Goal: Information Seeking & Learning: Learn about a topic

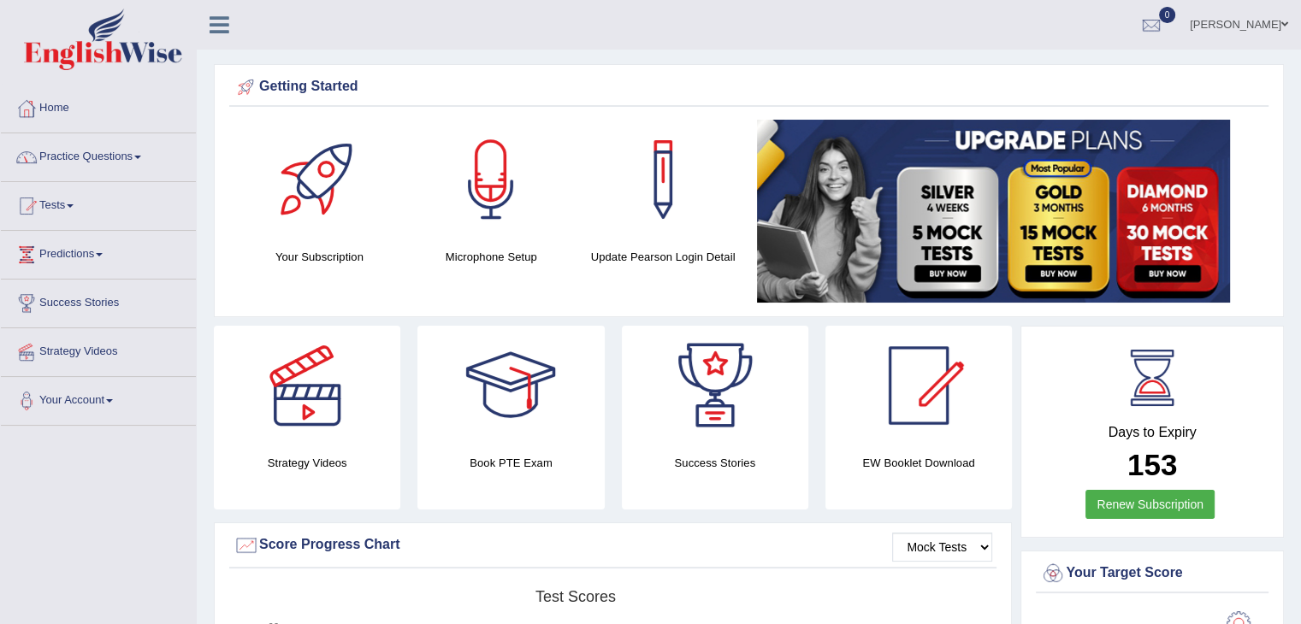
click at [80, 158] on link "Practice Questions" at bounding box center [98, 154] width 195 height 43
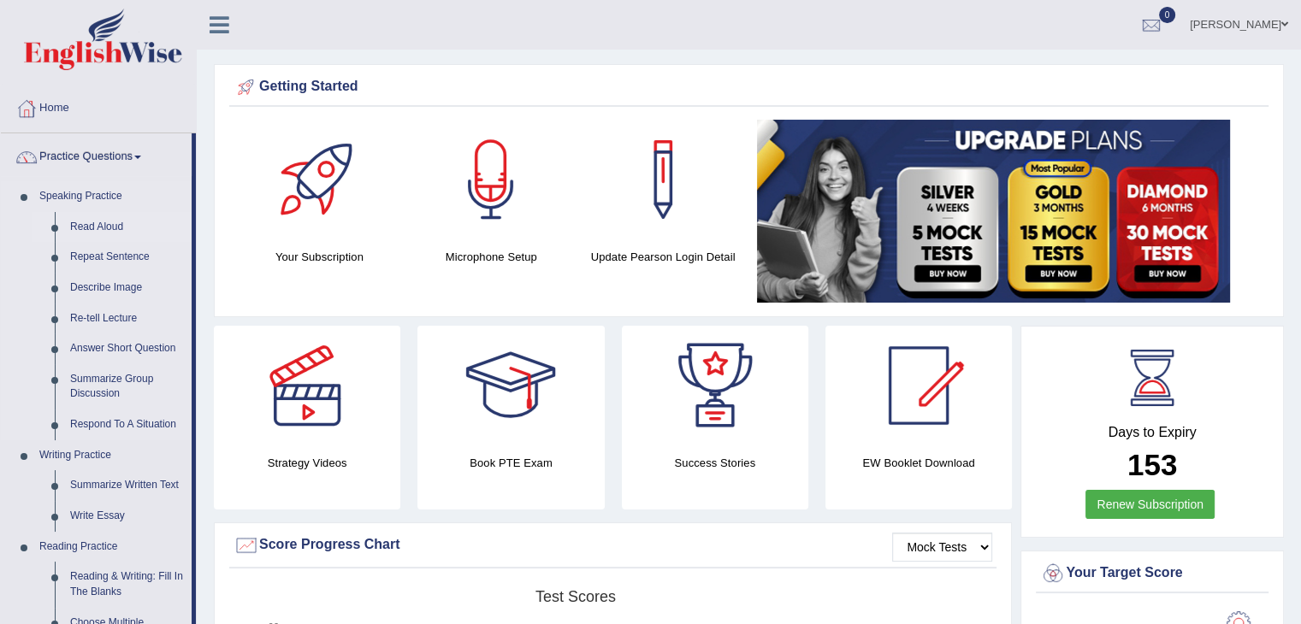
click at [99, 223] on link "Read Aloud" at bounding box center [126, 227] width 129 height 31
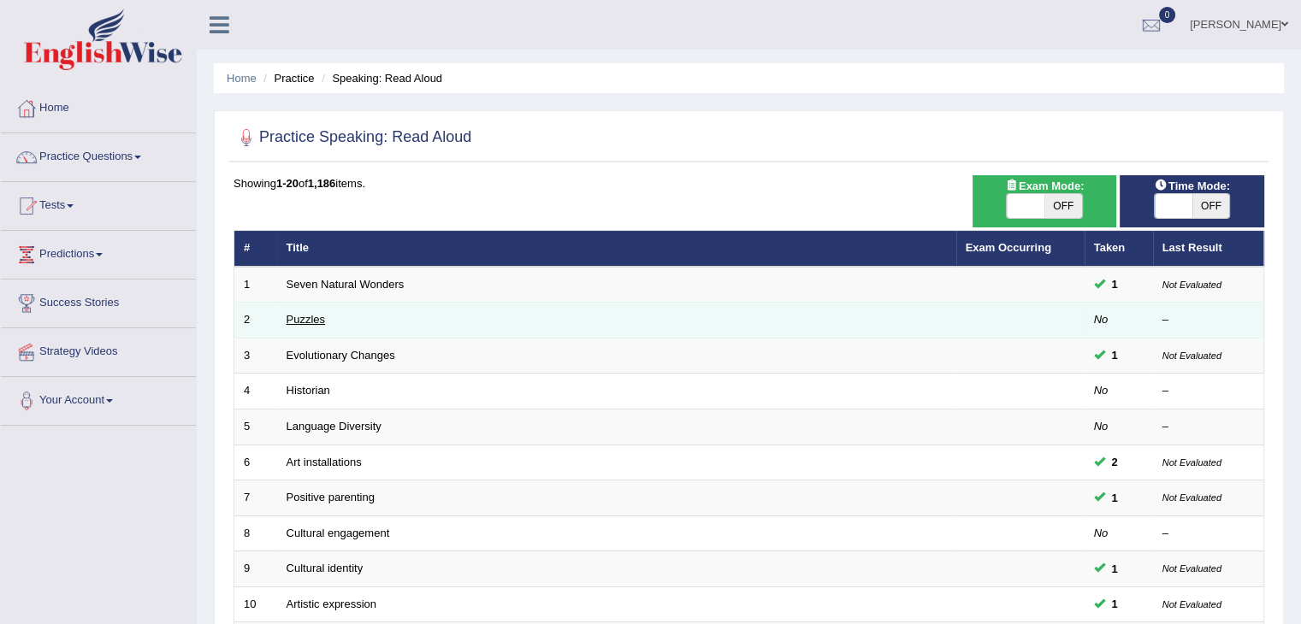
click at [310, 316] on link "Puzzles" at bounding box center [305, 319] width 39 height 13
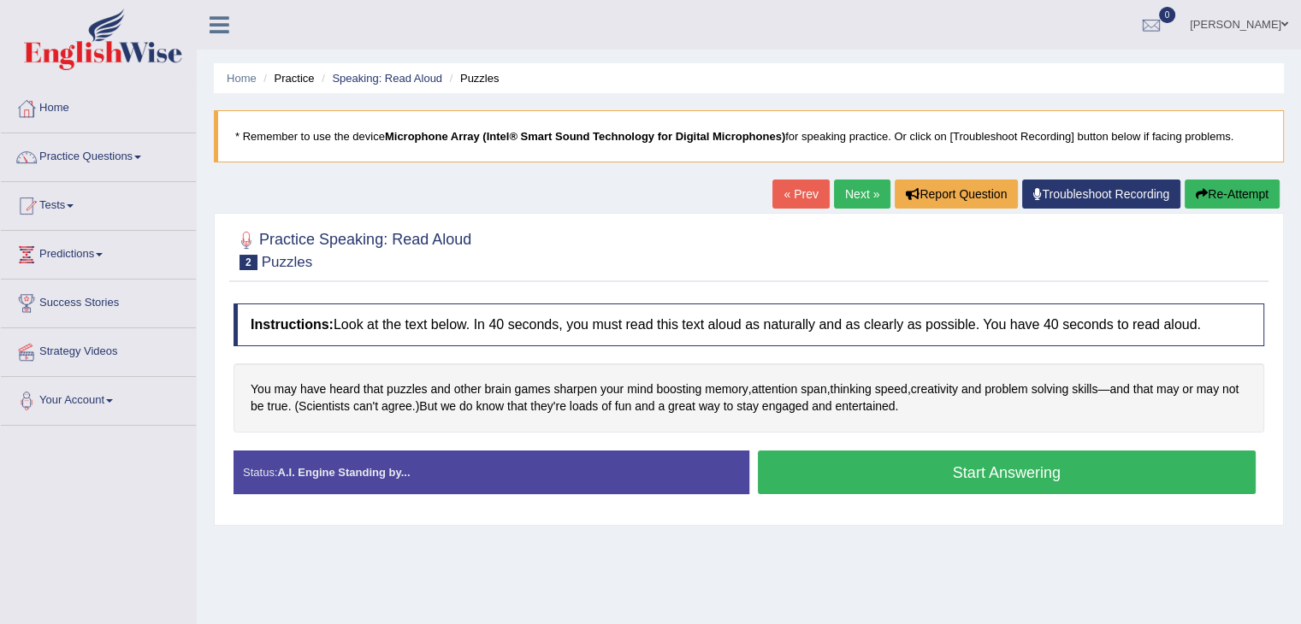
click at [1012, 479] on button "Start Answering" at bounding box center [1007, 473] width 499 height 44
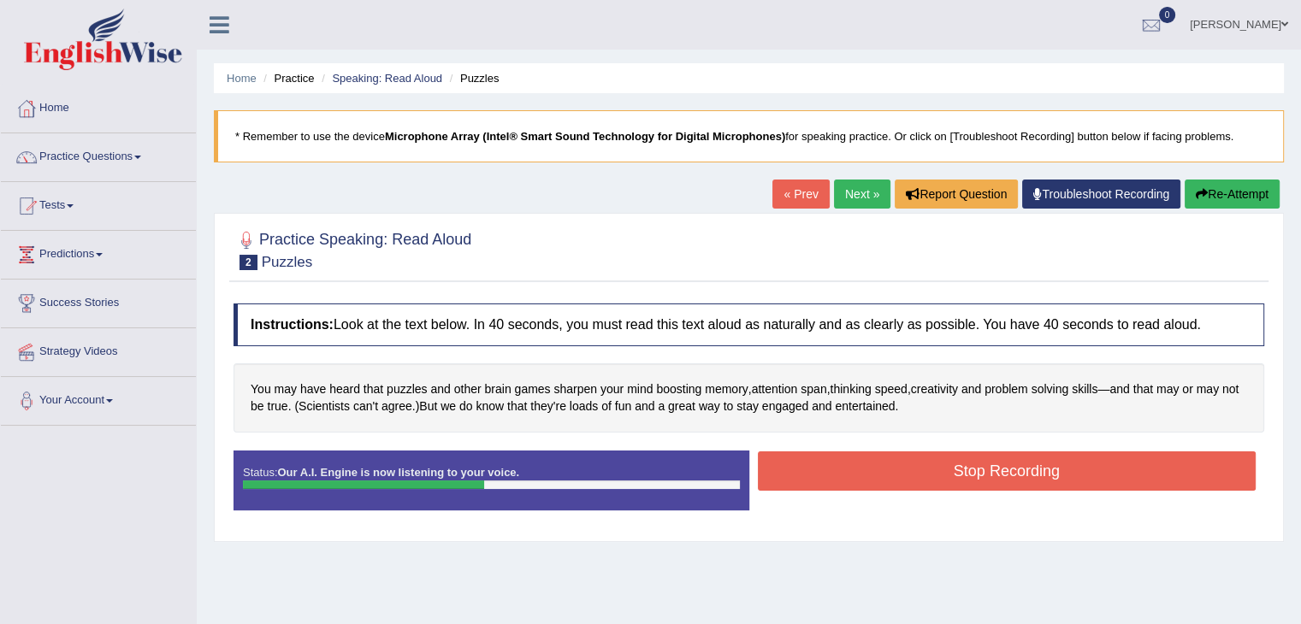
click at [1080, 473] on button "Stop Recording" at bounding box center [1007, 471] width 499 height 39
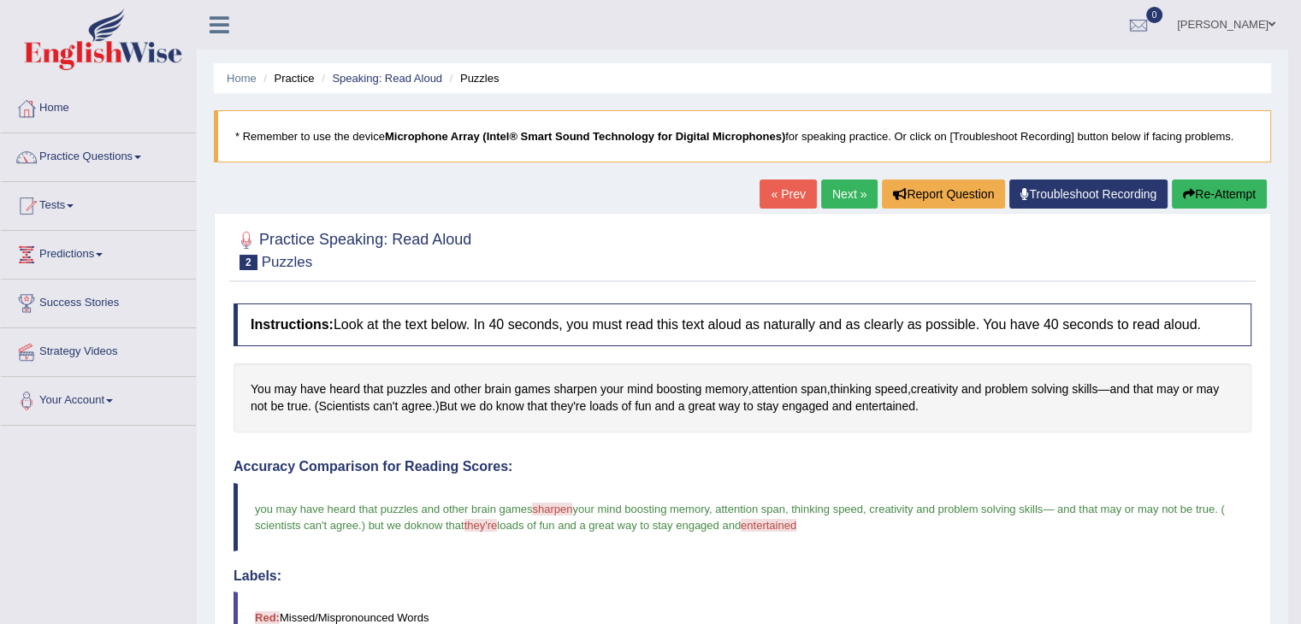
click at [843, 183] on link "Next »" at bounding box center [849, 194] width 56 height 29
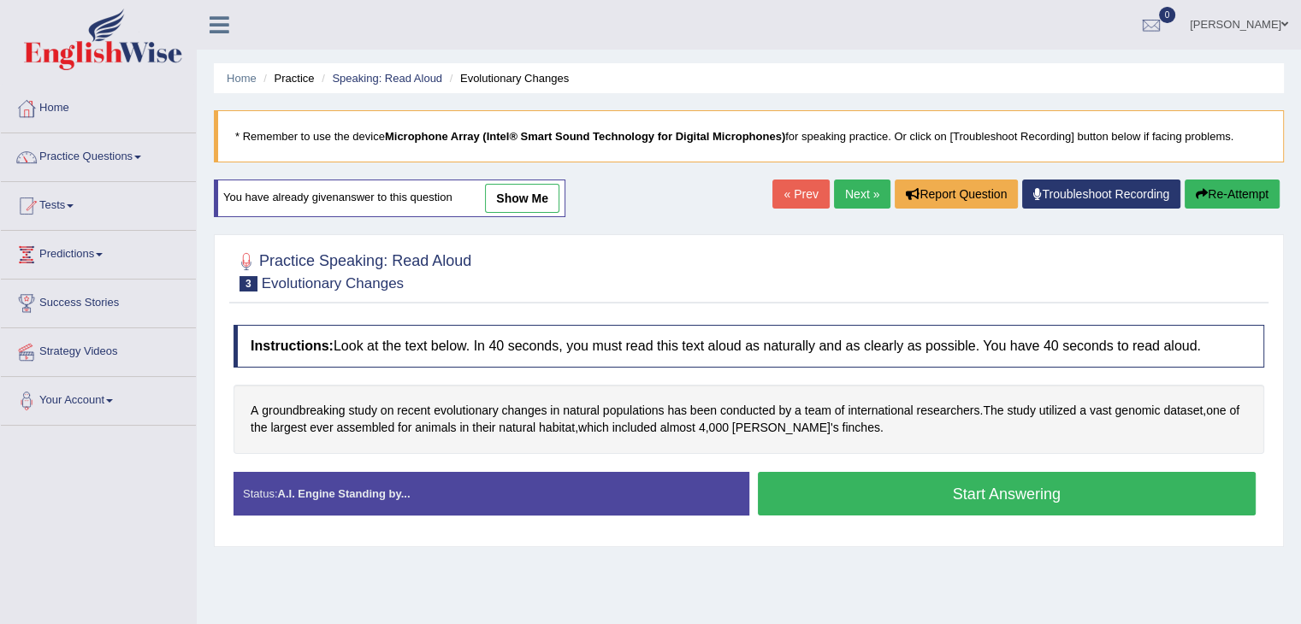
click at [515, 204] on link "show me" at bounding box center [522, 198] width 74 height 29
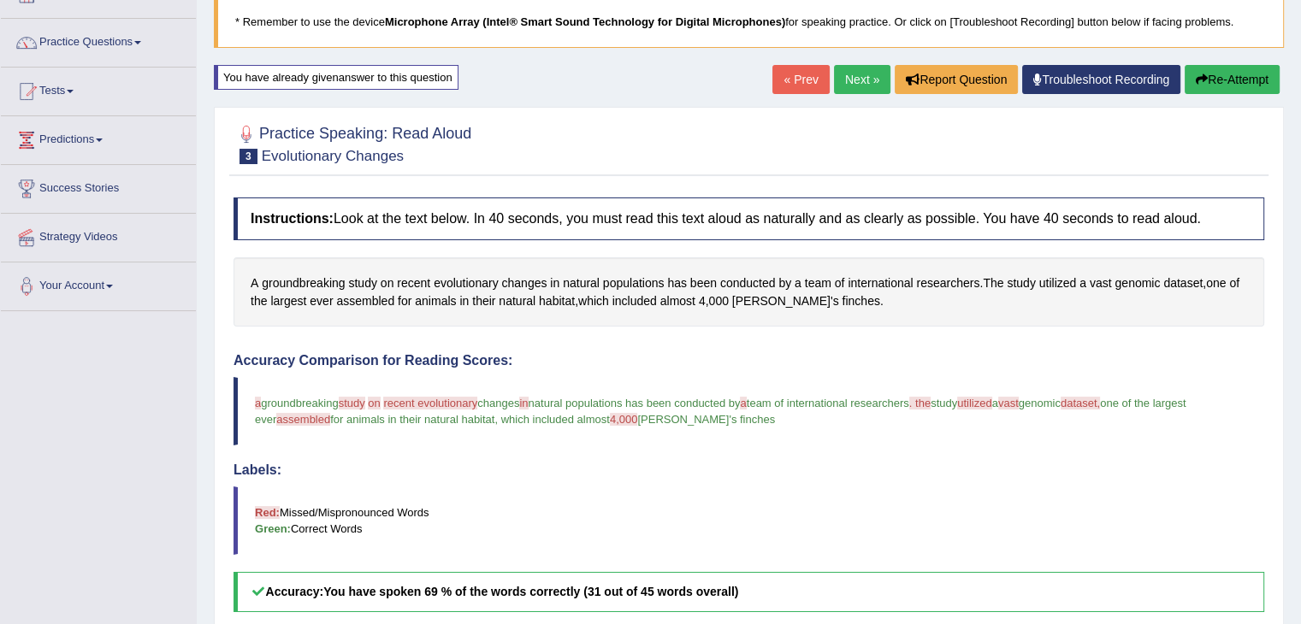
scroll to position [106, 0]
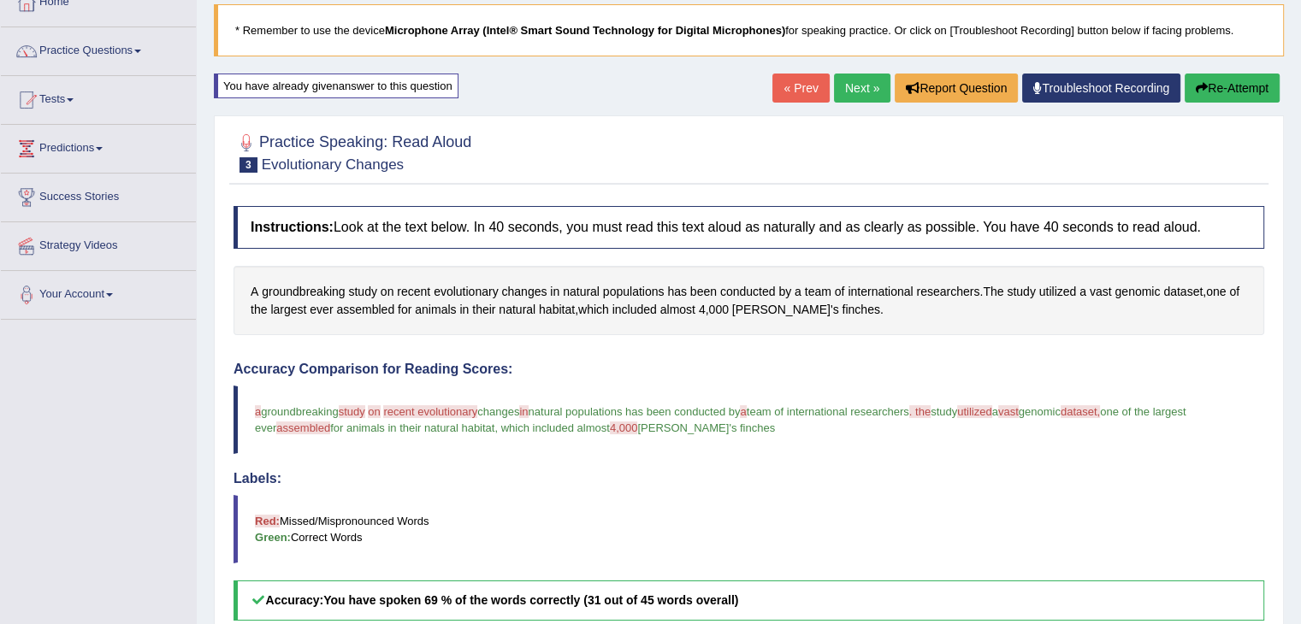
click at [1216, 90] on button "Re-Attempt" at bounding box center [1231, 88] width 95 height 29
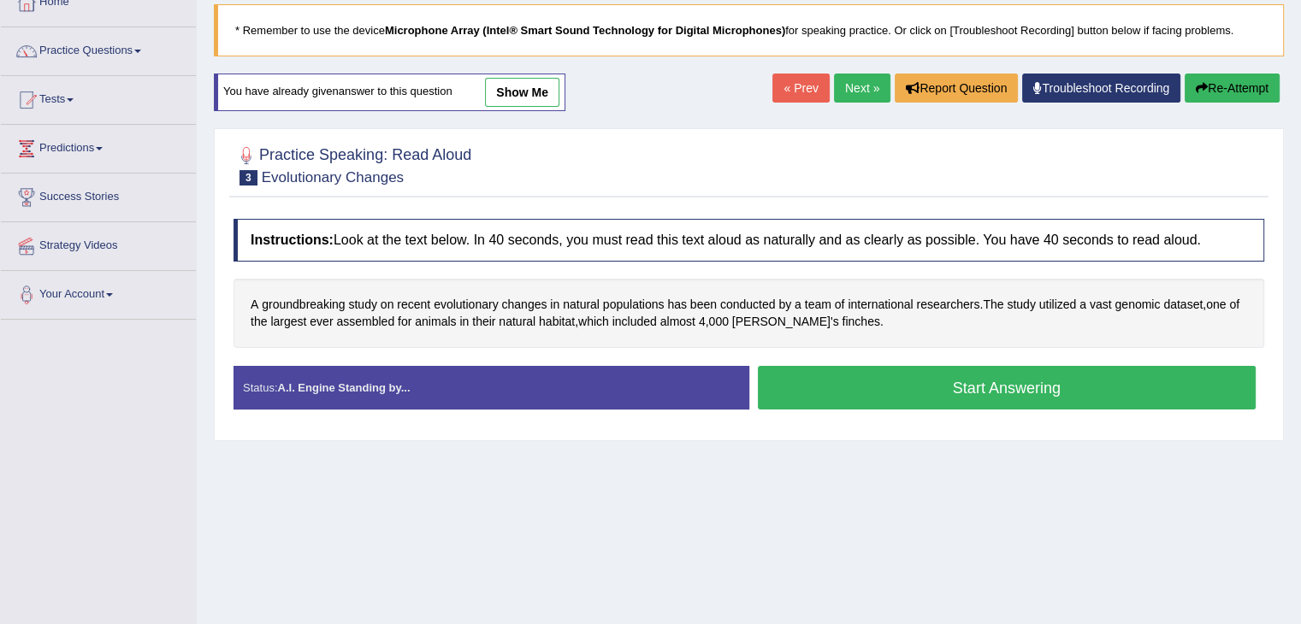
click at [930, 386] on button "Start Answering" at bounding box center [1007, 388] width 499 height 44
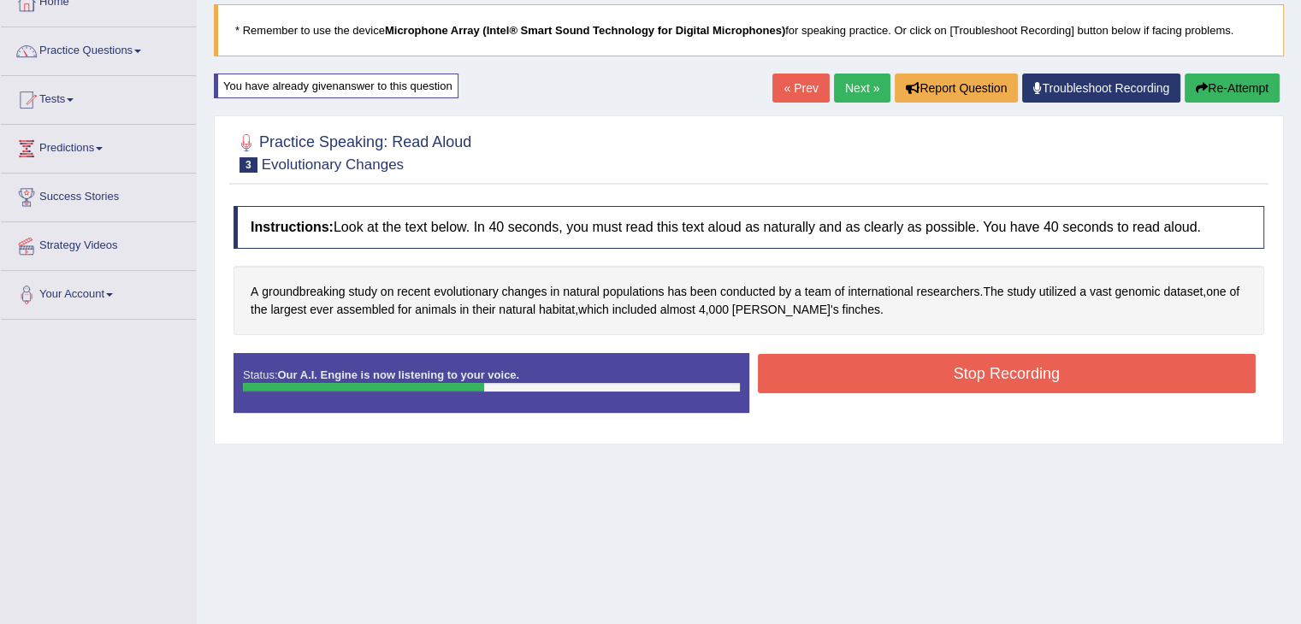
click at [960, 365] on button "Stop Recording" at bounding box center [1007, 373] width 499 height 39
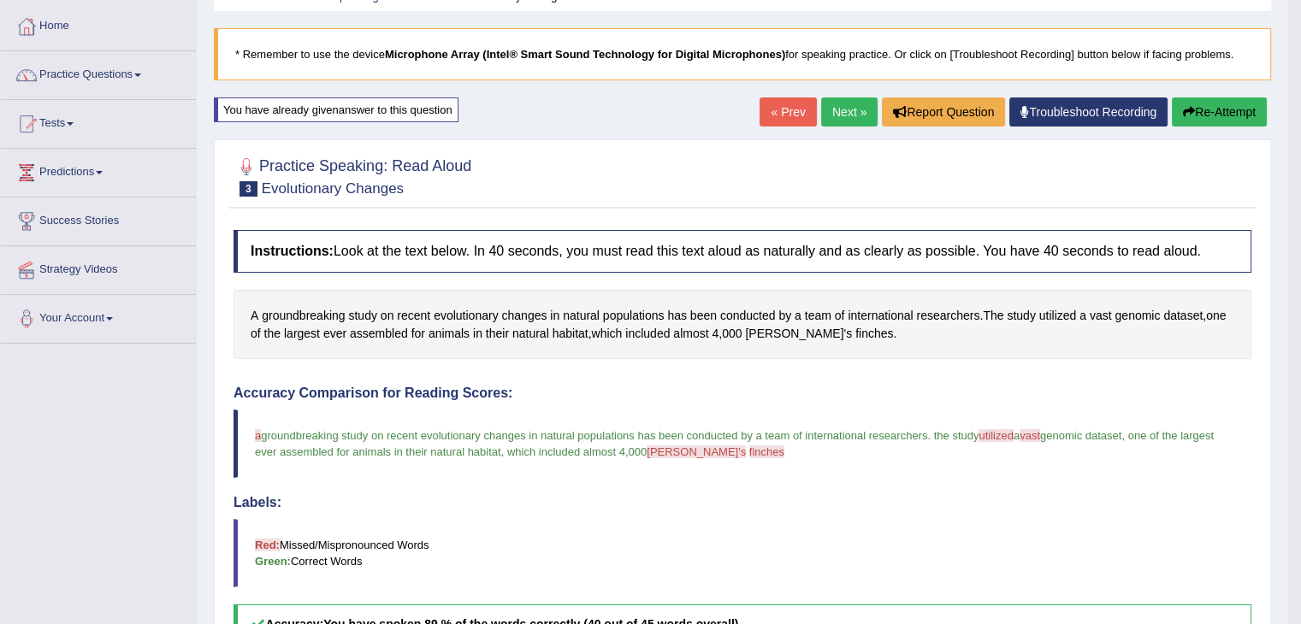
scroll to position [72, 0]
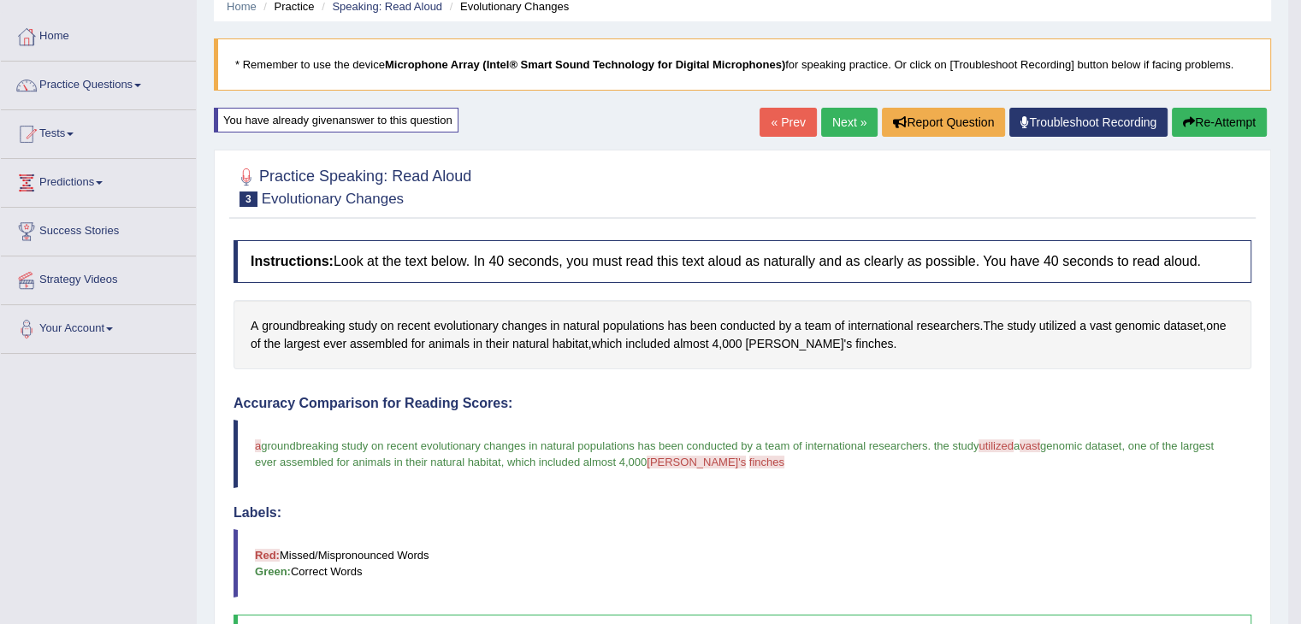
click at [1225, 121] on button "Re-Attempt" at bounding box center [1219, 122] width 95 height 29
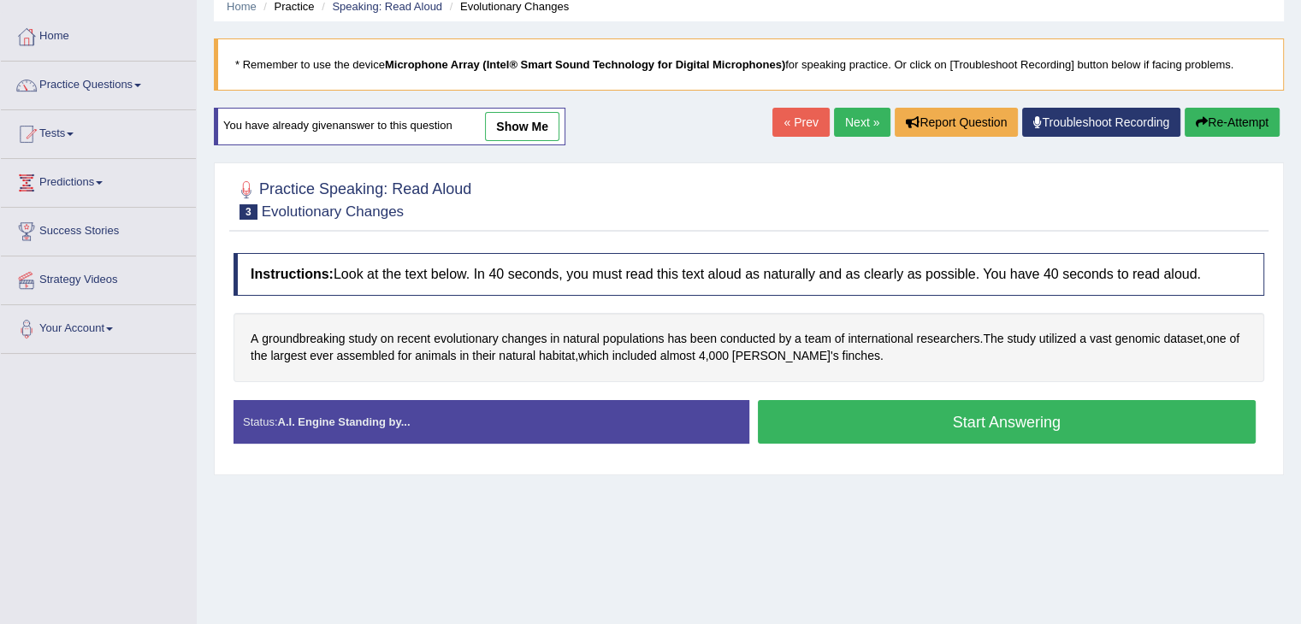
click at [1036, 412] on button "Start Answering" at bounding box center [1007, 422] width 499 height 44
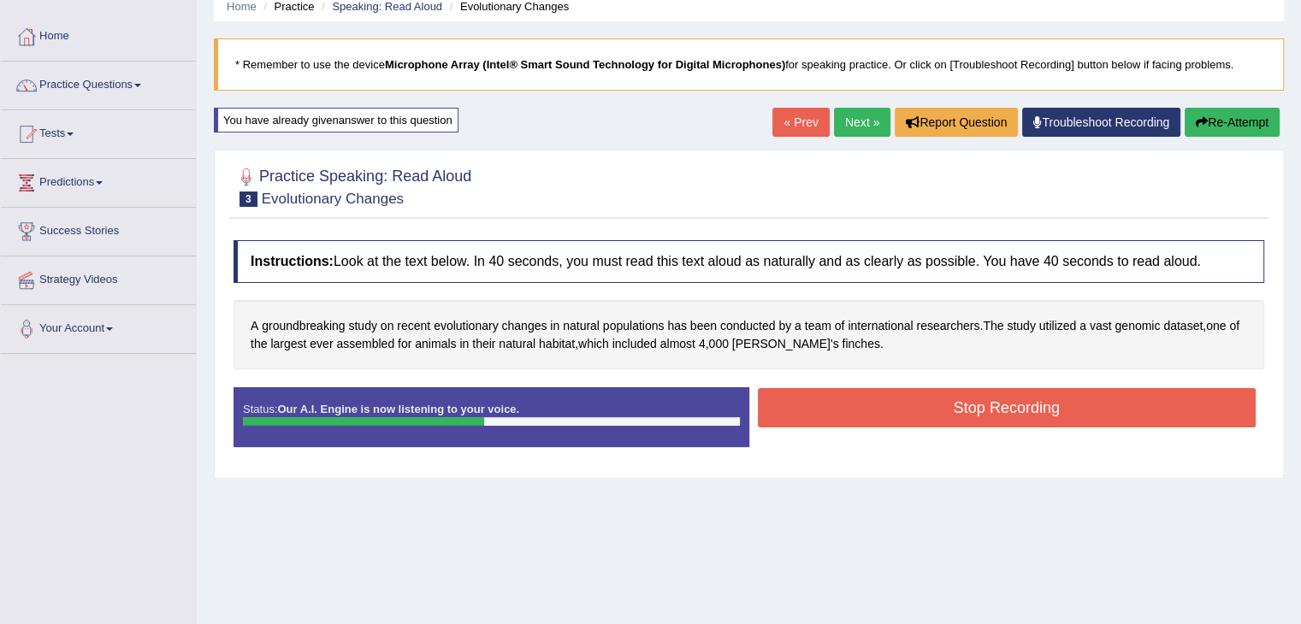
click at [927, 409] on button "Stop Recording" at bounding box center [1007, 407] width 499 height 39
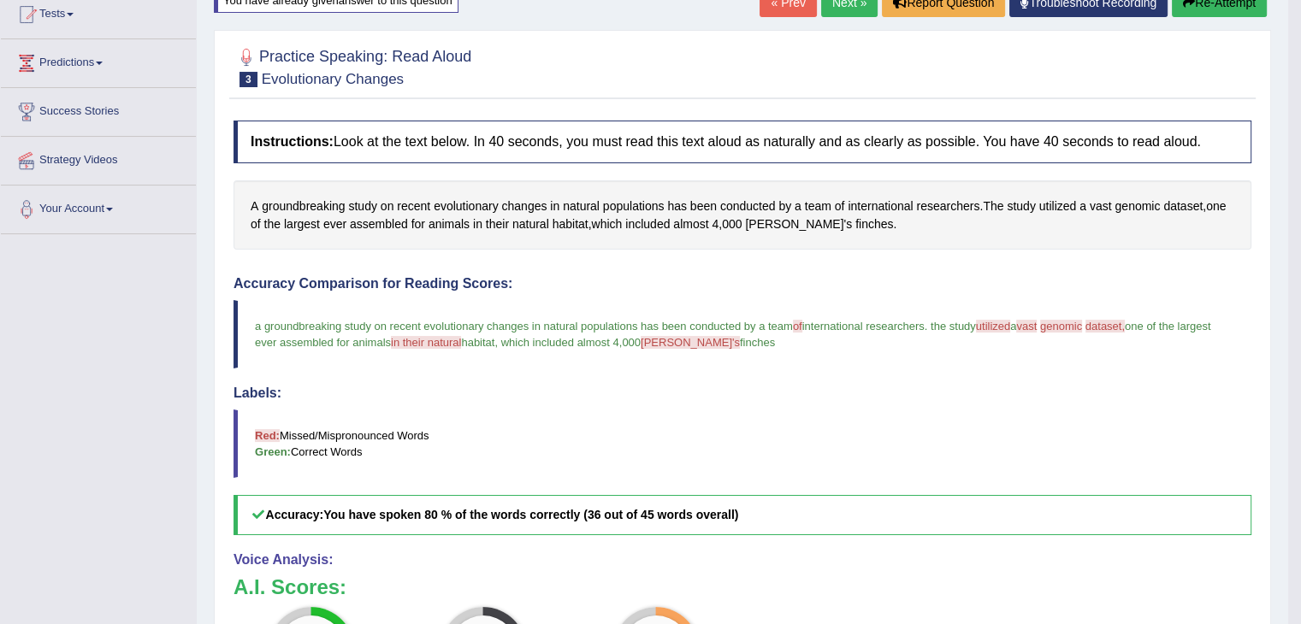
scroll to position [113, 0]
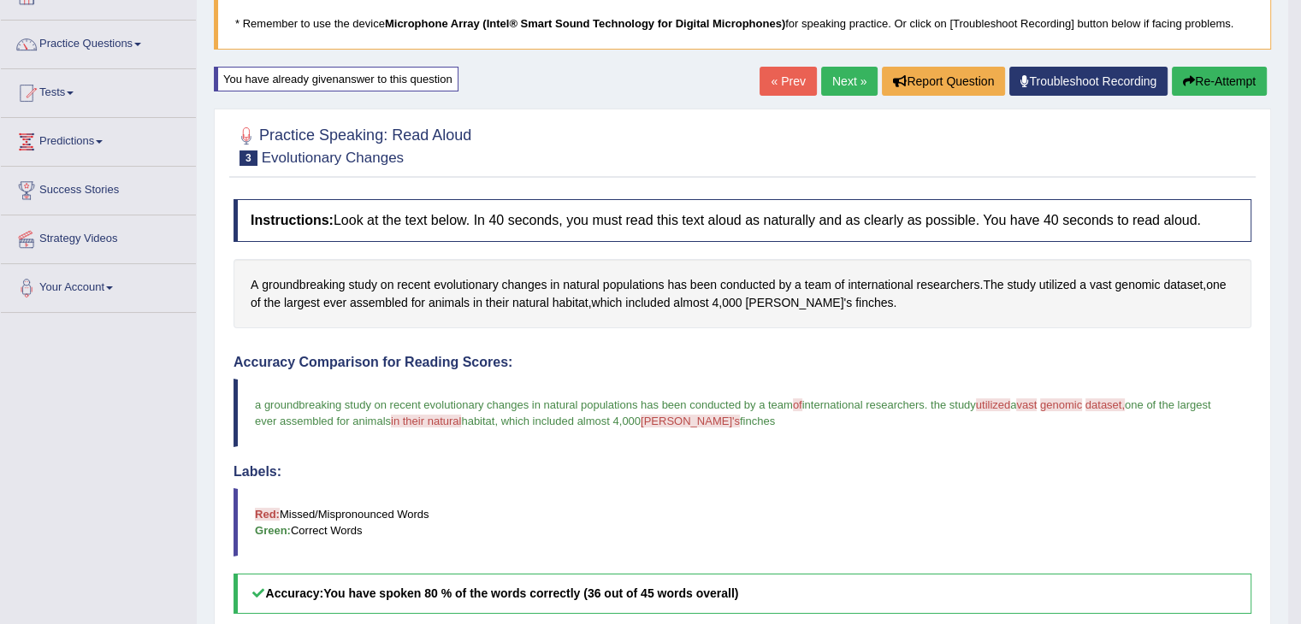
click at [1220, 86] on button "Re-Attempt" at bounding box center [1219, 81] width 95 height 29
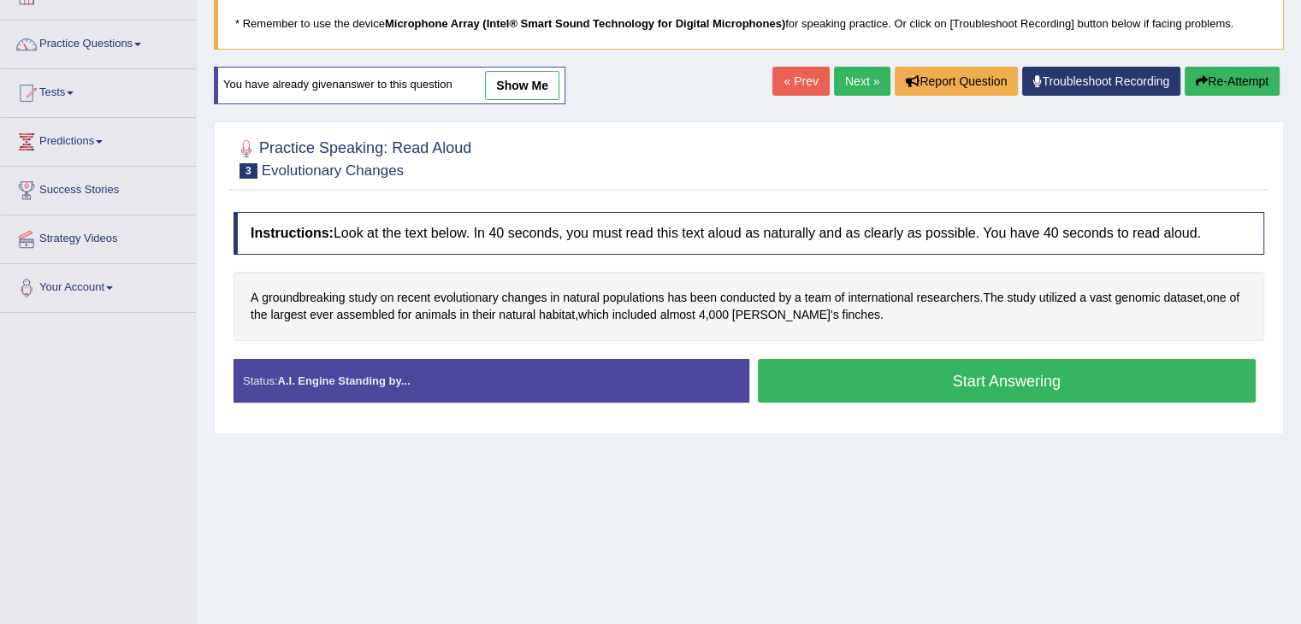
click at [1014, 375] on button "Start Answering" at bounding box center [1007, 381] width 499 height 44
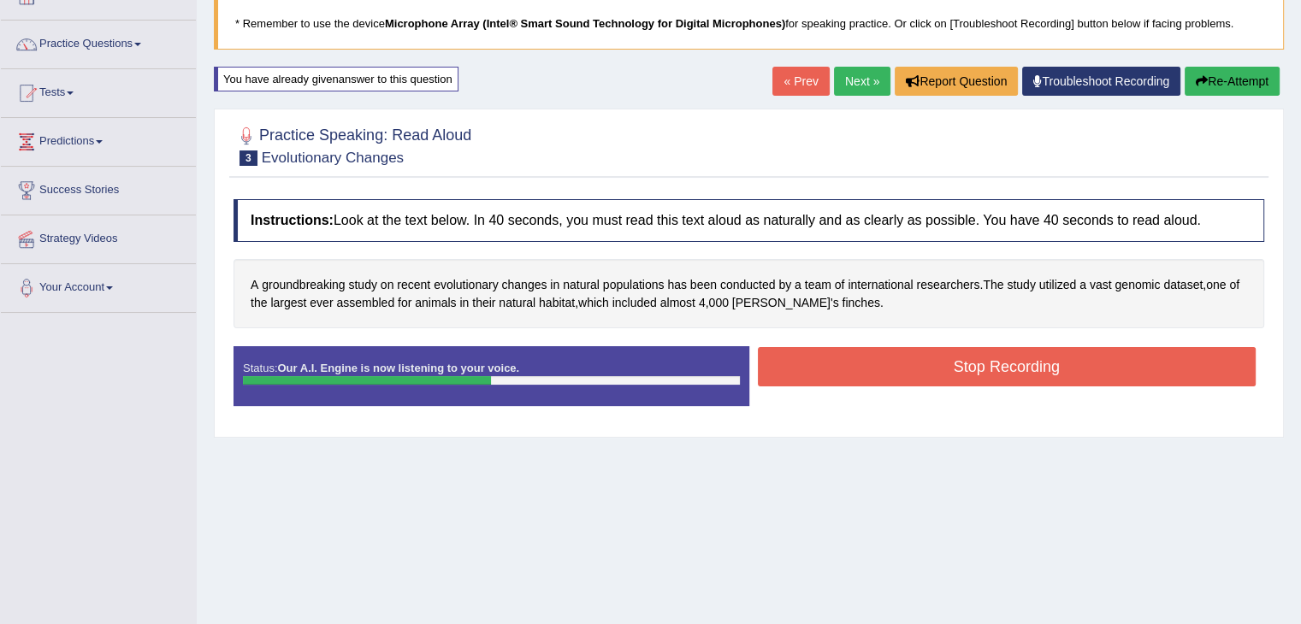
click at [1024, 378] on button "Stop Recording" at bounding box center [1007, 366] width 499 height 39
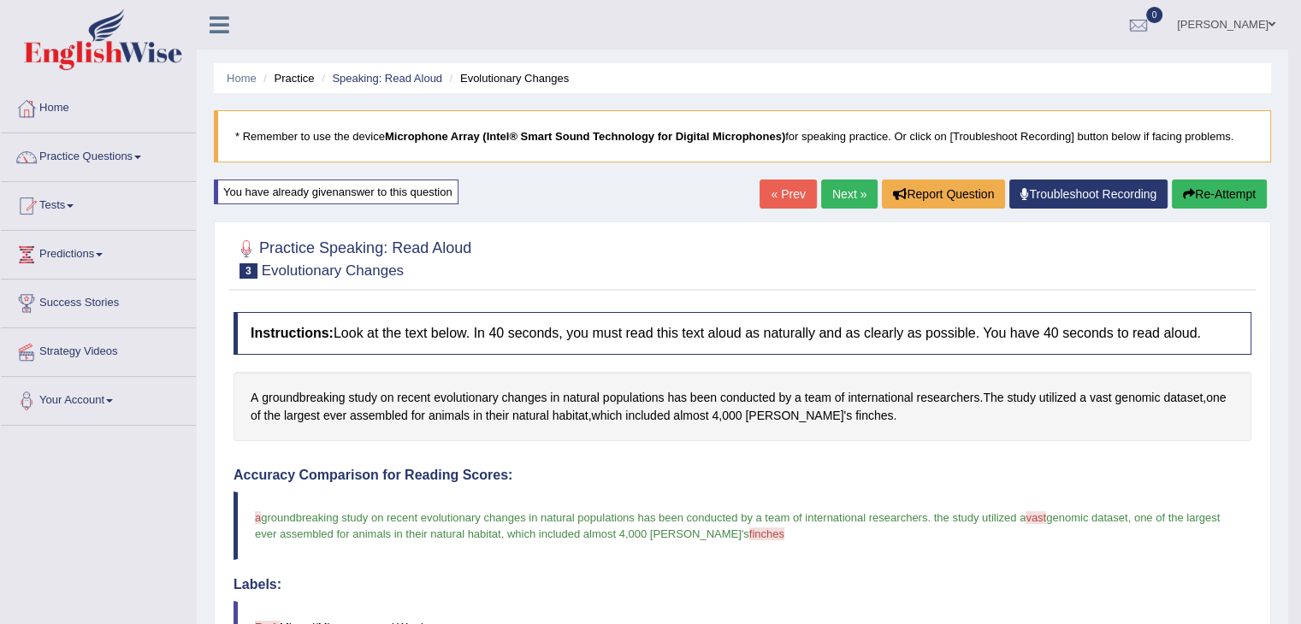
click at [841, 187] on link "Next »" at bounding box center [849, 194] width 56 height 29
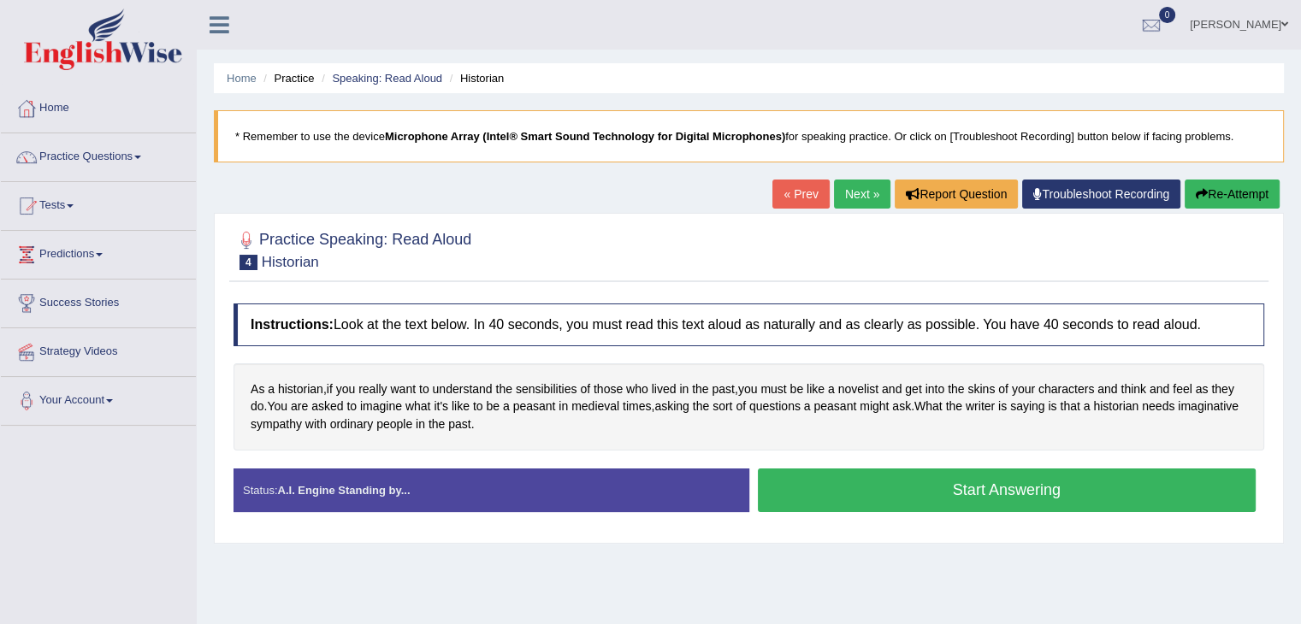
click at [953, 483] on button "Start Answering" at bounding box center [1007, 491] width 499 height 44
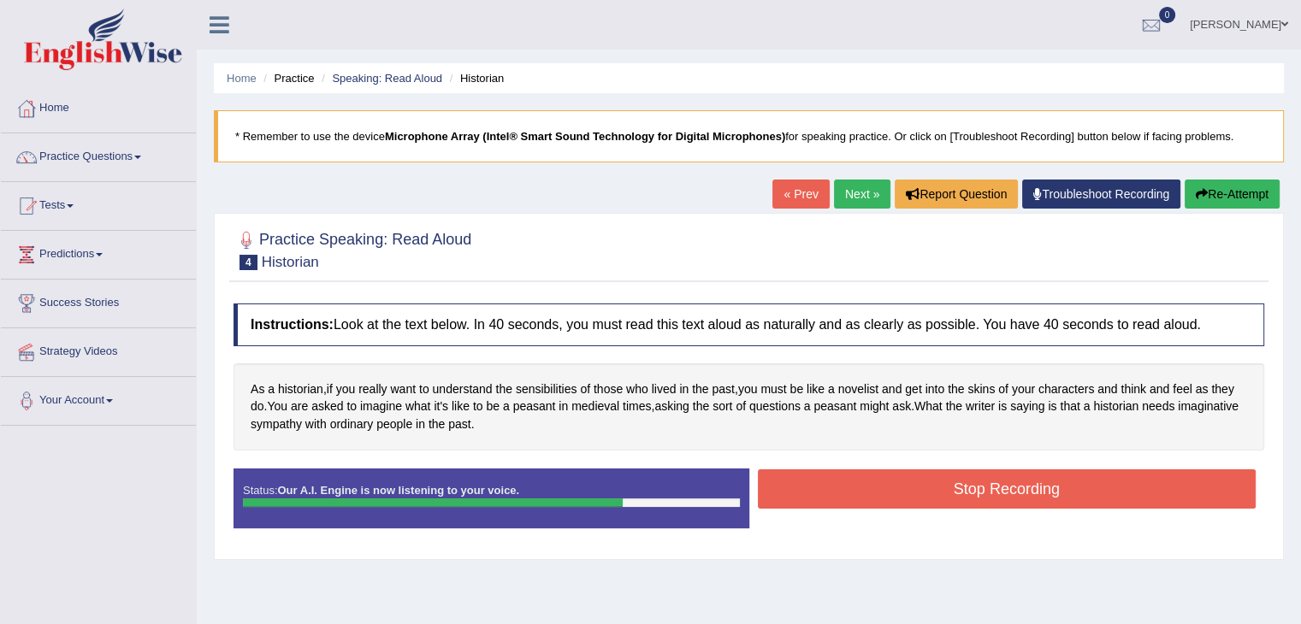
click at [996, 487] on button "Stop Recording" at bounding box center [1007, 488] width 499 height 39
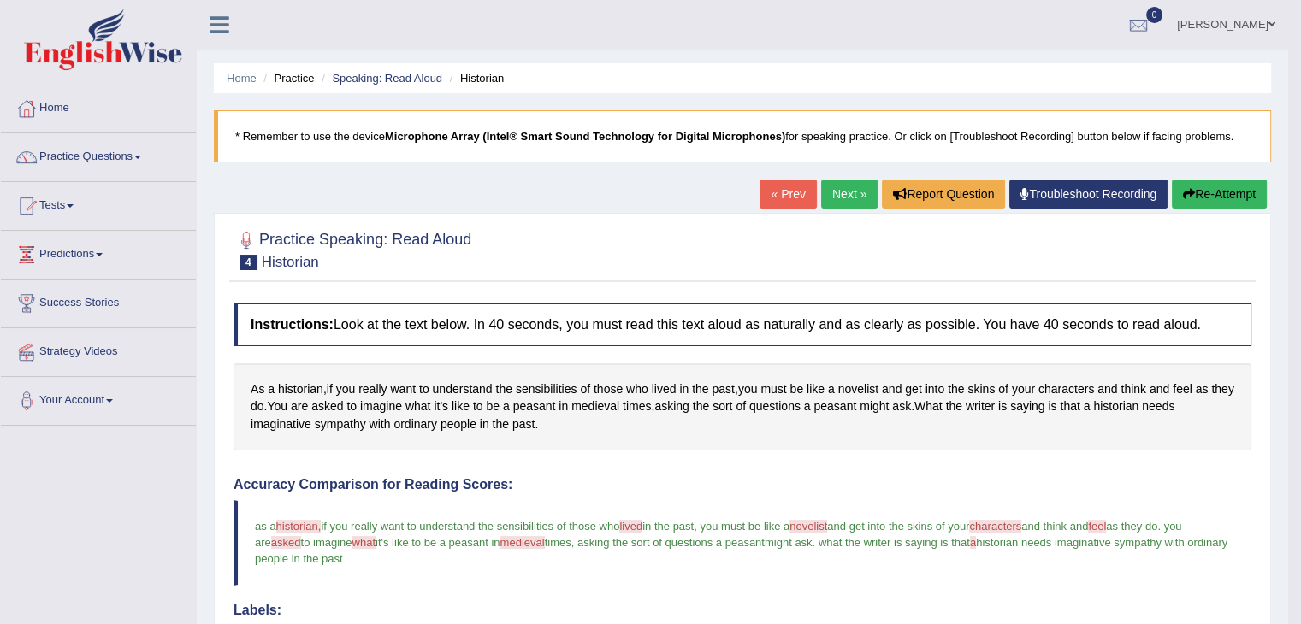
click at [844, 206] on link "Next »" at bounding box center [849, 194] width 56 height 29
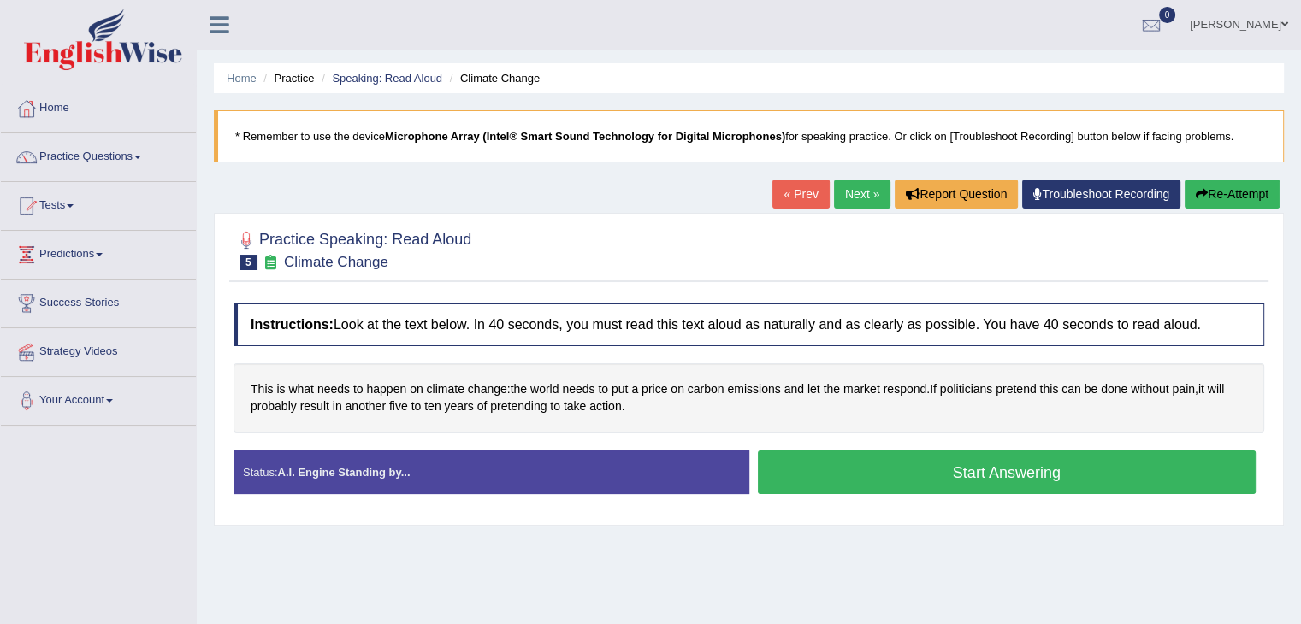
click at [906, 458] on button "Start Answering" at bounding box center [1007, 473] width 499 height 44
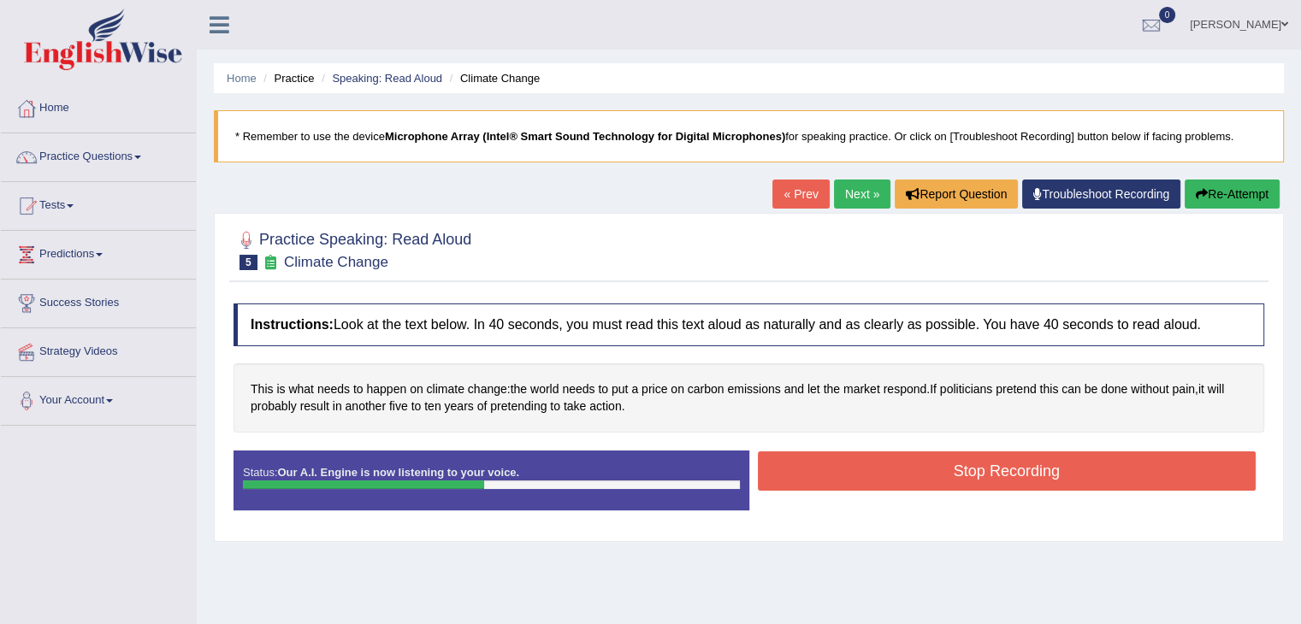
click at [1013, 467] on button "Stop Recording" at bounding box center [1007, 471] width 499 height 39
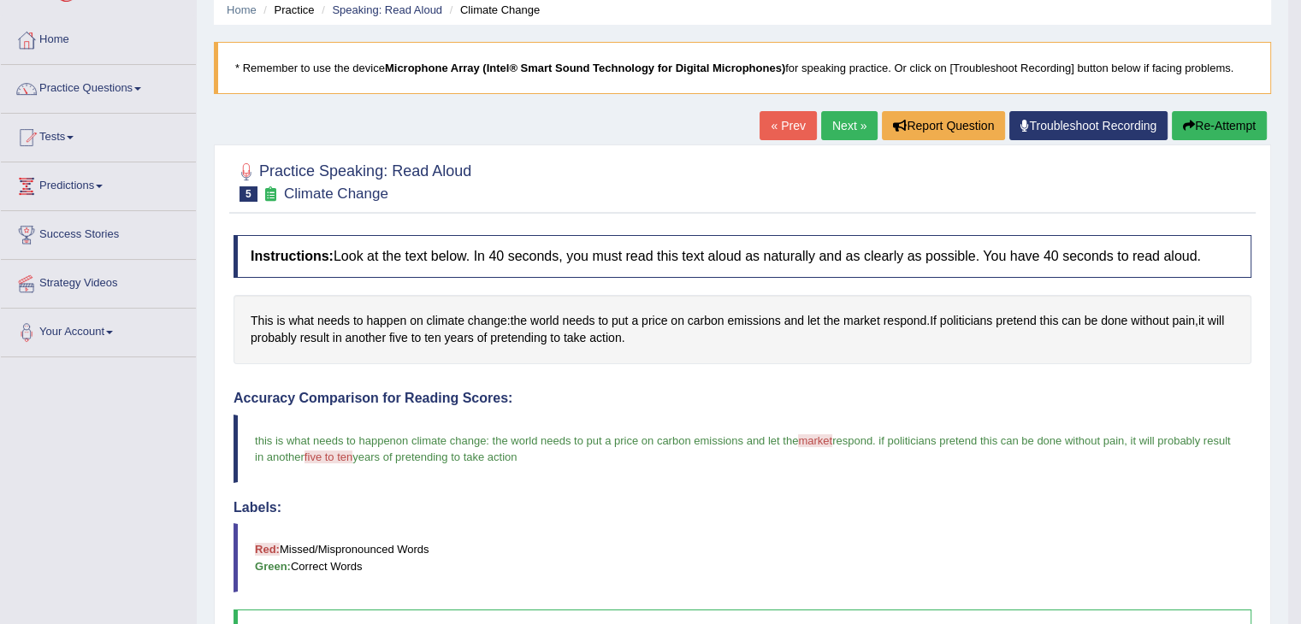
scroll to position [22, 0]
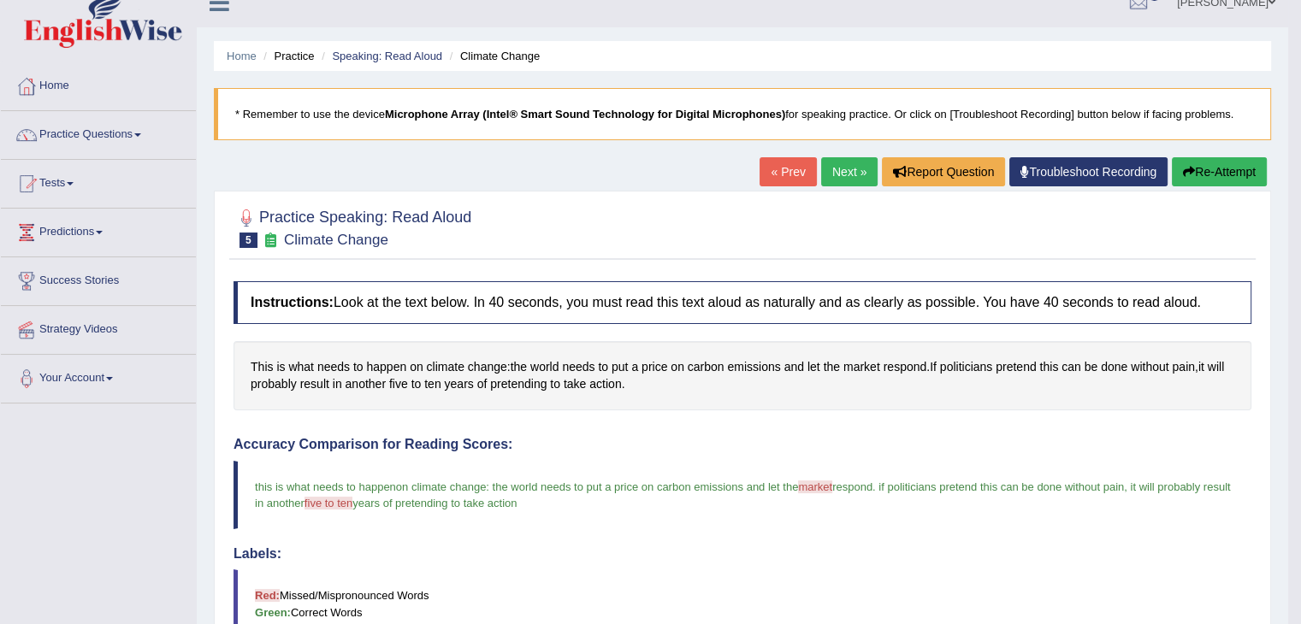
click at [1229, 172] on button "Re-Attempt" at bounding box center [1219, 171] width 95 height 29
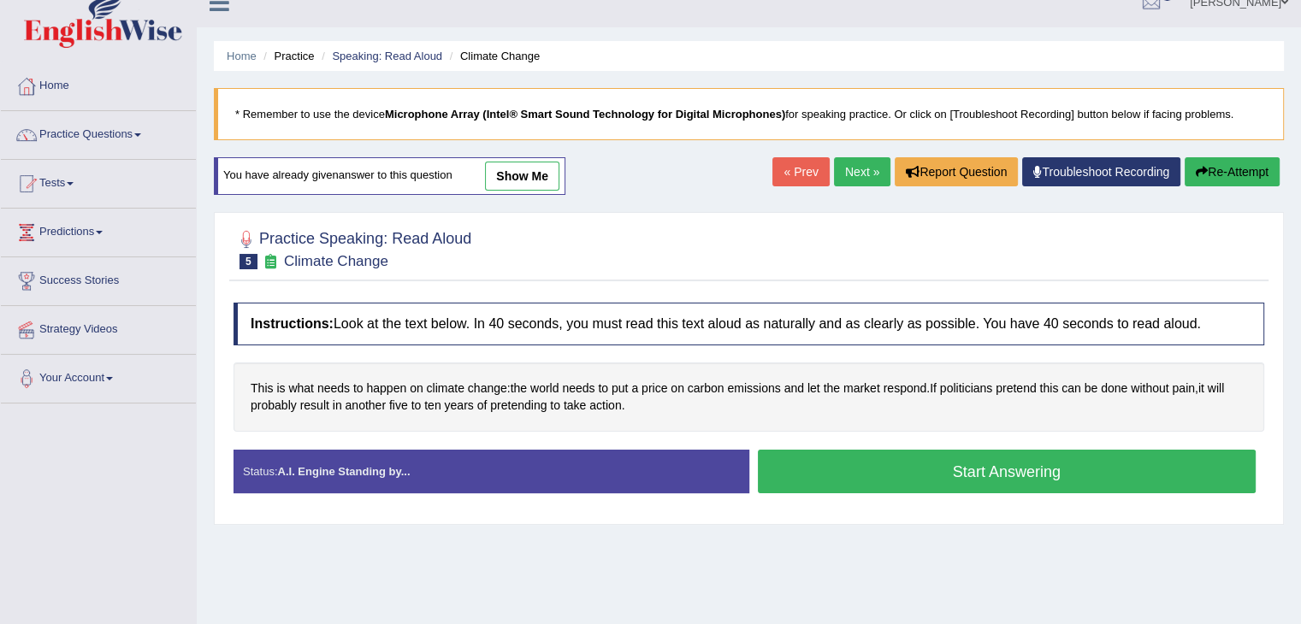
click at [959, 473] on button "Start Answering" at bounding box center [1007, 472] width 499 height 44
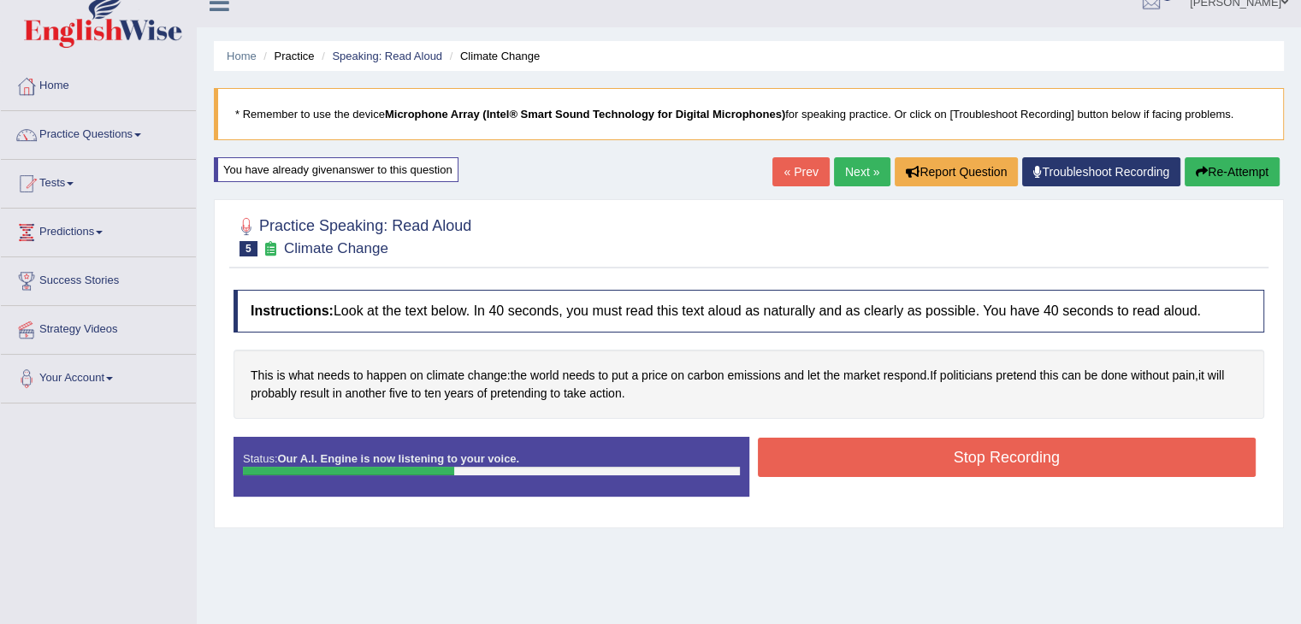
click at [920, 431] on div "Instructions: Look at the text below. In 40 seconds, you must read this text al…" at bounding box center [748, 400] width 1039 height 238
click at [922, 438] on button "Stop Recording" at bounding box center [1007, 457] width 499 height 39
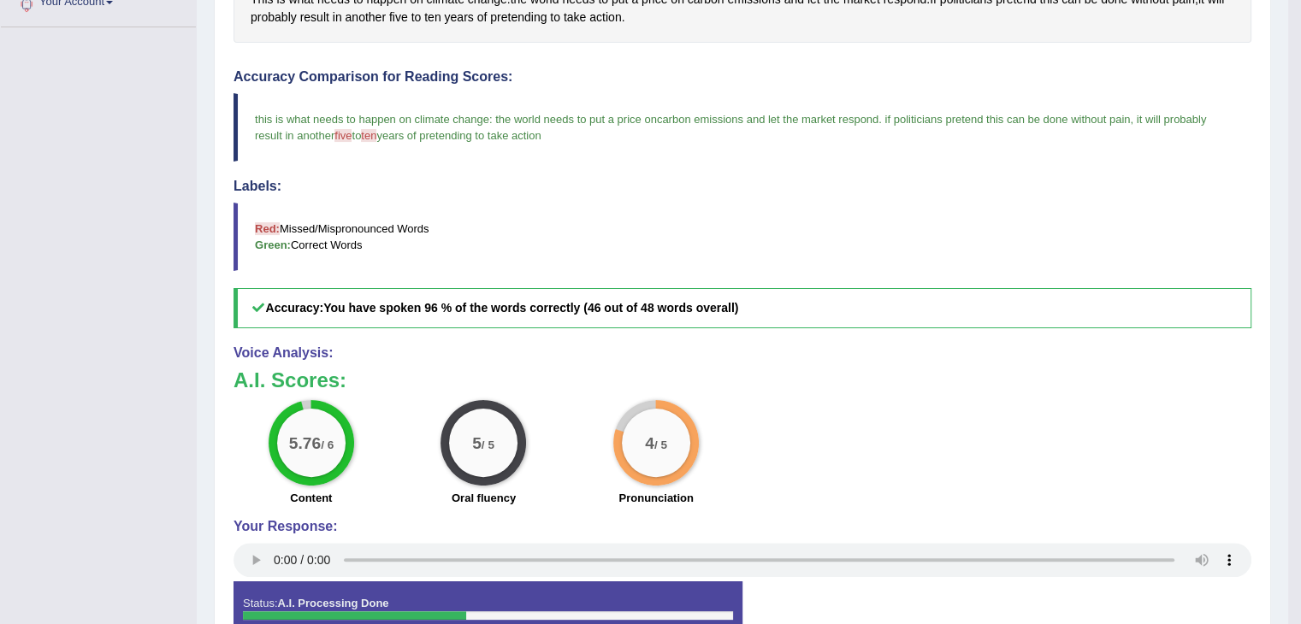
scroll to position [467, 0]
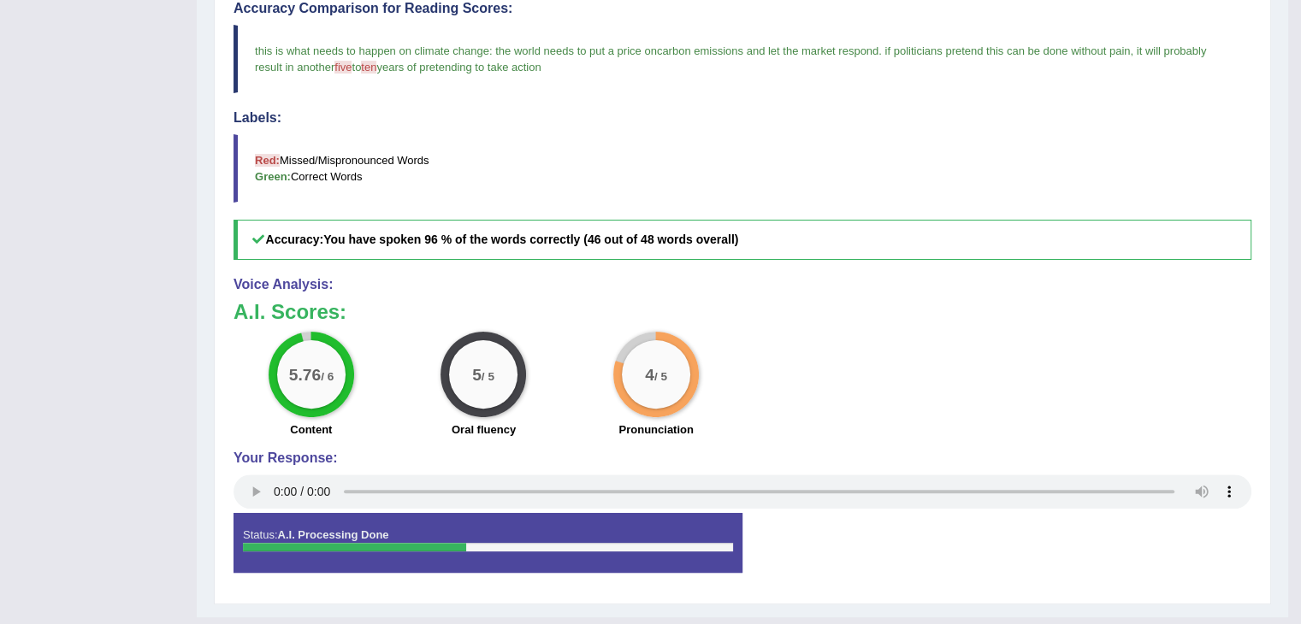
drag, startPoint x: 1300, startPoint y: 3, endPoint x: 1313, endPoint y: 6, distance: 13.1
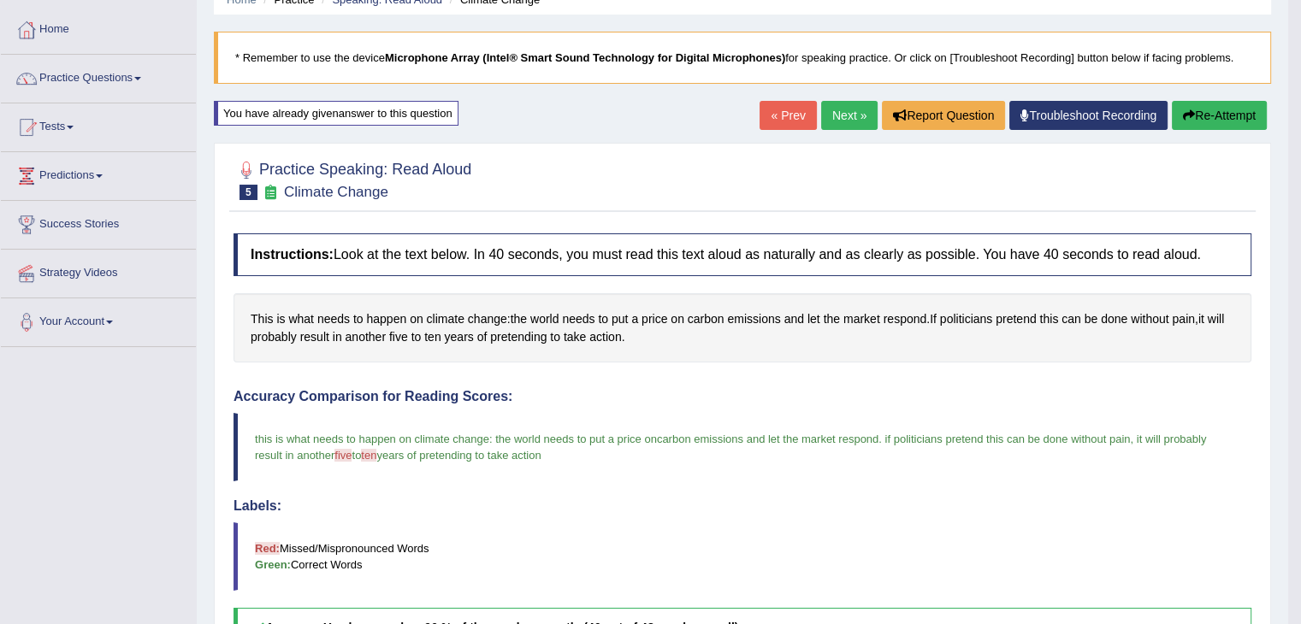
scroll to position [44, 0]
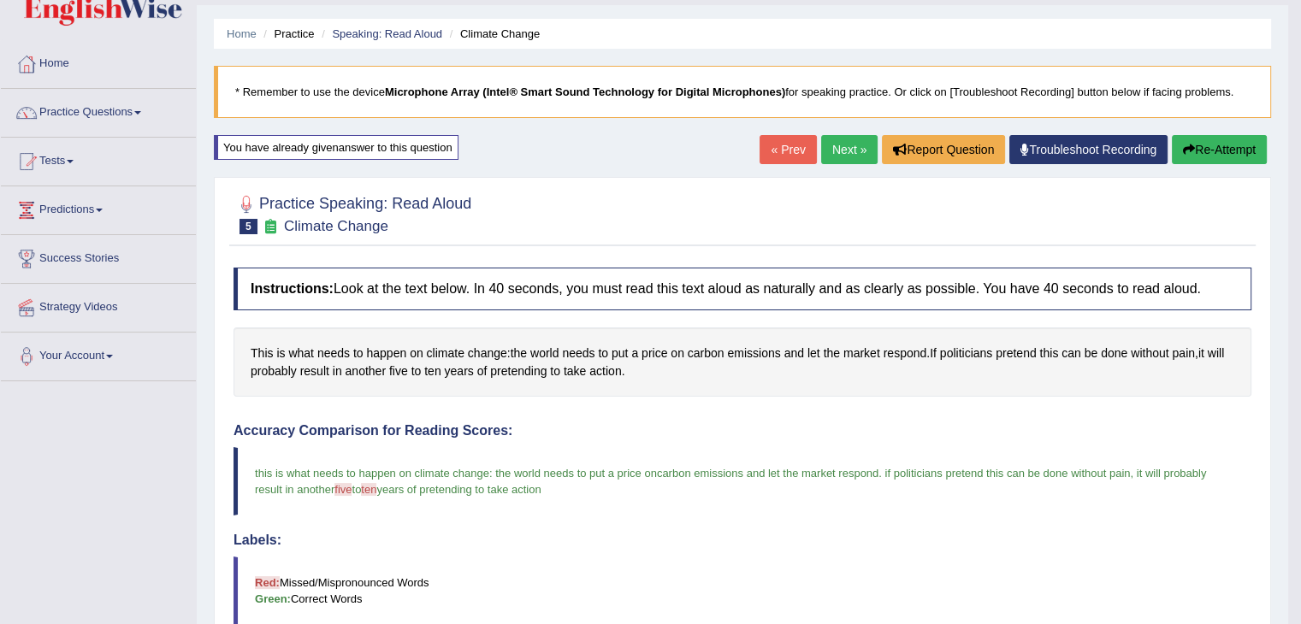
click at [841, 147] on link "Next »" at bounding box center [849, 149] width 56 height 29
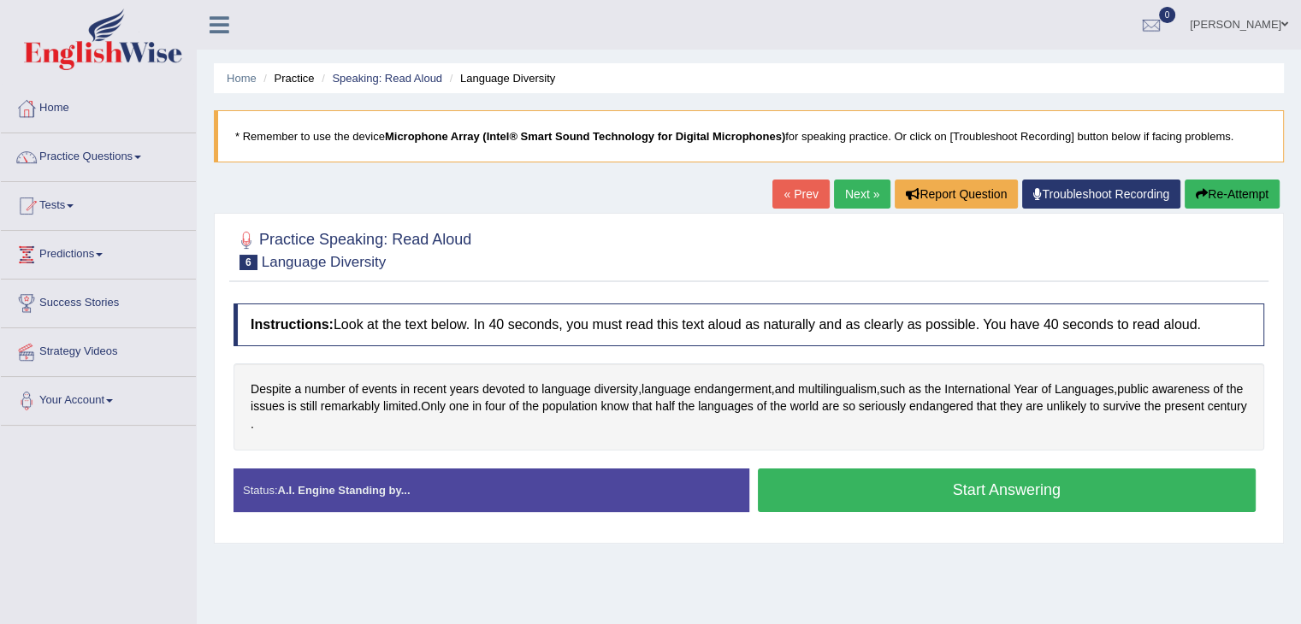
click at [948, 493] on button "Start Answering" at bounding box center [1007, 491] width 499 height 44
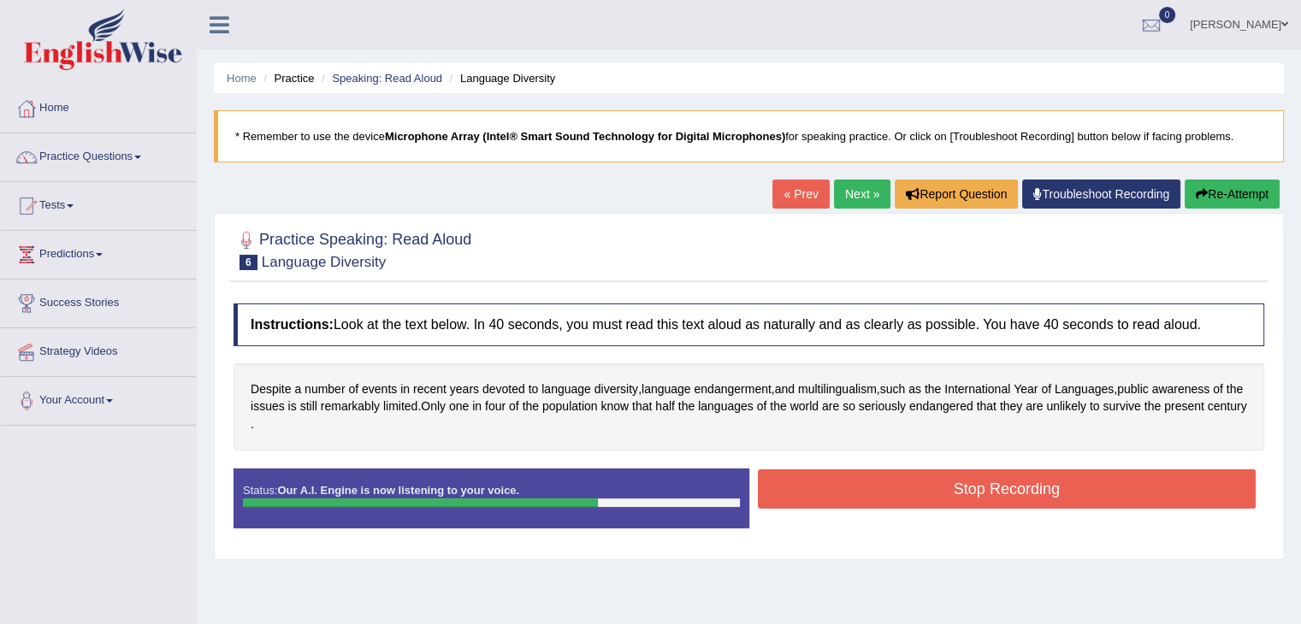
click at [1142, 489] on button "Stop Recording" at bounding box center [1007, 488] width 499 height 39
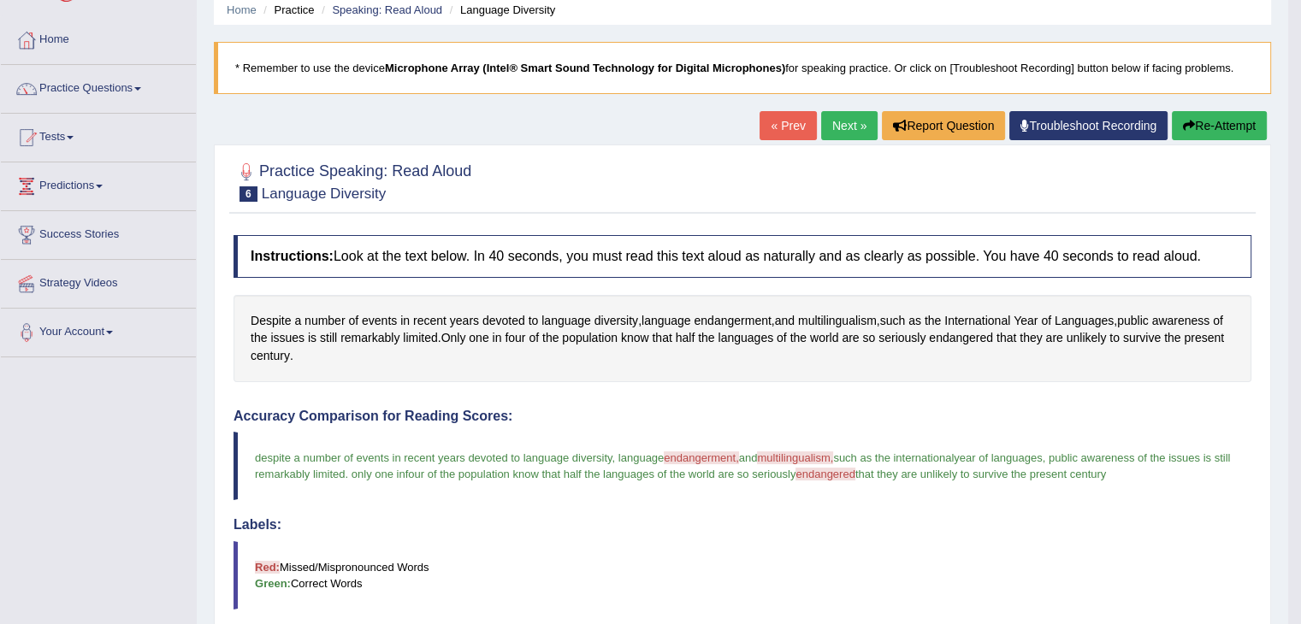
scroll to position [22, 0]
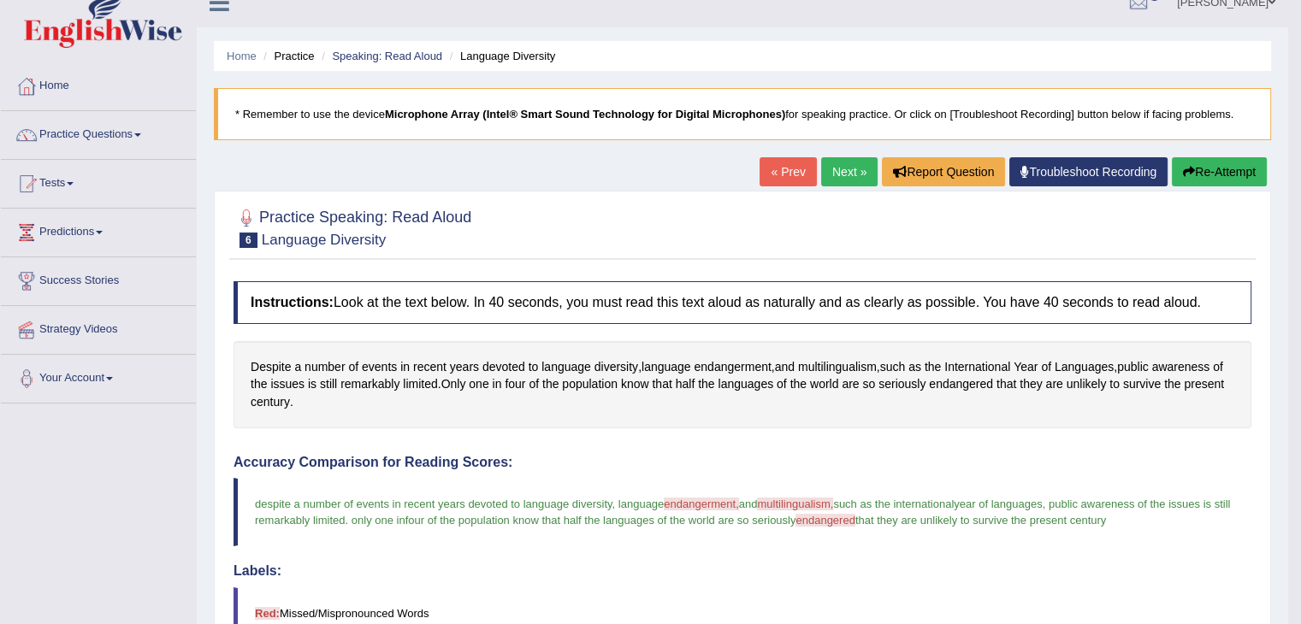
click at [849, 174] on link "Next »" at bounding box center [849, 171] width 56 height 29
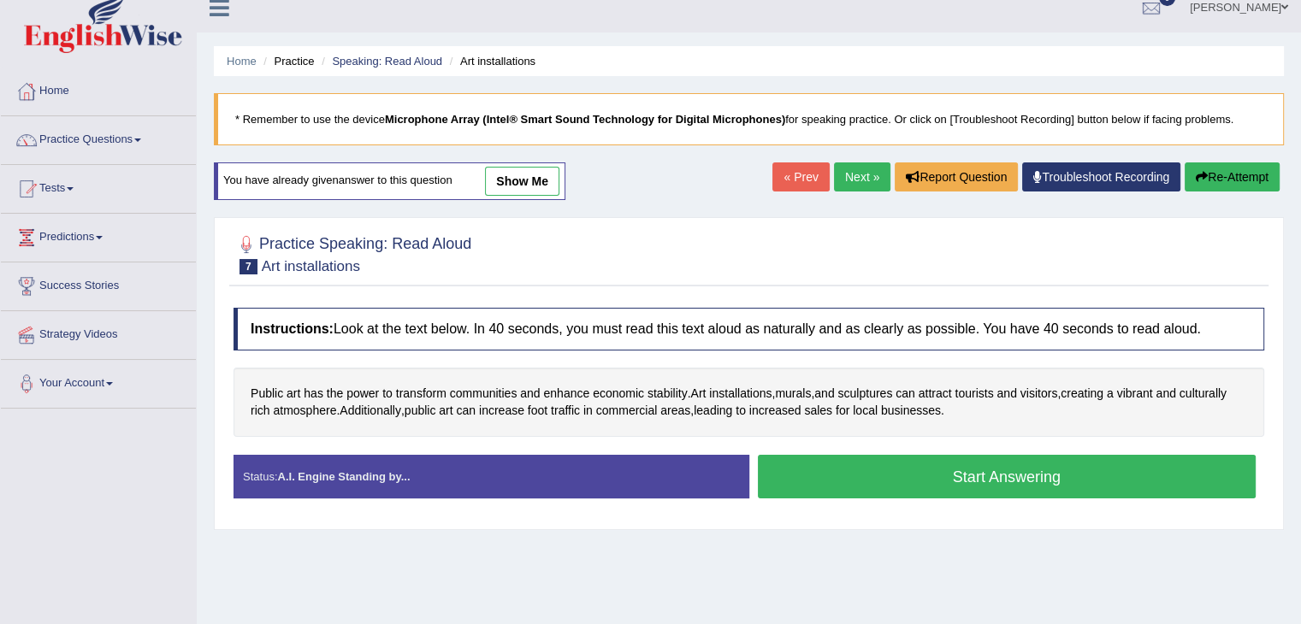
click at [1021, 487] on button "Start Answering" at bounding box center [1007, 477] width 499 height 44
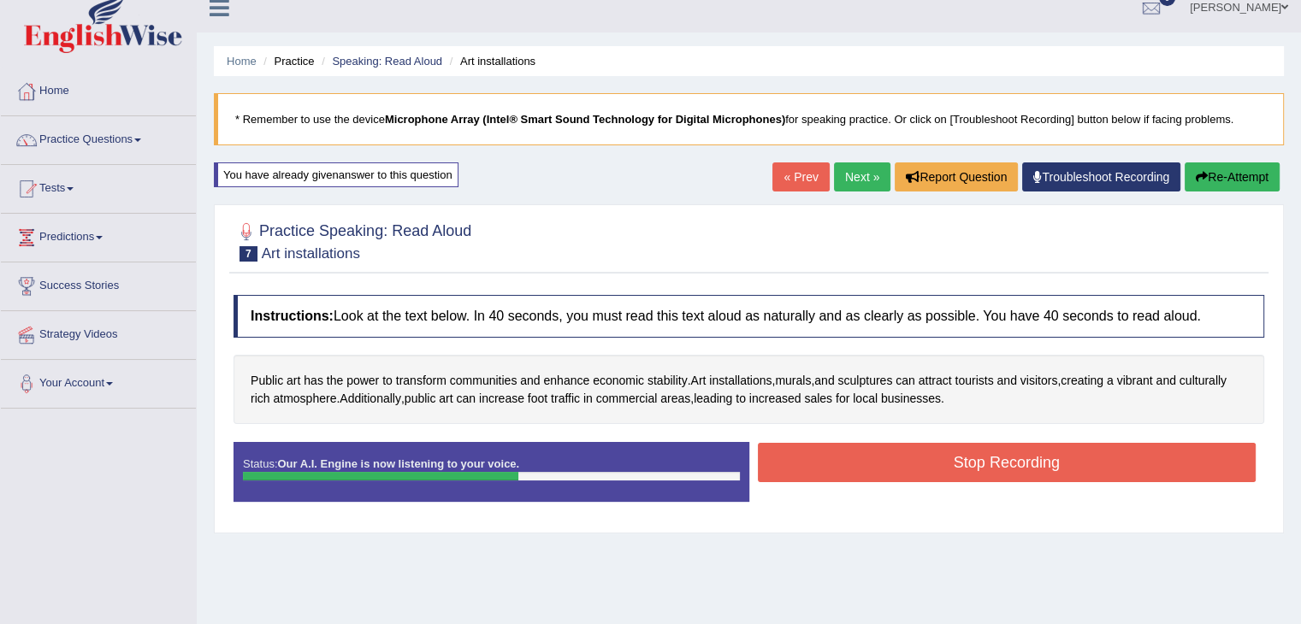
click at [989, 452] on button "Stop Recording" at bounding box center [1007, 462] width 499 height 39
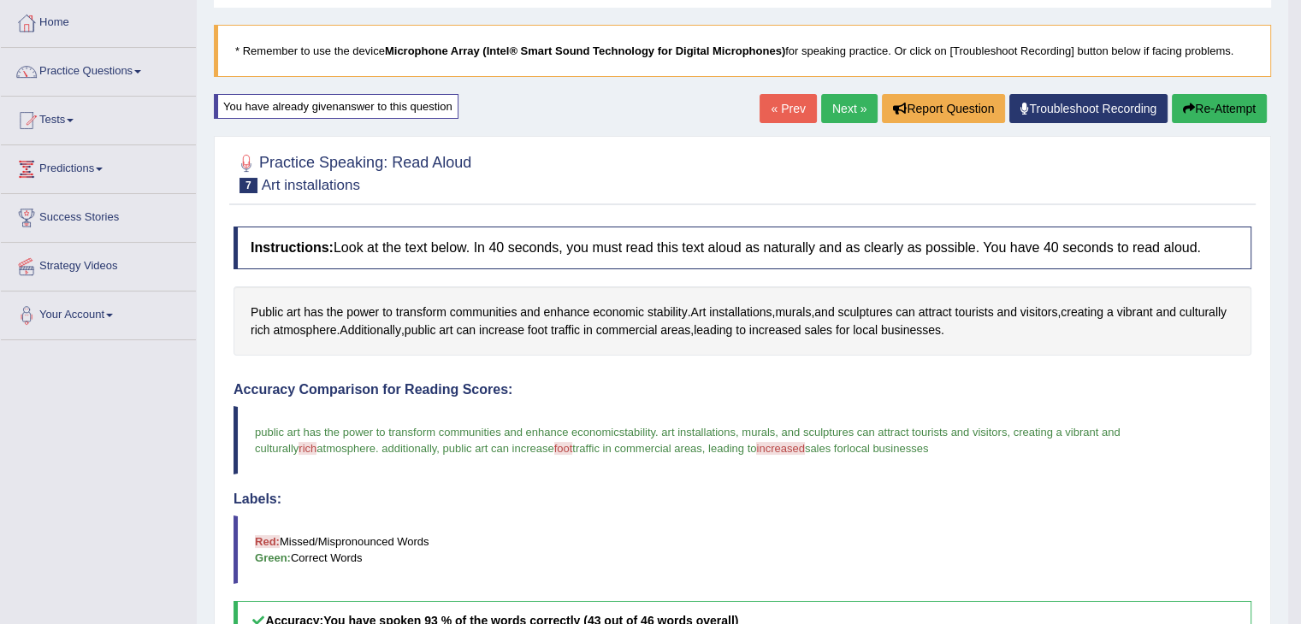
scroll to position [39, 0]
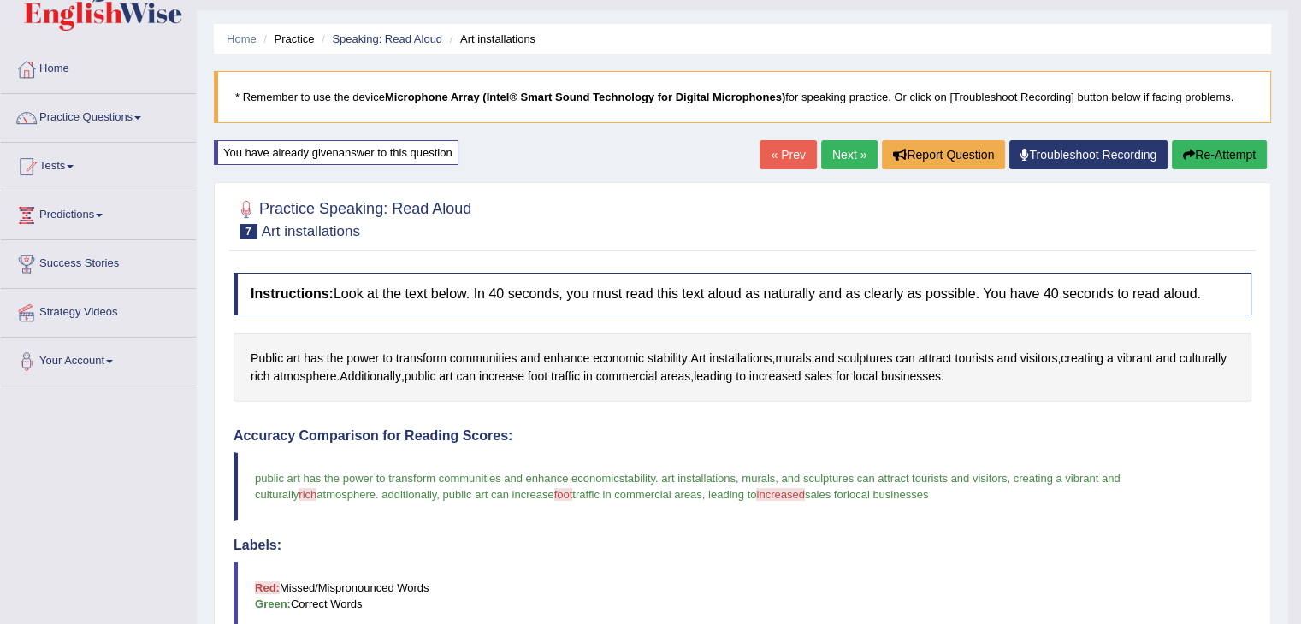
click at [856, 153] on link "Next »" at bounding box center [849, 154] width 56 height 29
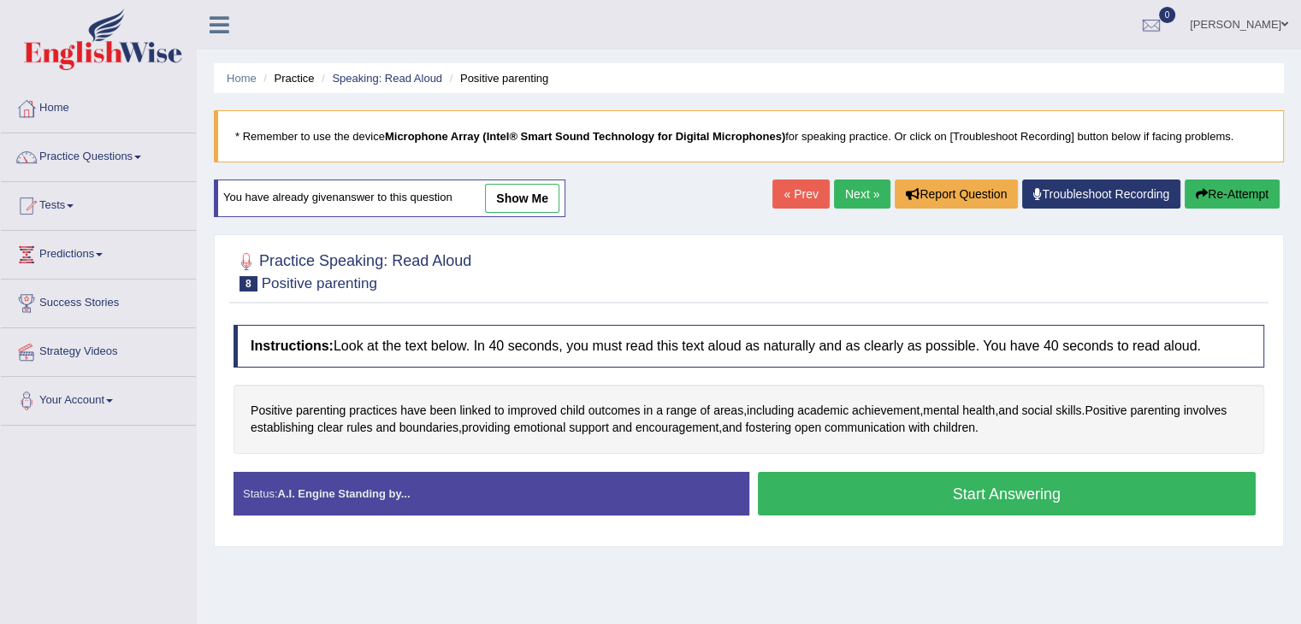
click at [1003, 488] on button "Start Answering" at bounding box center [1007, 494] width 499 height 44
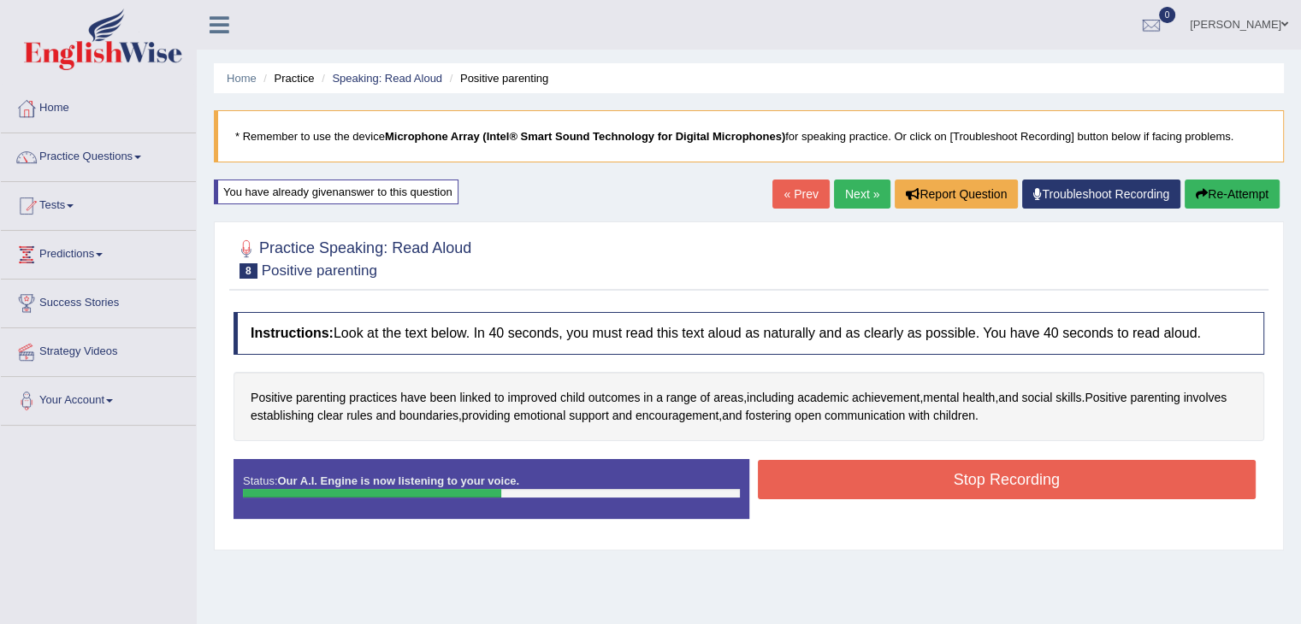
click at [1014, 471] on button "Stop Recording" at bounding box center [1007, 479] width 499 height 39
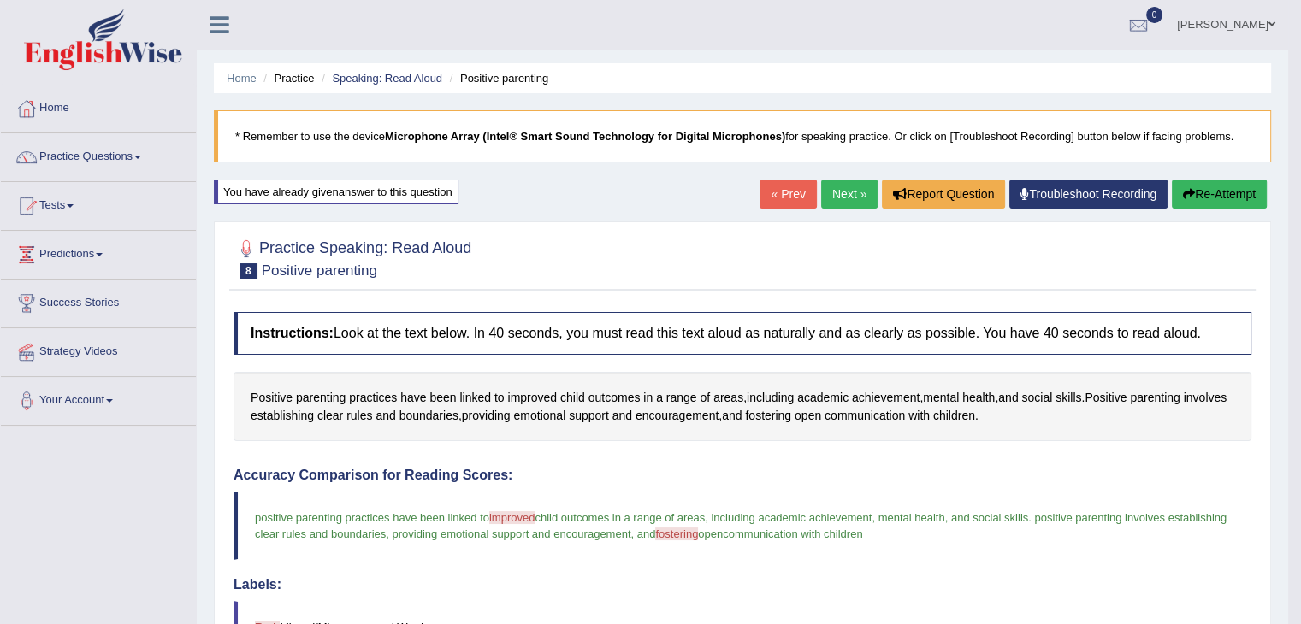
click at [856, 184] on link "Next »" at bounding box center [849, 194] width 56 height 29
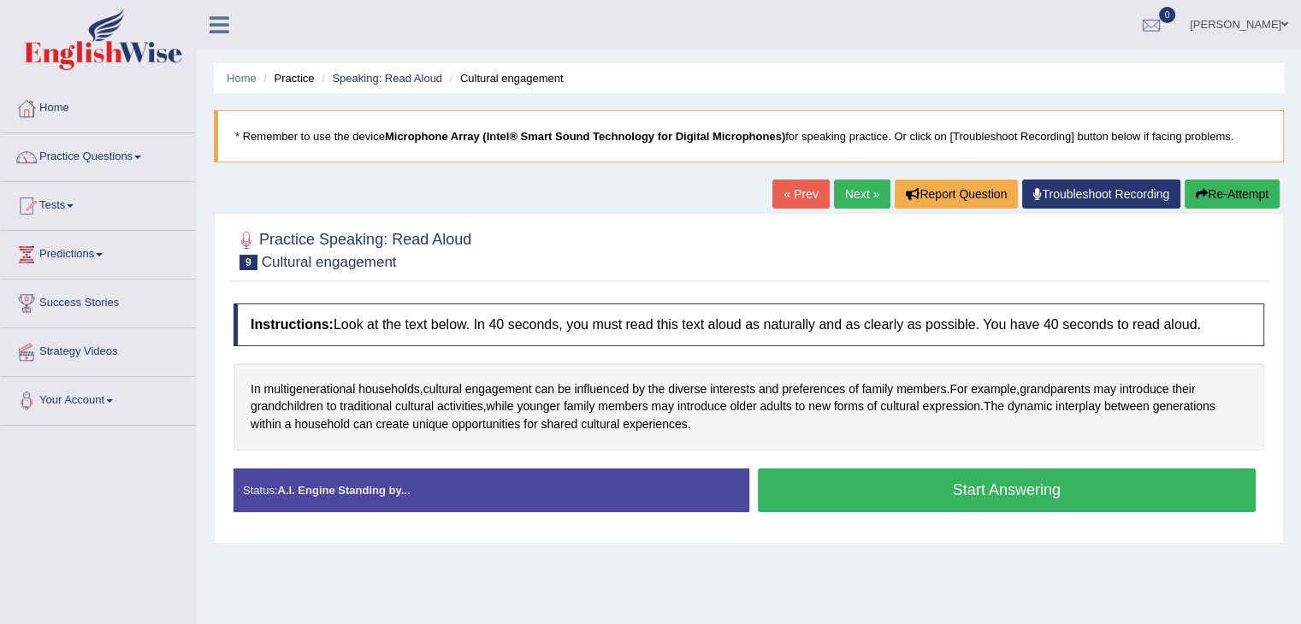
click at [1054, 495] on button "Start Answering" at bounding box center [1007, 491] width 499 height 44
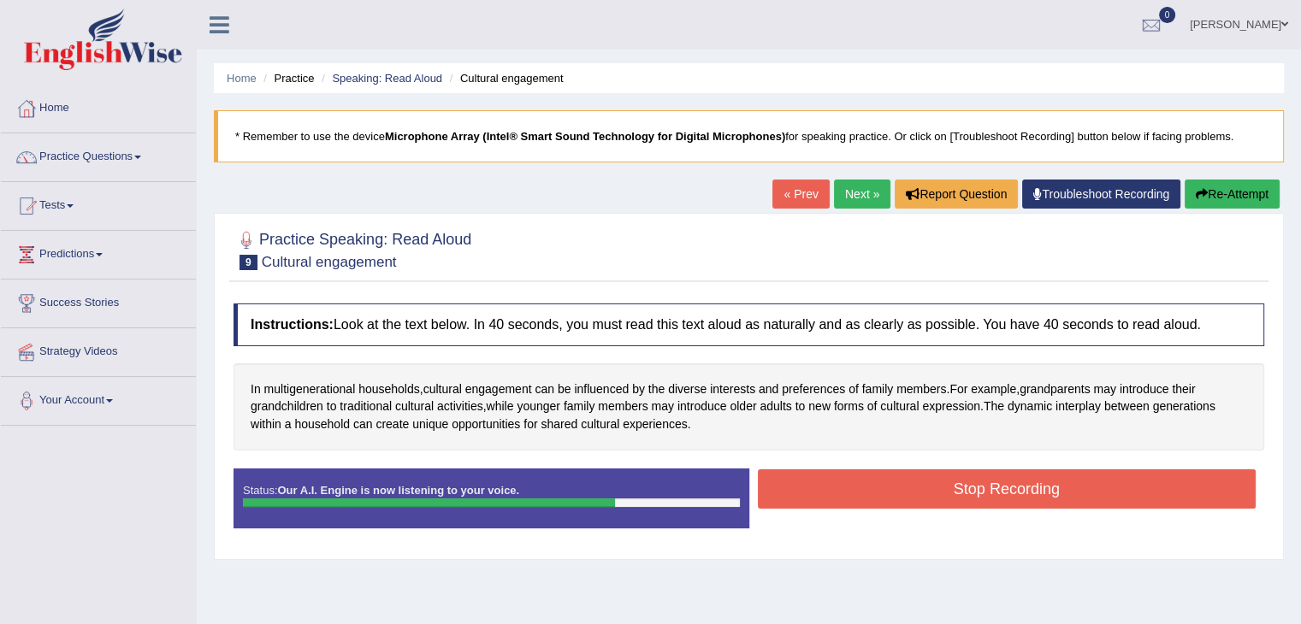
click at [1023, 481] on button "Stop Recording" at bounding box center [1007, 488] width 499 height 39
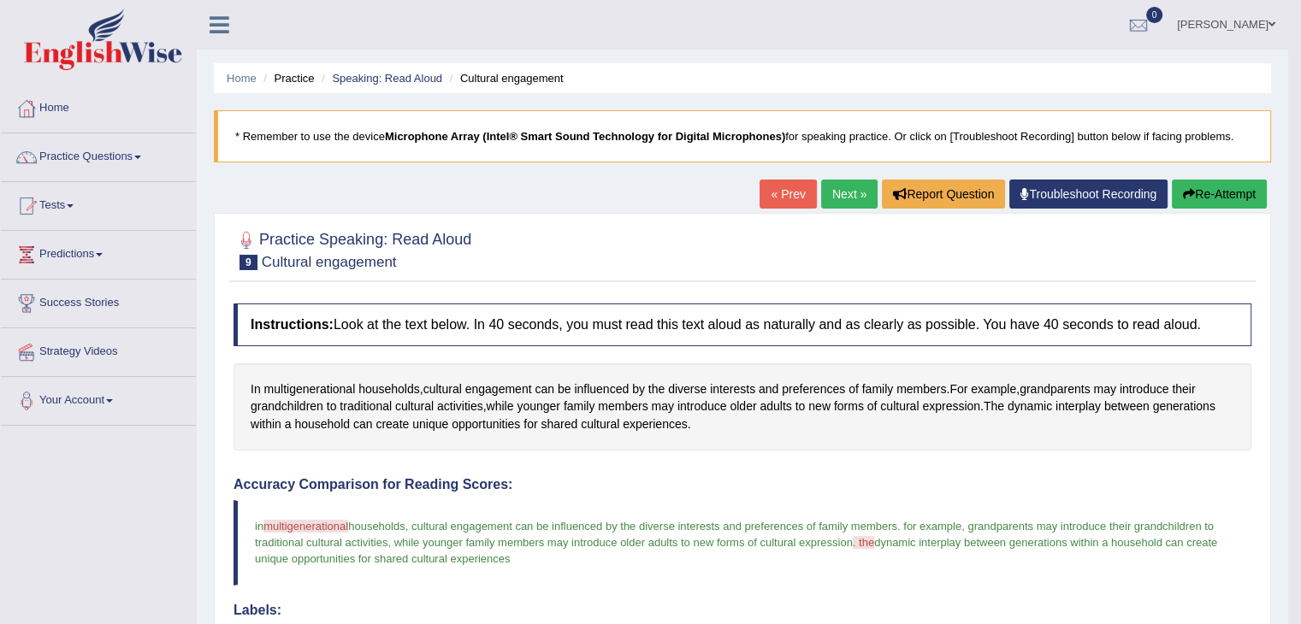
click at [1225, 201] on button "Re-Attempt" at bounding box center [1219, 194] width 95 height 29
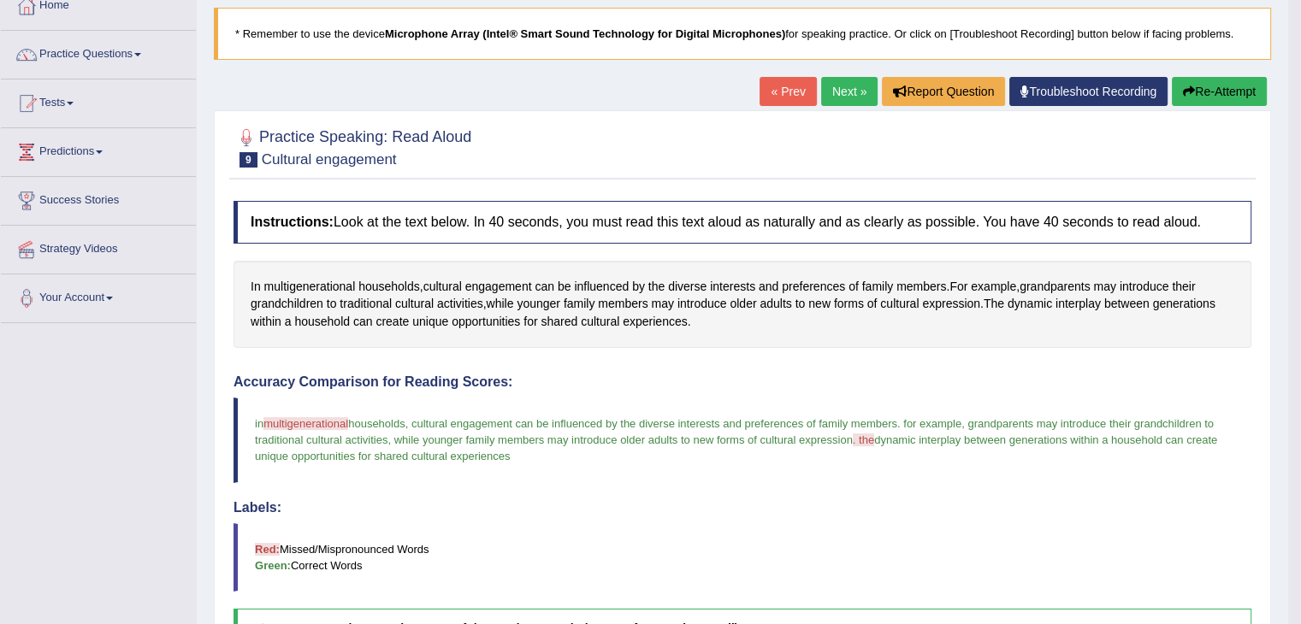
scroll to position [103, 0]
click at [1218, 89] on button "Re-Attempt" at bounding box center [1219, 91] width 95 height 29
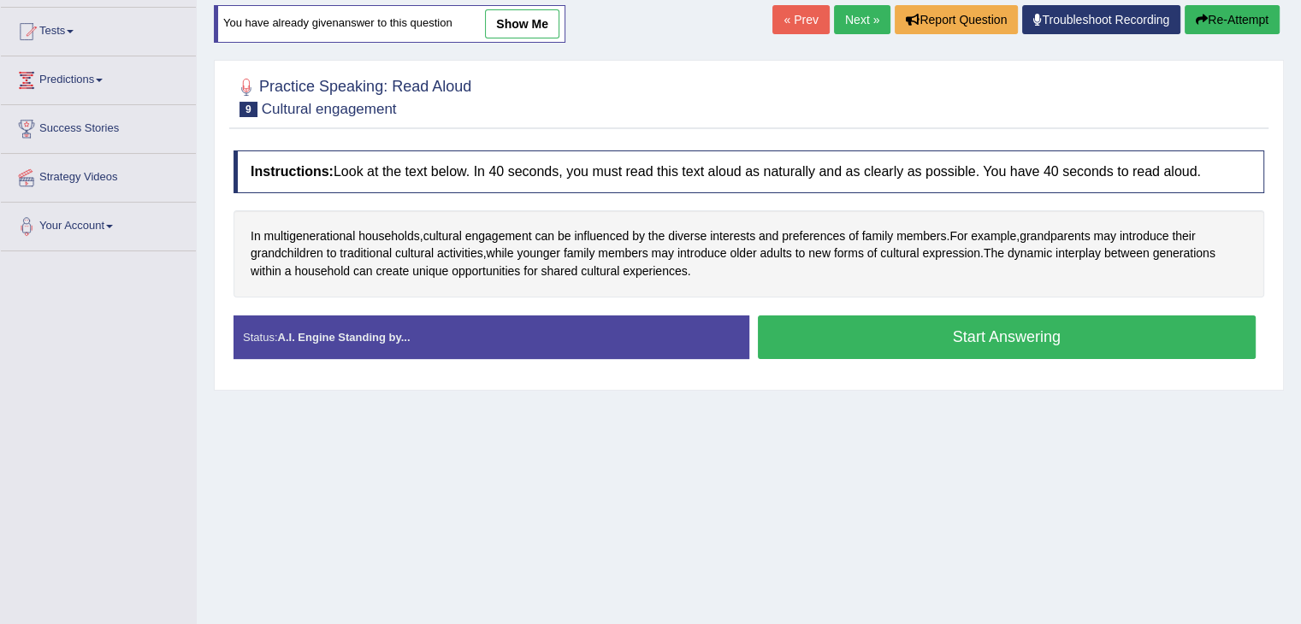
click at [1028, 340] on button "Start Answering" at bounding box center [1007, 338] width 499 height 44
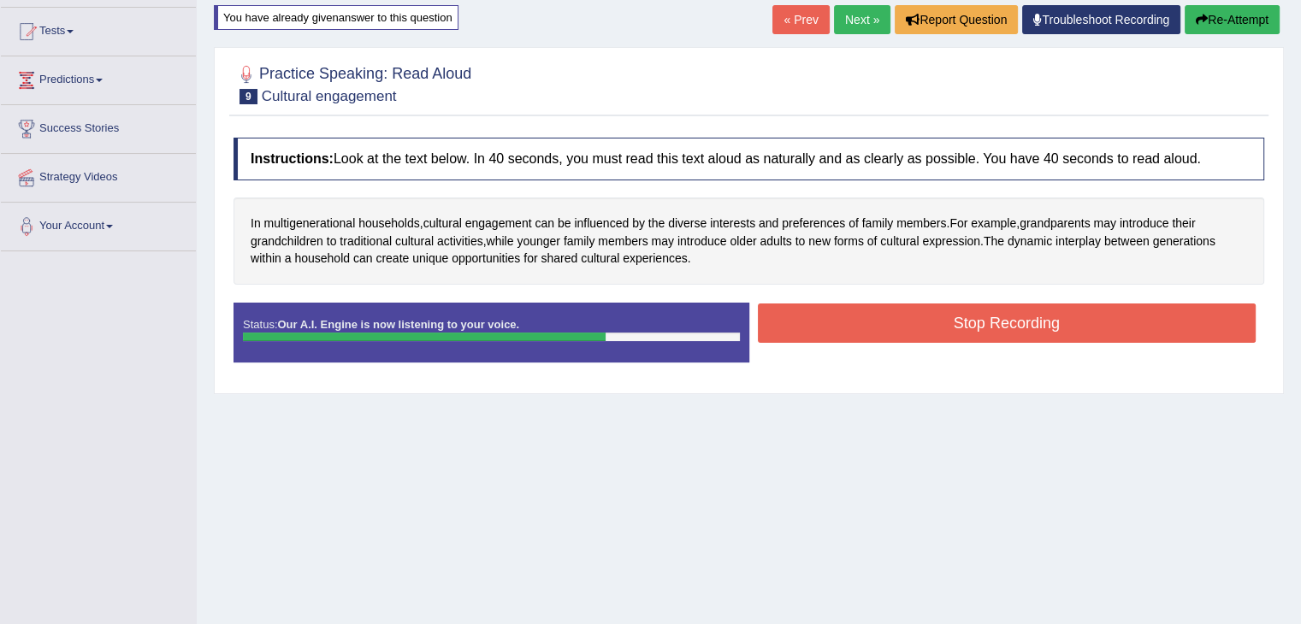
click at [978, 326] on button "Stop Recording" at bounding box center [1007, 323] width 499 height 39
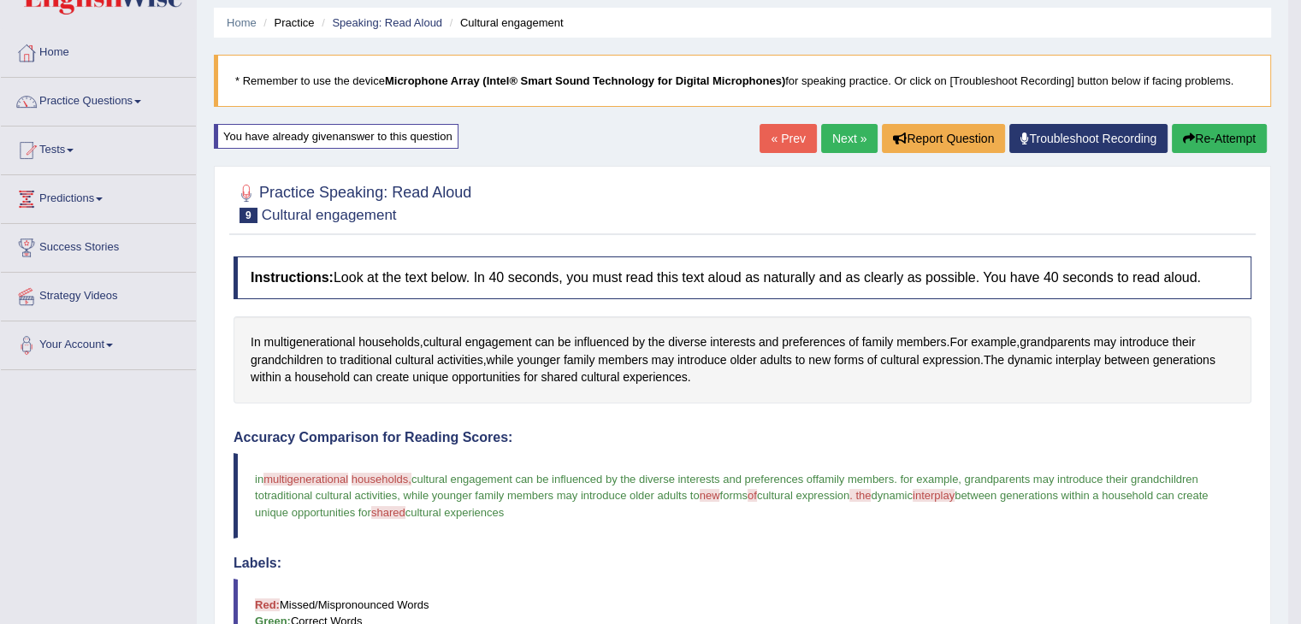
scroll to position [10, 0]
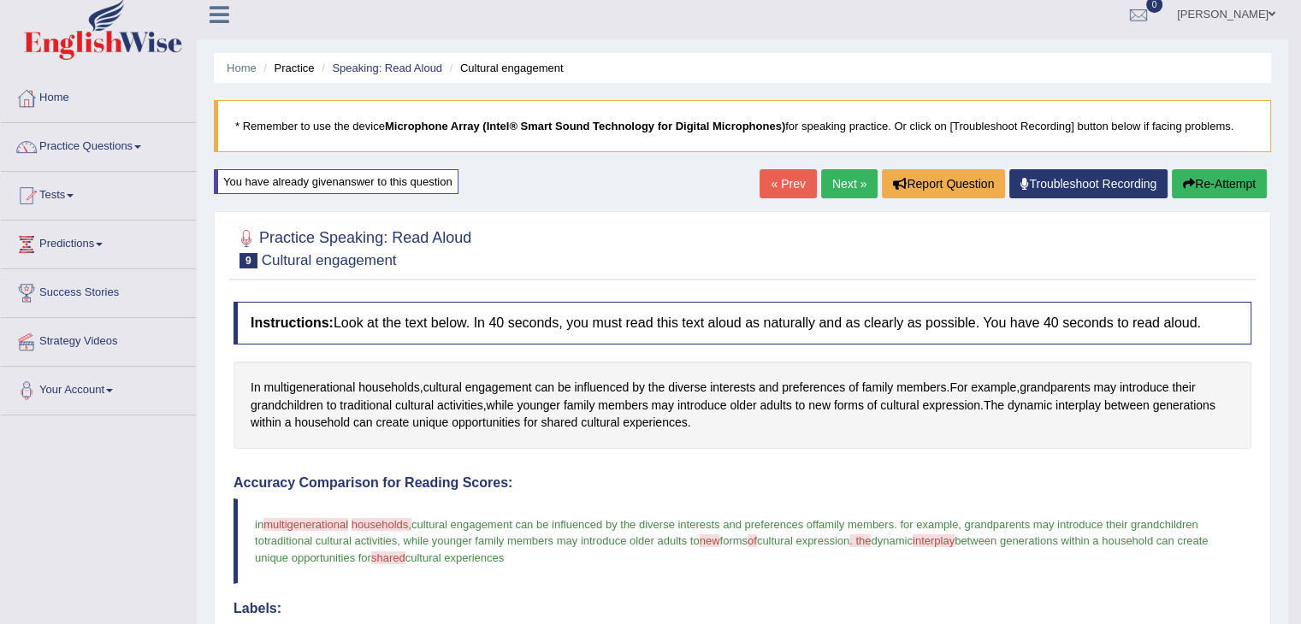
click at [1201, 174] on button "Re-Attempt" at bounding box center [1219, 183] width 95 height 29
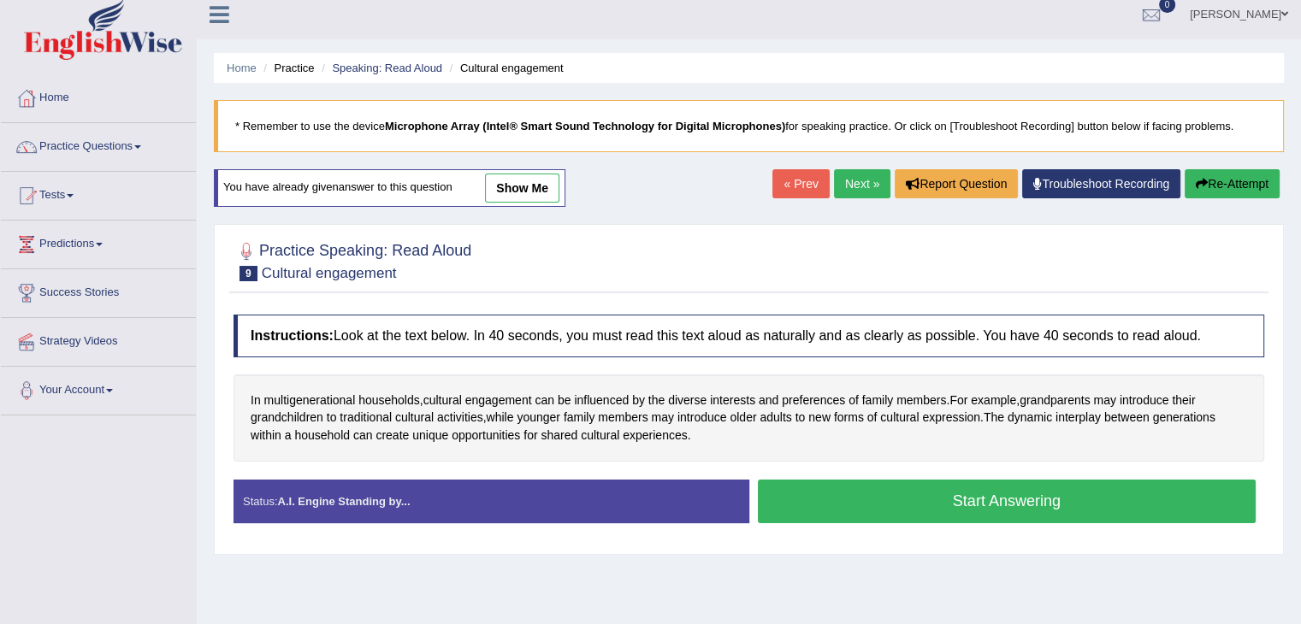
click at [1014, 500] on button "Start Answering" at bounding box center [1007, 502] width 499 height 44
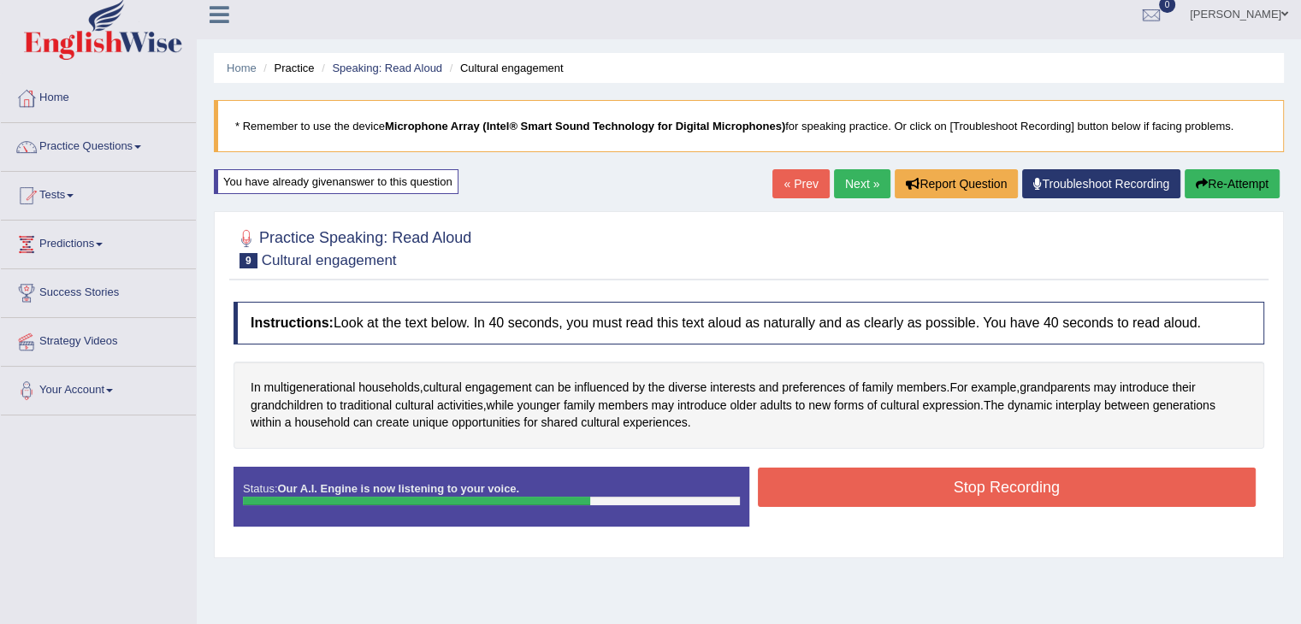
click at [1055, 480] on button "Stop Recording" at bounding box center [1007, 487] width 499 height 39
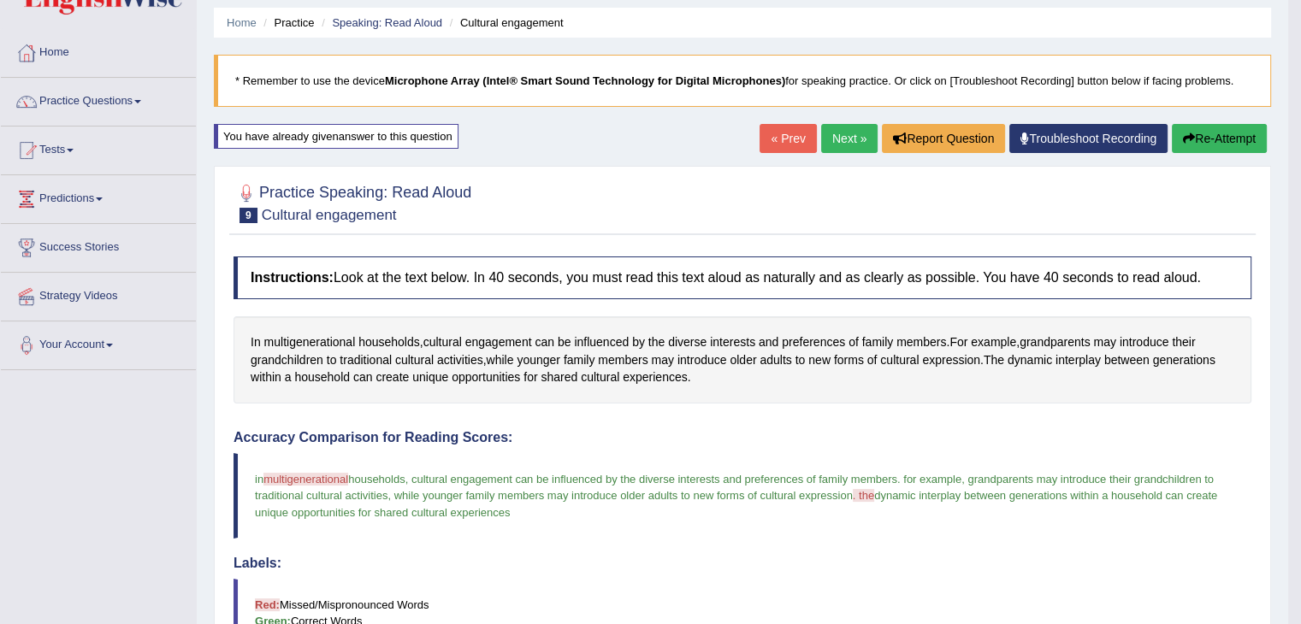
scroll to position [33, 0]
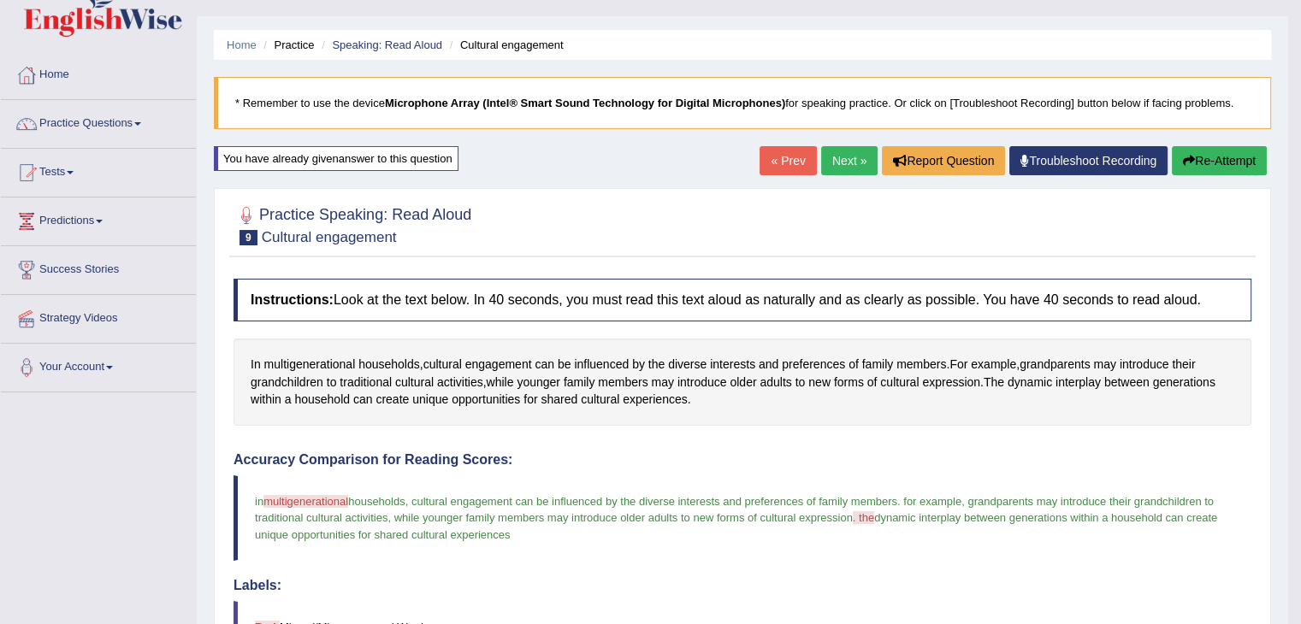
click at [835, 161] on link "Next »" at bounding box center [849, 160] width 56 height 29
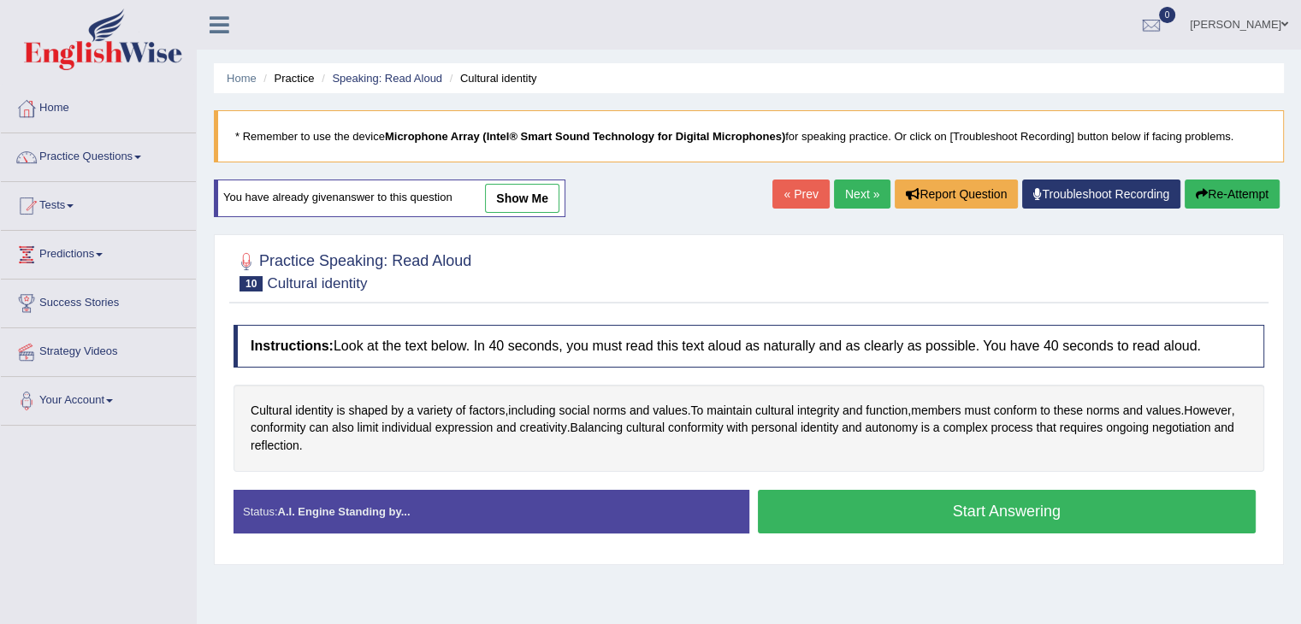
click at [884, 511] on button "Start Answering" at bounding box center [1007, 512] width 499 height 44
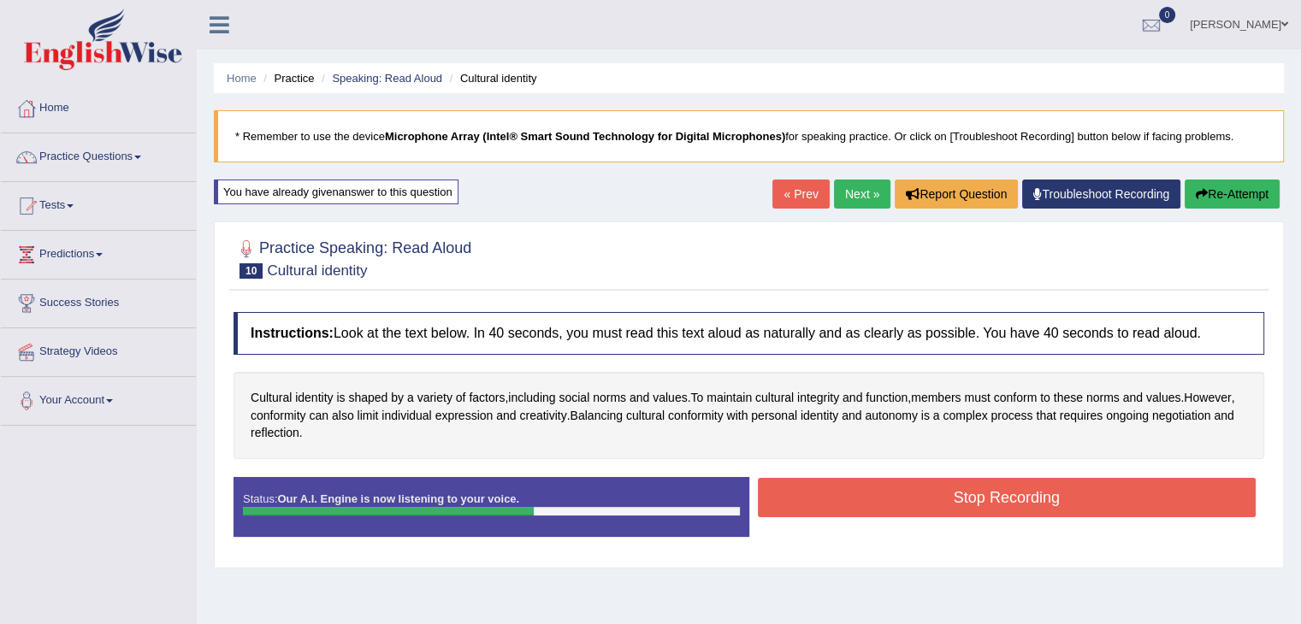
click at [989, 511] on button "Stop Recording" at bounding box center [1007, 497] width 499 height 39
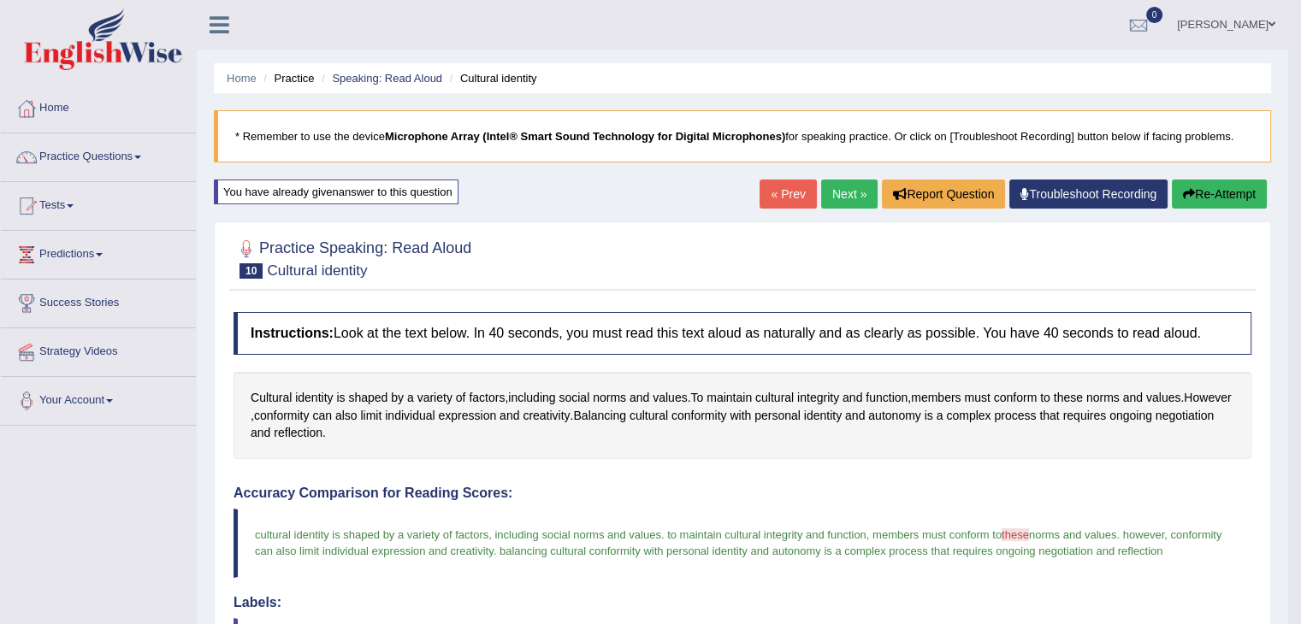
click at [826, 193] on link "Next »" at bounding box center [849, 194] width 56 height 29
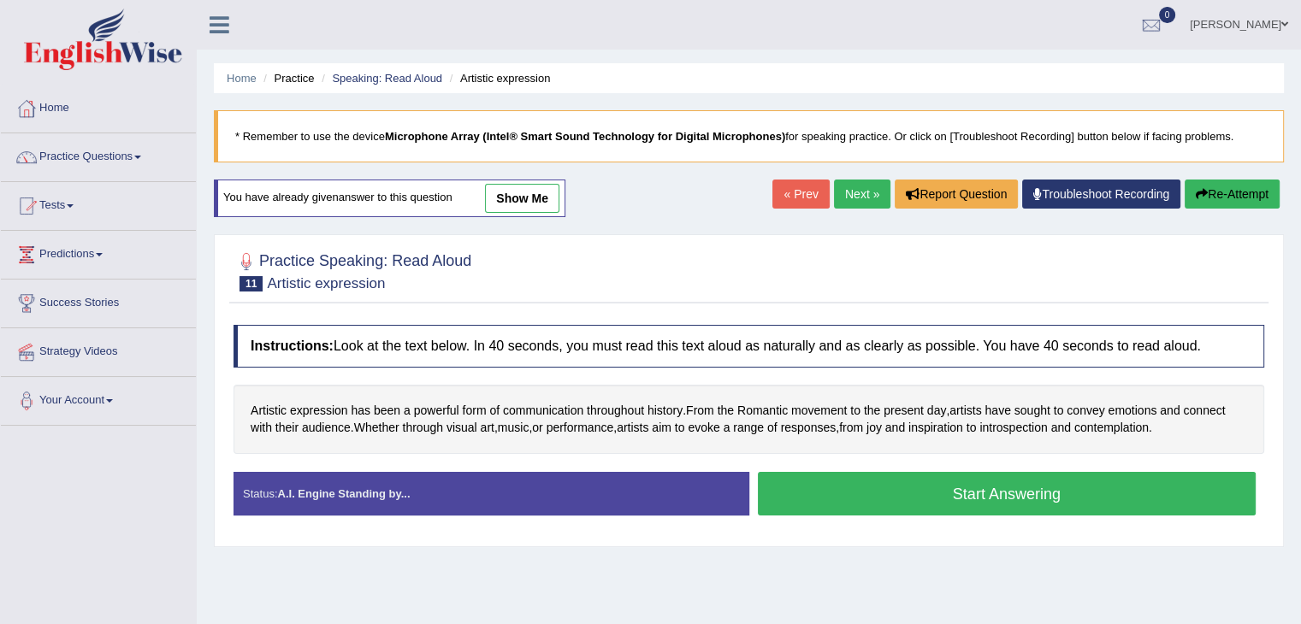
click at [940, 489] on button "Start Answering" at bounding box center [1007, 494] width 499 height 44
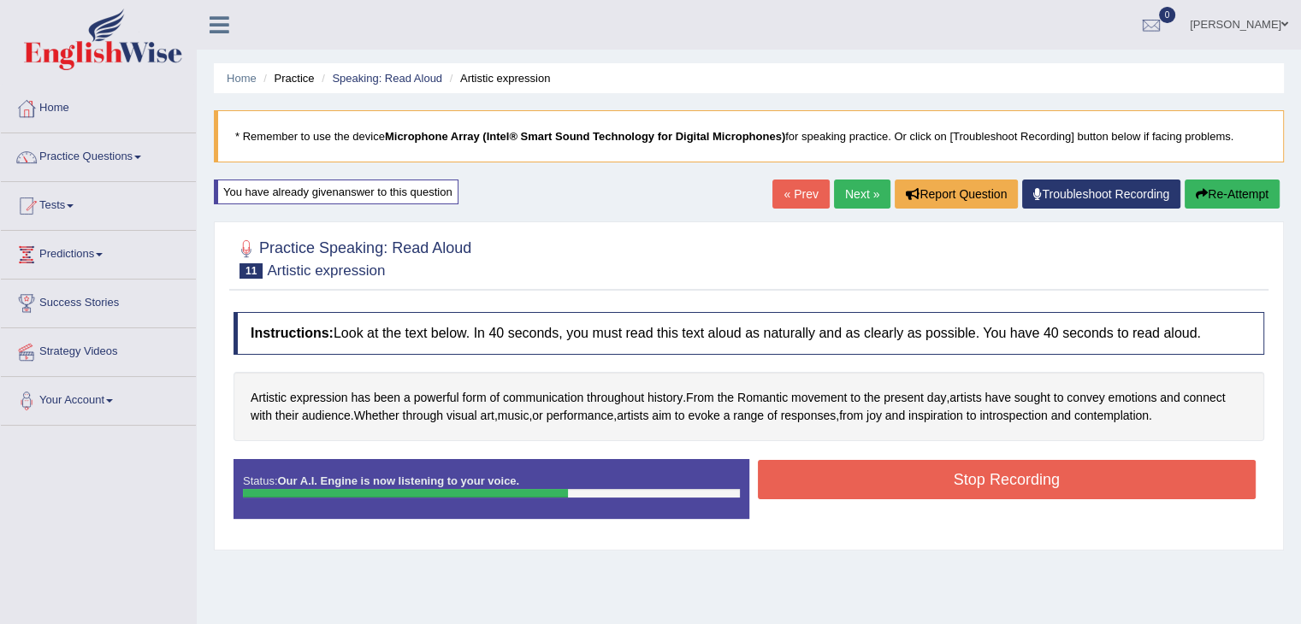
click at [949, 493] on button "Stop Recording" at bounding box center [1007, 479] width 499 height 39
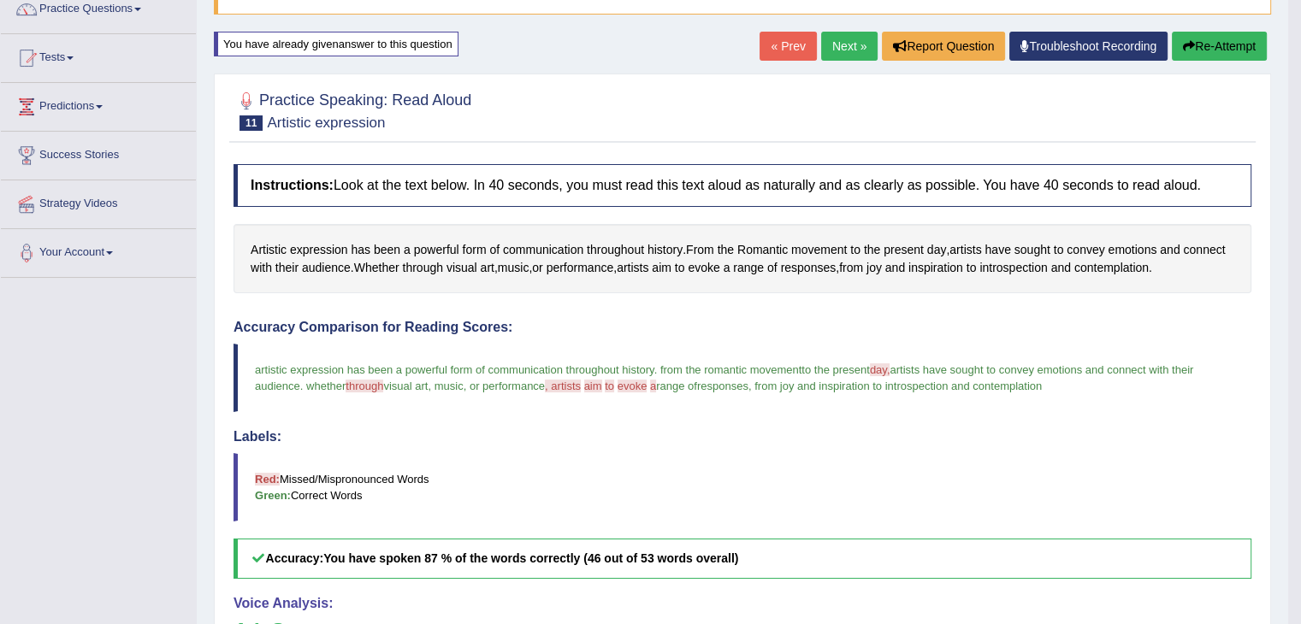
scroll to position [56, 0]
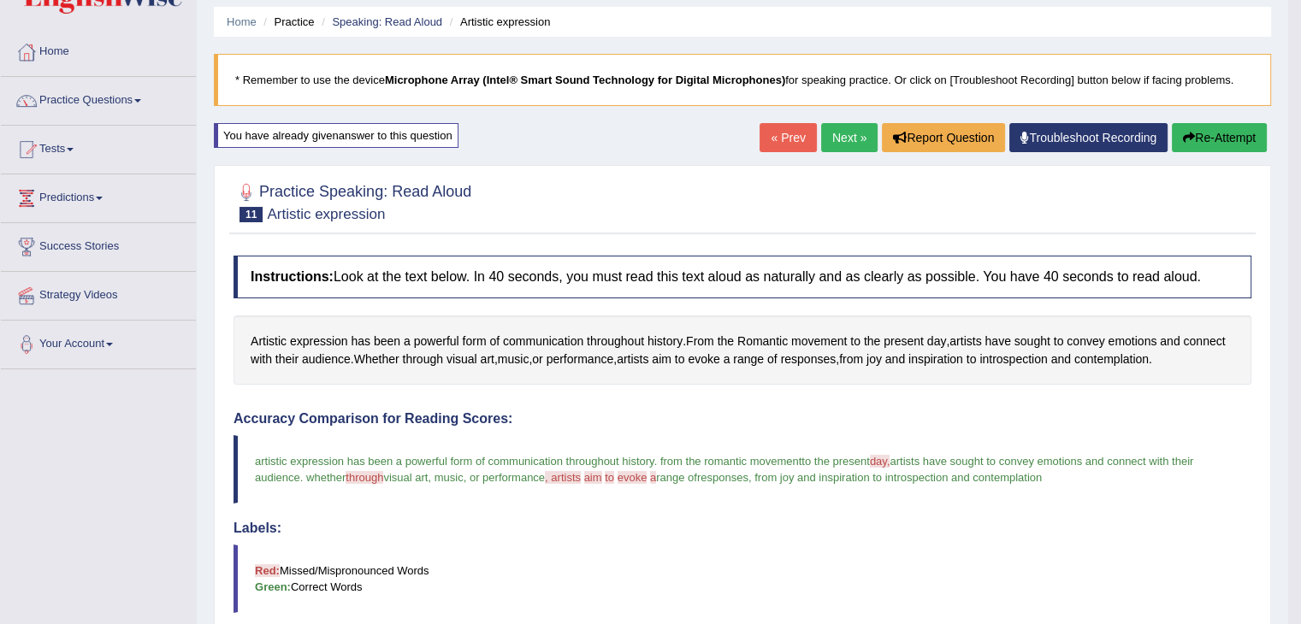
click at [1204, 136] on button "Re-Attempt" at bounding box center [1219, 137] width 95 height 29
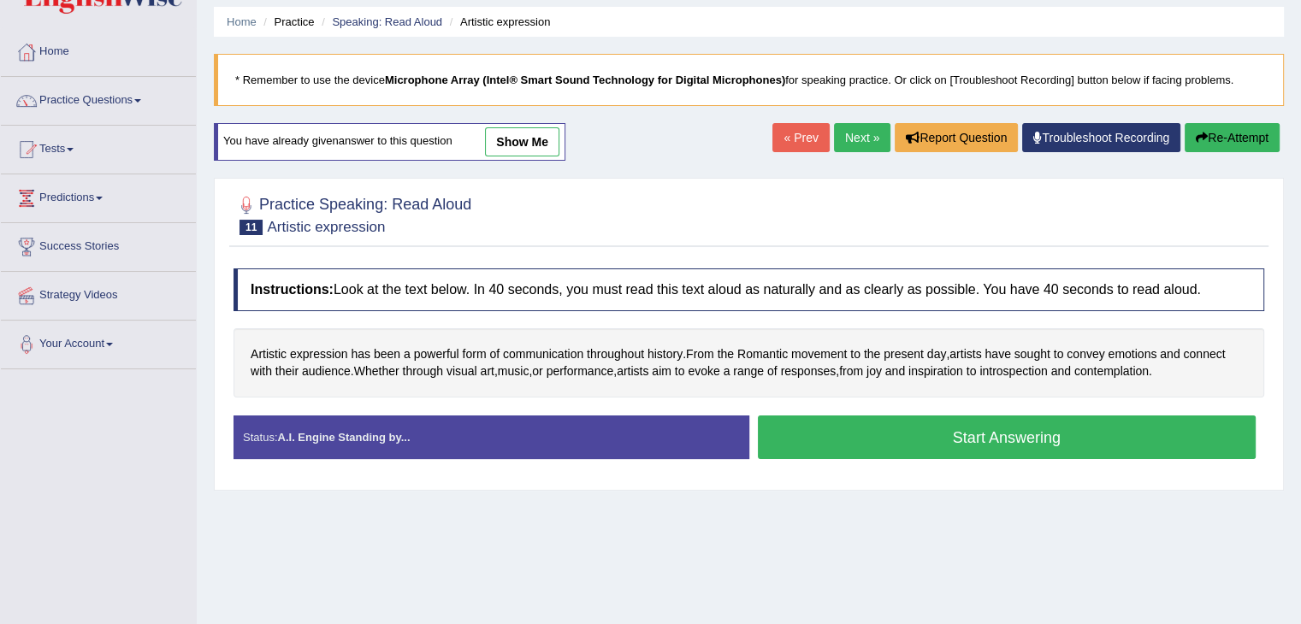
click at [1021, 431] on button "Start Answering" at bounding box center [1007, 438] width 499 height 44
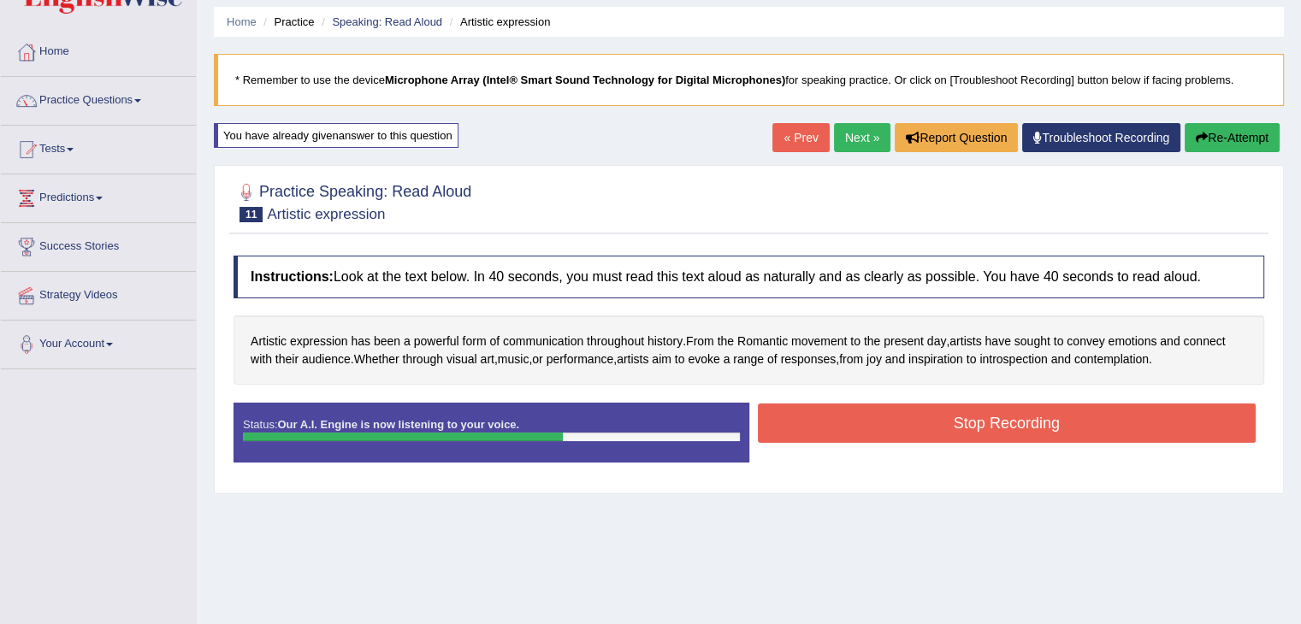
click at [1142, 416] on button "Stop Recording" at bounding box center [1007, 423] width 499 height 39
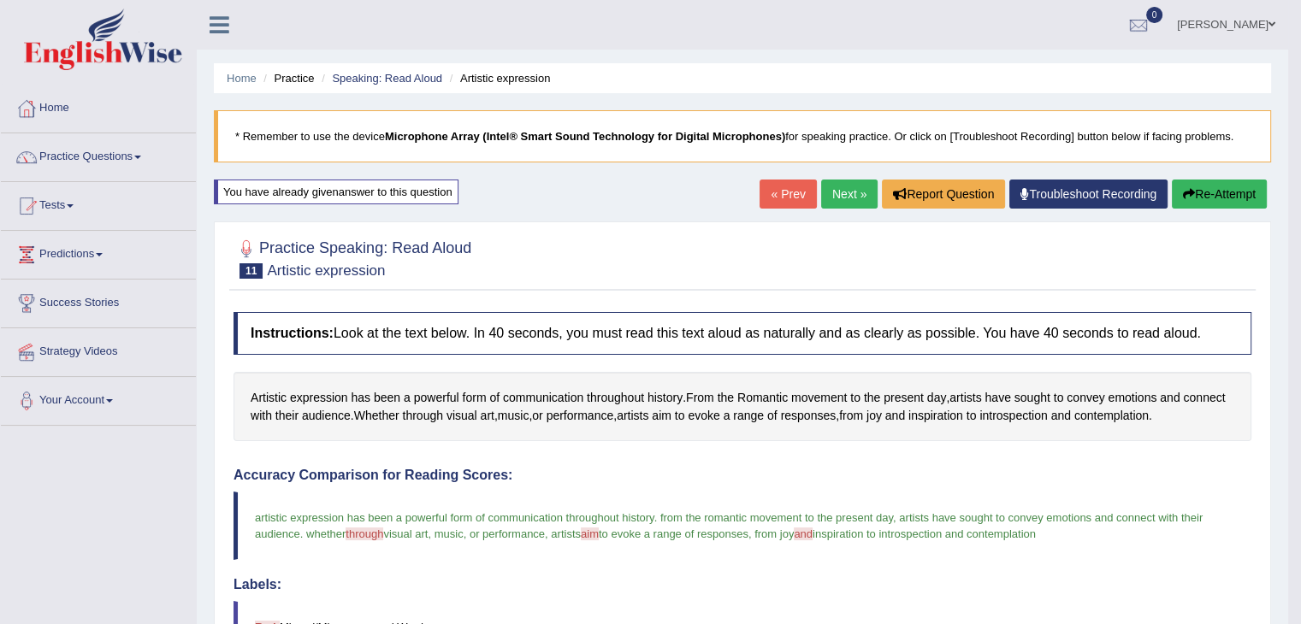
click at [834, 195] on link "Next »" at bounding box center [849, 194] width 56 height 29
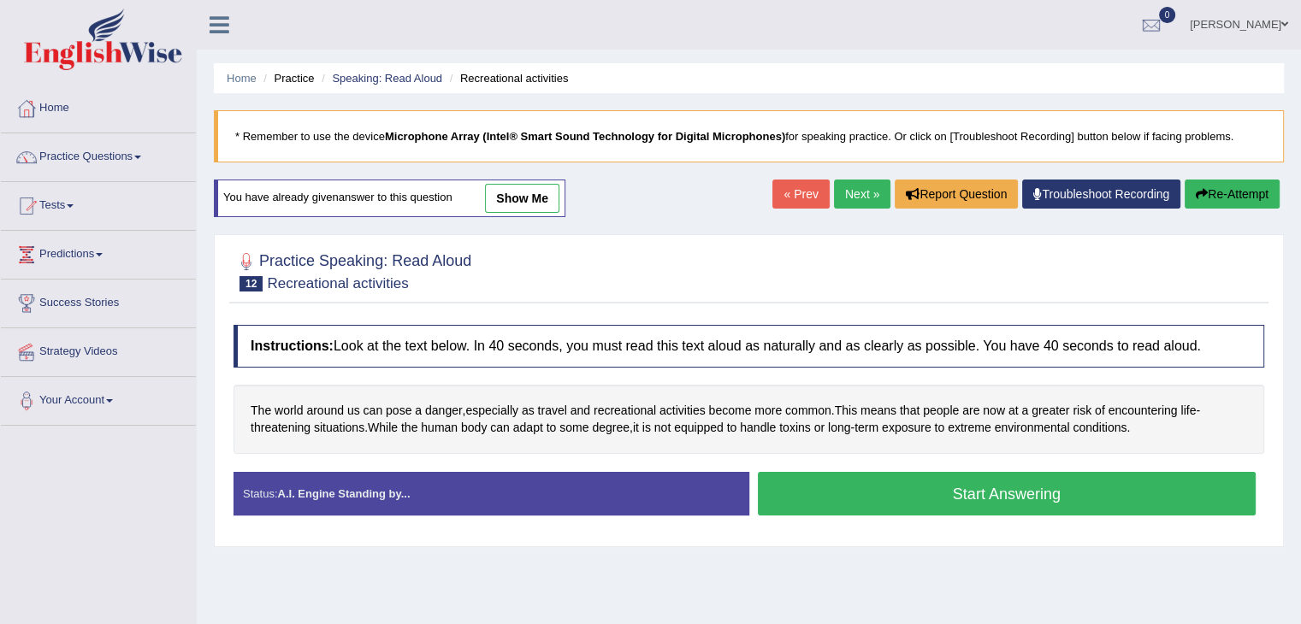
click at [953, 487] on button "Start Answering" at bounding box center [1007, 494] width 499 height 44
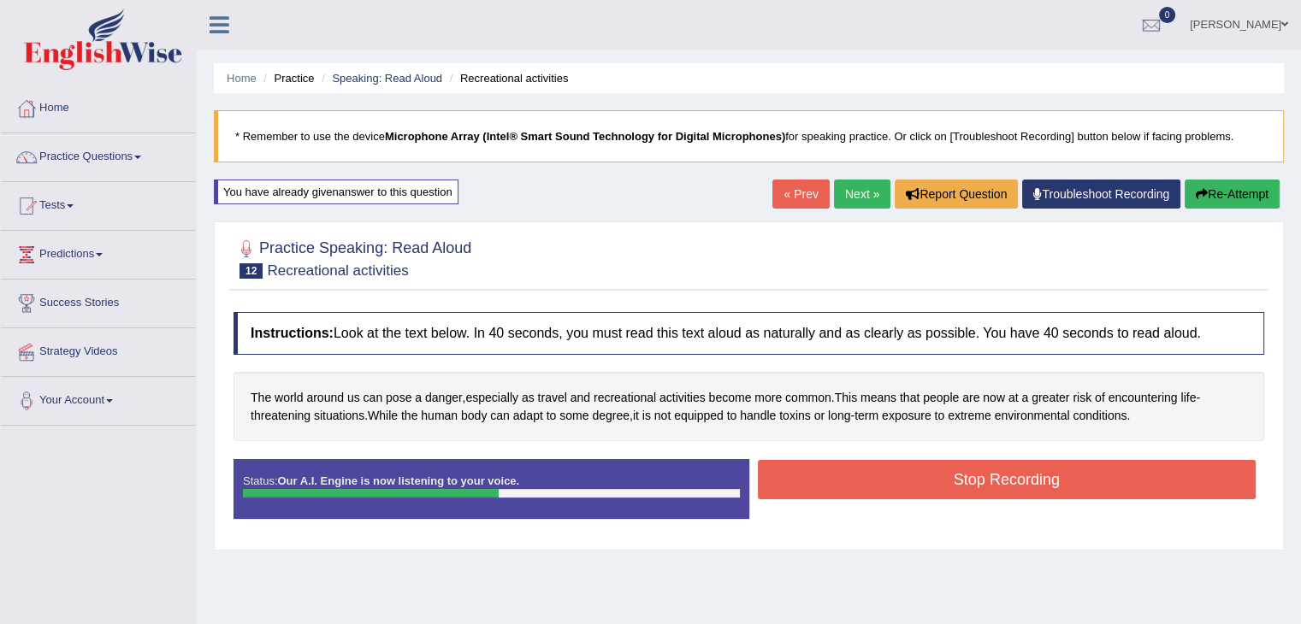
click at [1011, 482] on button "Stop Recording" at bounding box center [1007, 479] width 499 height 39
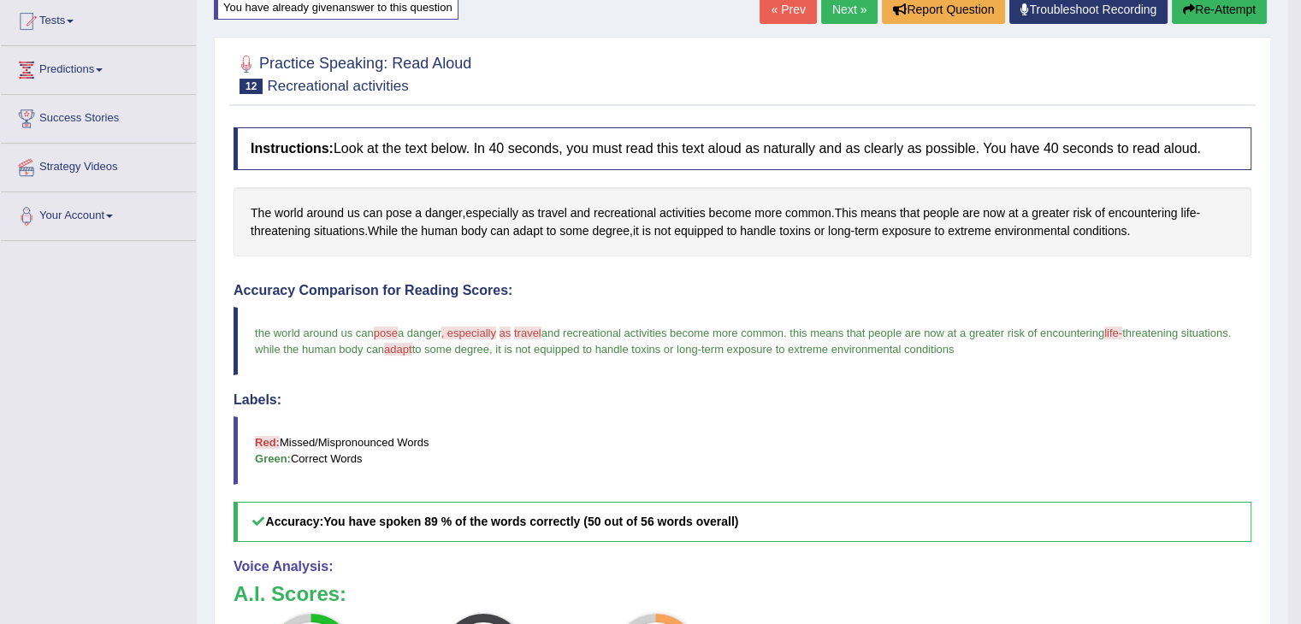
scroll to position [171, 0]
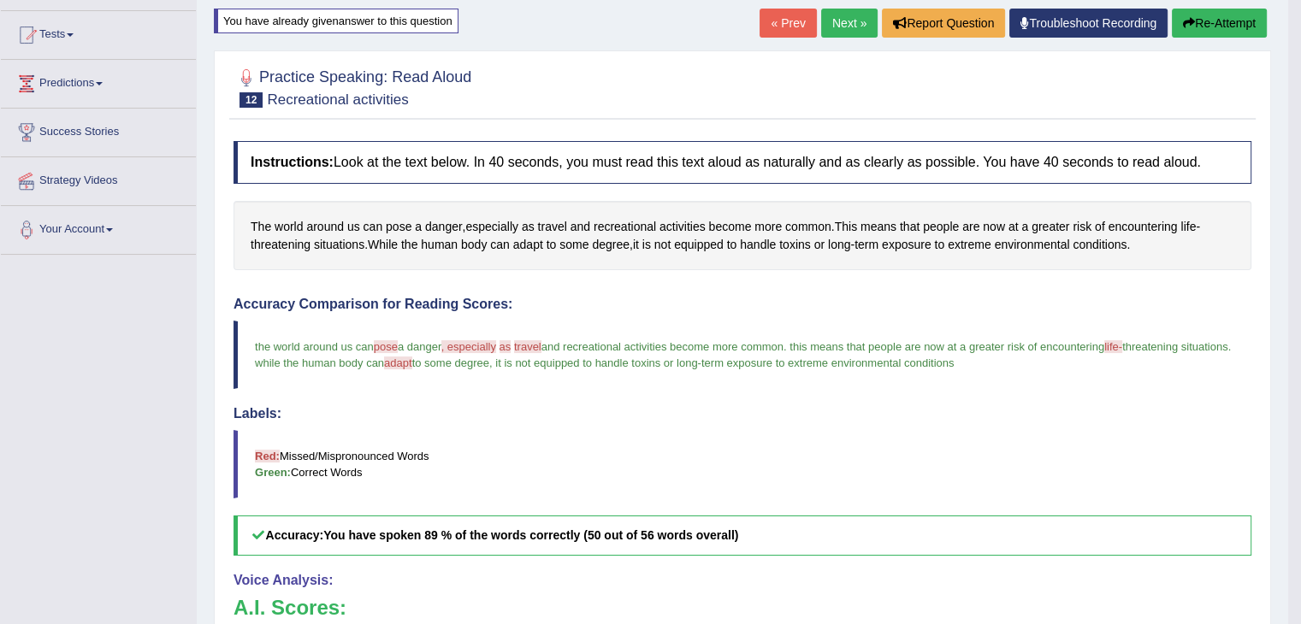
click at [1205, 26] on button "Re-Attempt" at bounding box center [1219, 23] width 95 height 29
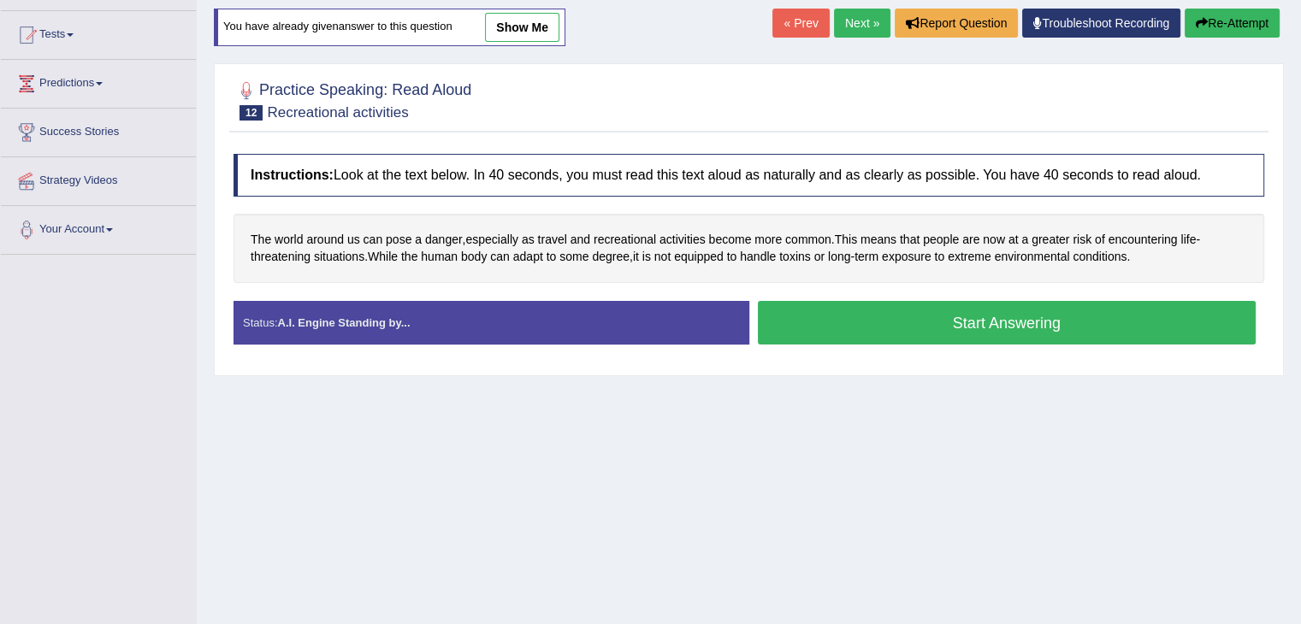
click at [1073, 329] on button "Start Answering" at bounding box center [1007, 323] width 499 height 44
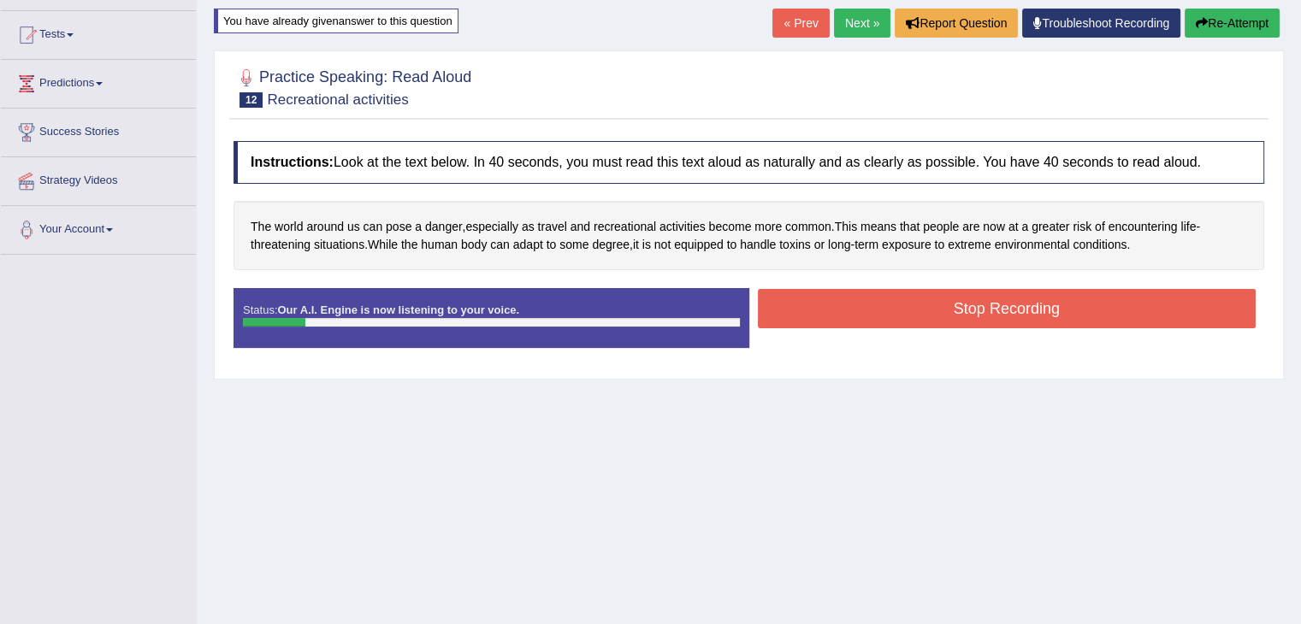
click at [1204, 14] on button "Re-Attempt" at bounding box center [1231, 23] width 95 height 29
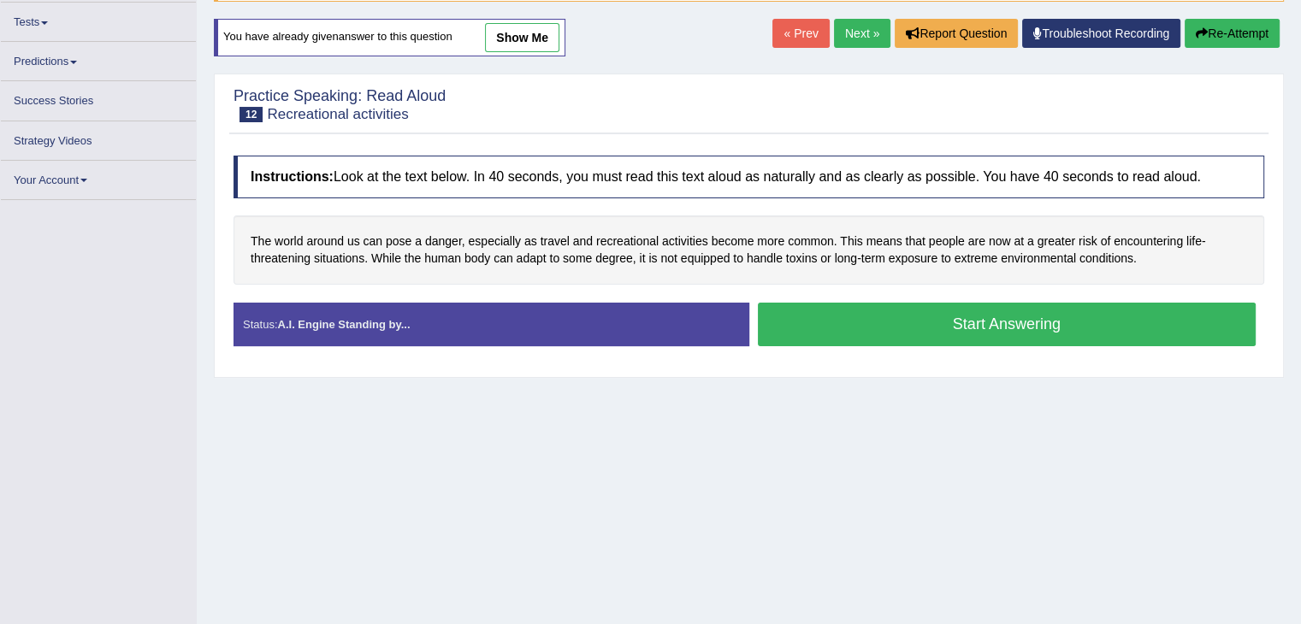
scroll to position [171, 0]
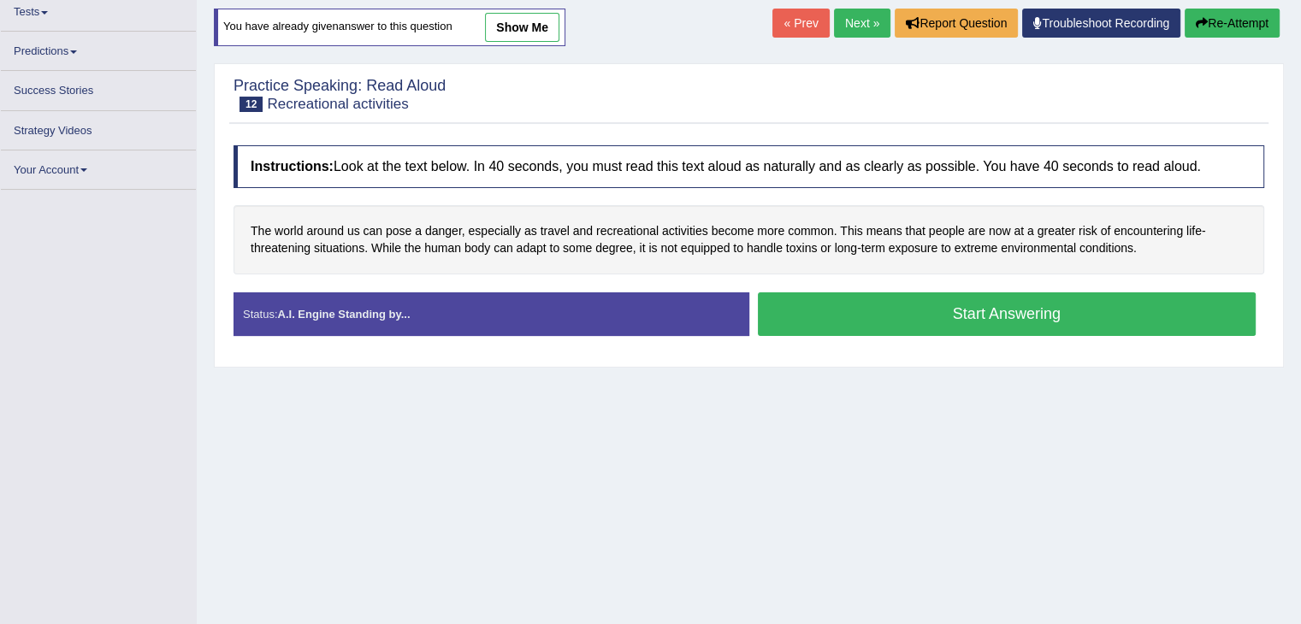
click at [1060, 309] on button "Start Answering" at bounding box center [1007, 314] width 499 height 44
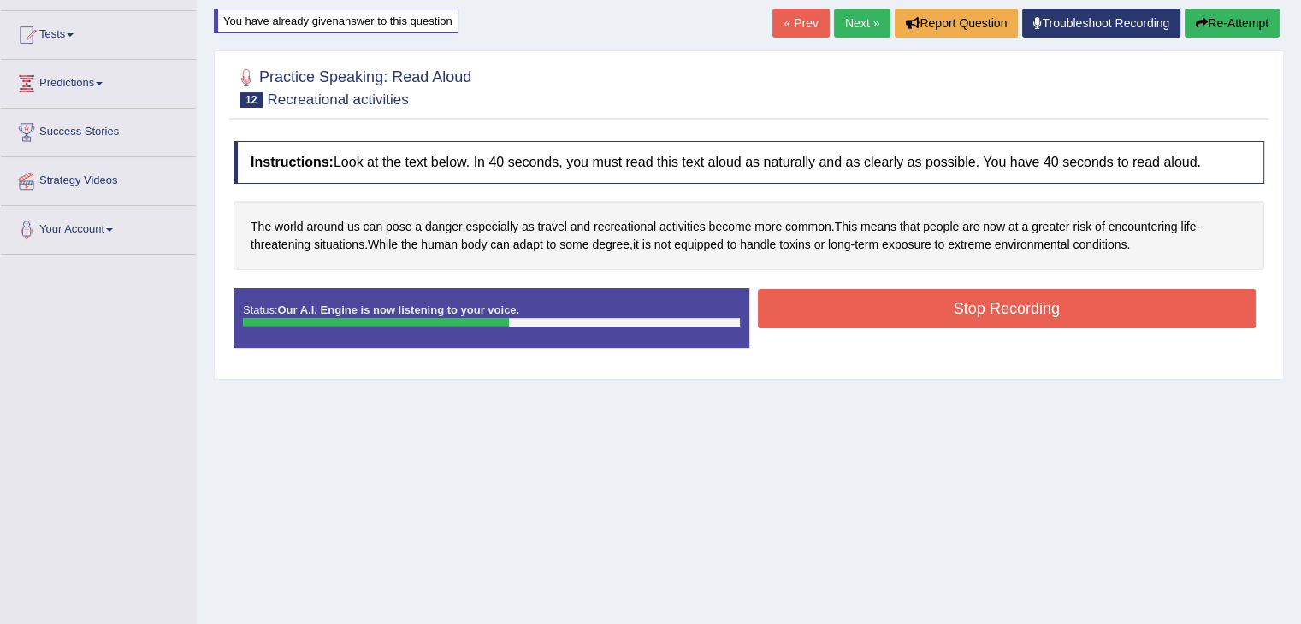
click at [1028, 305] on button "Stop Recording" at bounding box center [1007, 308] width 499 height 39
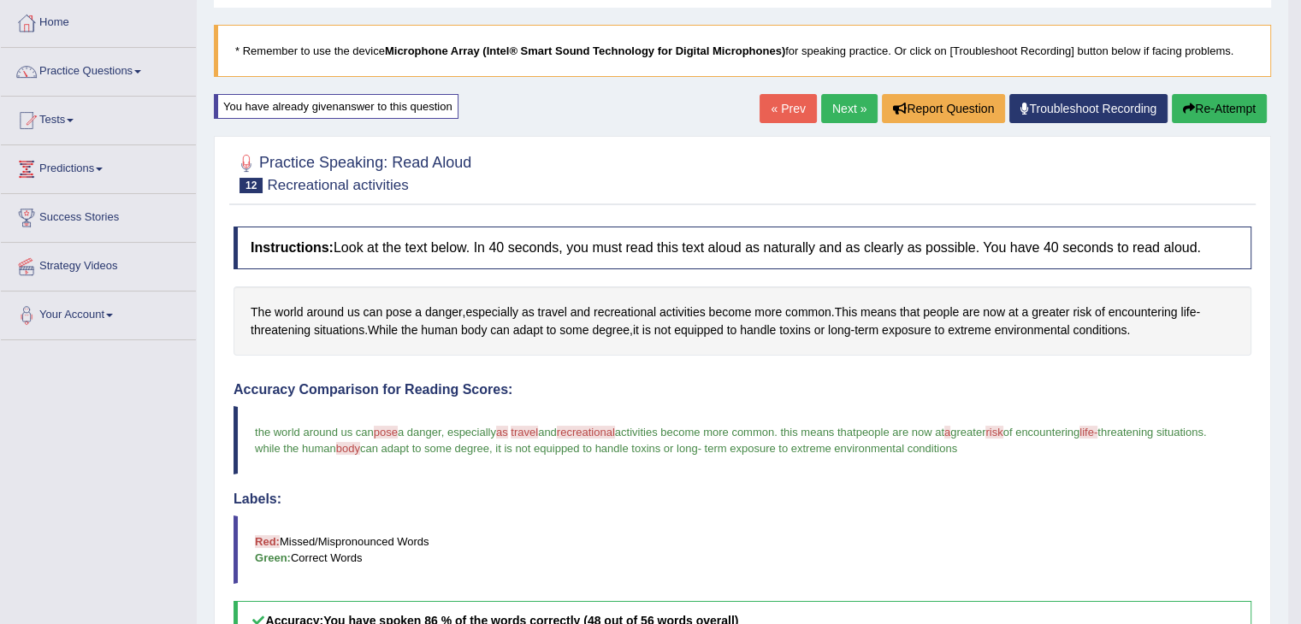
scroll to position [80, 0]
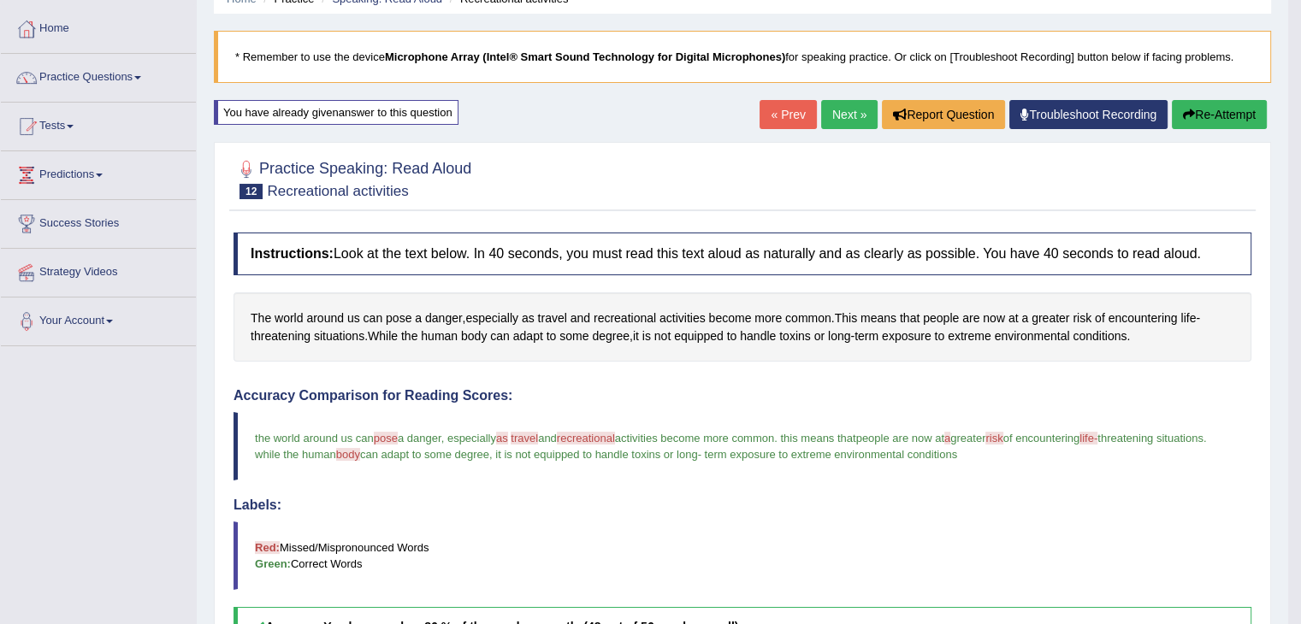
click at [846, 117] on link "Next »" at bounding box center [849, 114] width 56 height 29
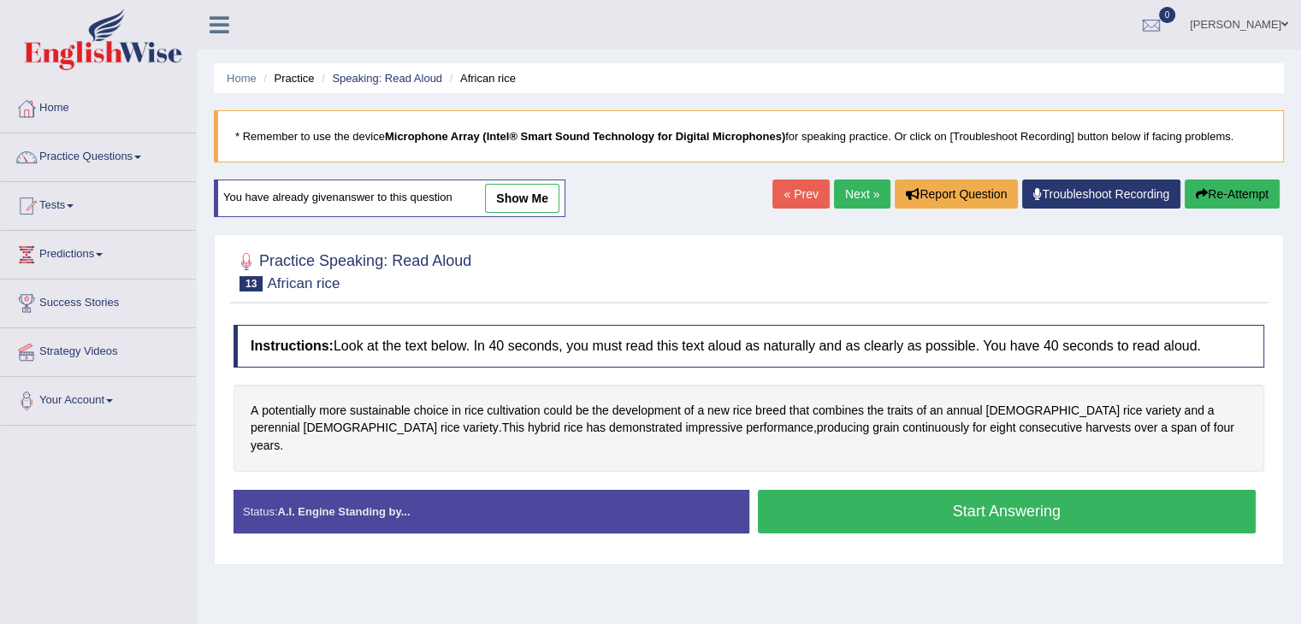
click at [971, 499] on button "Start Answering" at bounding box center [1007, 512] width 499 height 44
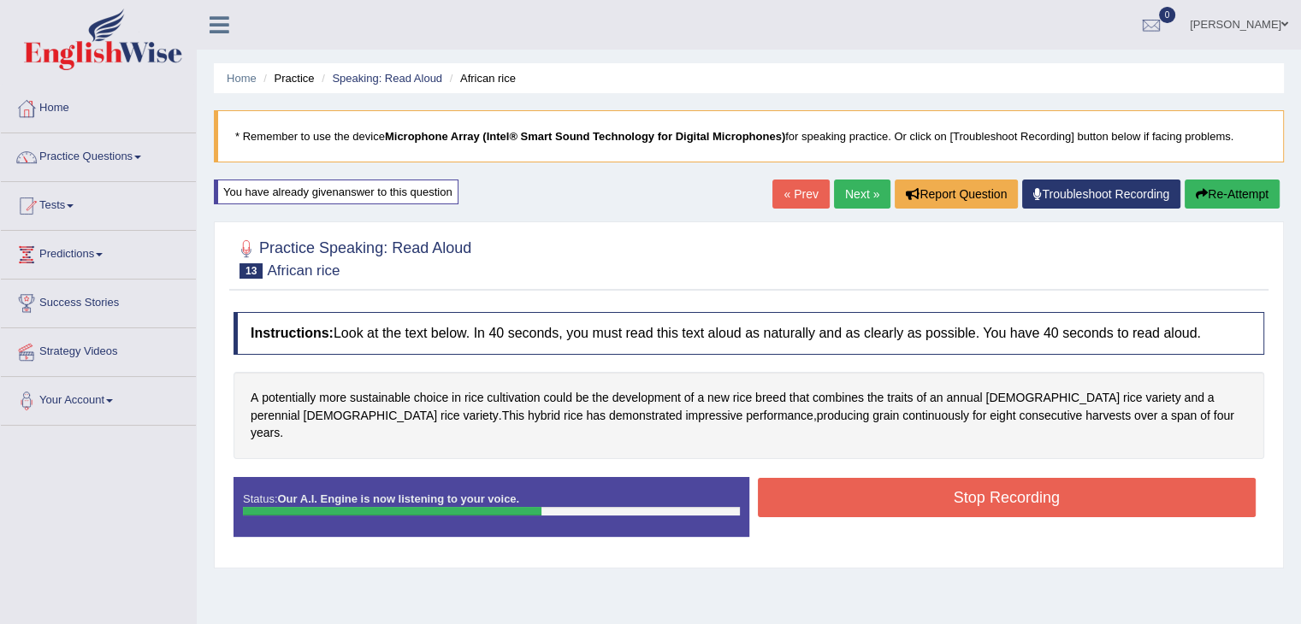
click at [1015, 478] on button "Stop Recording" at bounding box center [1007, 497] width 499 height 39
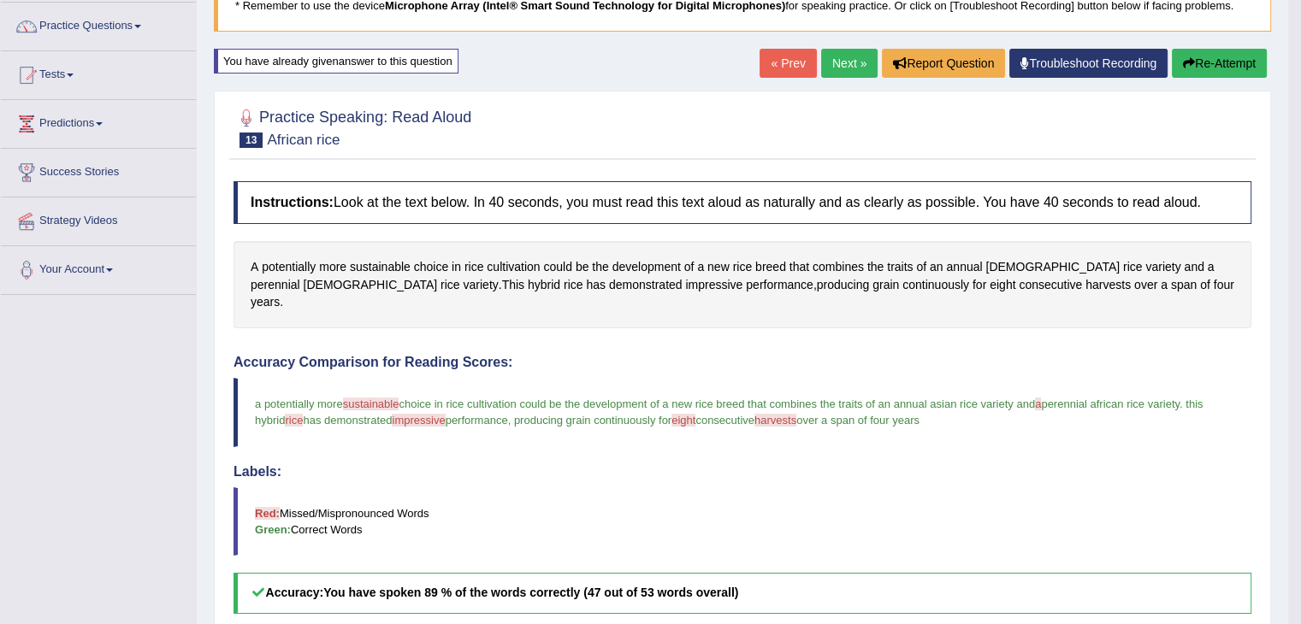
scroll to position [125, 0]
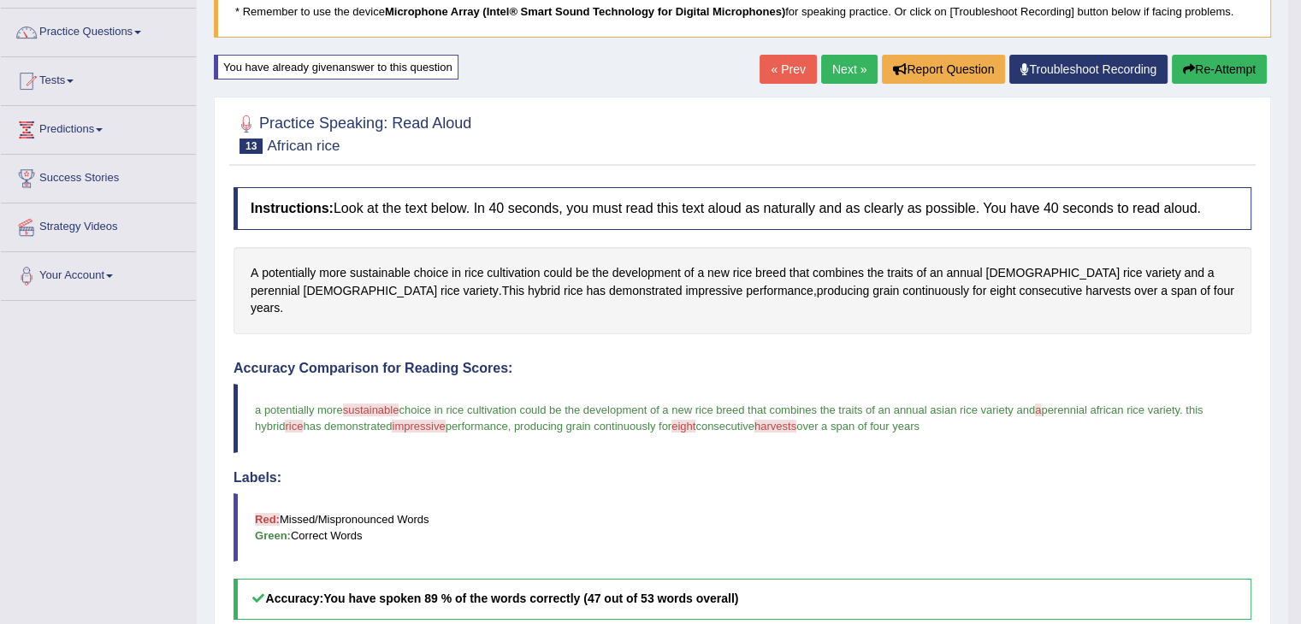
click at [1195, 62] on button "Re-Attempt" at bounding box center [1219, 69] width 95 height 29
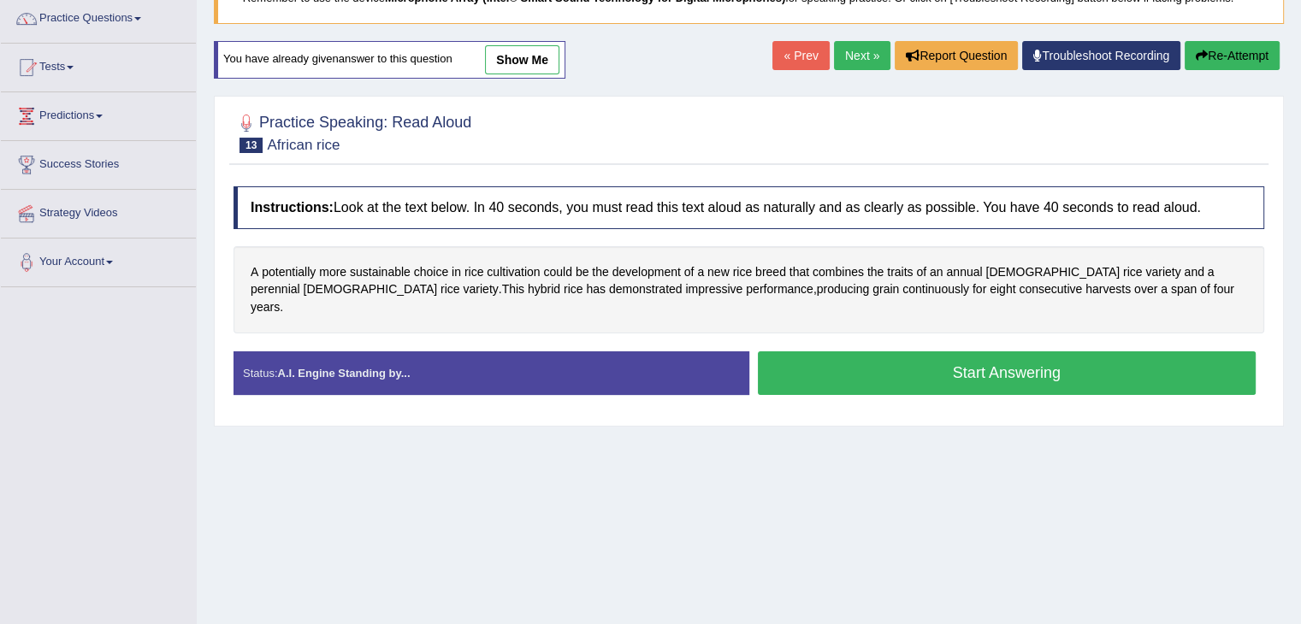
click at [1025, 357] on button "Start Answering" at bounding box center [1007, 373] width 499 height 44
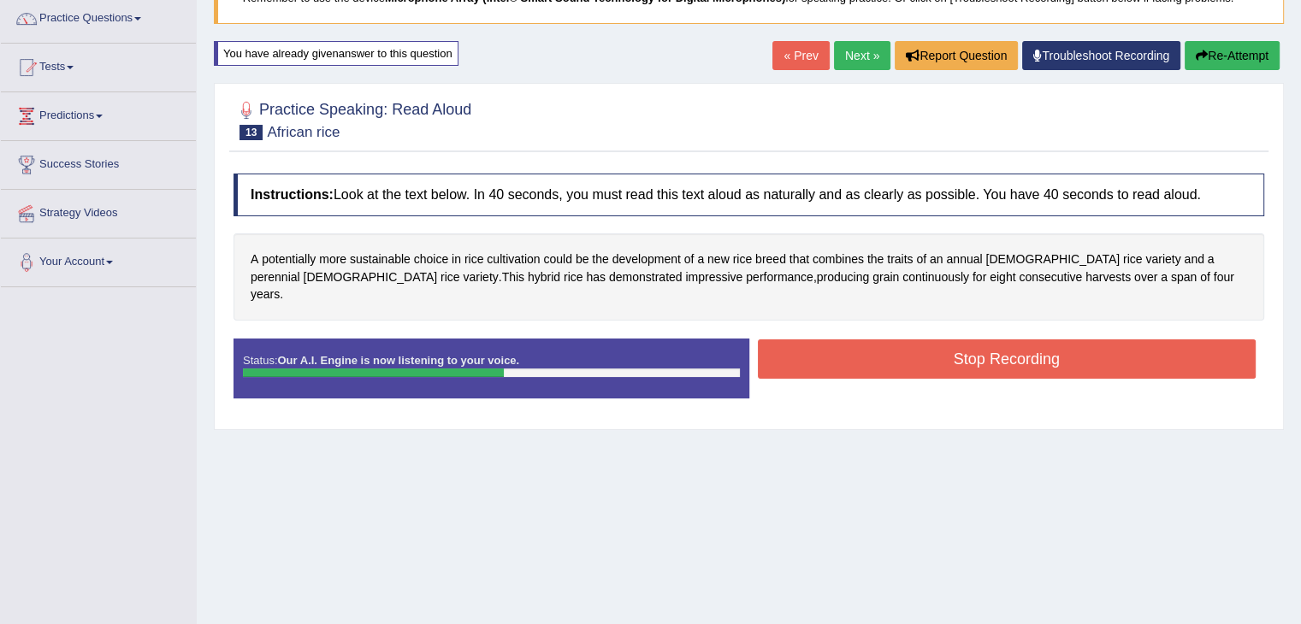
click at [947, 341] on button "Stop Recording" at bounding box center [1007, 358] width 499 height 39
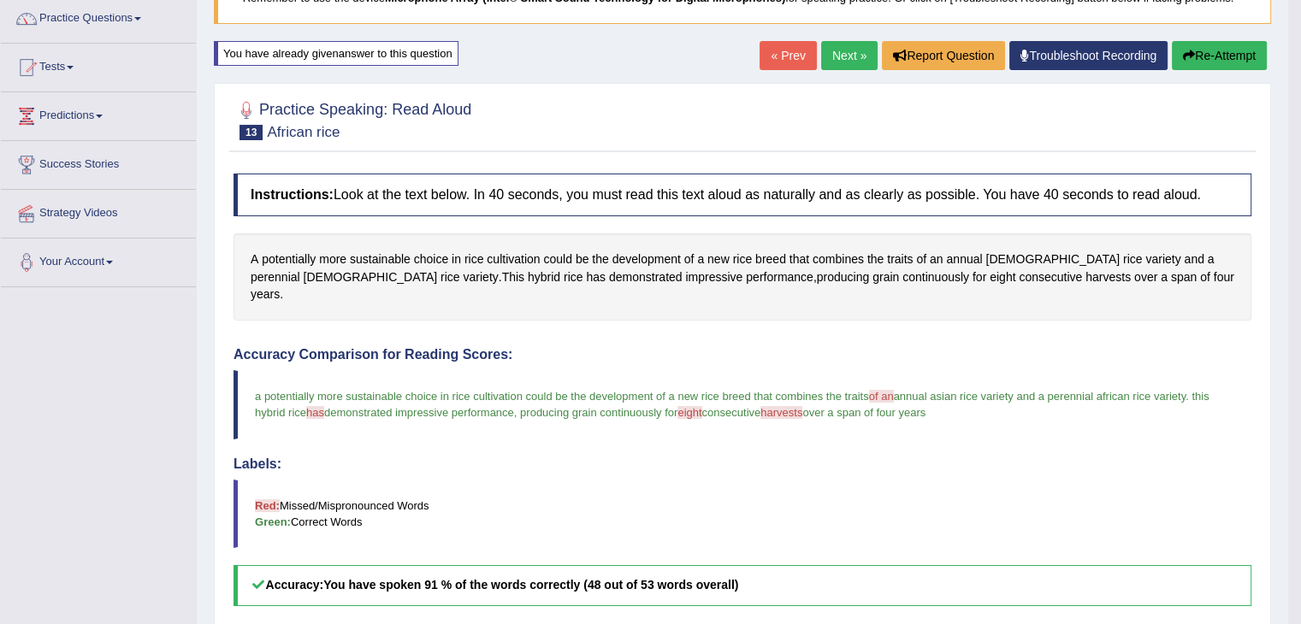
scroll to position [104, 0]
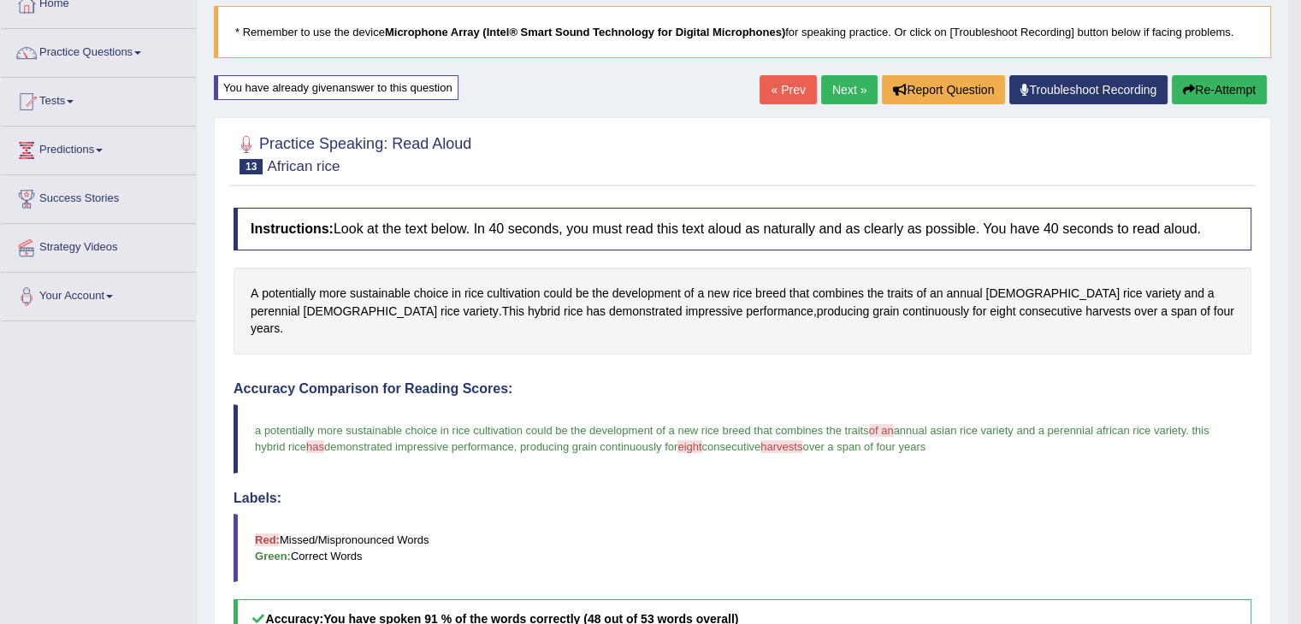
click at [840, 80] on link "Next »" at bounding box center [849, 89] width 56 height 29
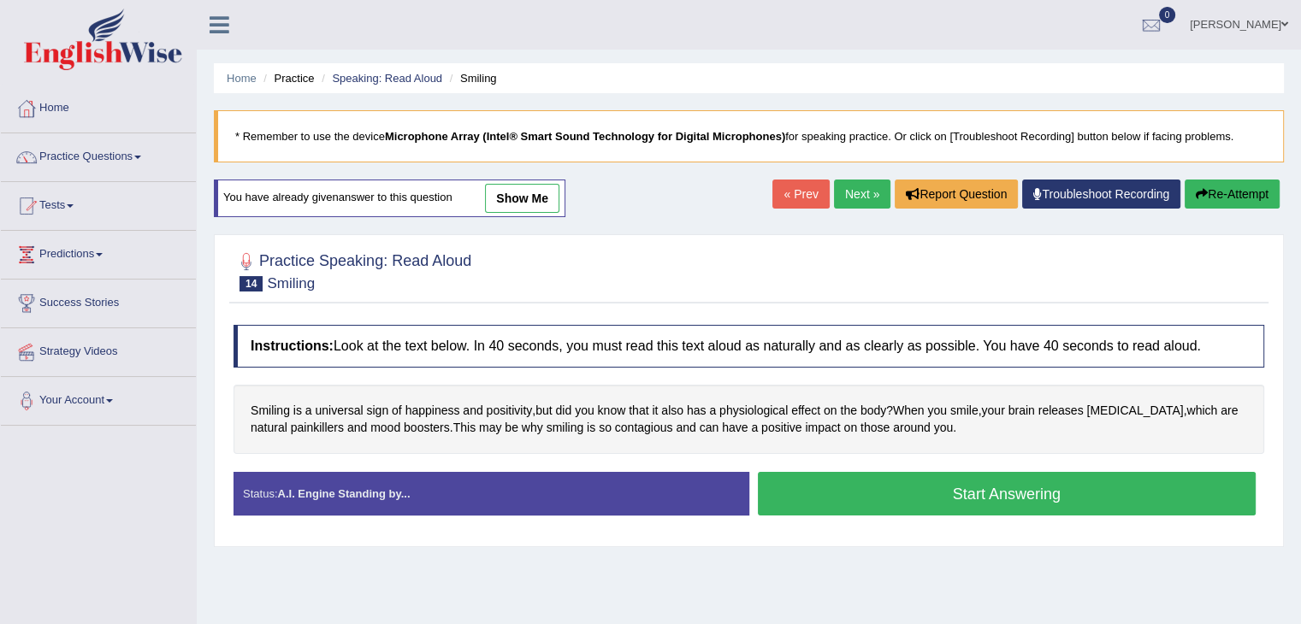
click at [927, 487] on button "Start Answering" at bounding box center [1007, 494] width 499 height 44
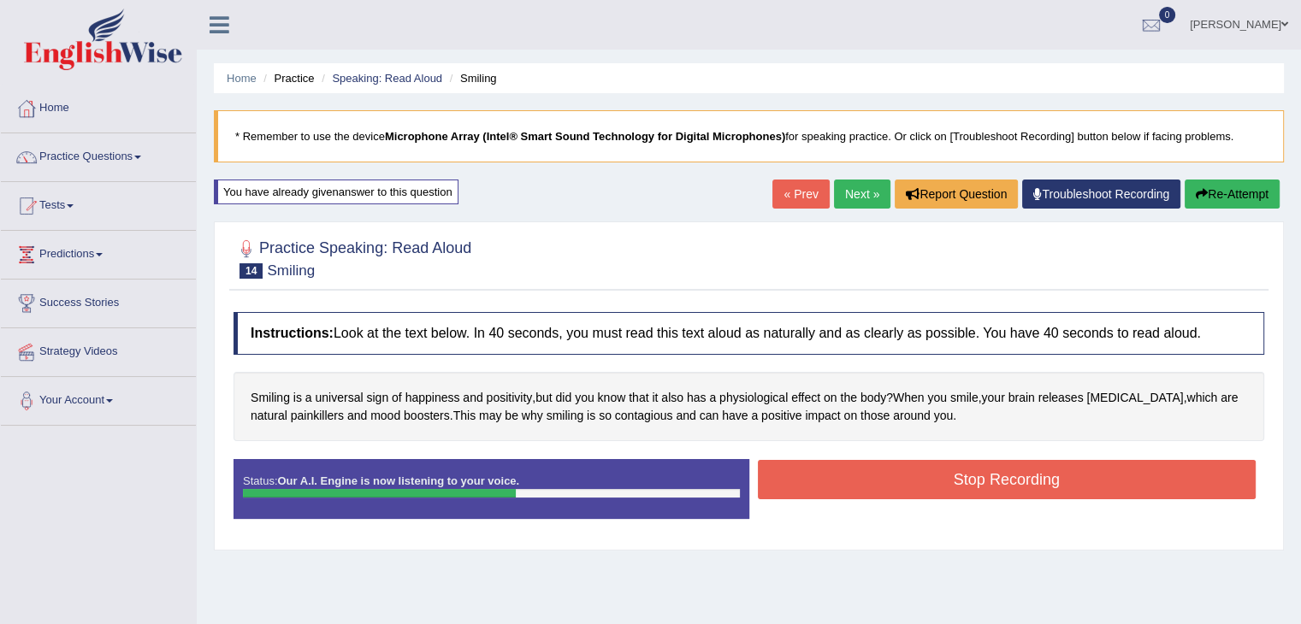
click at [978, 473] on button "Stop Recording" at bounding box center [1007, 479] width 499 height 39
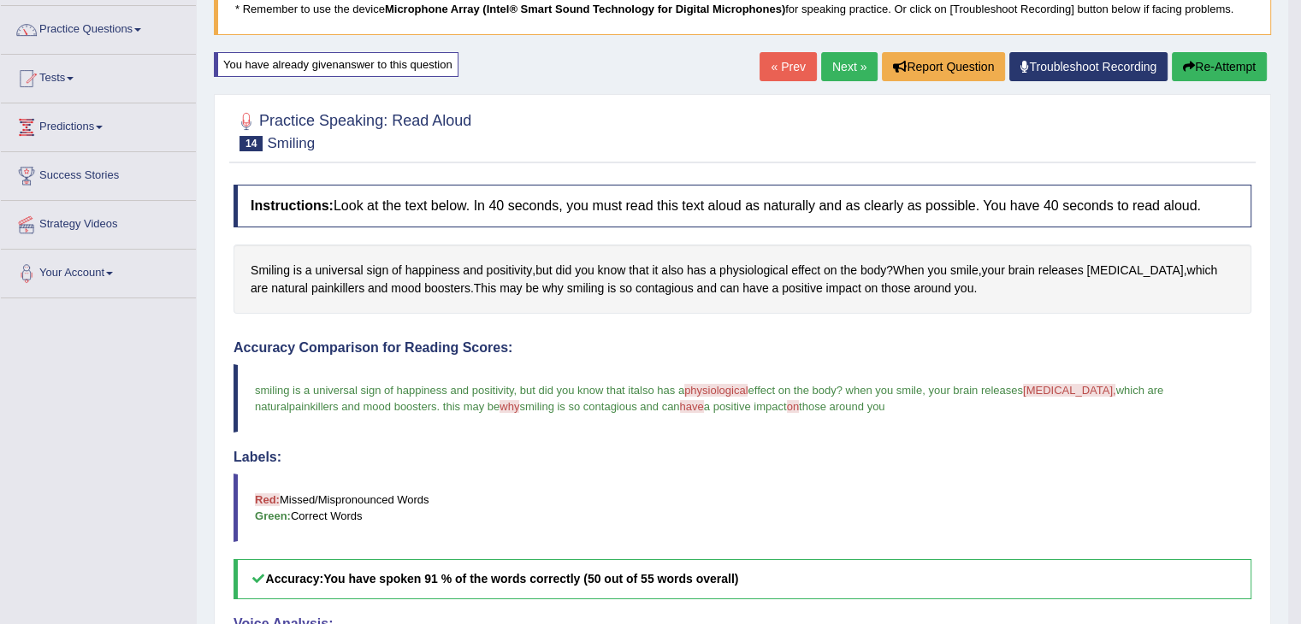
scroll to position [103, 0]
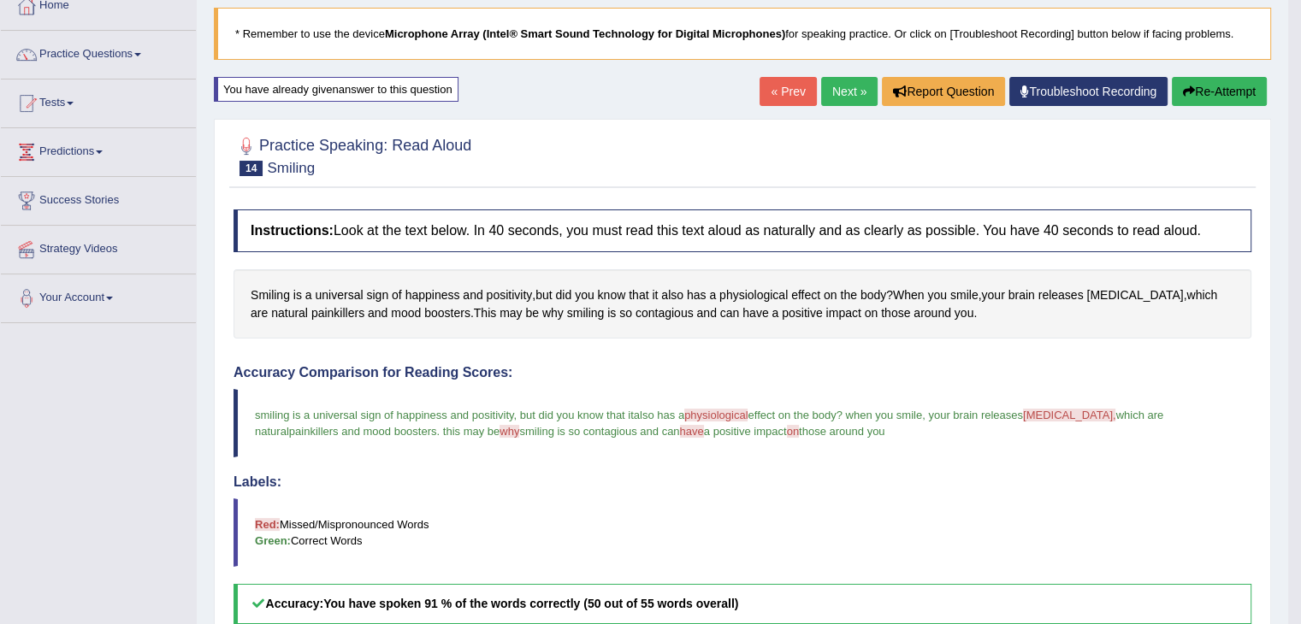
click at [841, 88] on link "Next »" at bounding box center [849, 91] width 56 height 29
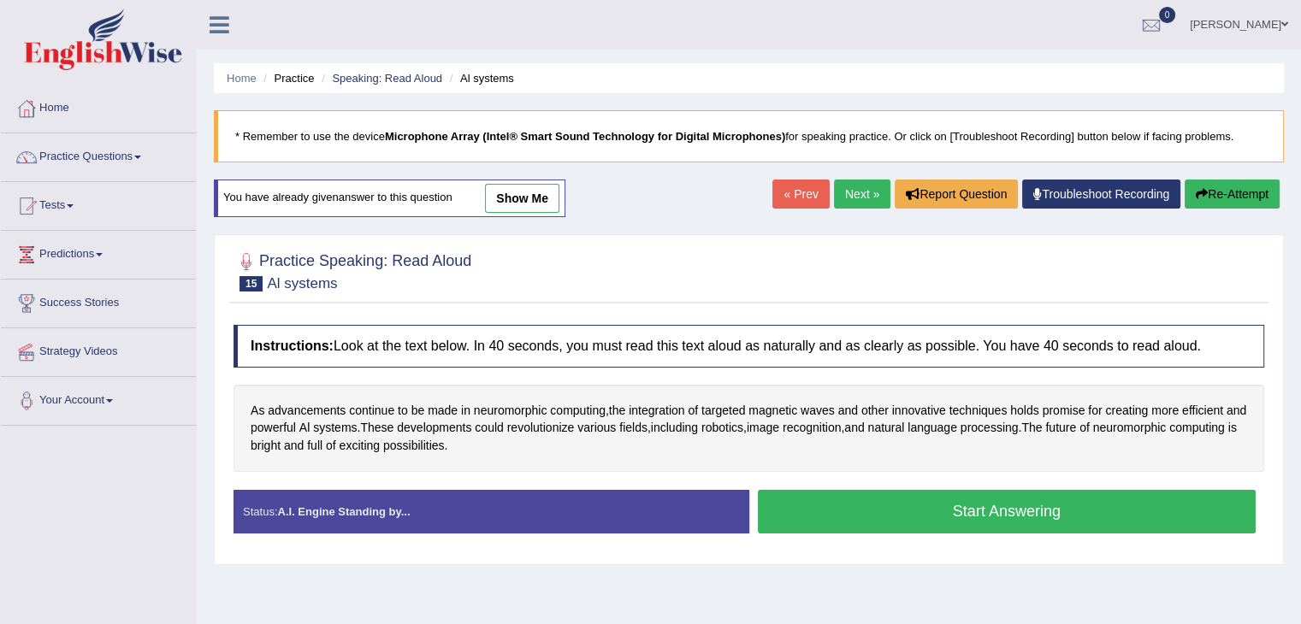
click at [1053, 510] on button "Start Answering" at bounding box center [1007, 512] width 499 height 44
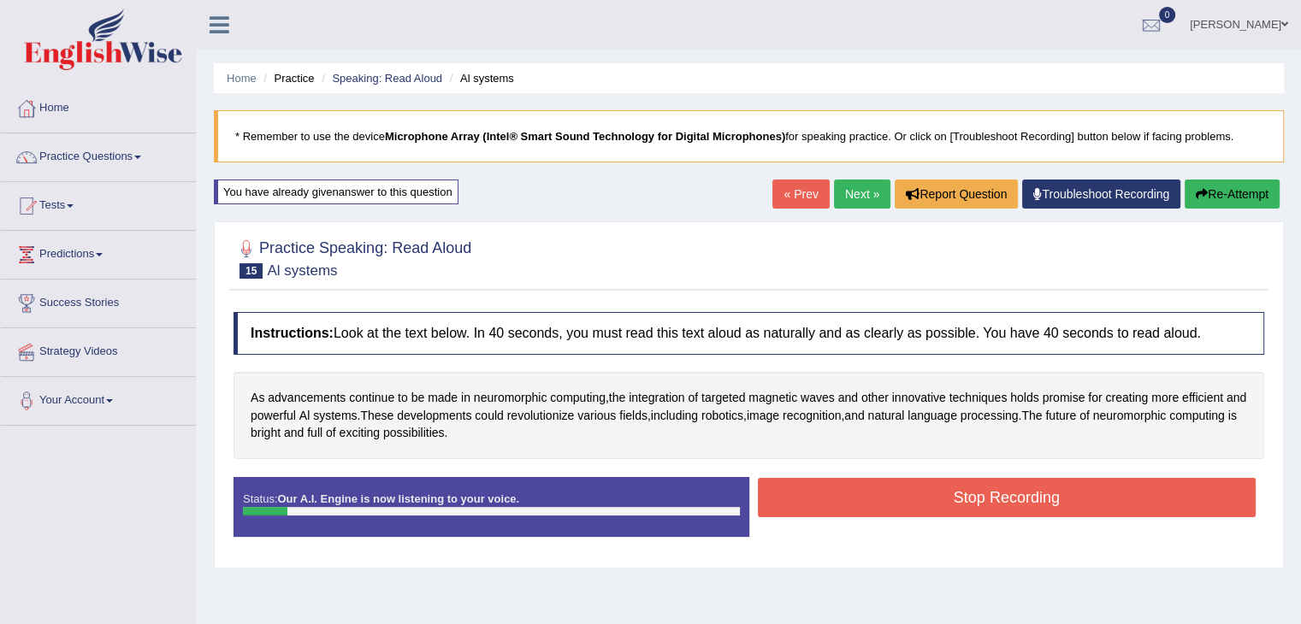
click at [1197, 198] on icon "button" at bounding box center [1201, 194] width 12 height 12
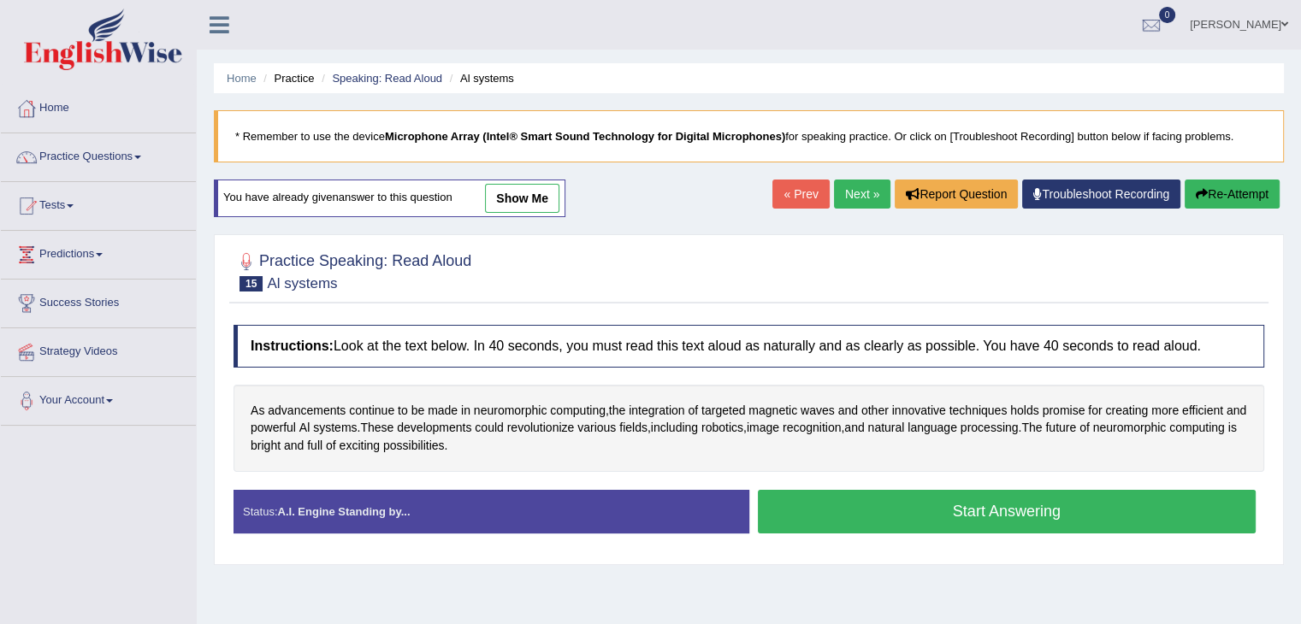
click at [923, 507] on button "Start Answering" at bounding box center [1007, 512] width 499 height 44
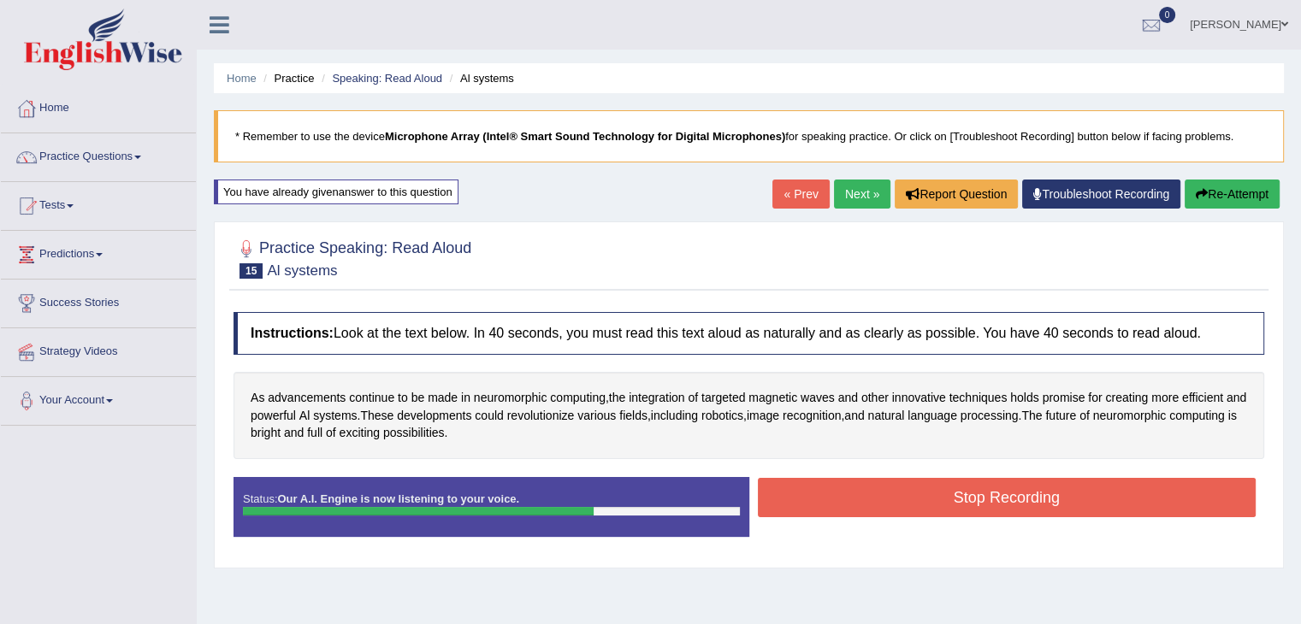
click at [1049, 484] on button "Stop Recording" at bounding box center [1007, 497] width 499 height 39
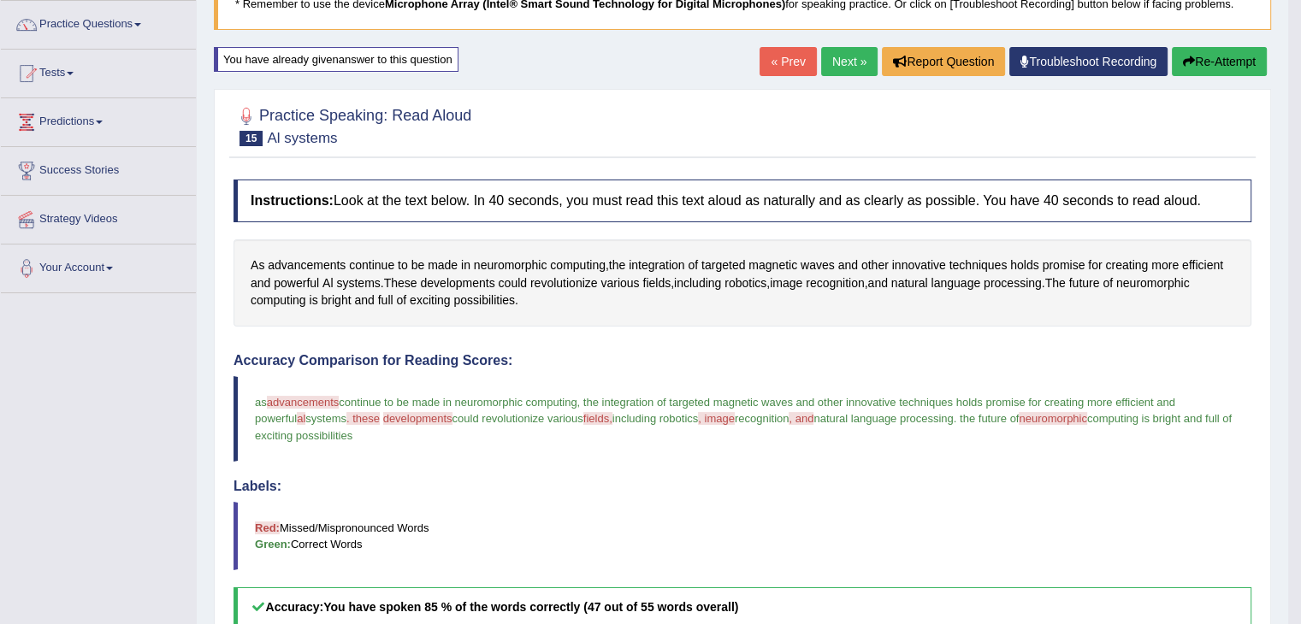
scroll to position [125, 0]
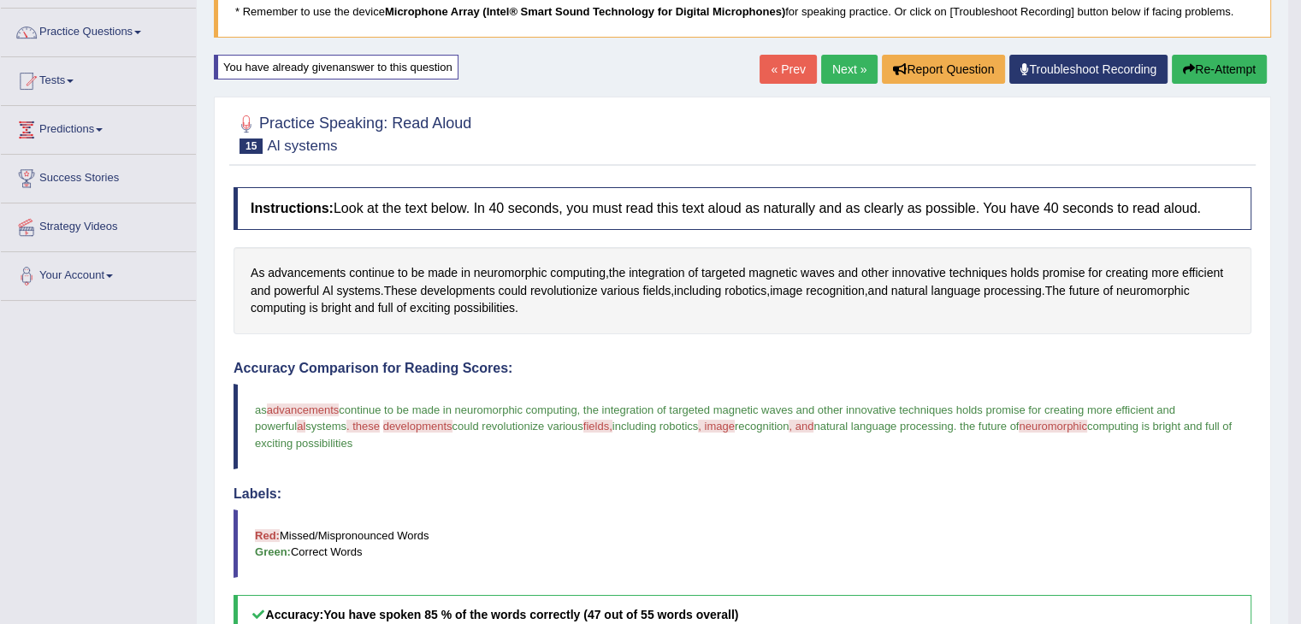
click at [1226, 76] on button "Re-Attempt" at bounding box center [1219, 69] width 95 height 29
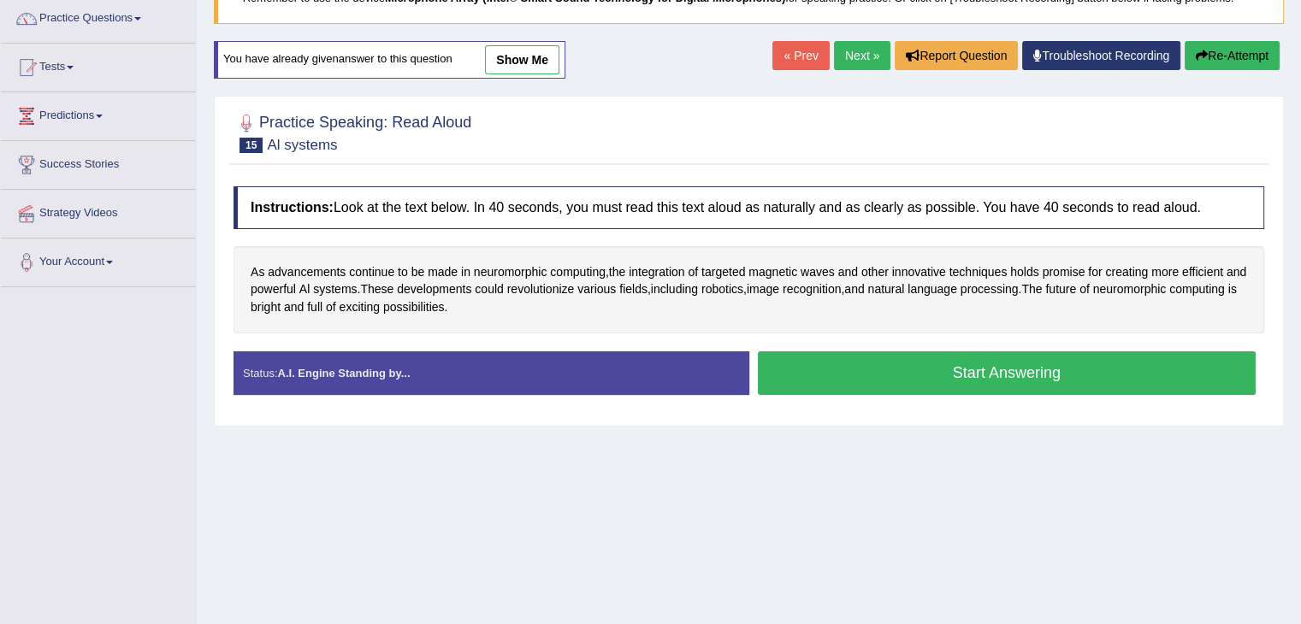
click at [995, 370] on button "Start Answering" at bounding box center [1007, 373] width 499 height 44
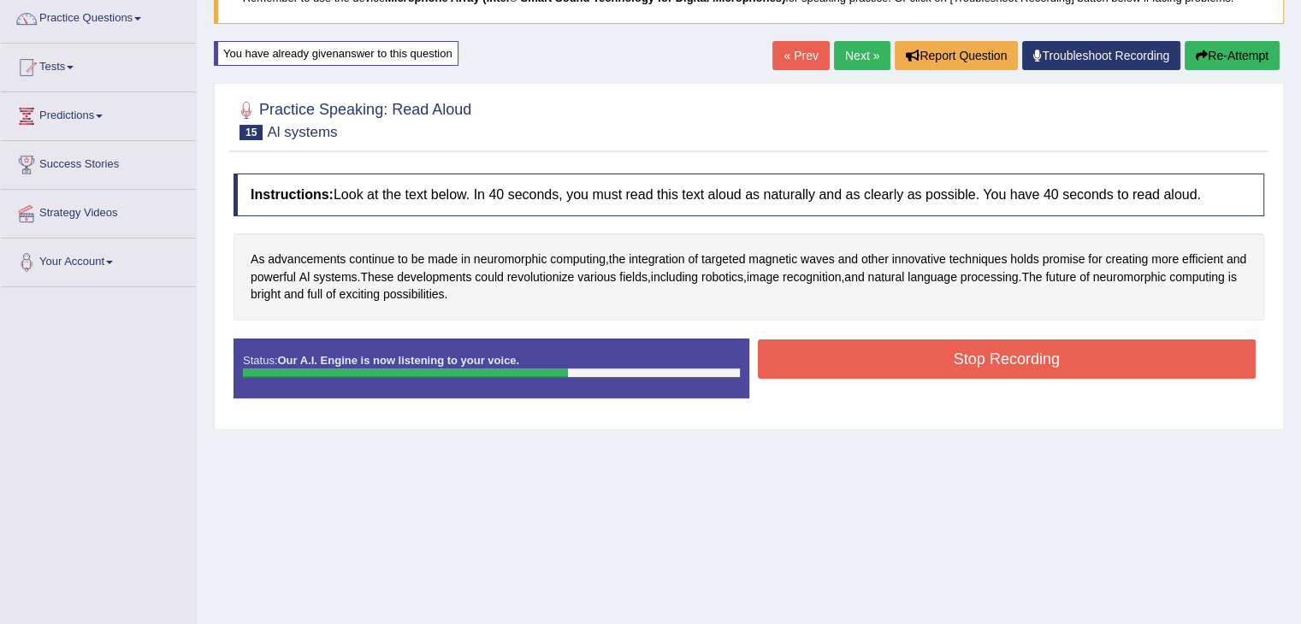
click at [1036, 353] on button "Stop Recording" at bounding box center [1007, 358] width 499 height 39
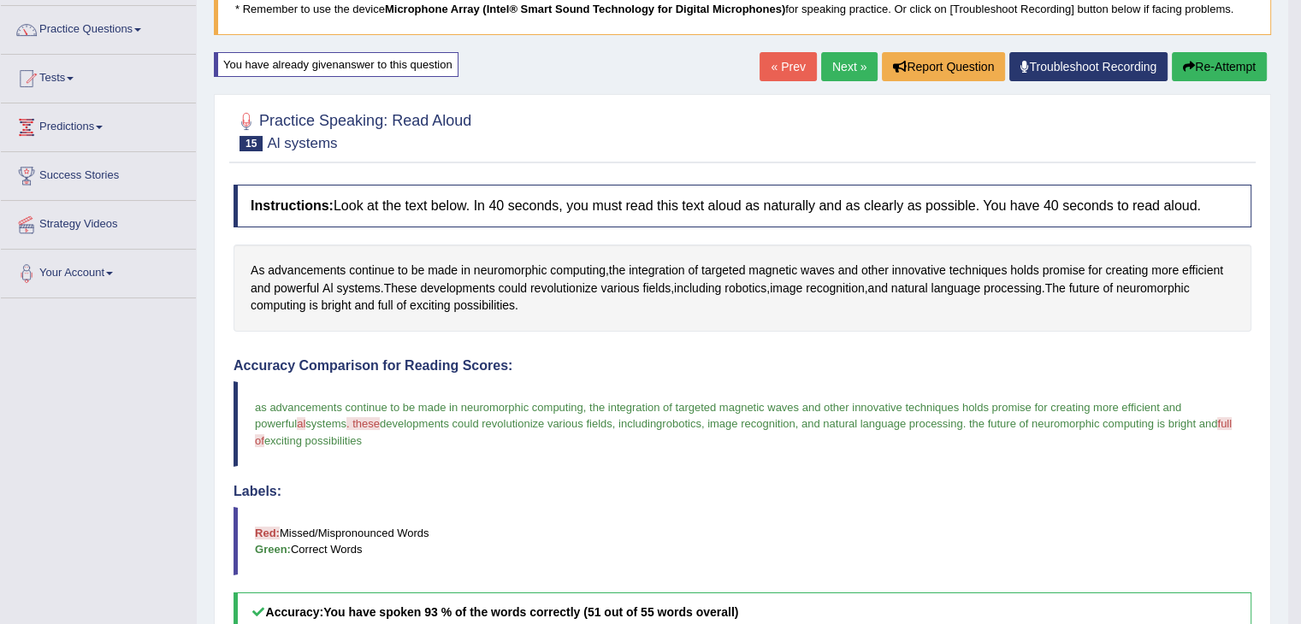
scroll to position [127, 0]
click at [1207, 59] on button "Re-Attempt" at bounding box center [1219, 67] width 95 height 29
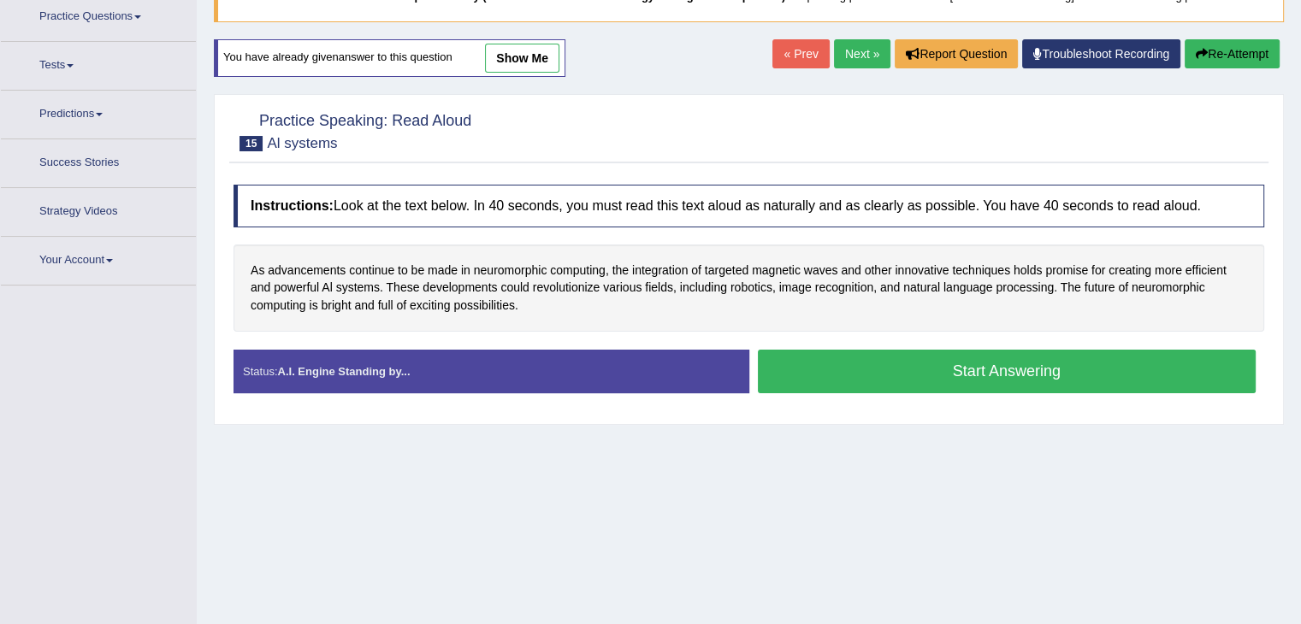
scroll to position [140, 0]
click at [920, 369] on button "Start Answering" at bounding box center [1007, 372] width 499 height 44
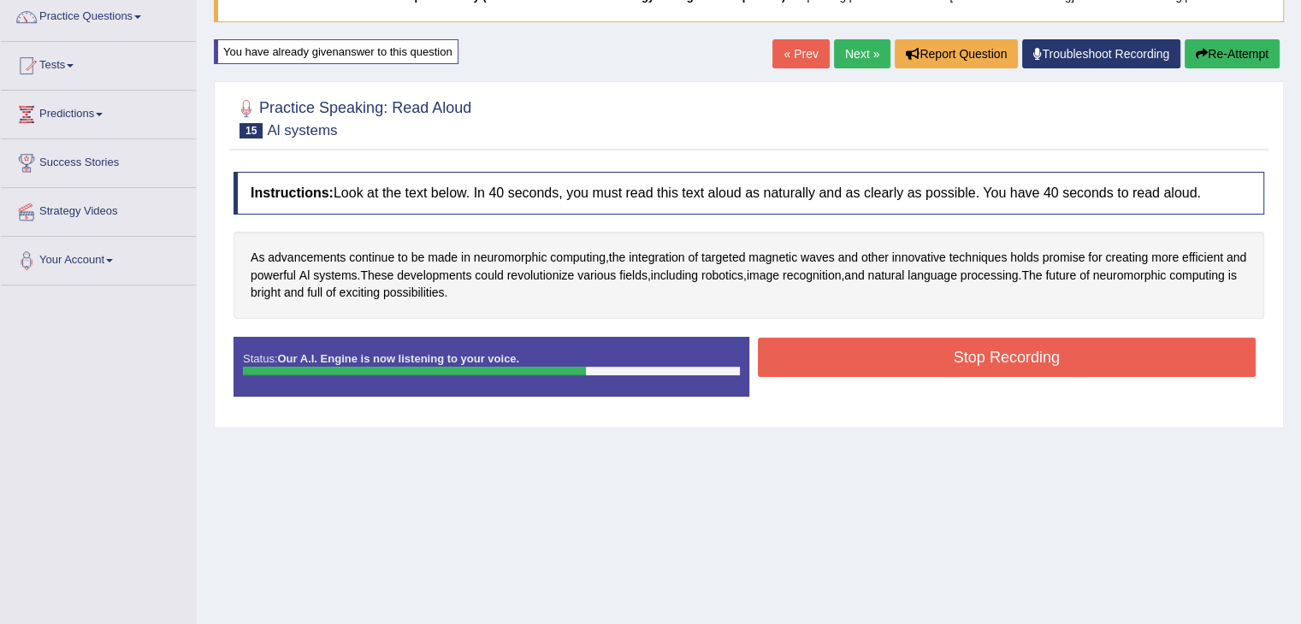
click at [1092, 361] on button "Stop Recording" at bounding box center [1007, 357] width 499 height 39
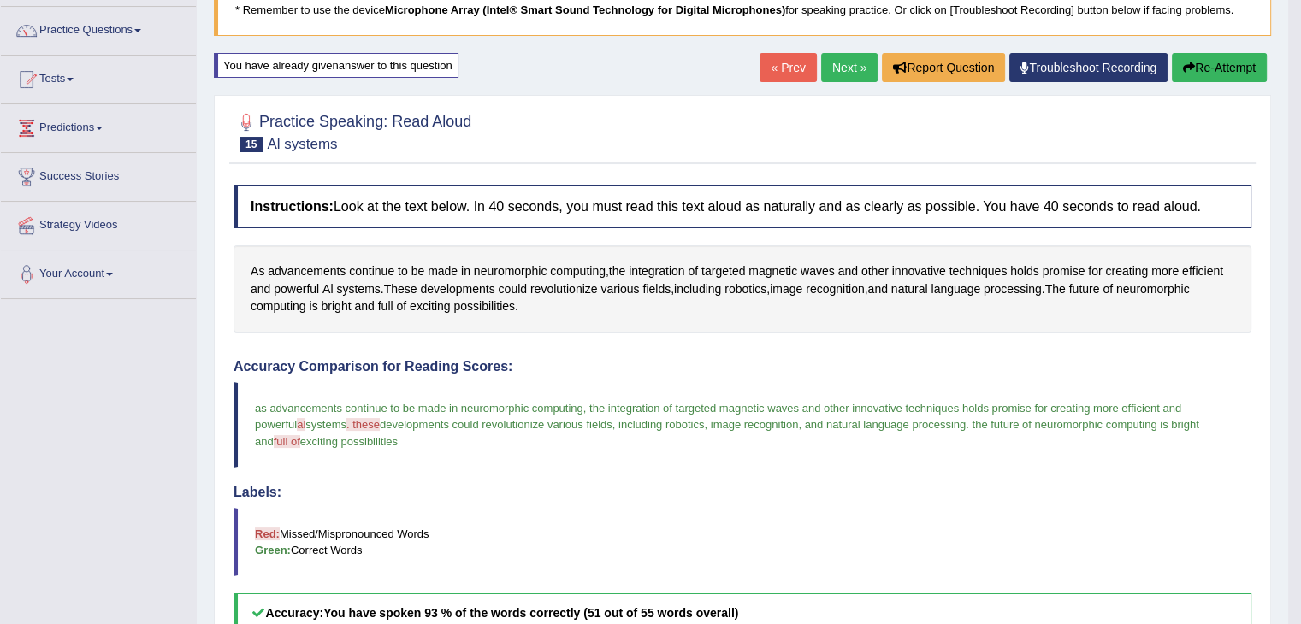
scroll to position [113, 0]
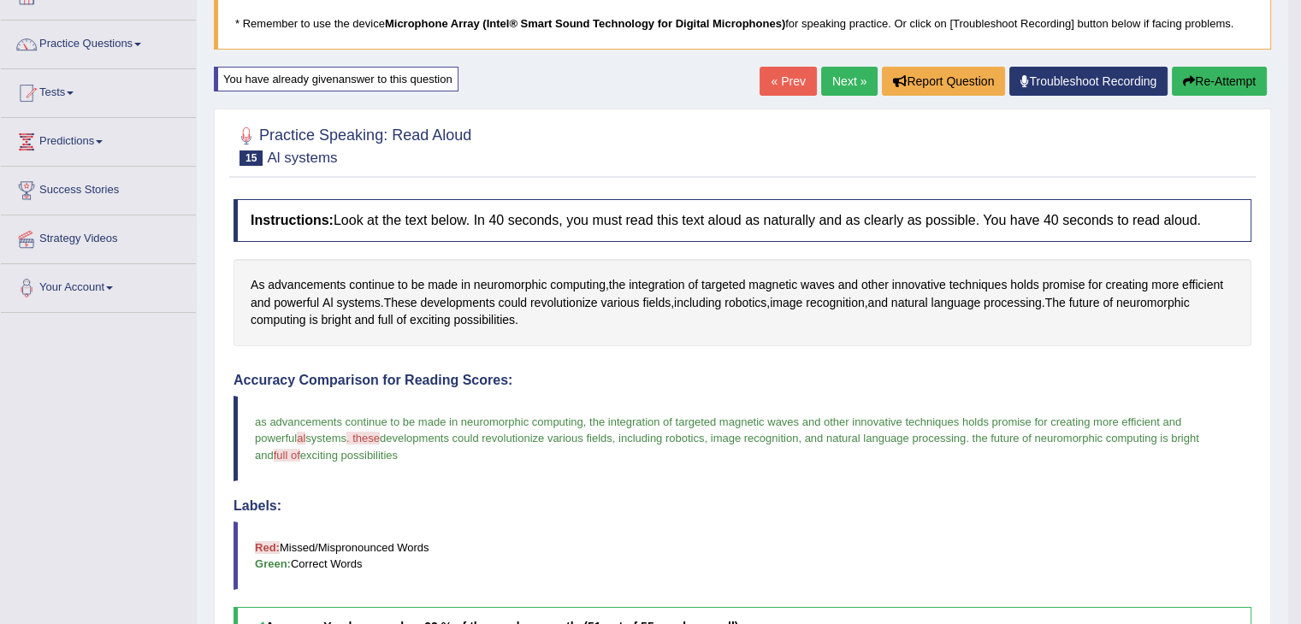
click at [833, 80] on link "Next »" at bounding box center [849, 81] width 56 height 29
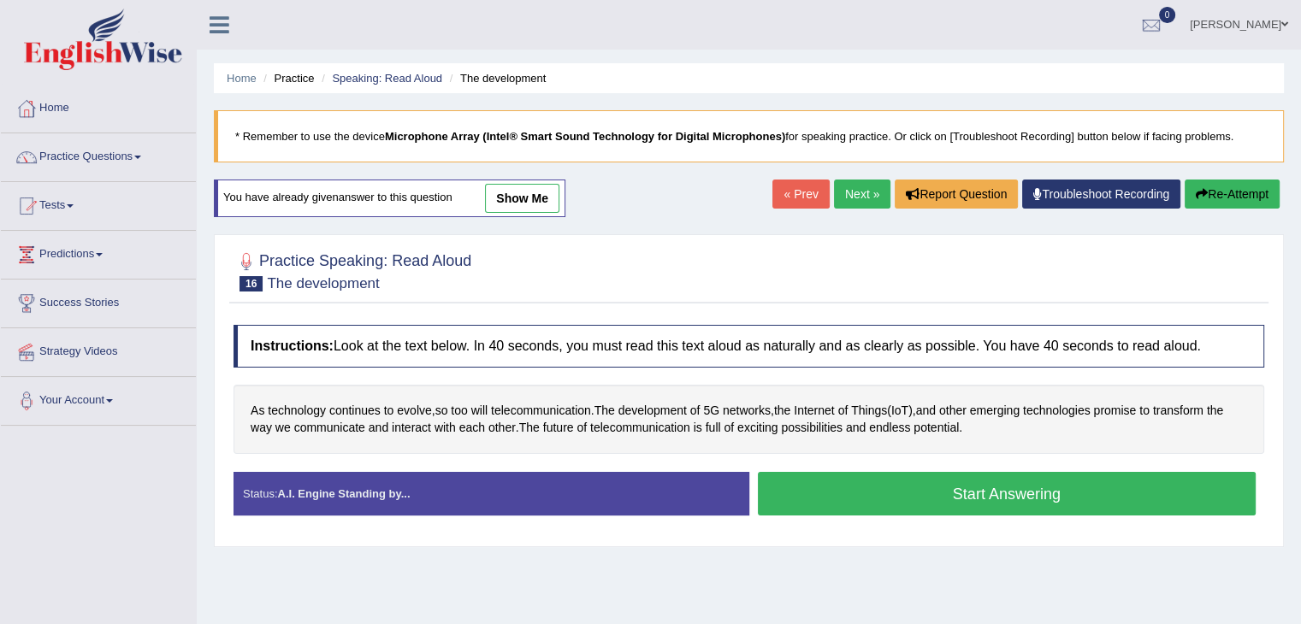
click at [862, 482] on button "Start Answering" at bounding box center [1007, 494] width 499 height 44
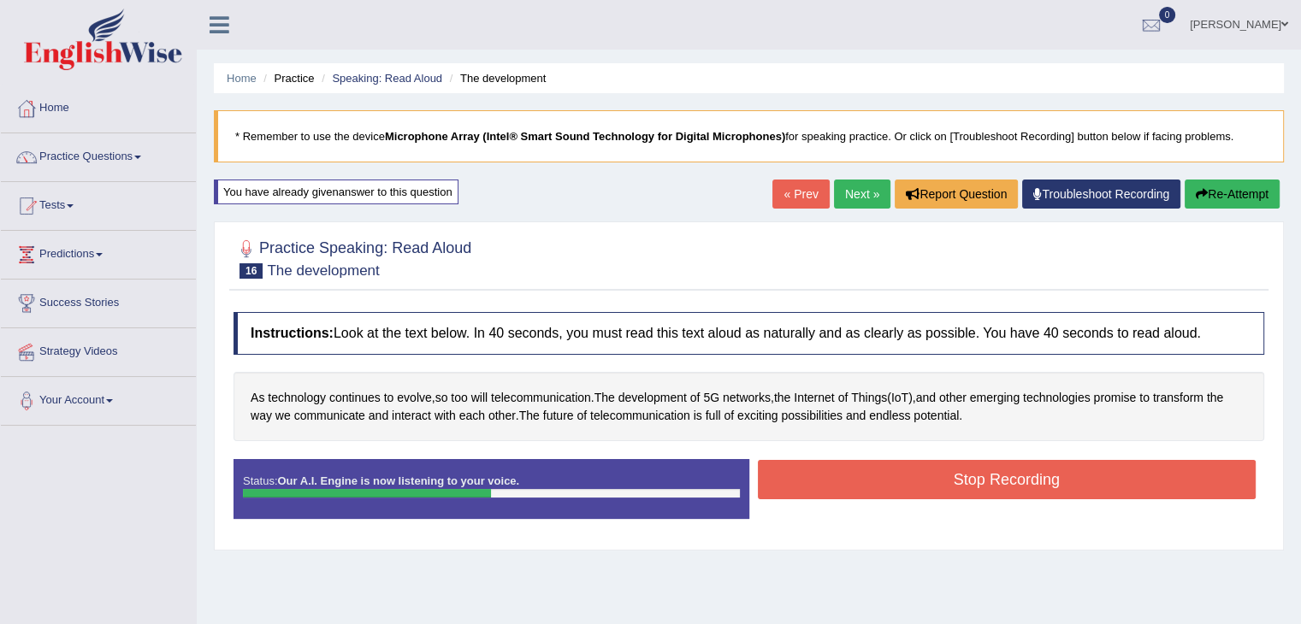
click at [963, 484] on button "Stop Recording" at bounding box center [1007, 479] width 499 height 39
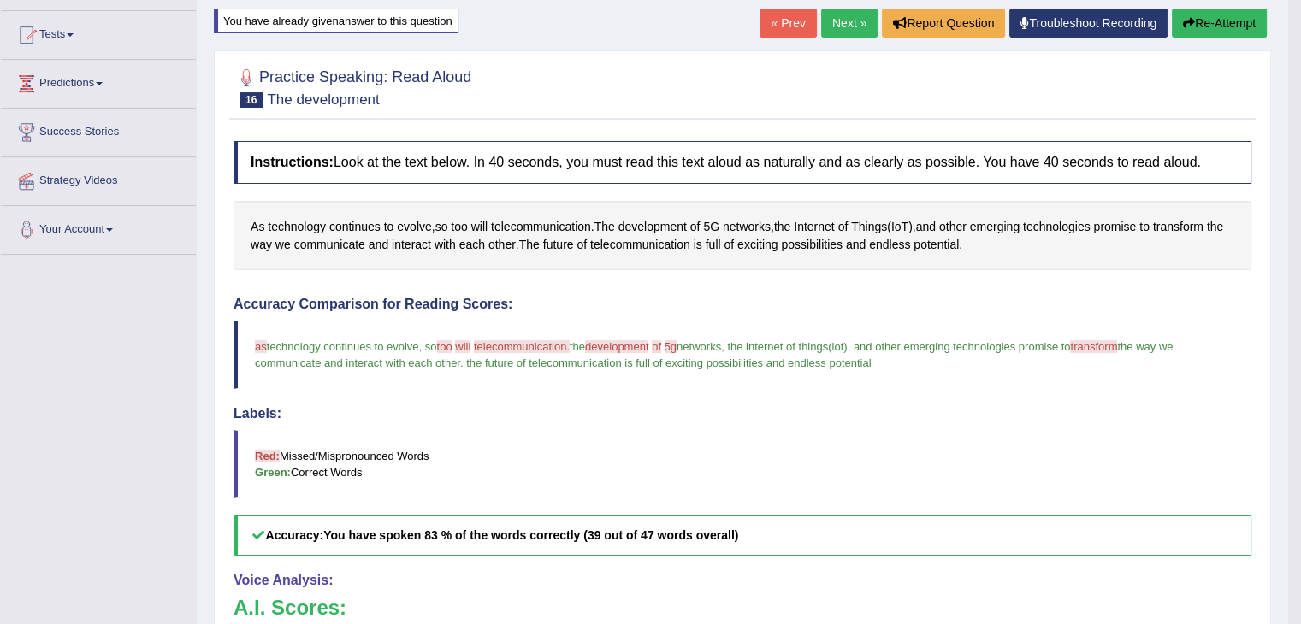
scroll to position [148, 0]
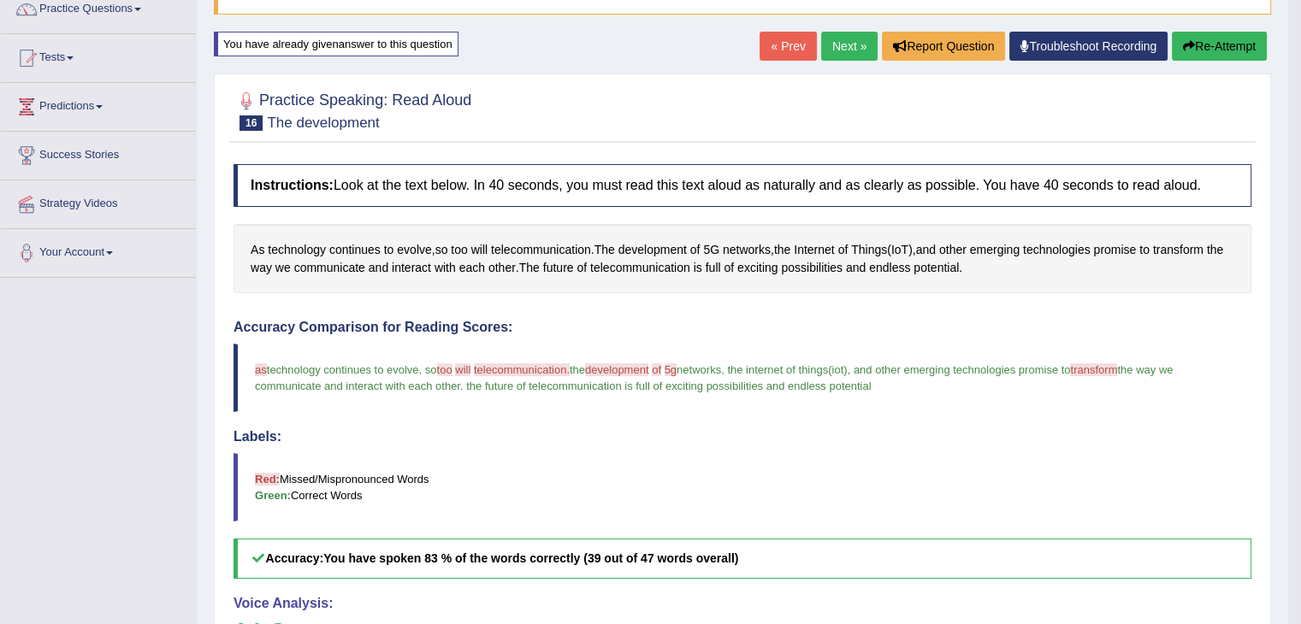
click at [1220, 41] on button "Re-Attempt" at bounding box center [1219, 46] width 95 height 29
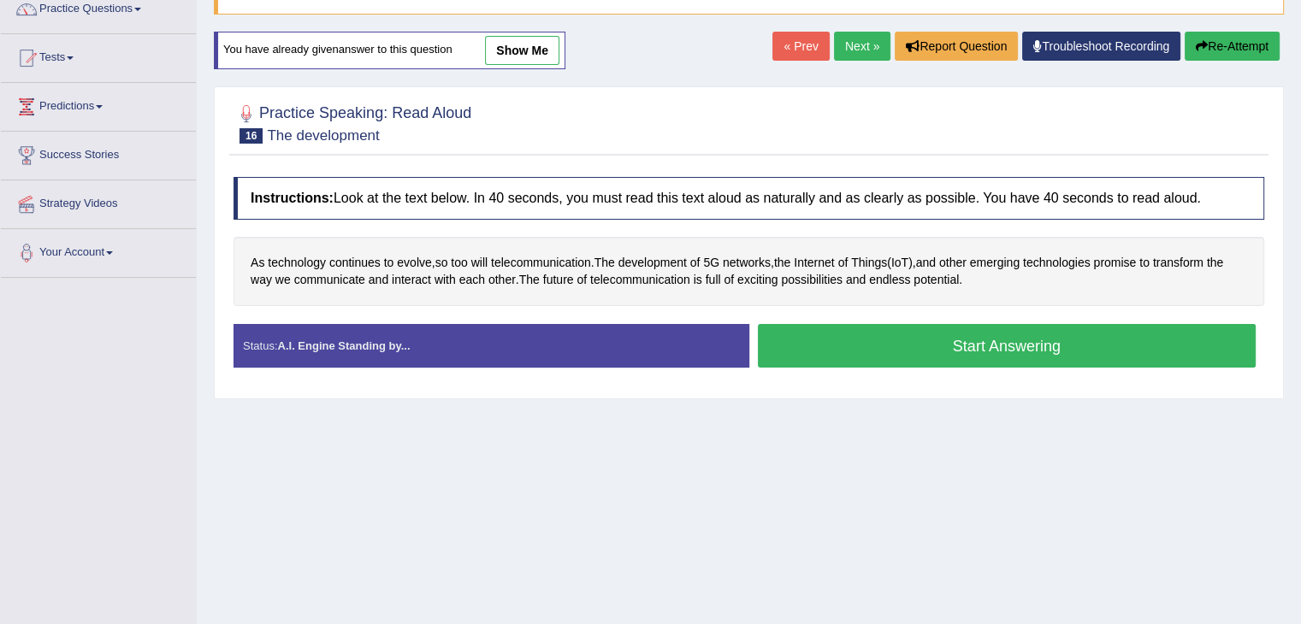
click at [954, 334] on button "Start Answering" at bounding box center [1007, 346] width 499 height 44
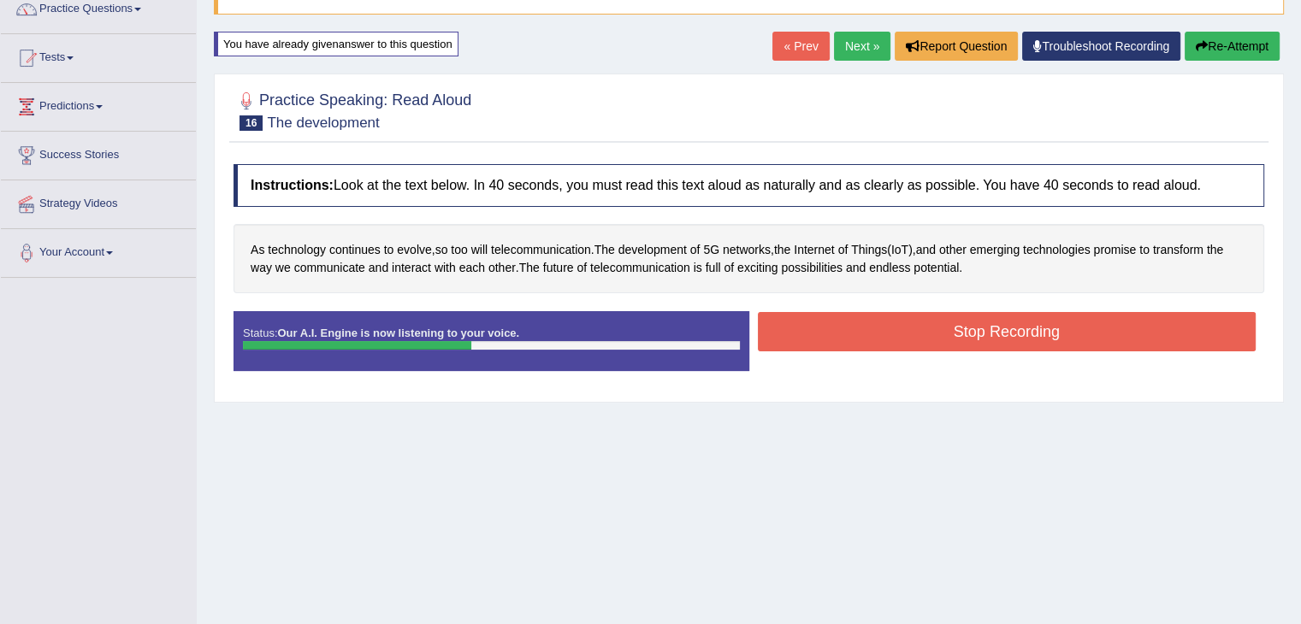
click at [954, 327] on button "Stop Recording" at bounding box center [1007, 331] width 499 height 39
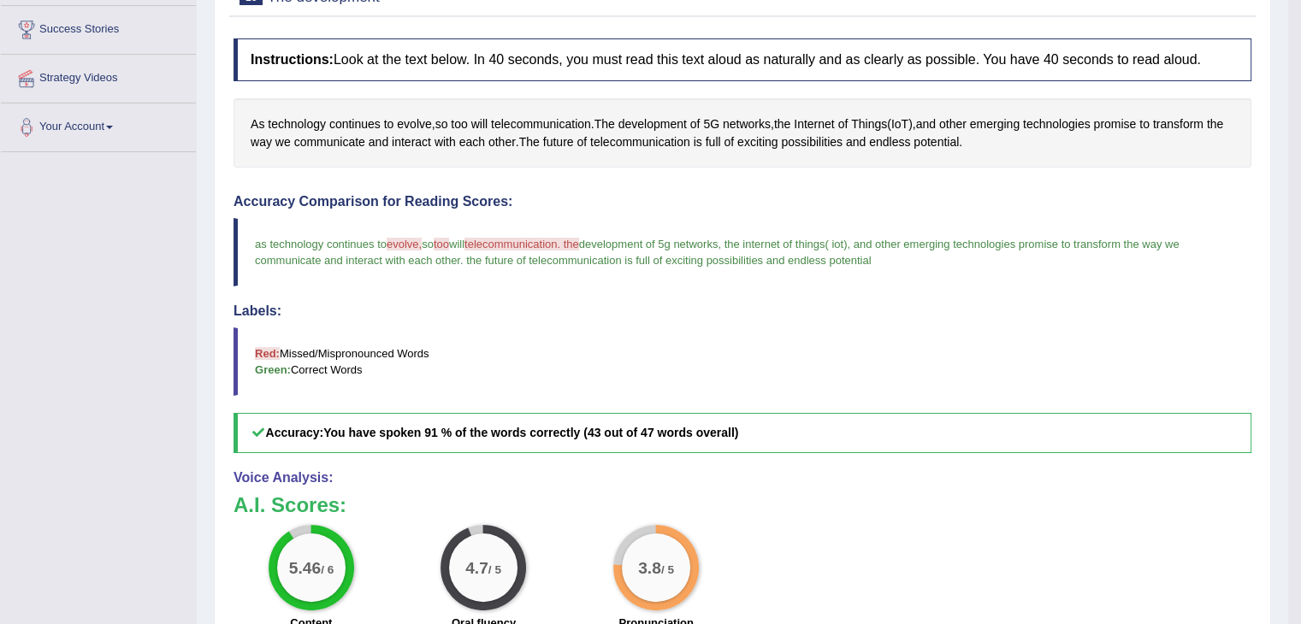
scroll to position [171, 0]
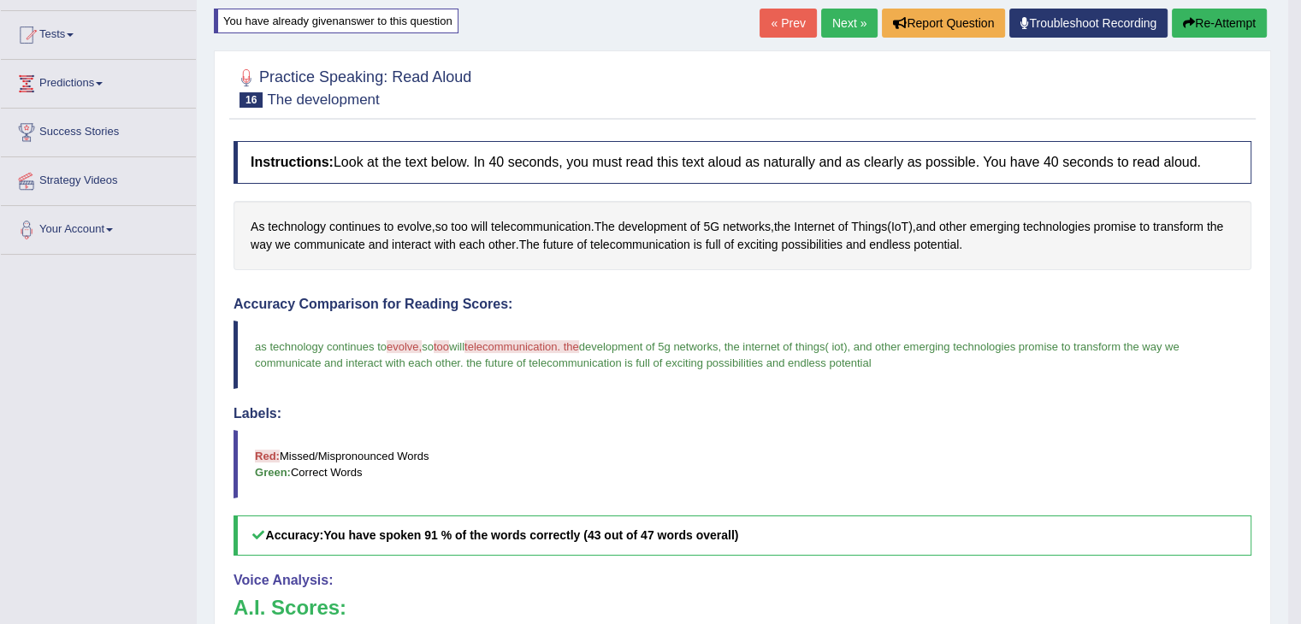
click at [1225, 20] on button "Re-Attempt" at bounding box center [1219, 23] width 95 height 29
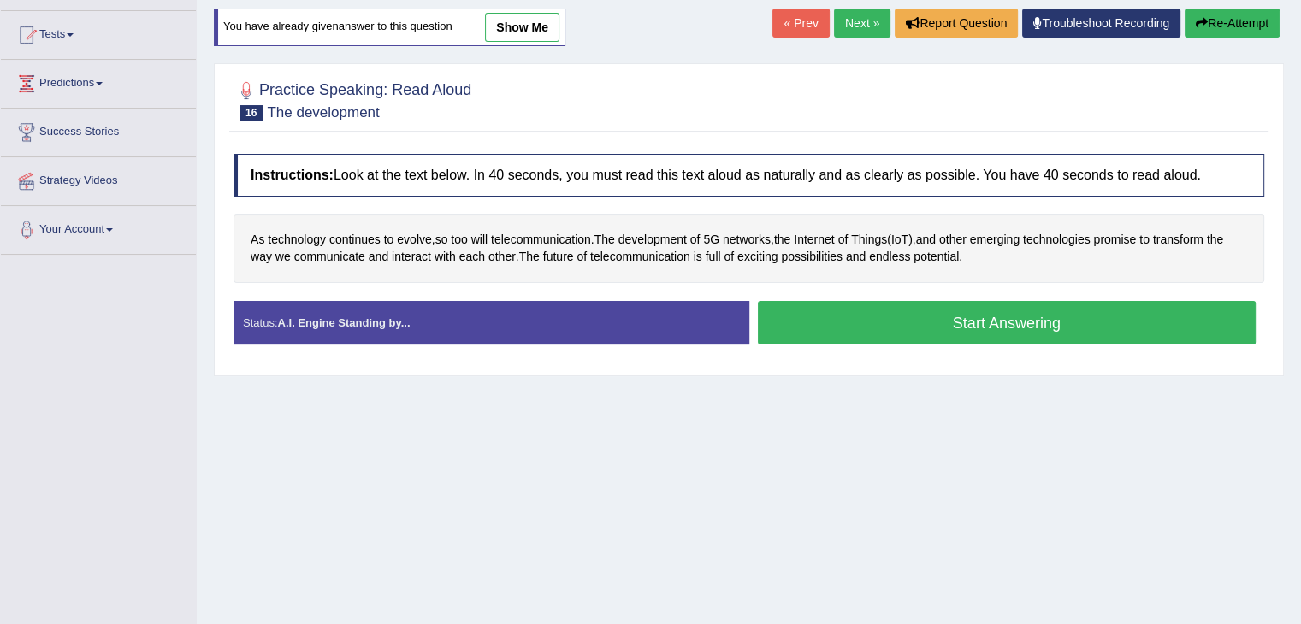
click at [854, 325] on button "Start Answering" at bounding box center [1007, 323] width 499 height 44
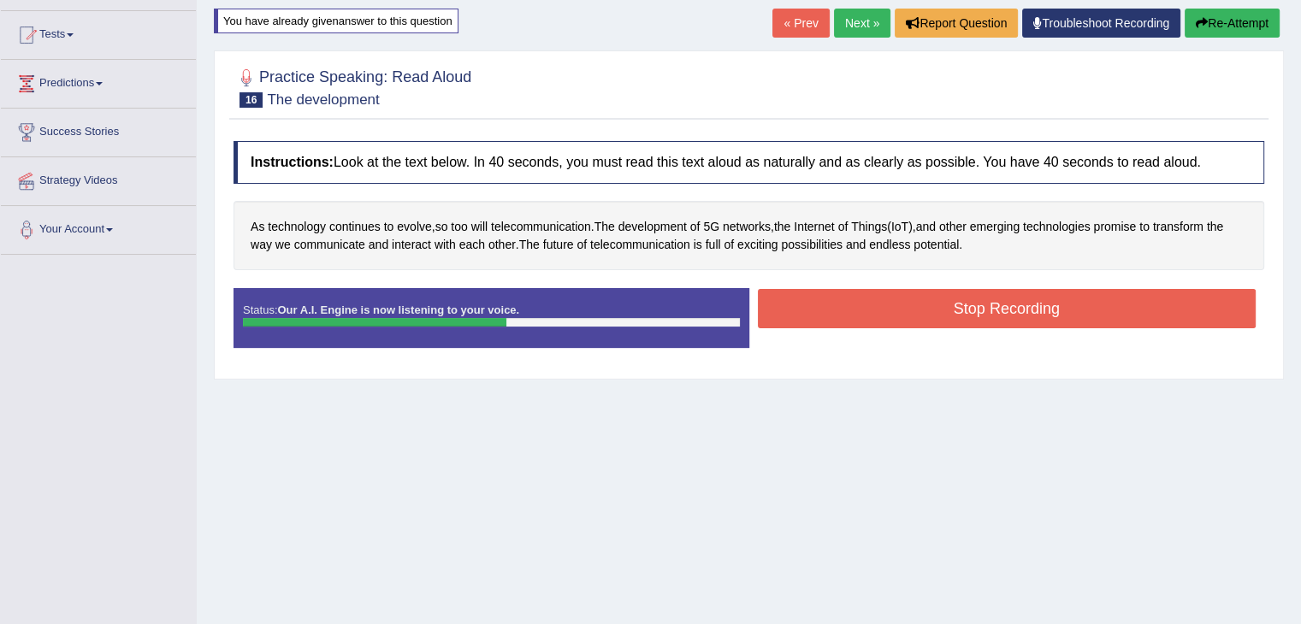
click at [1023, 302] on button "Stop Recording" at bounding box center [1007, 308] width 499 height 39
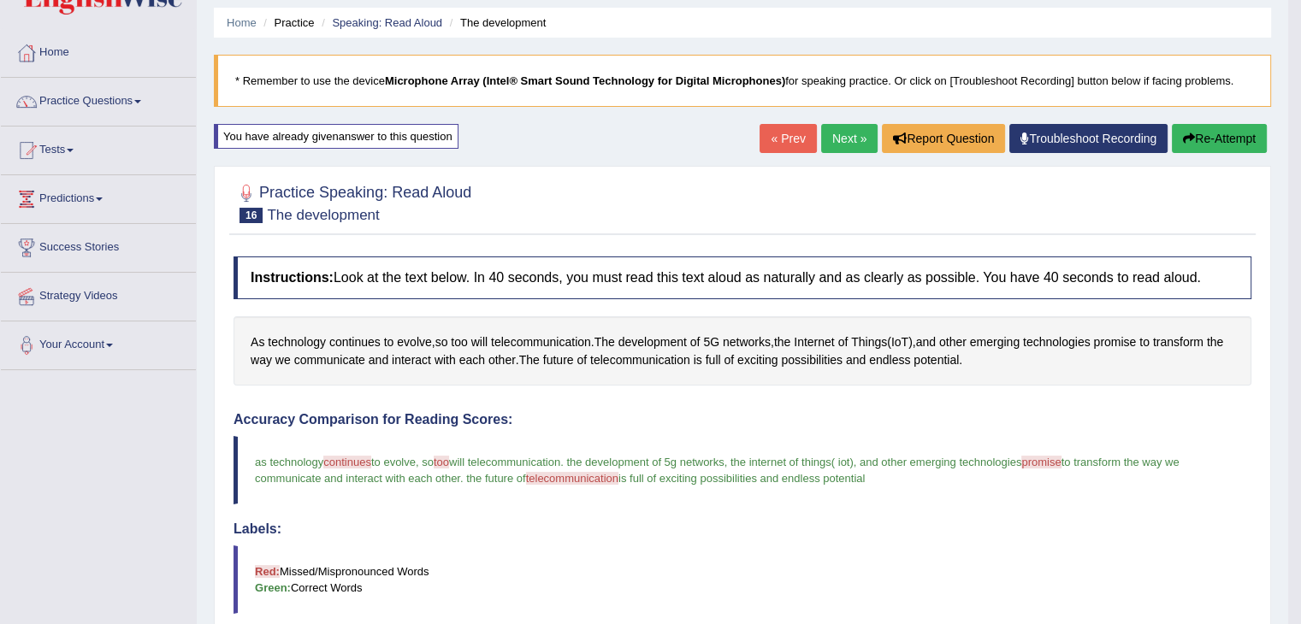
scroll to position [21, 0]
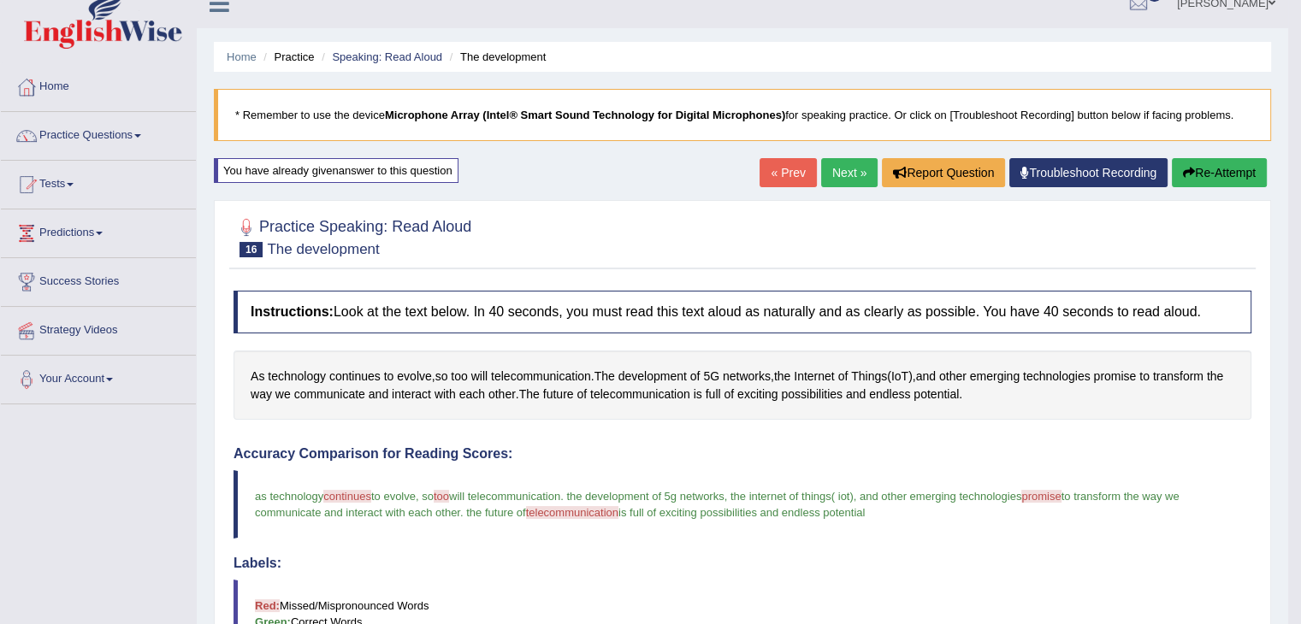
click at [1213, 175] on button "Re-Attempt" at bounding box center [1219, 172] width 95 height 29
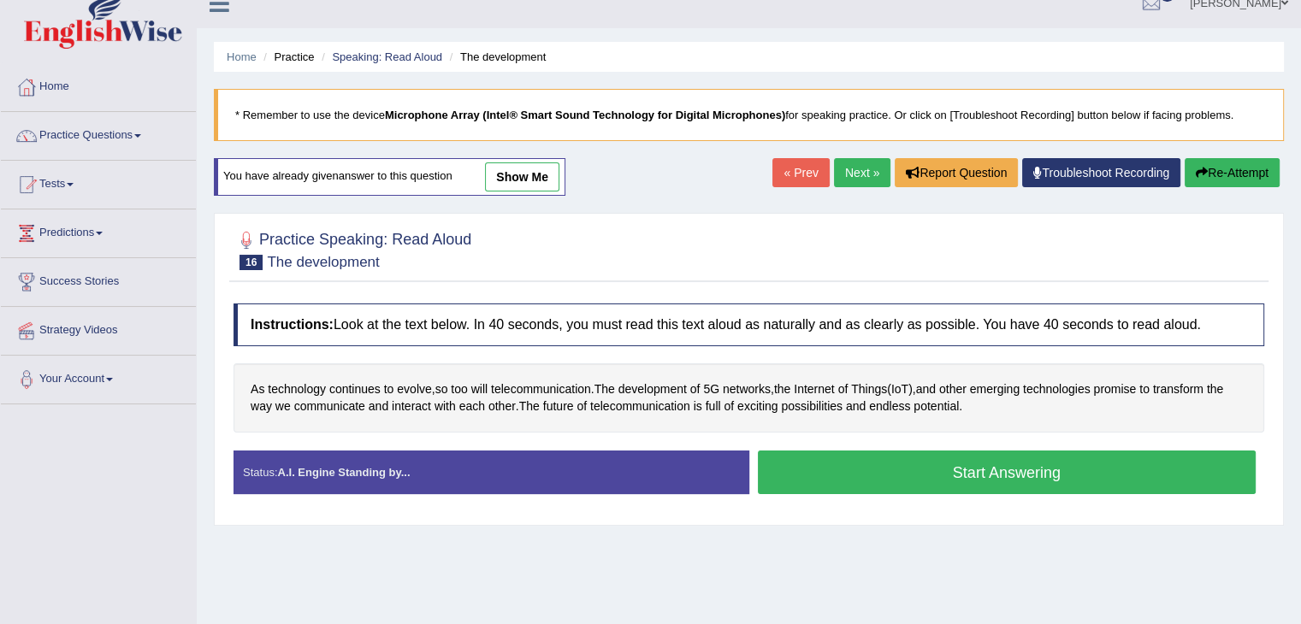
click at [988, 463] on button "Start Answering" at bounding box center [1007, 473] width 499 height 44
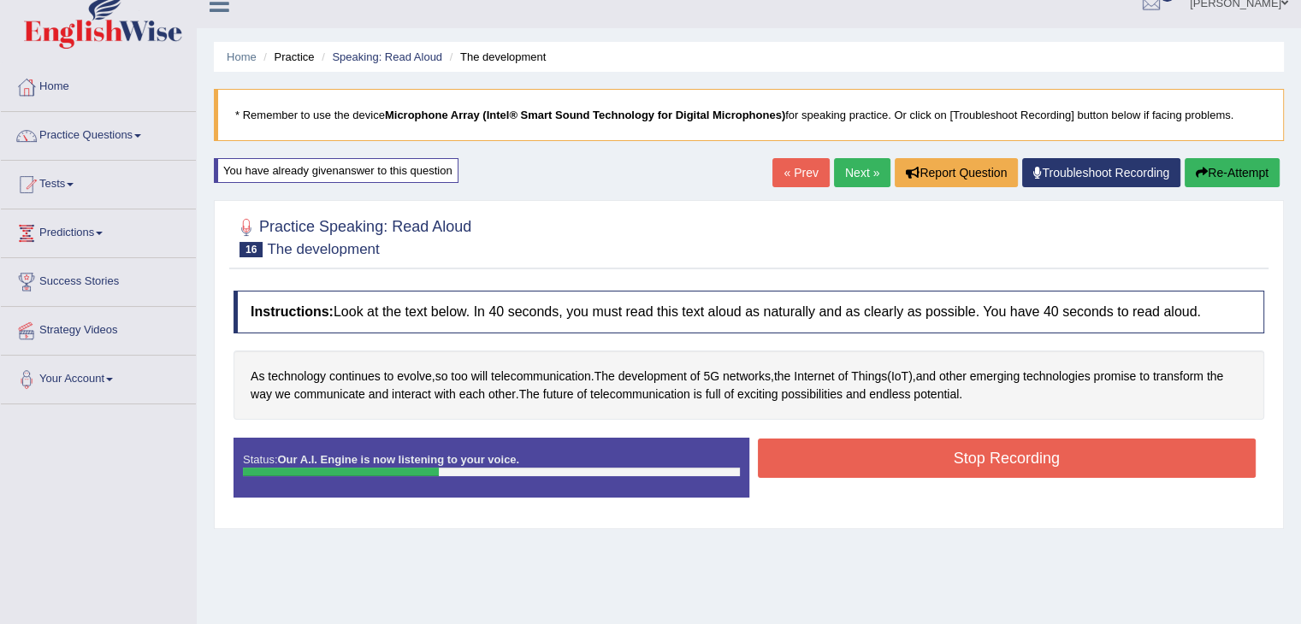
click at [1019, 463] on button "Stop Recording" at bounding box center [1007, 458] width 499 height 39
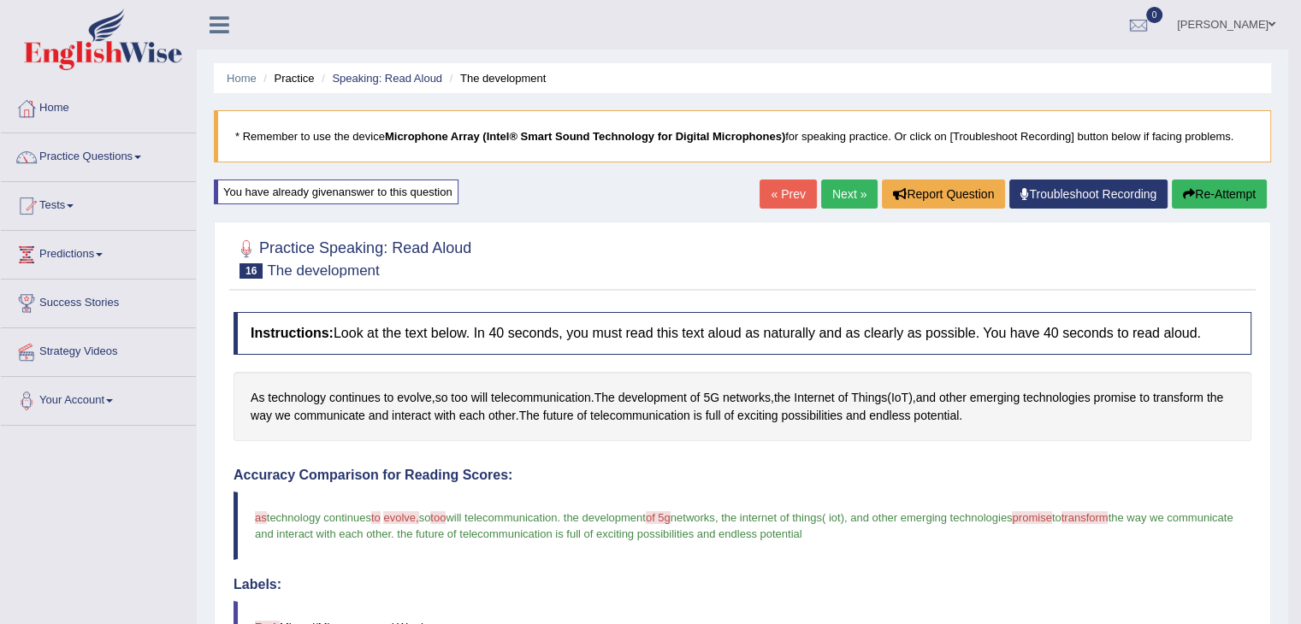
click at [851, 190] on link "Next »" at bounding box center [849, 194] width 56 height 29
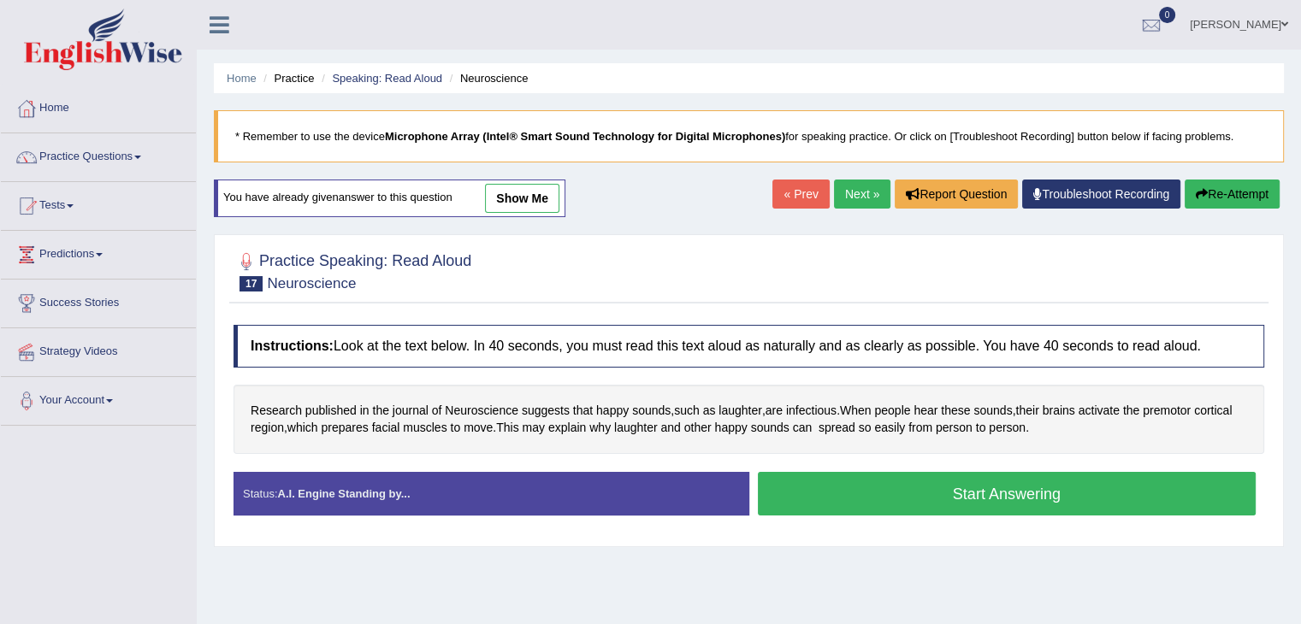
click at [865, 506] on button "Start Answering" at bounding box center [1007, 494] width 499 height 44
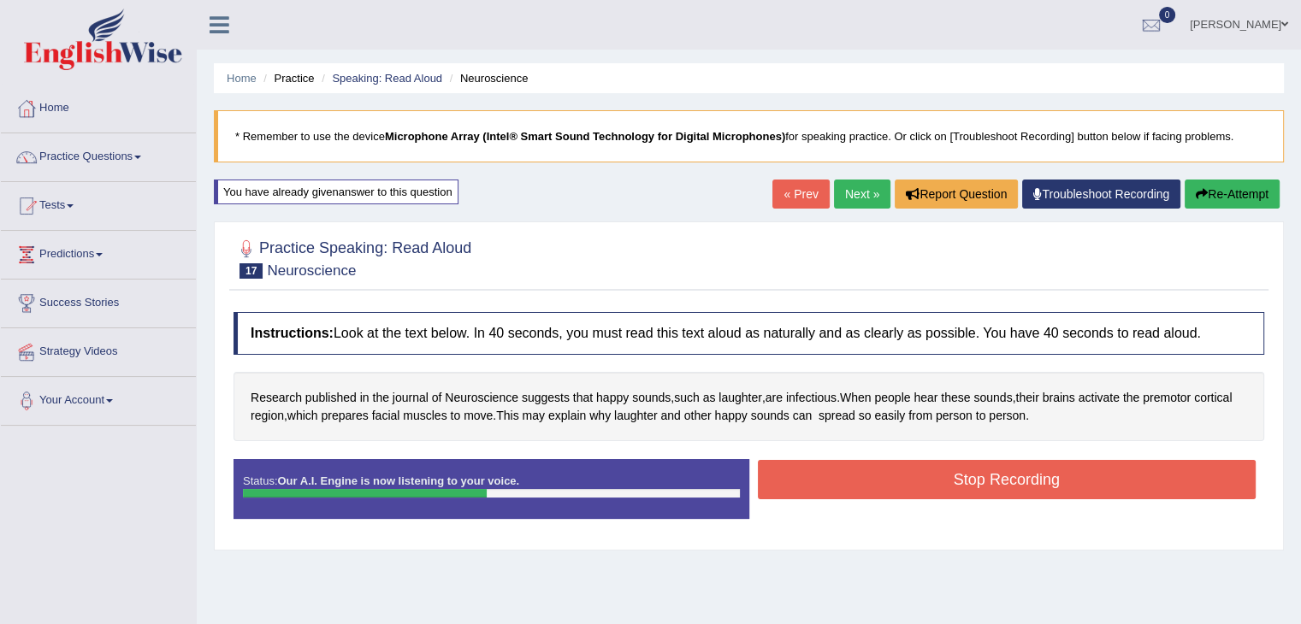
click at [1026, 483] on button "Stop Recording" at bounding box center [1007, 479] width 499 height 39
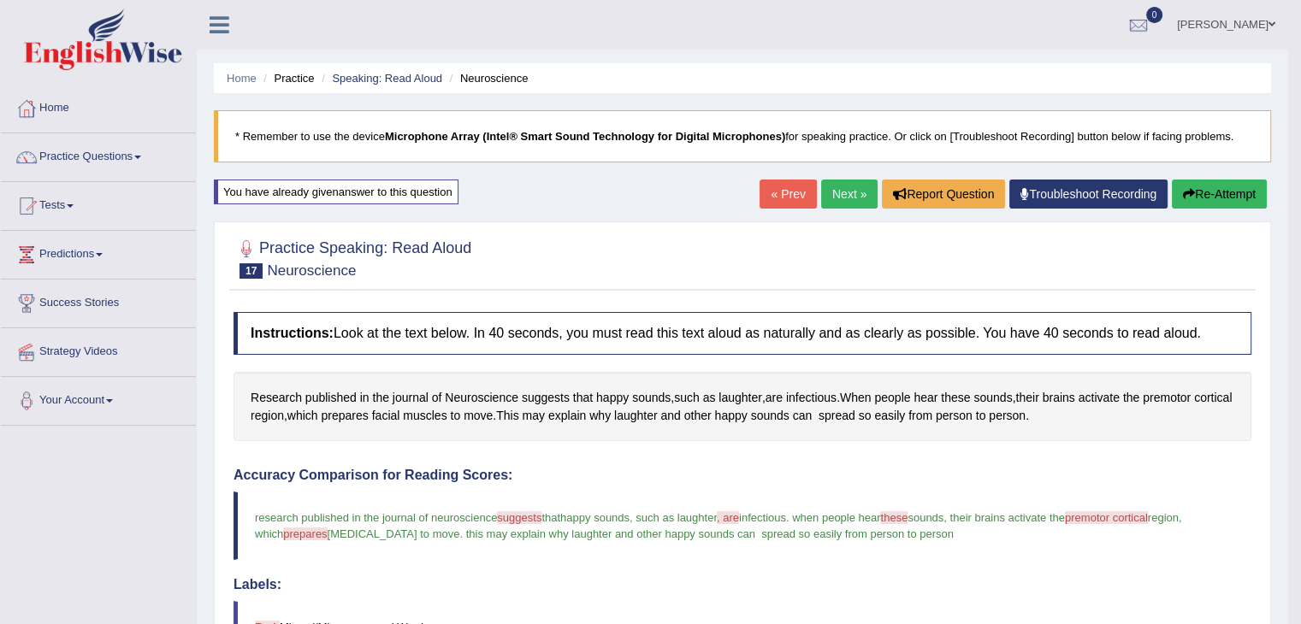
click at [852, 184] on link "Next »" at bounding box center [849, 194] width 56 height 29
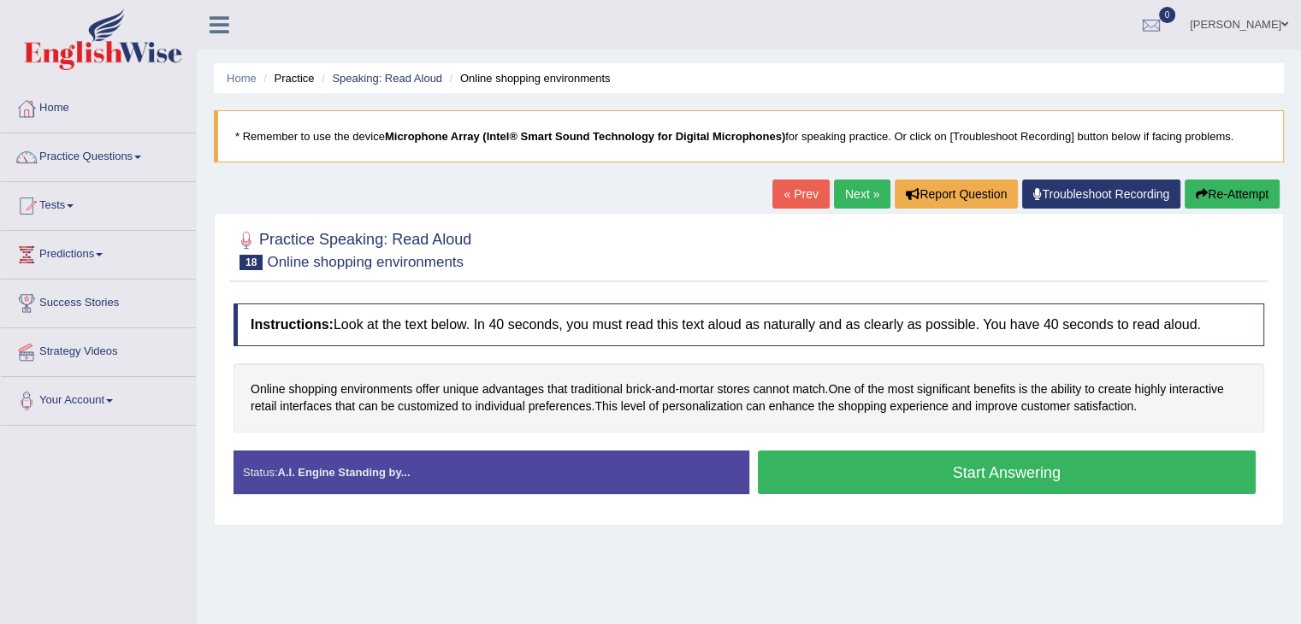
click at [960, 475] on button "Start Answering" at bounding box center [1007, 473] width 499 height 44
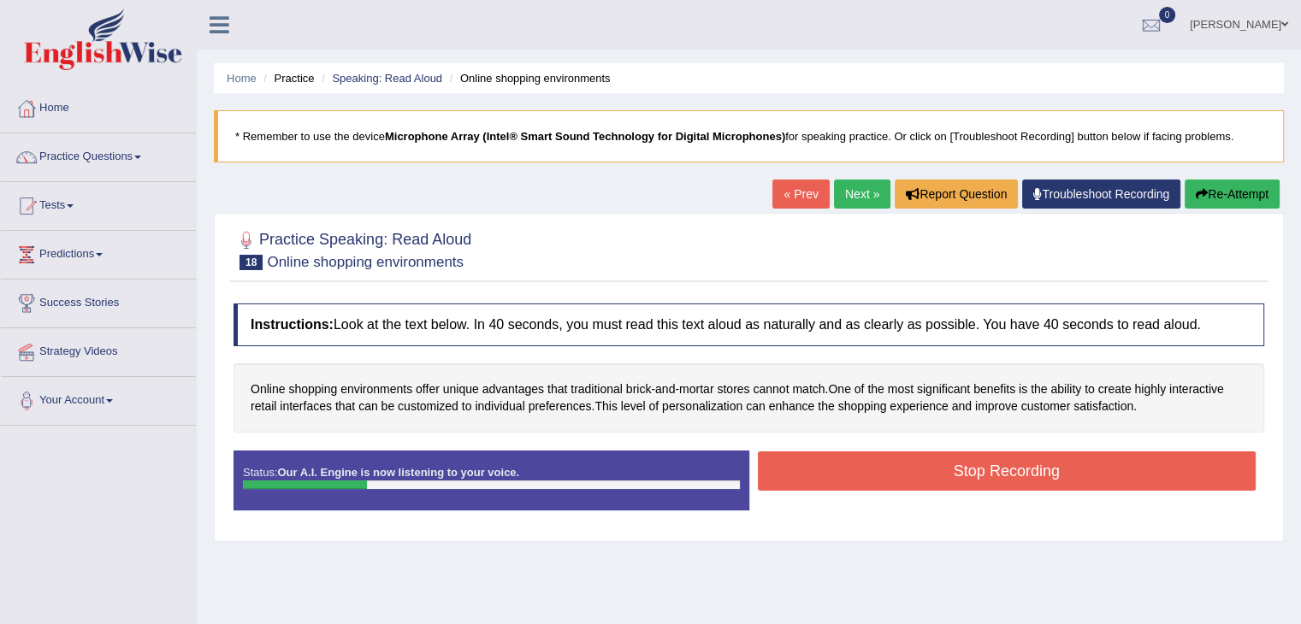
click at [1223, 180] on button "Re-Attempt" at bounding box center [1231, 194] width 95 height 29
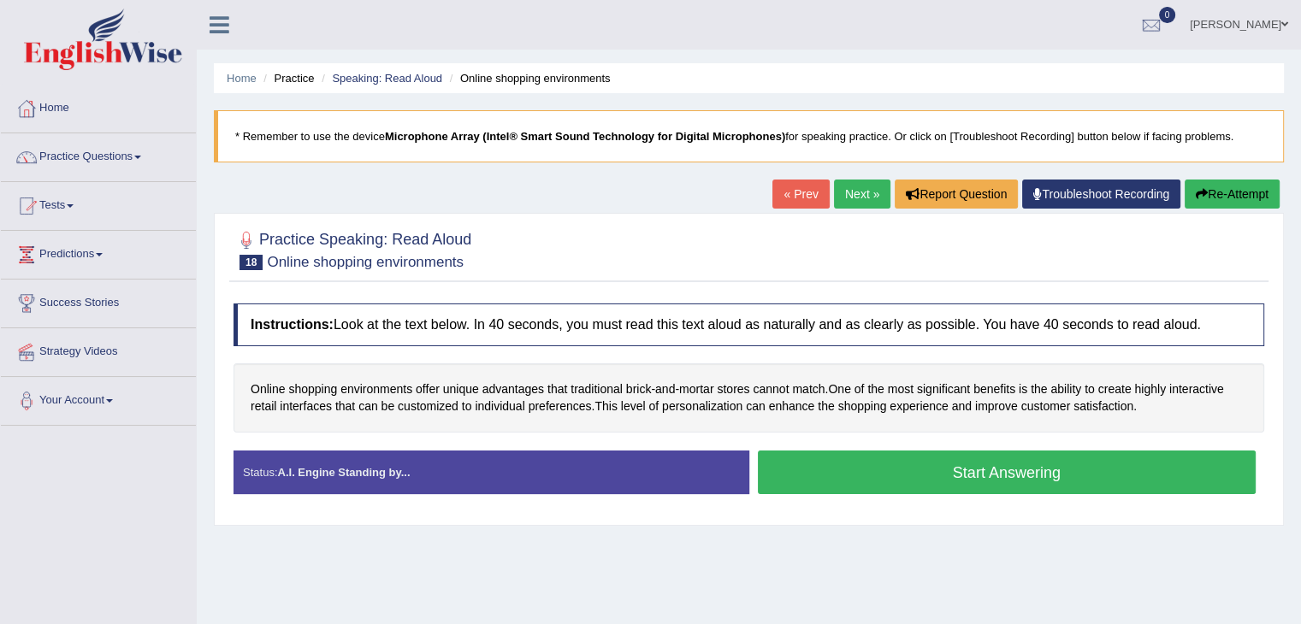
click at [943, 464] on button "Start Answering" at bounding box center [1007, 473] width 499 height 44
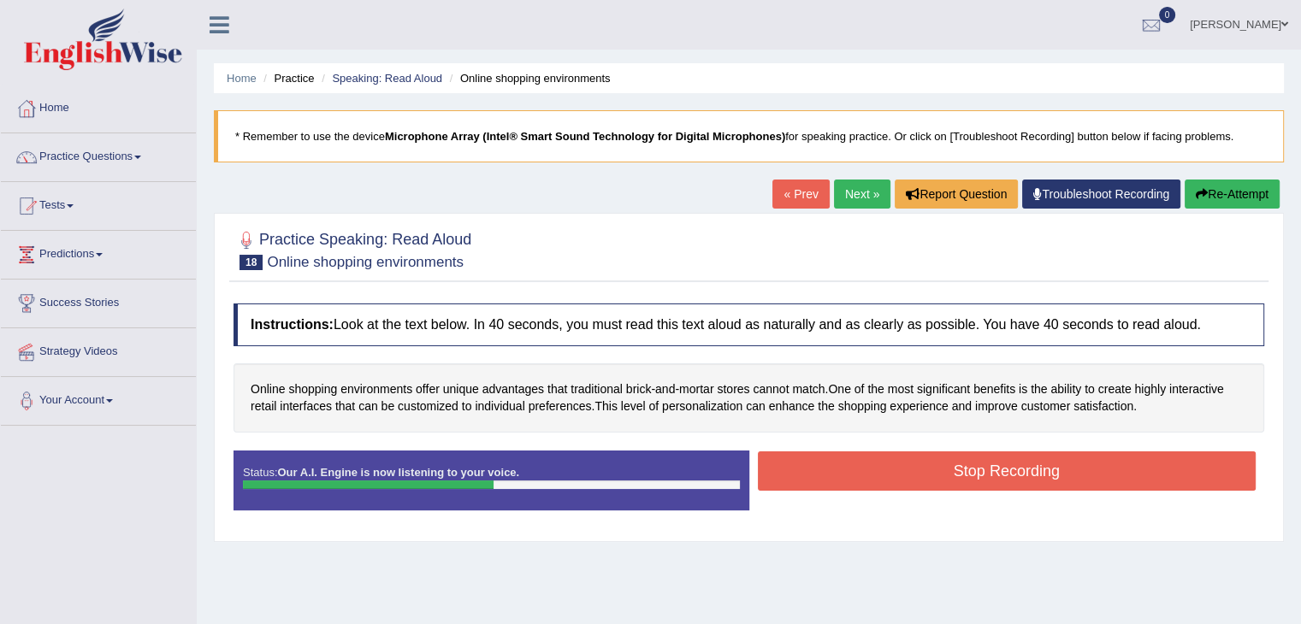
click at [1018, 475] on button "Stop Recording" at bounding box center [1007, 471] width 499 height 39
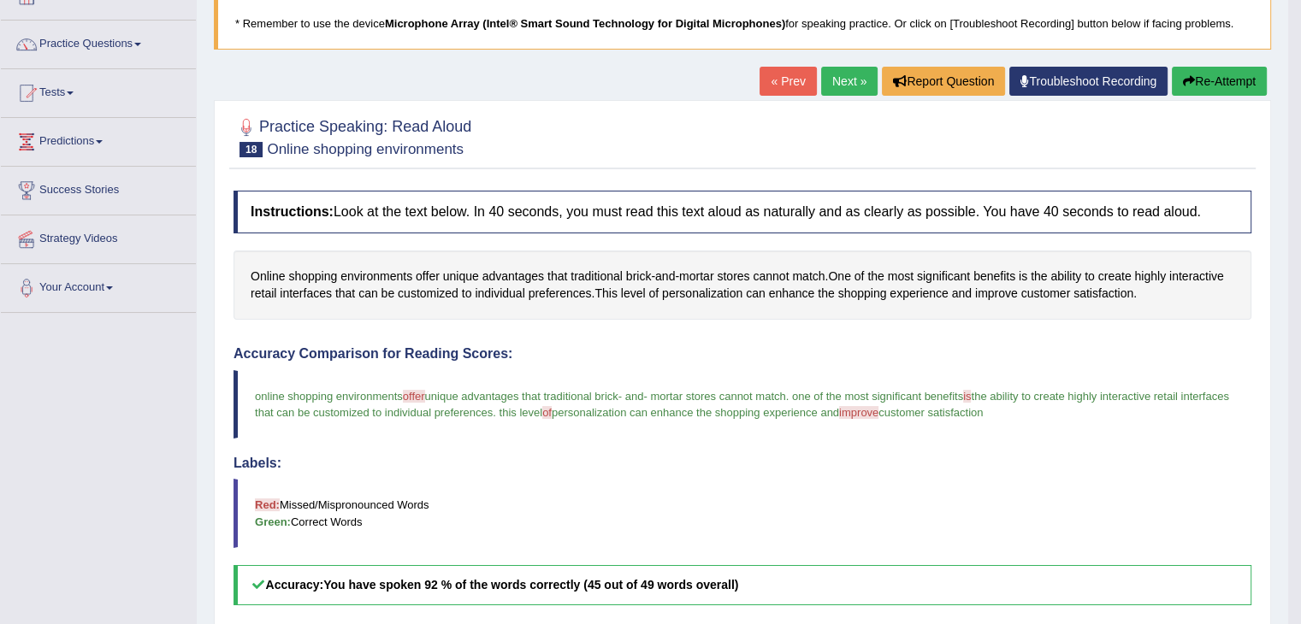
scroll to position [91, 0]
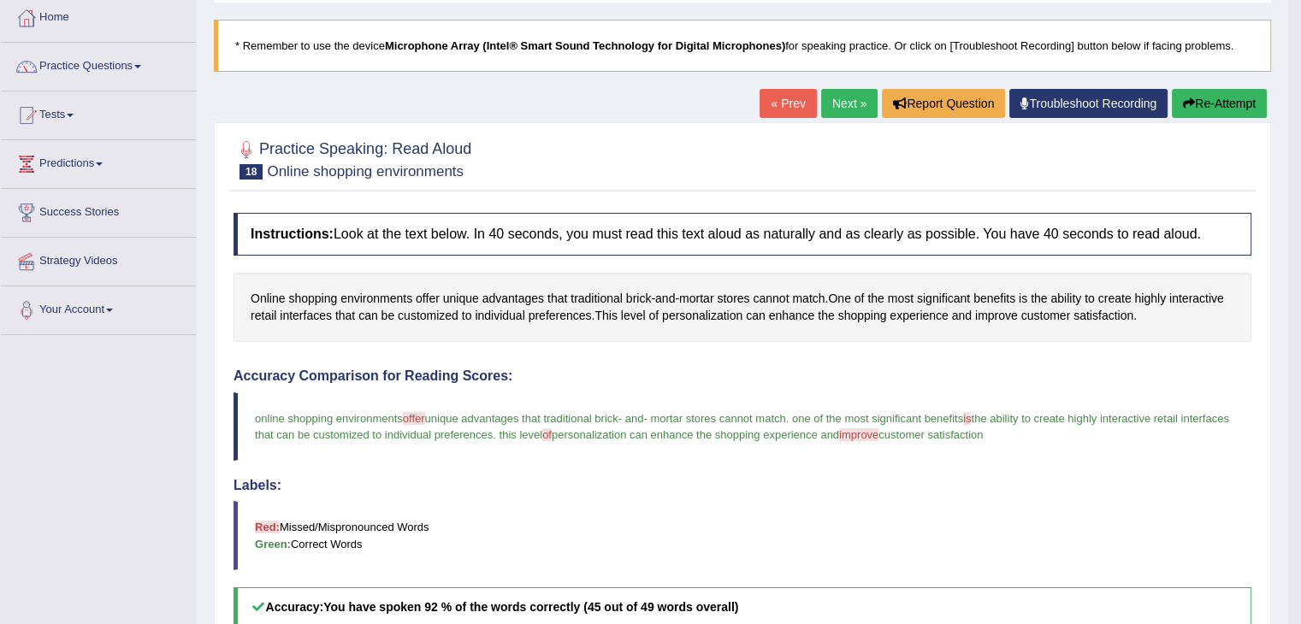
click at [1183, 99] on icon "button" at bounding box center [1189, 103] width 12 height 12
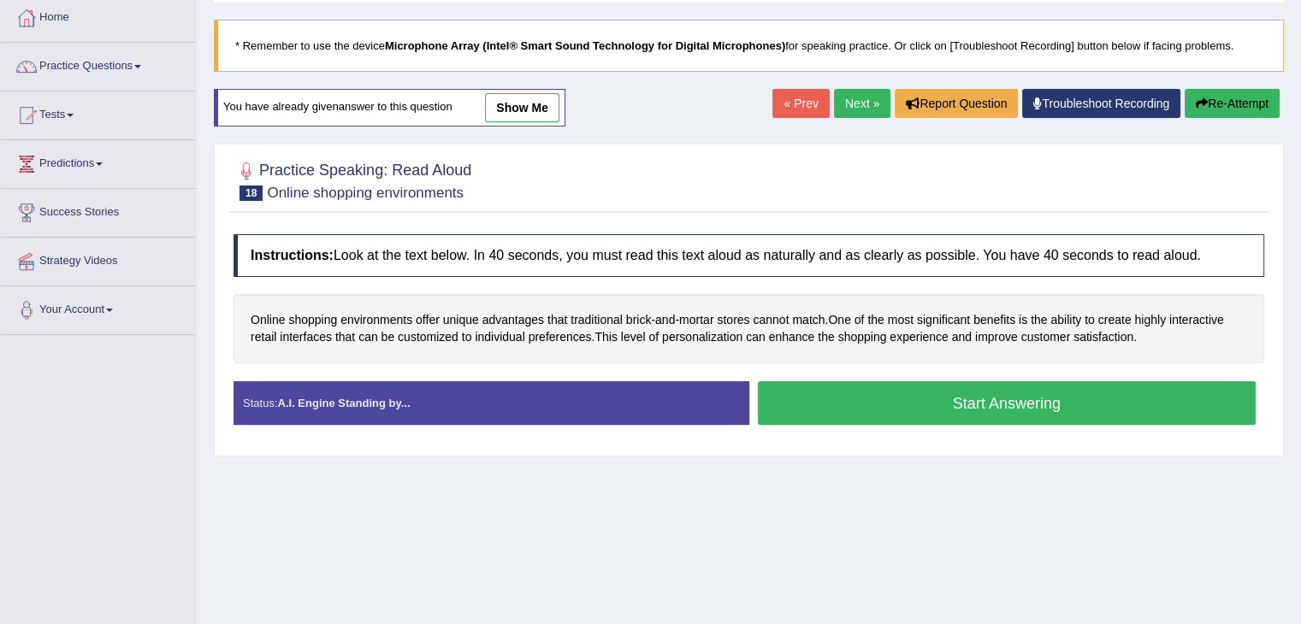
click at [959, 392] on button "Start Answering" at bounding box center [1007, 403] width 499 height 44
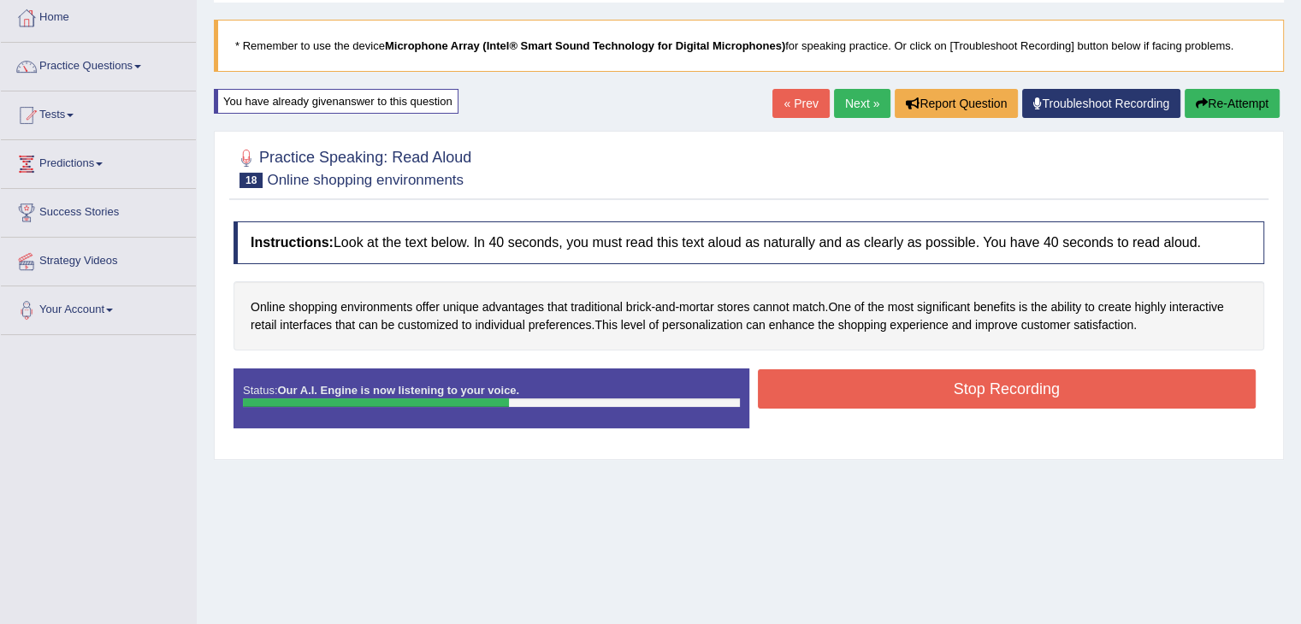
click at [1019, 394] on button "Stop Recording" at bounding box center [1007, 388] width 499 height 39
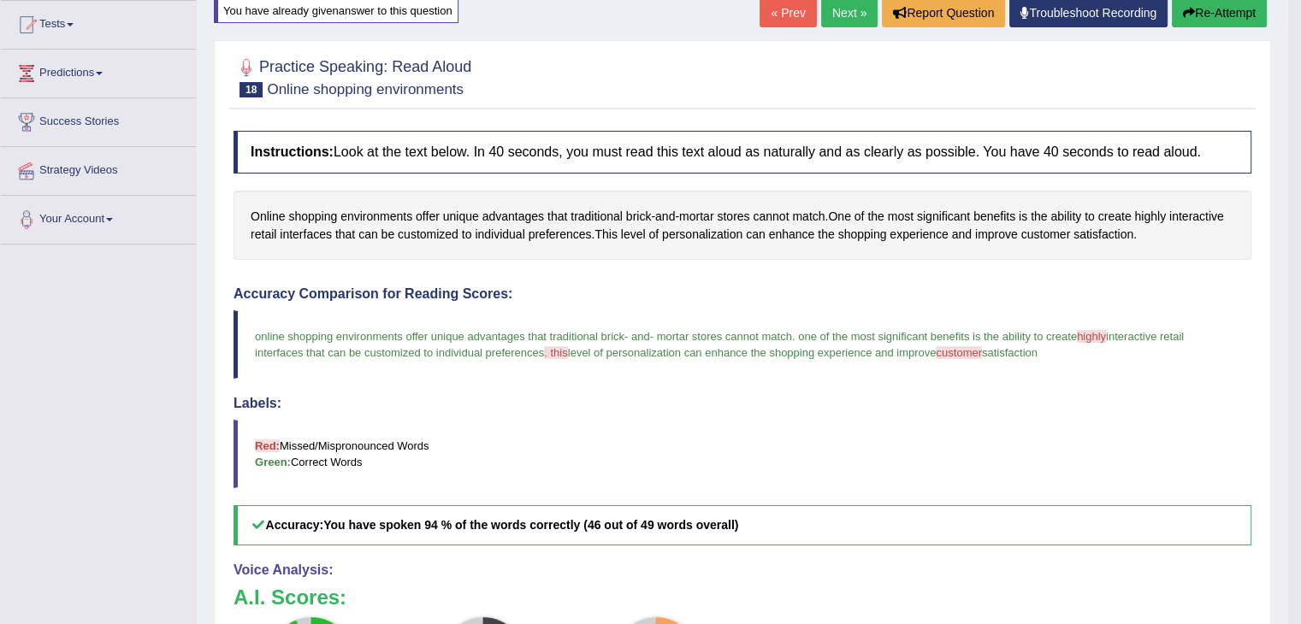
scroll to position [171, 0]
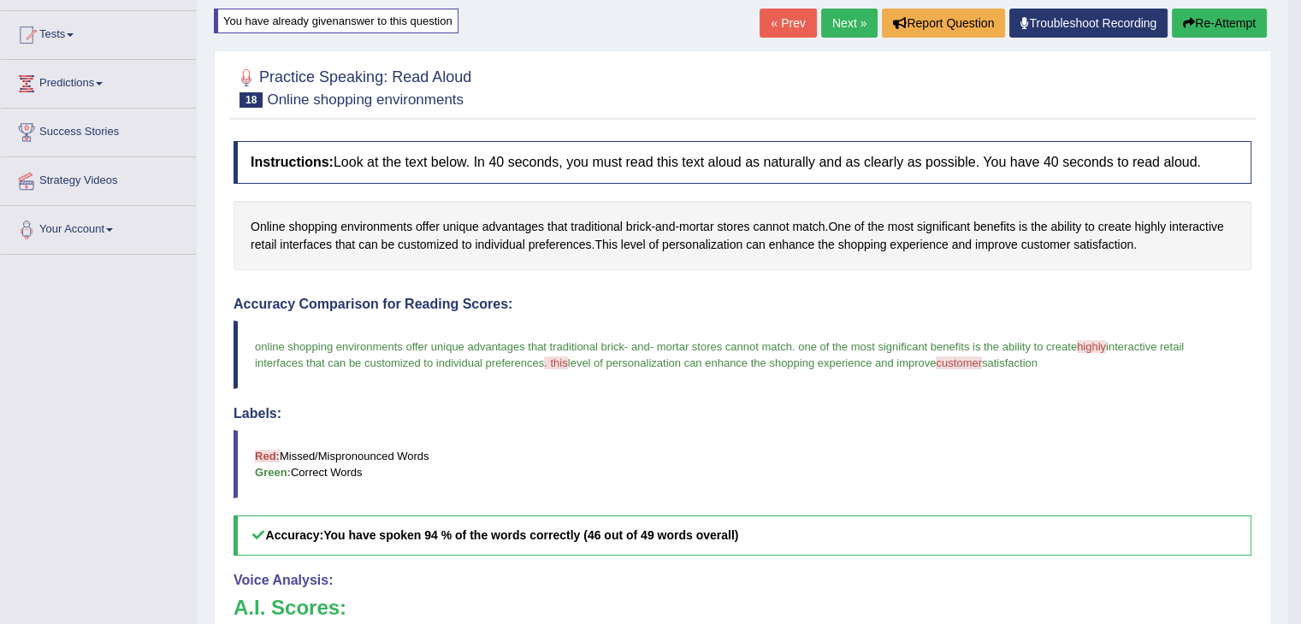
click at [1197, 23] on button "Re-Attempt" at bounding box center [1219, 23] width 95 height 29
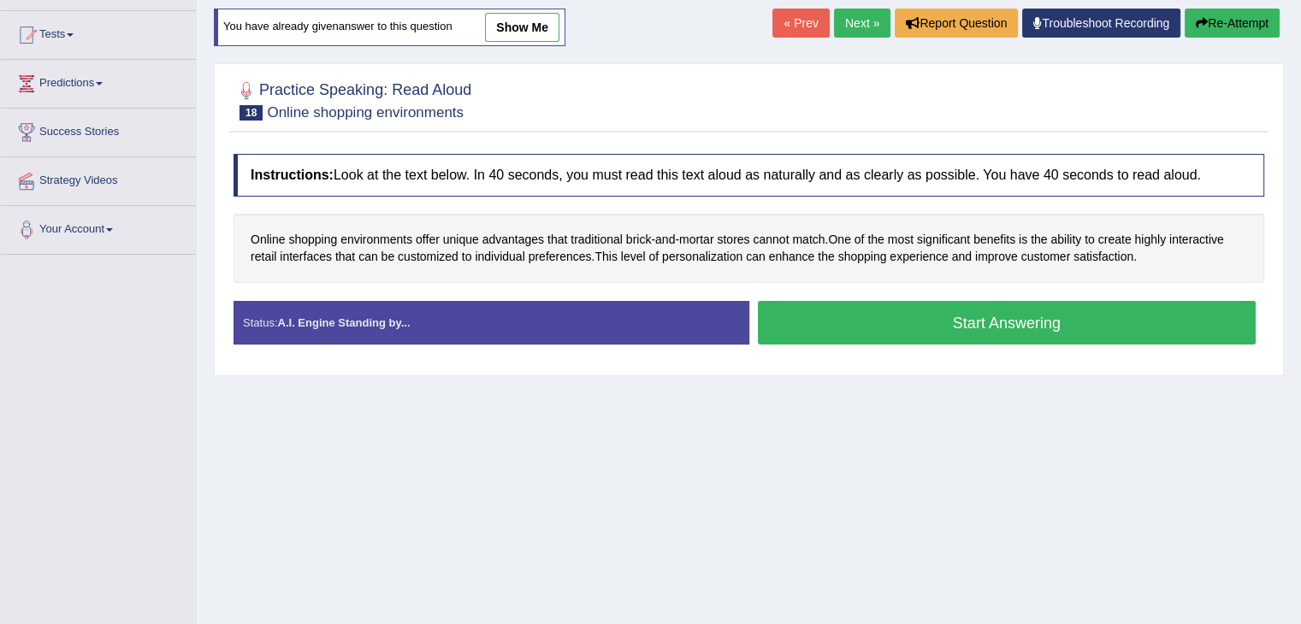
click at [1048, 312] on button "Start Answering" at bounding box center [1007, 323] width 499 height 44
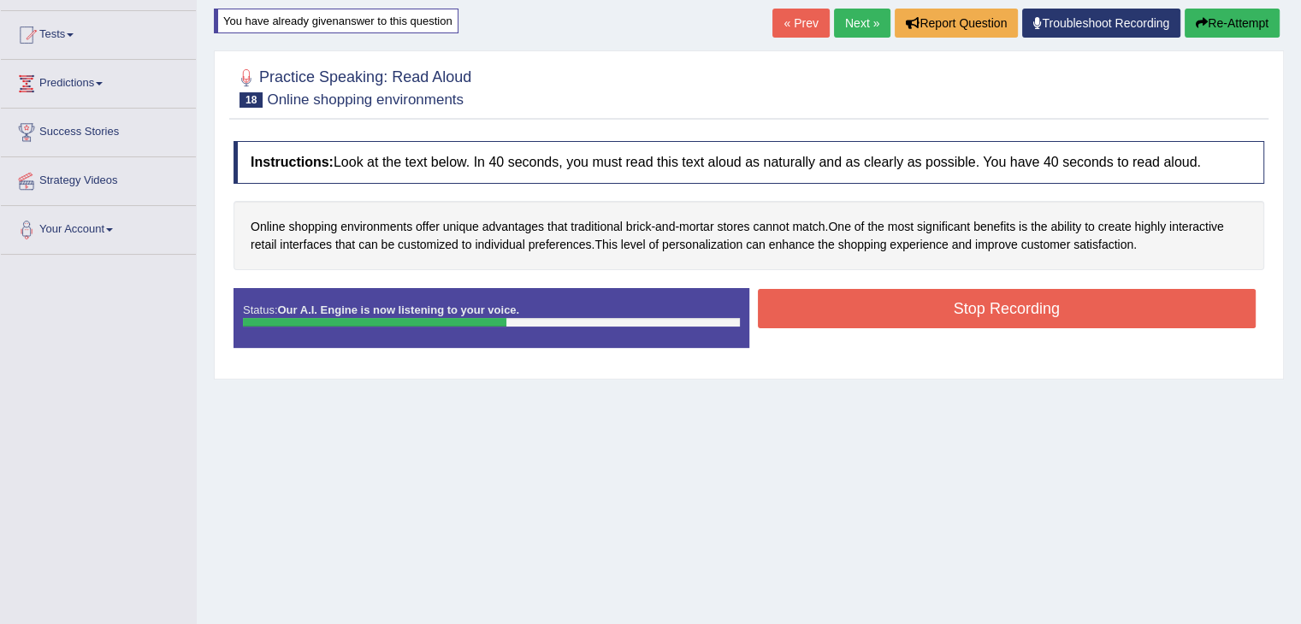
click at [1029, 319] on button "Stop Recording" at bounding box center [1007, 308] width 499 height 39
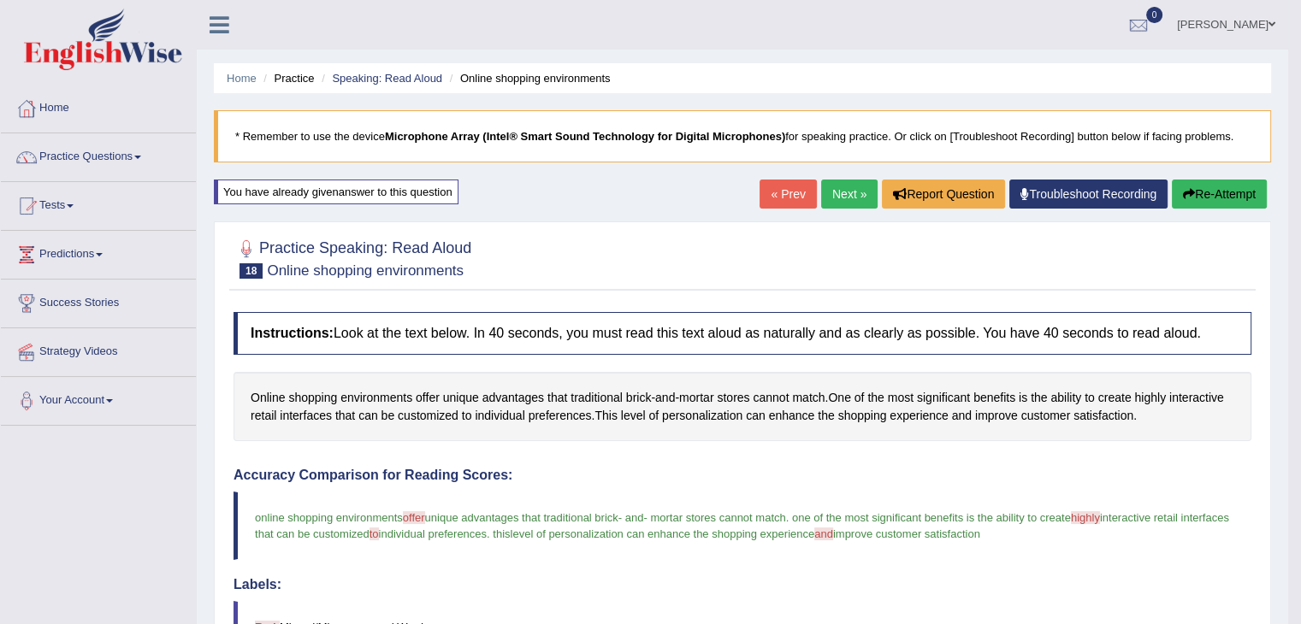
click at [1204, 195] on button "Re-Attempt" at bounding box center [1219, 194] width 95 height 29
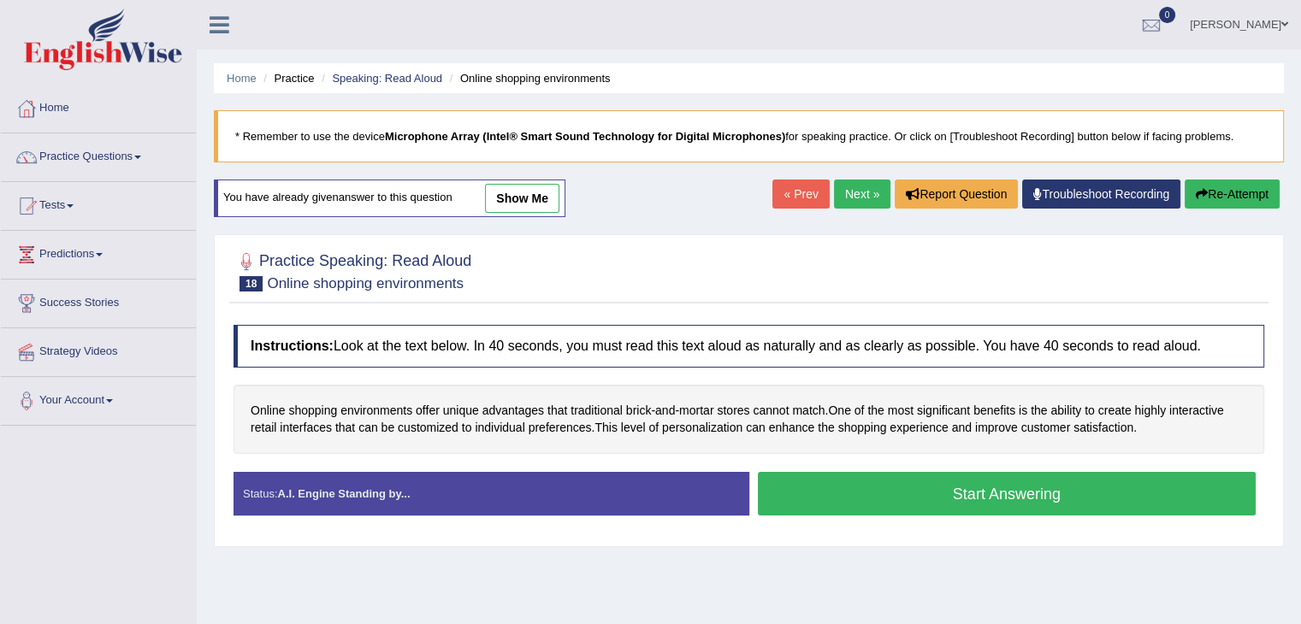
click at [865, 489] on button "Start Answering" at bounding box center [1007, 494] width 499 height 44
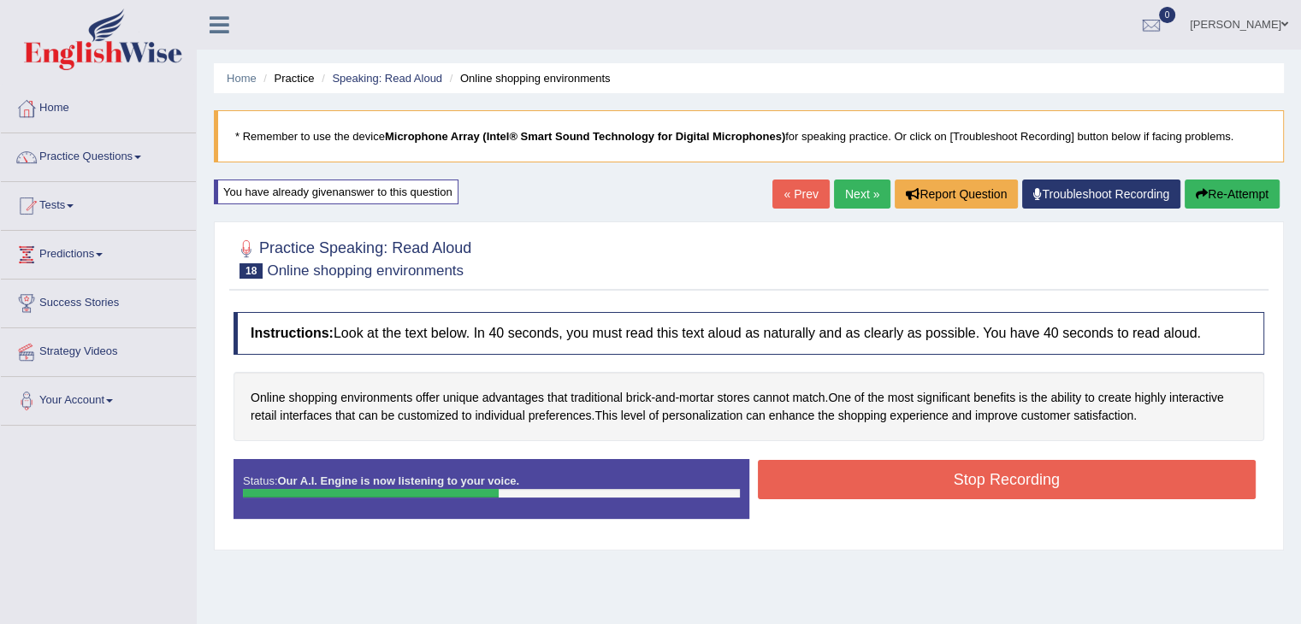
click at [981, 481] on button "Stop Recording" at bounding box center [1007, 479] width 499 height 39
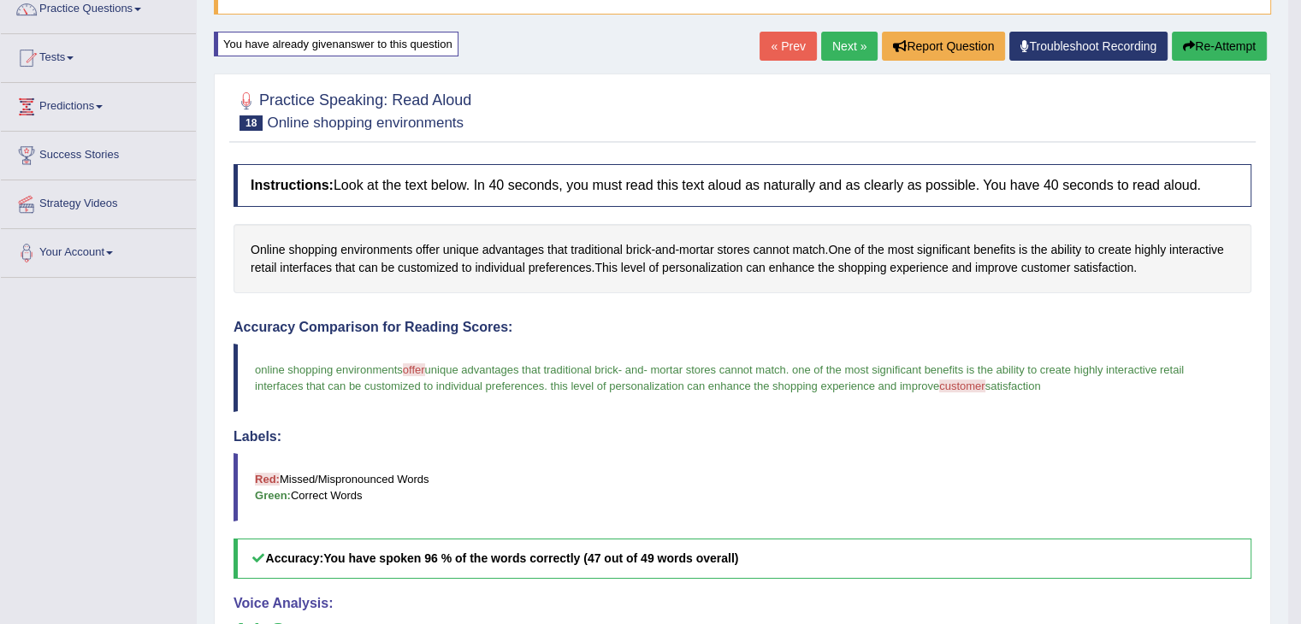
scroll to position [80, 0]
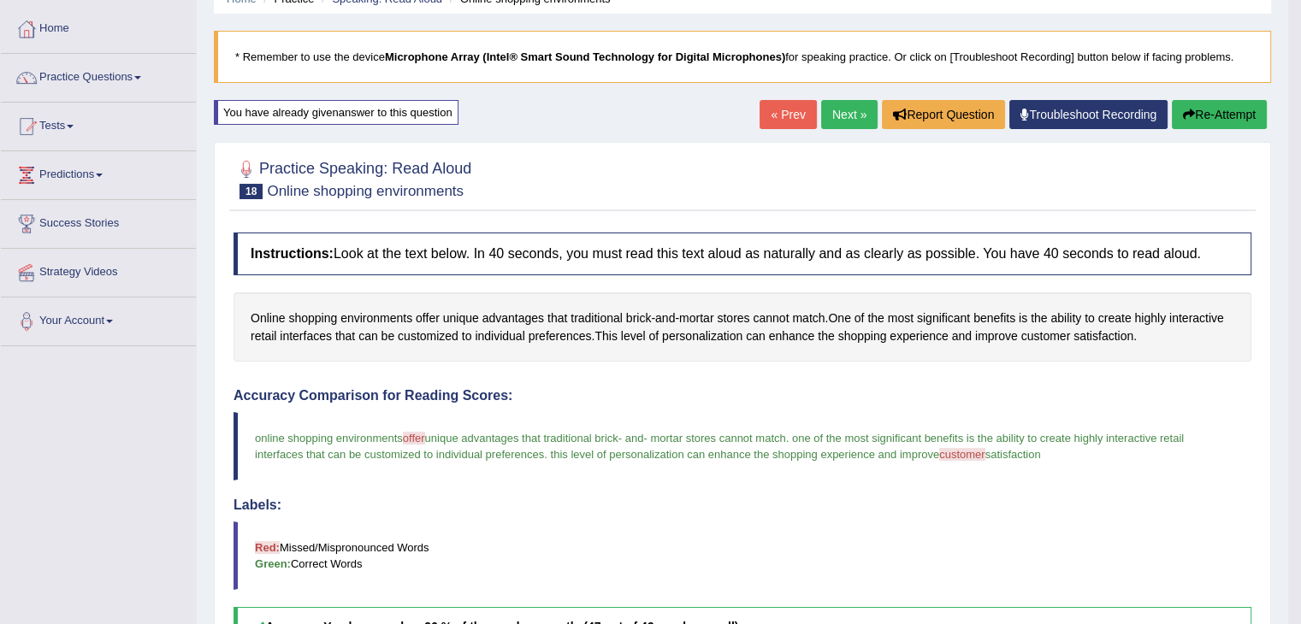
click at [847, 121] on link "Next »" at bounding box center [849, 114] width 56 height 29
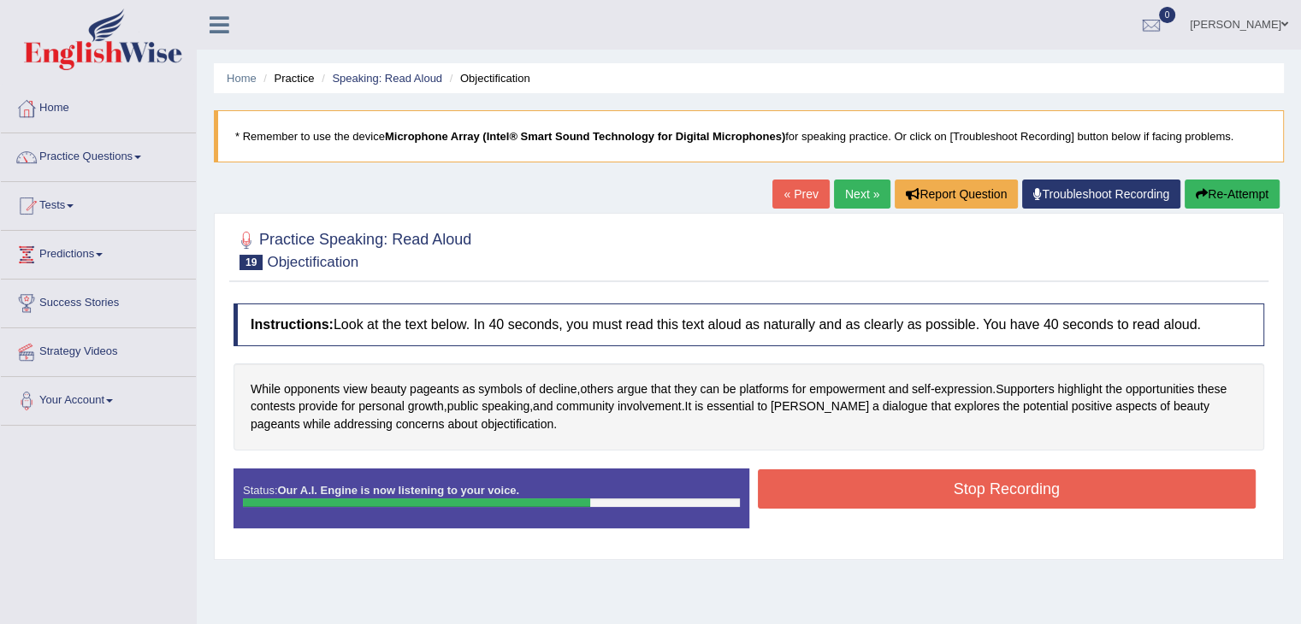
click at [956, 495] on button "Stop Recording" at bounding box center [1007, 488] width 499 height 39
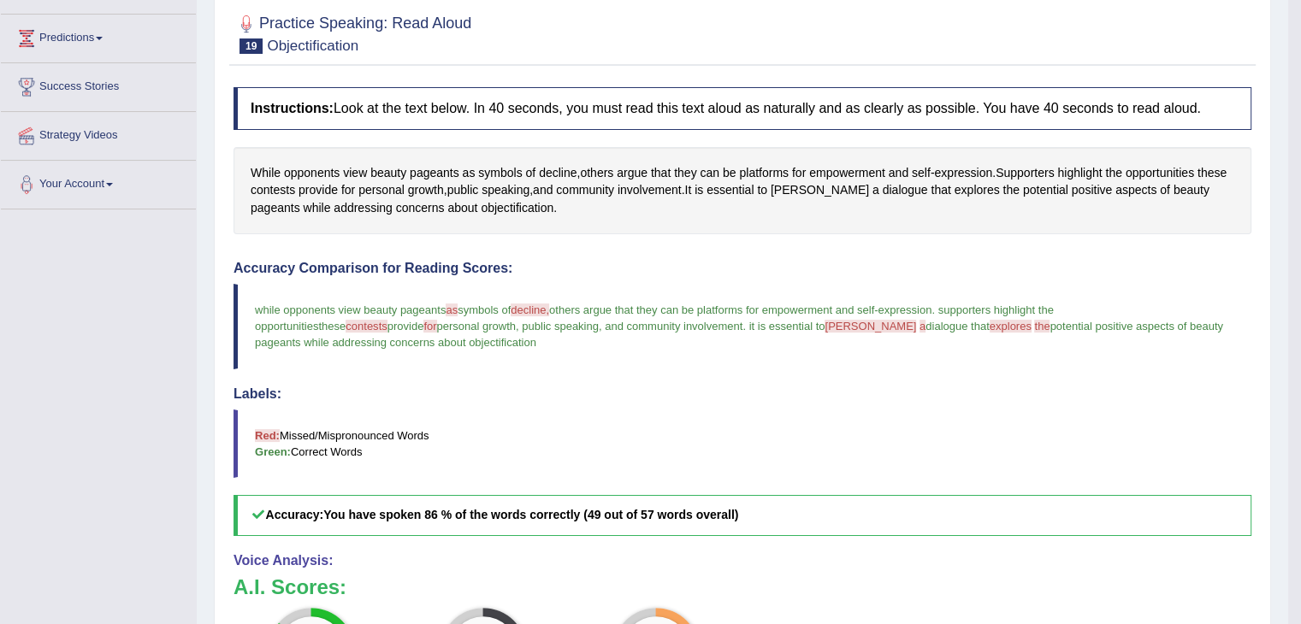
scroll to position [148, 0]
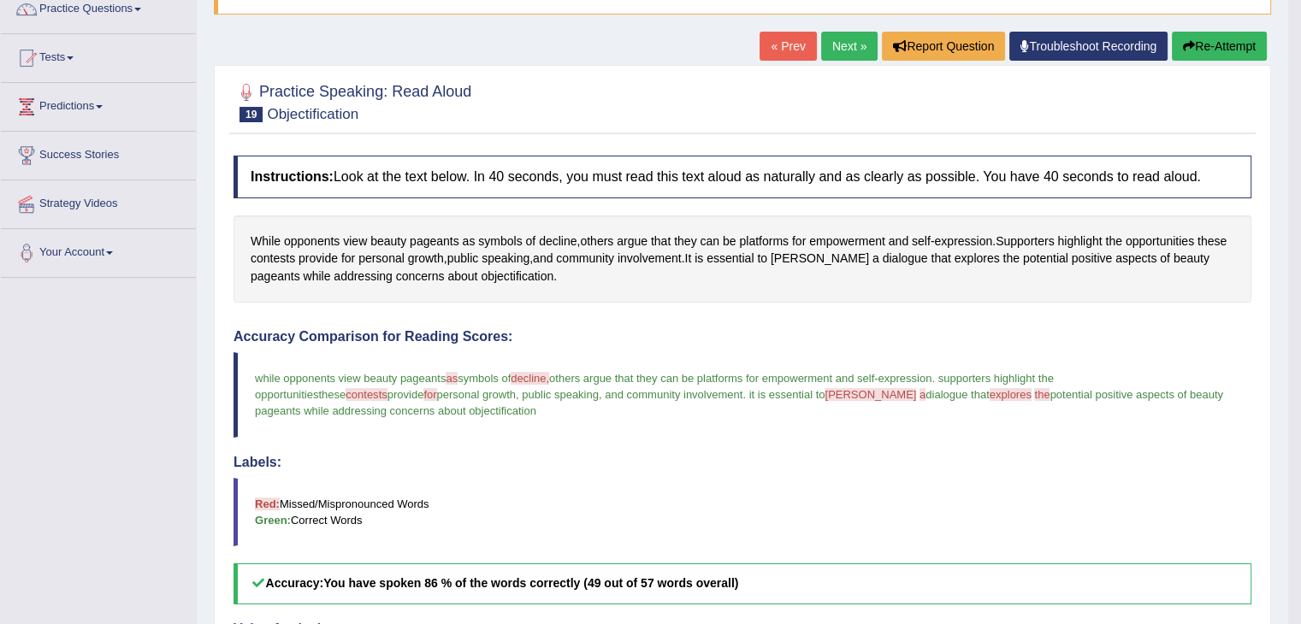
click at [1193, 42] on button "Re-Attempt" at bounding box center [1219, 46] width 95 height 29
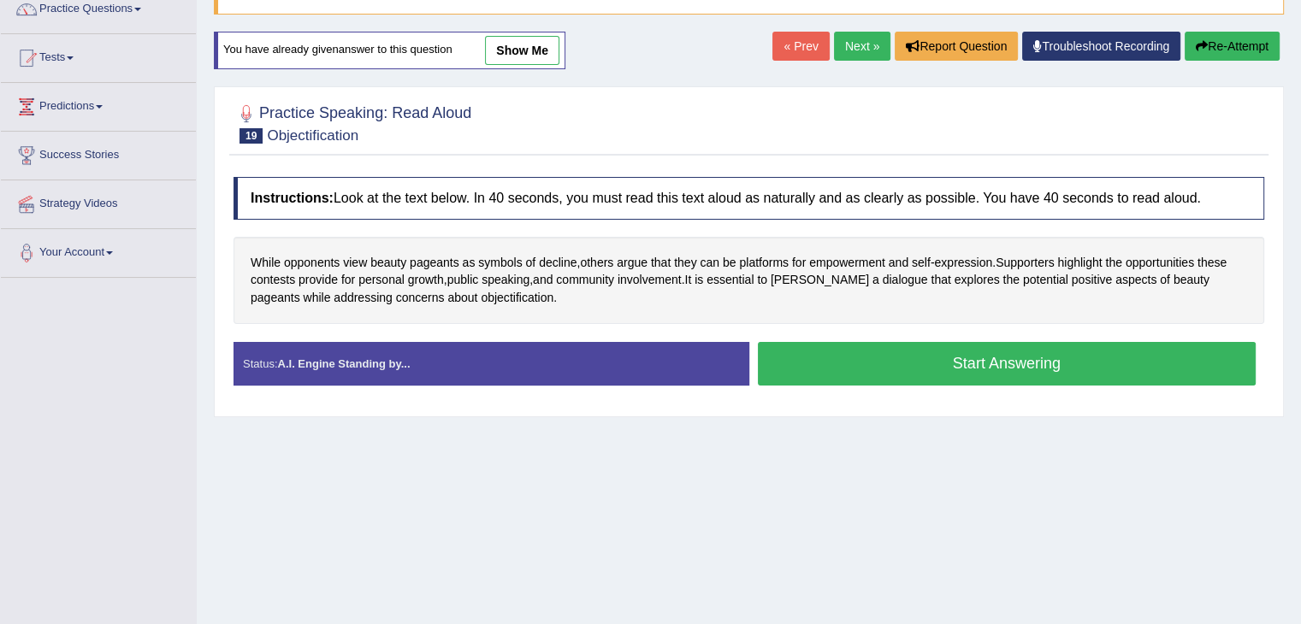
click at [1009, 351] on button "Start Answering" at bounding box center [1007, 364] width 499 height 44
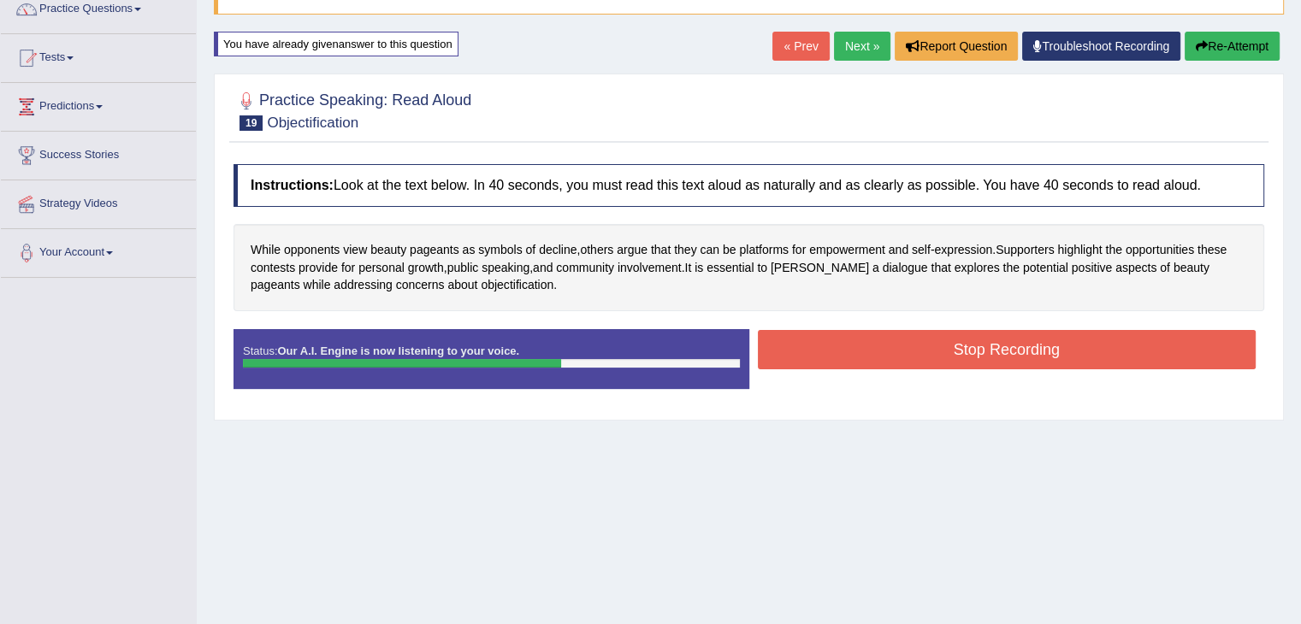
click at [1005, 346] on button "Stop Recording" at bounding box center [1007, 349] width 499 height 39
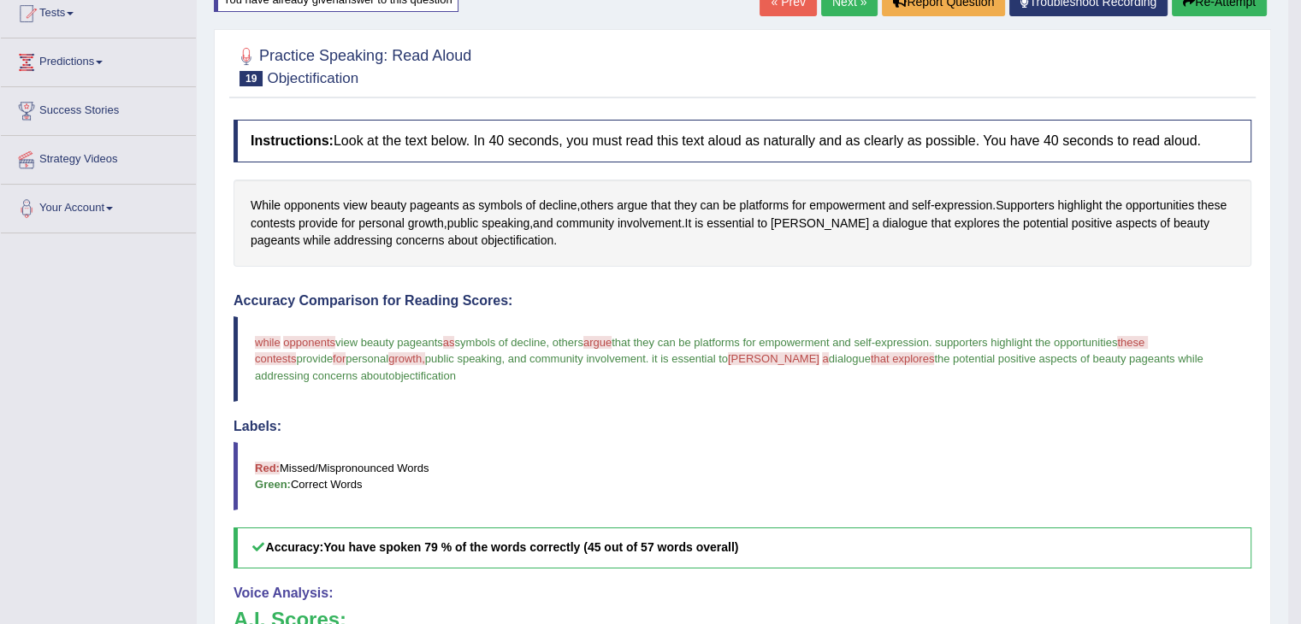
scroll to position [181, 0]
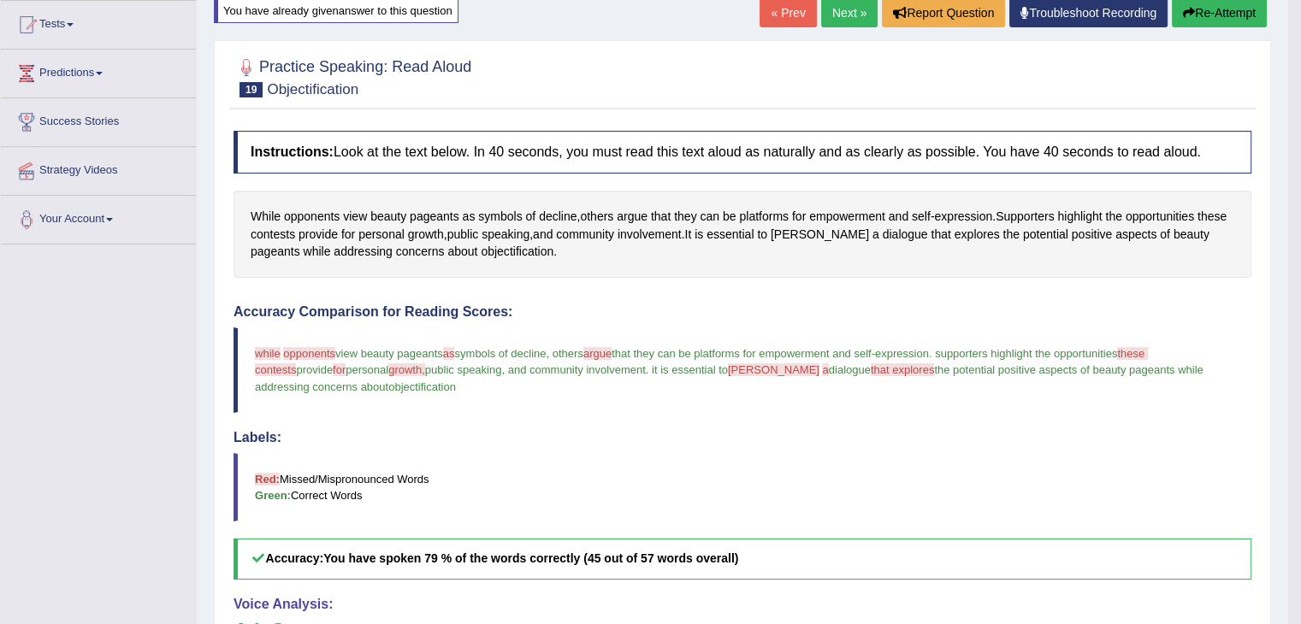
click at [1188, 17] on icon "button" at bounding box center [1189, 13] width 12 height 12
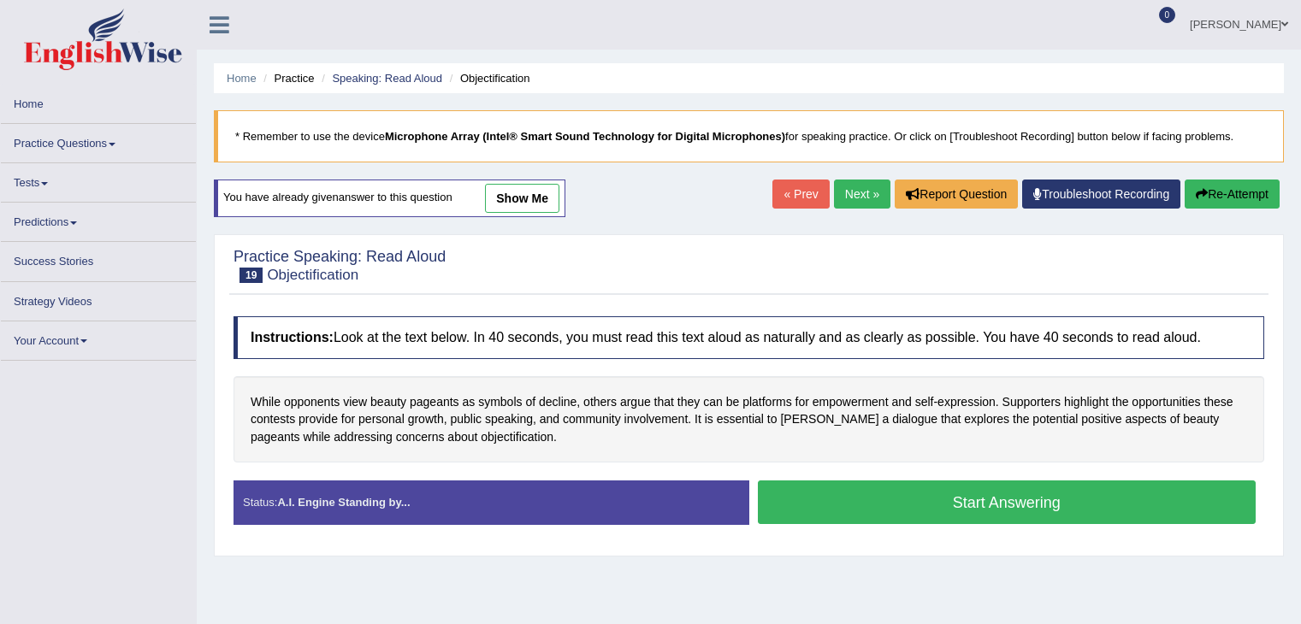
scroll to position [171, 0]
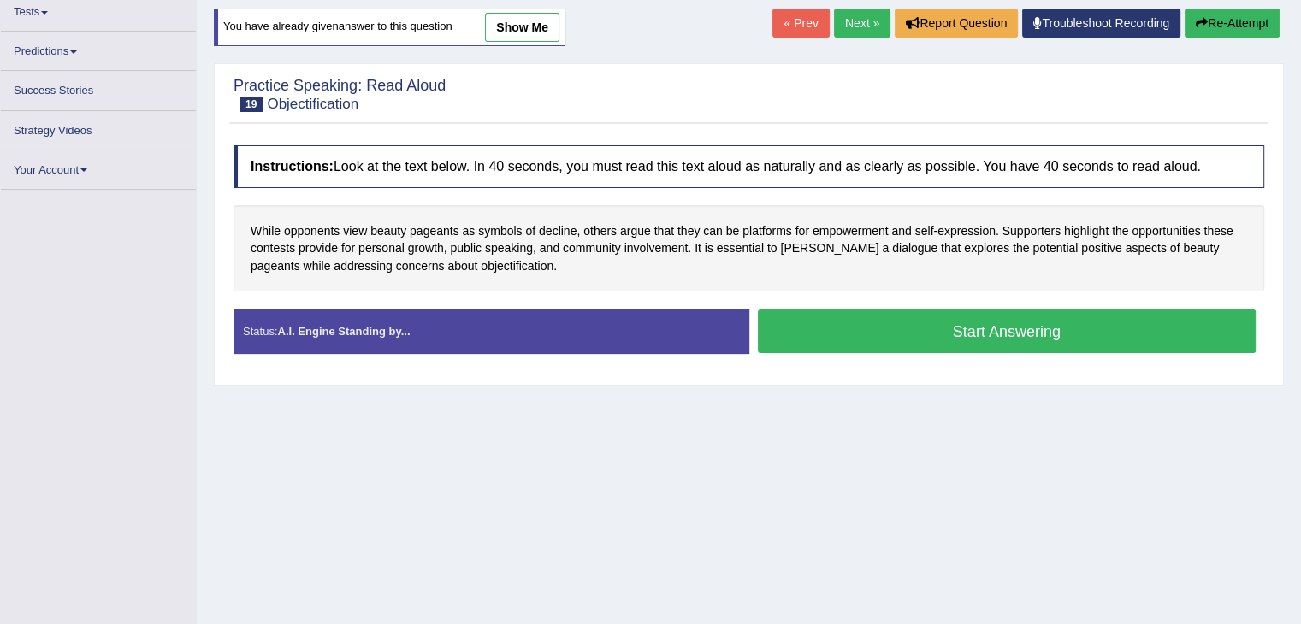
click at [965, 322] on button "Start Answering" at bounding box center [1007, 332] width 499 height 44
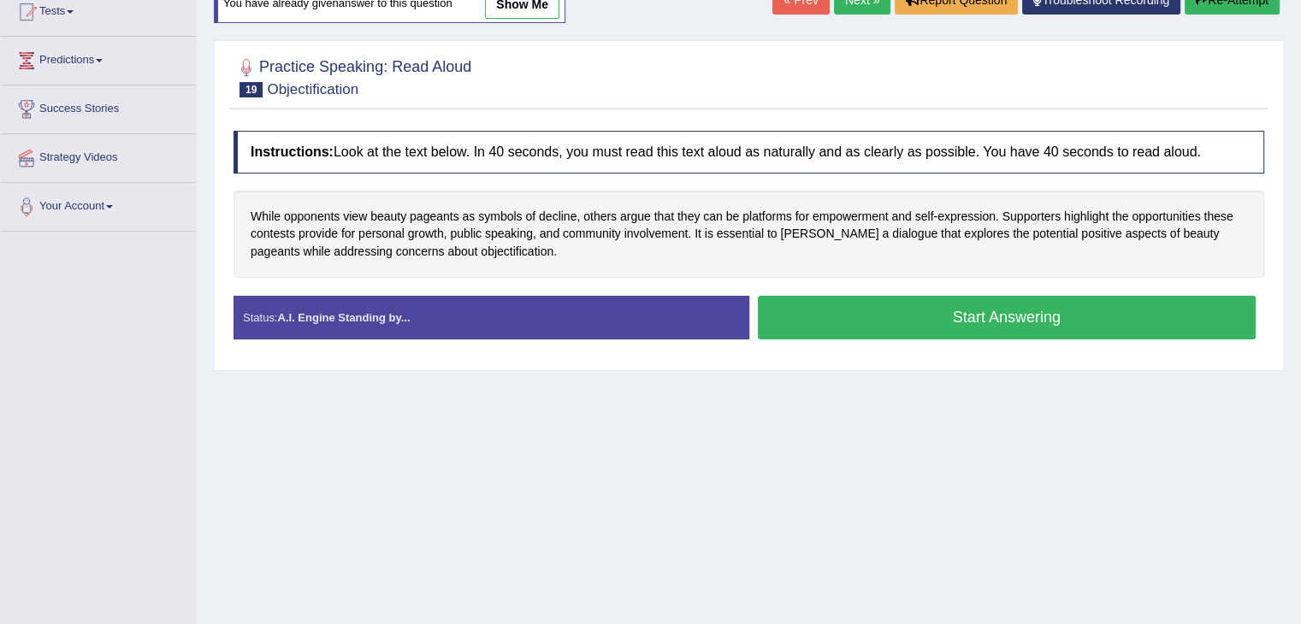
scroll to position [181, 0]
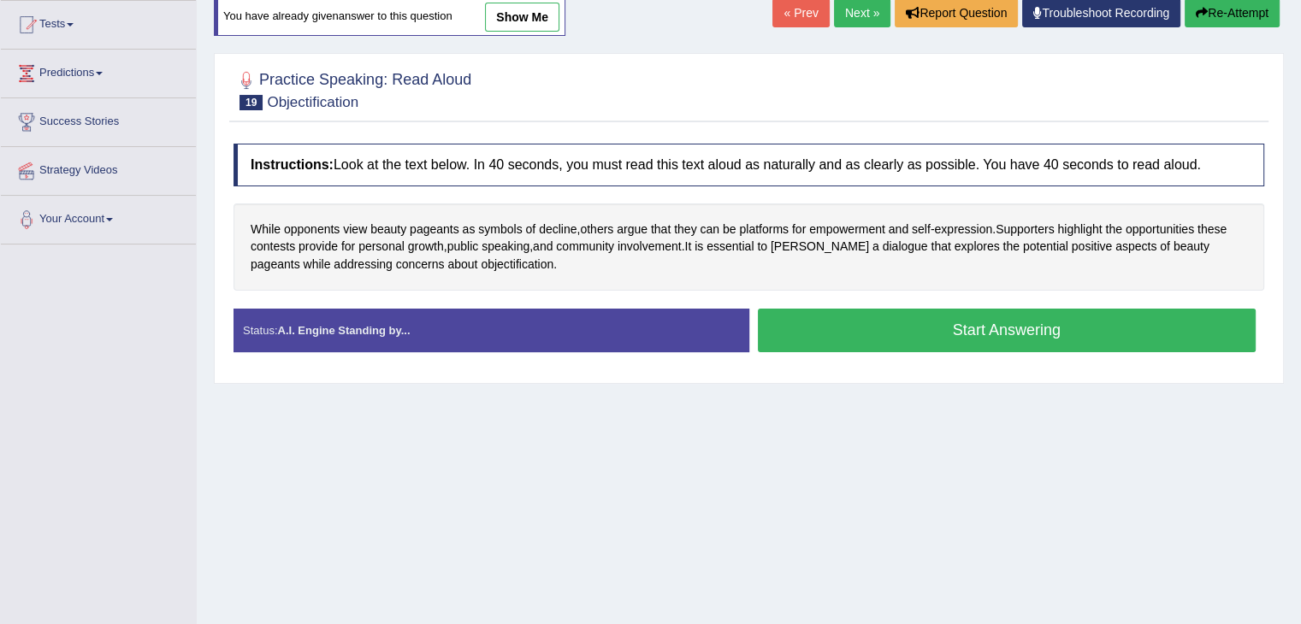
click at [888, 339] on button "Start Answering" at bounding box center [1007, 331] width 499 height 44
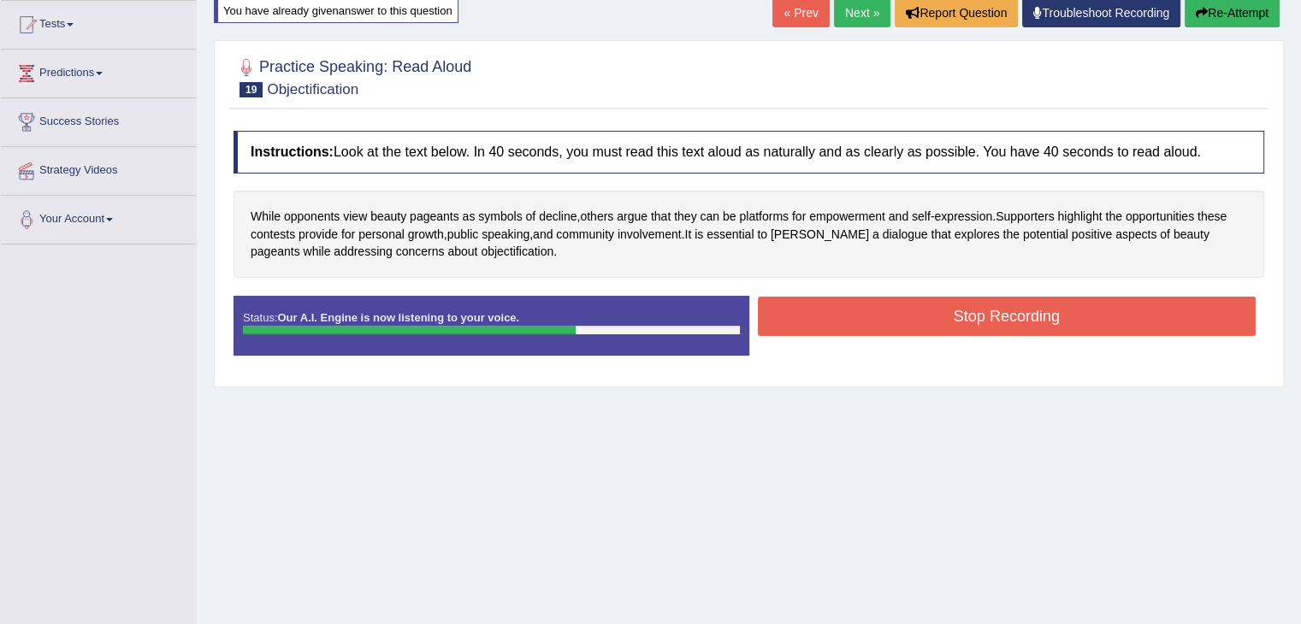
click at [1001, 312] on button "Stop Recording" at bounding box center [1007, 316] width 499 height 39
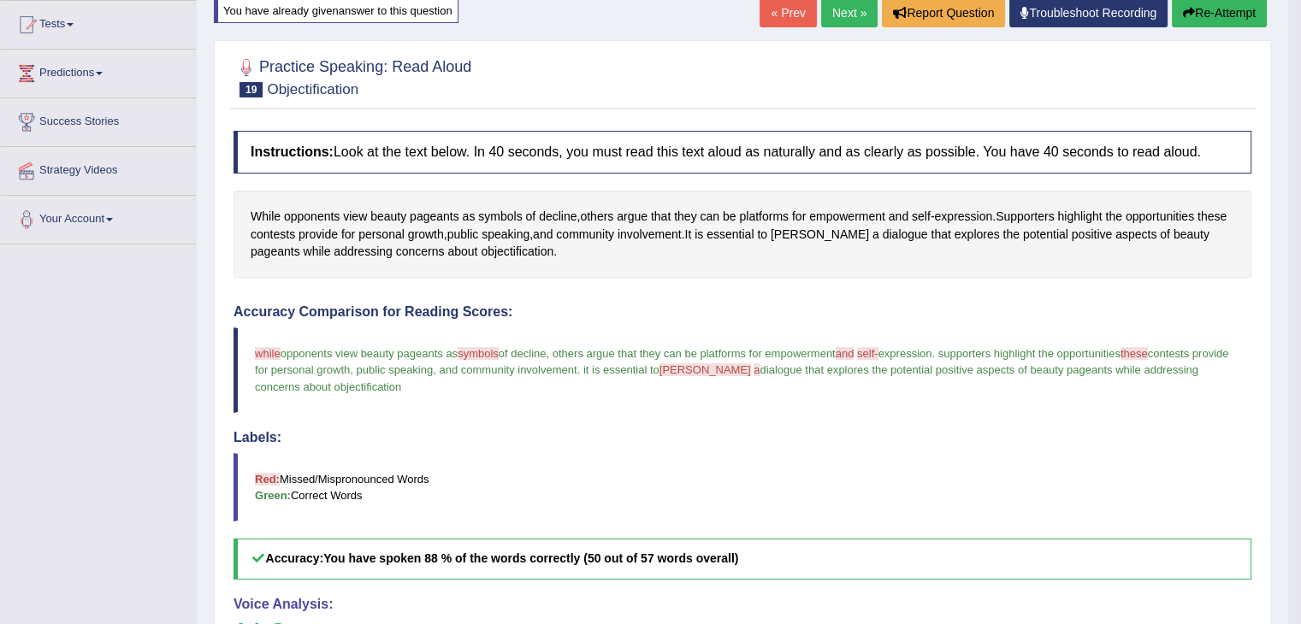
scroll to position [147, 0]
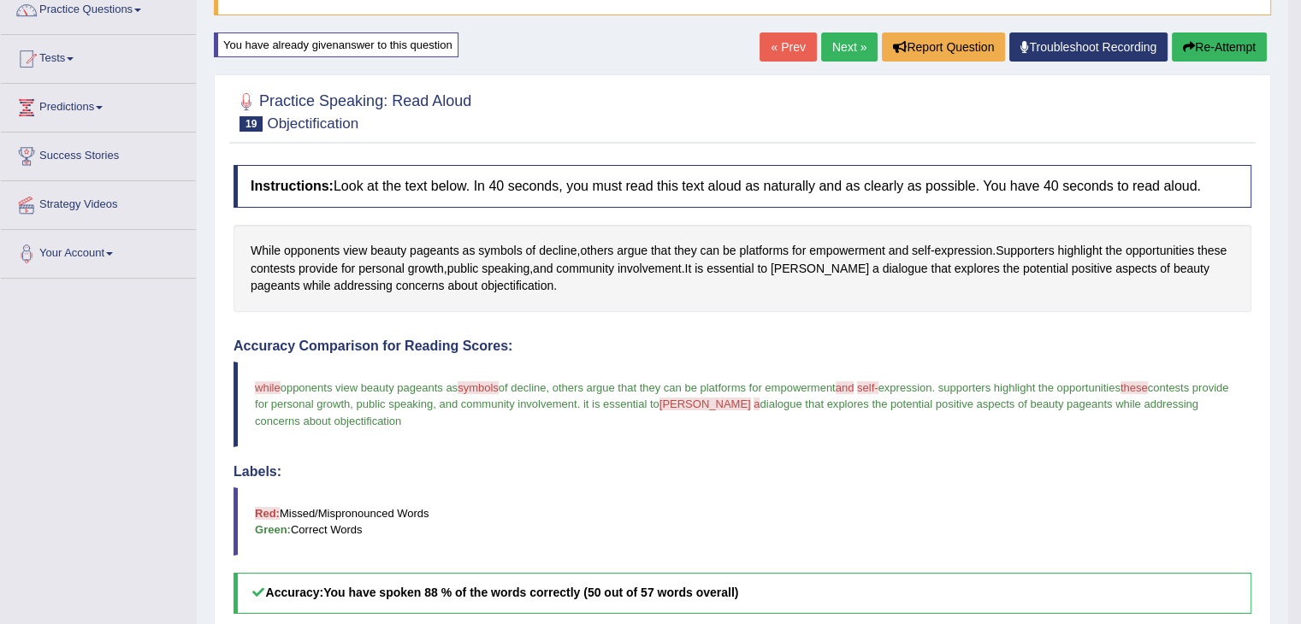
click at [1213, 44] on button "Re-Attempt" at bounding box center [1219, 46] width 95 height 29
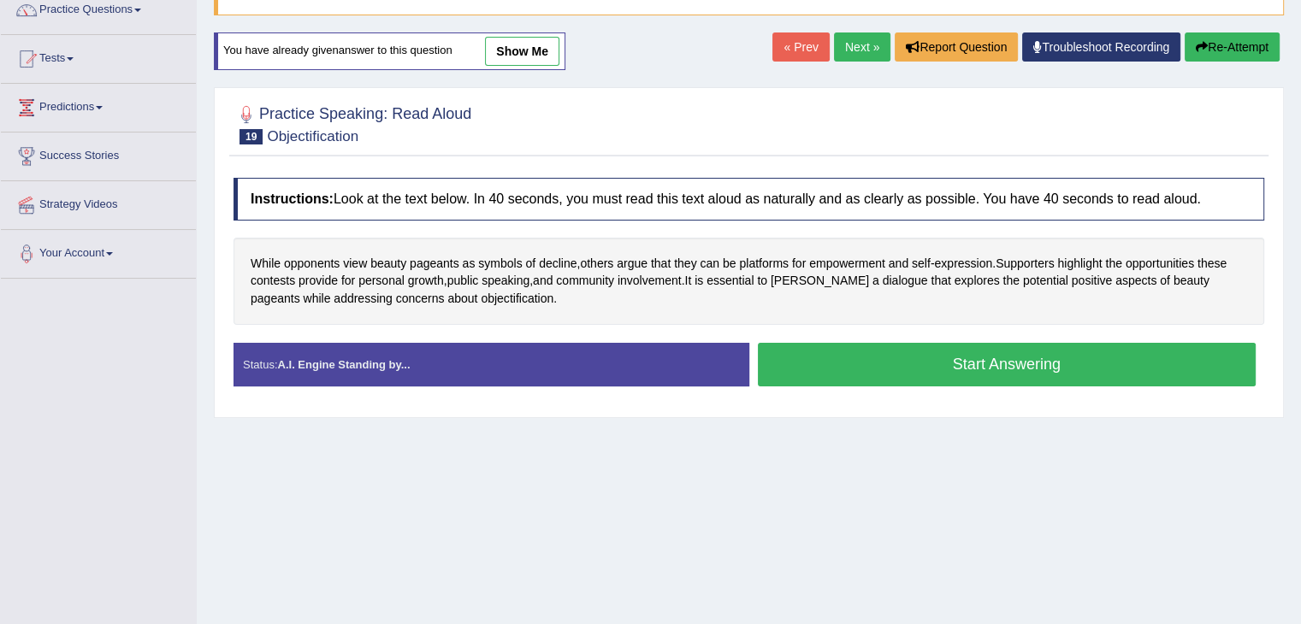
click at [1049, 357] on button "Start Answering" at bounding box center [1007, 365] width 499 height 44
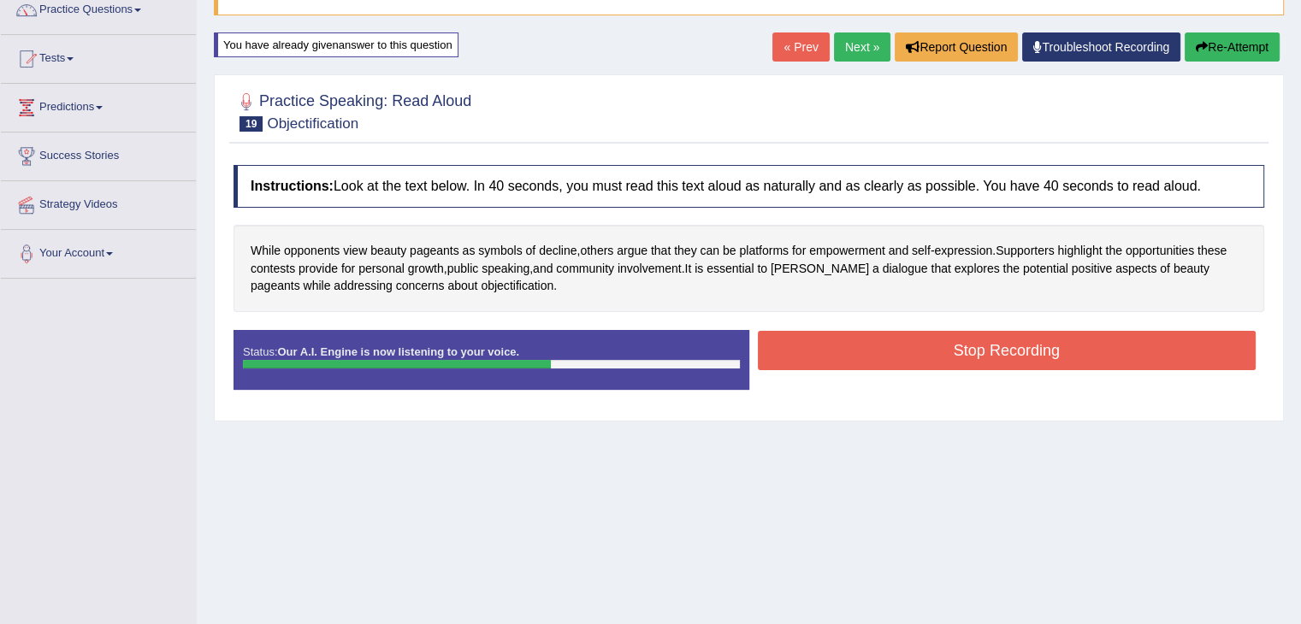
click at [1030, 357] on button "Stop Recording" at bounding box center [1007, 350] width 499 height 39
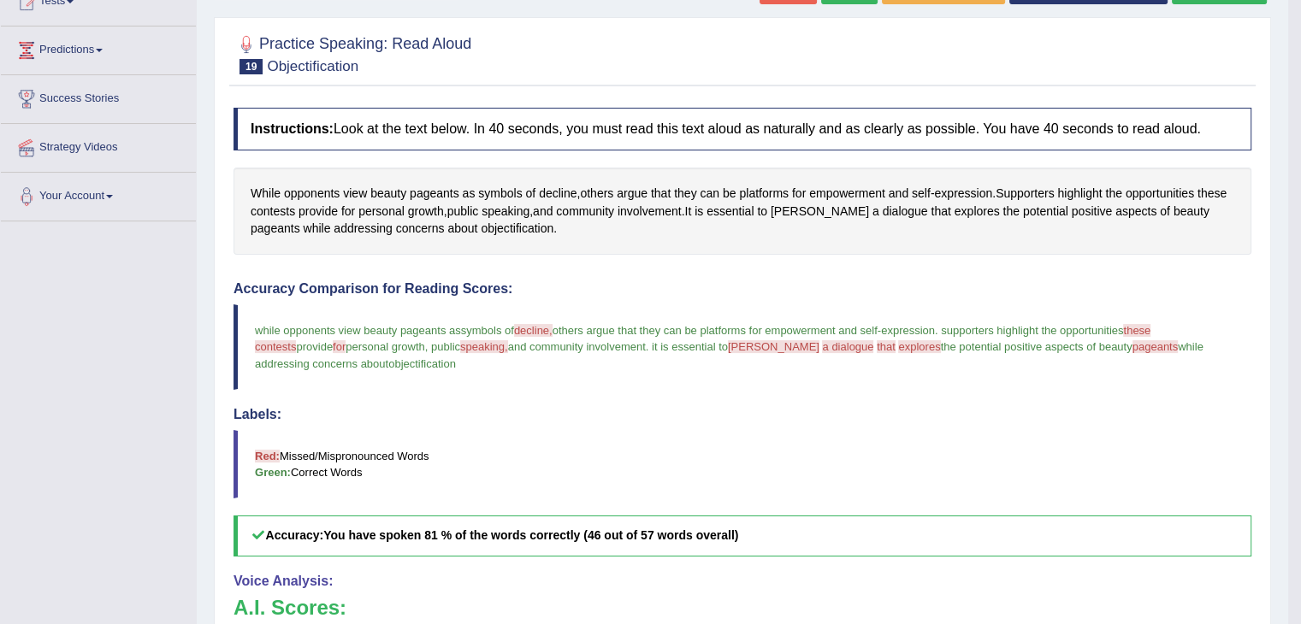
scroll to position [102, 0]
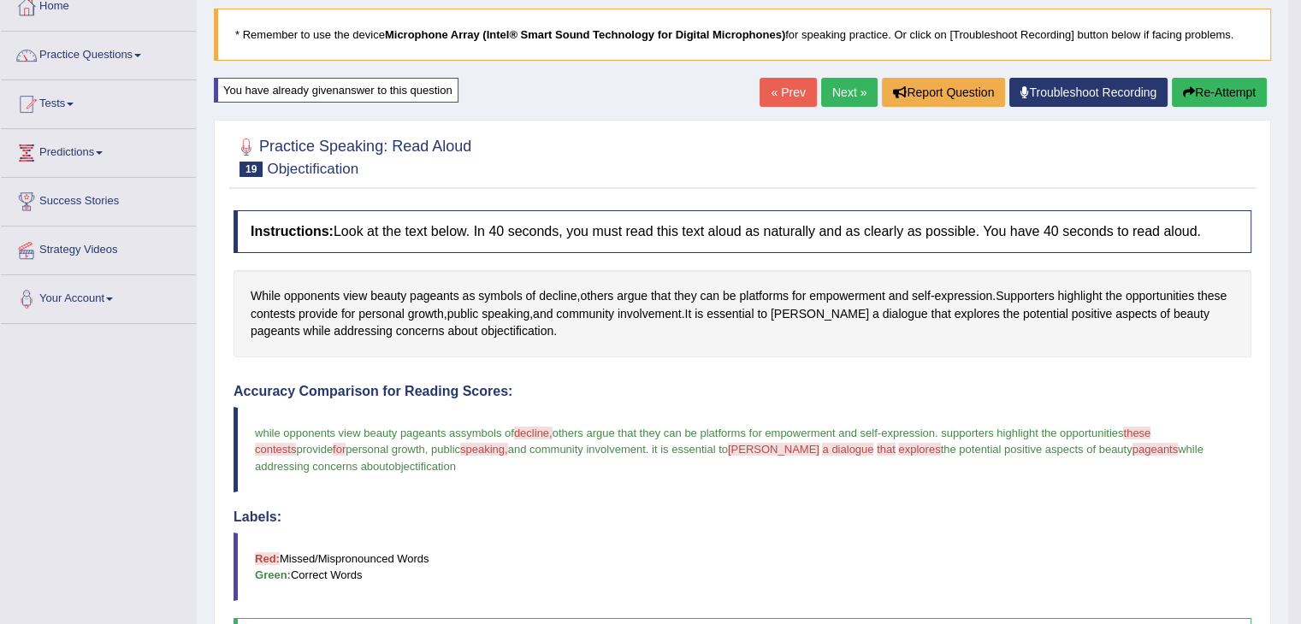
click at [1216, 84] on button "Re-Attempt" at bounding box center [1219, 92] width 95 height 29
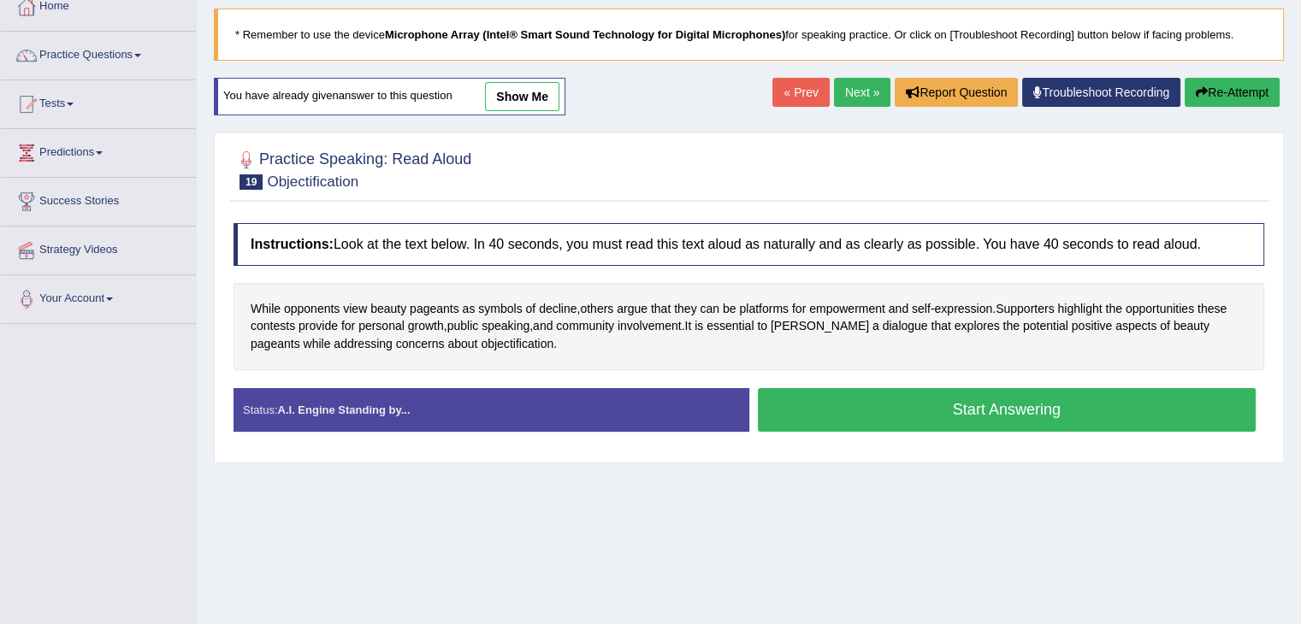
click at [951, 401] on button "Start Answering" at bounding box center [1007, 410] width 499 height 44
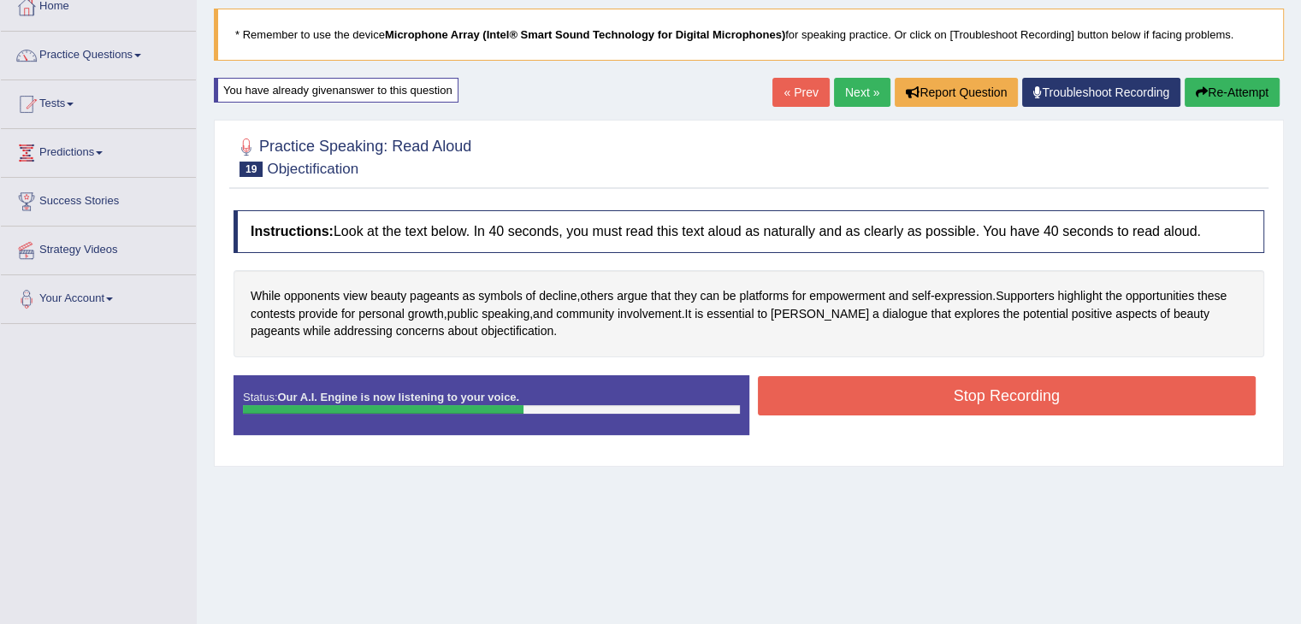
click at [998, 401] on button "Stop Recording" at bounding box center [1007, 395] width 499 height 39
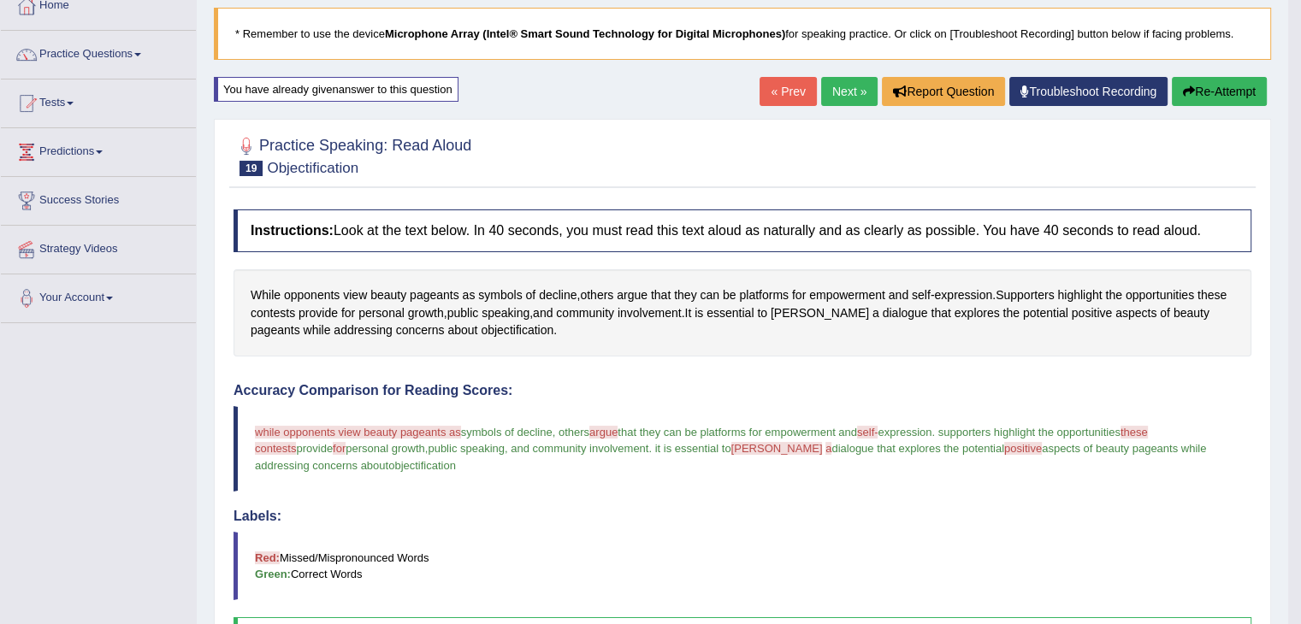
scroll to position [102, 0]
click at [1201, 86] on button "Re-Attempt" at bounding box center [1219, 92] width 95 height 29
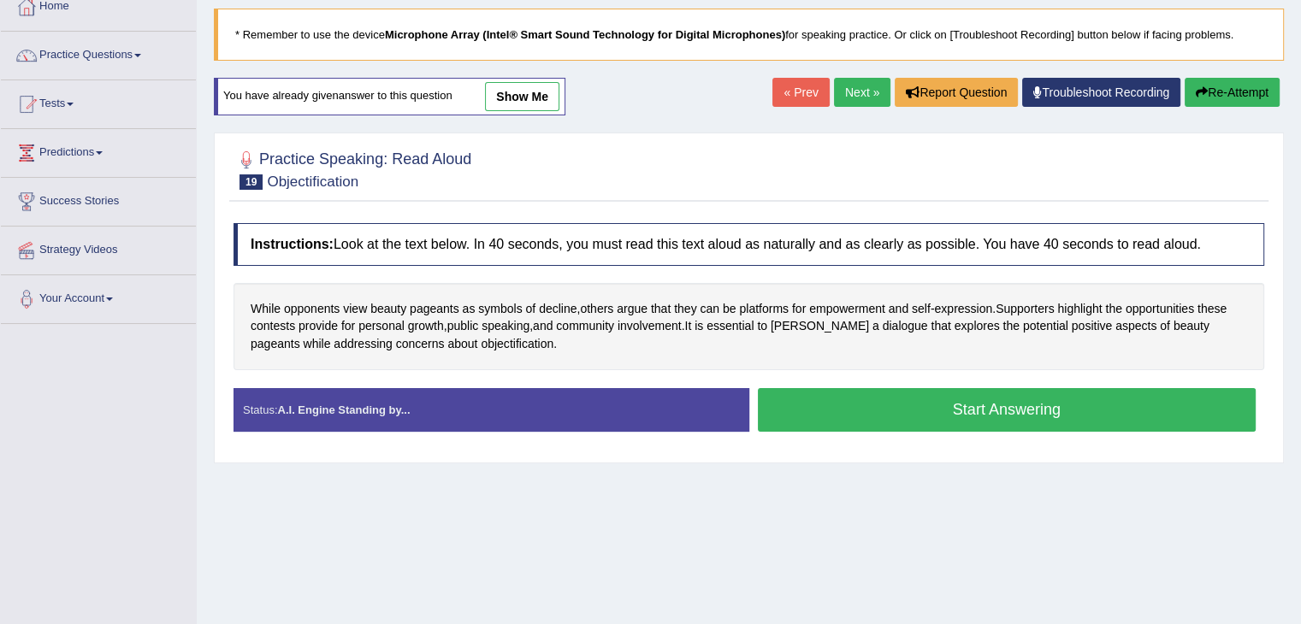
click at [977, 401] on button "Start Answering" at bounding box center [1007, 410] width 499 height 44
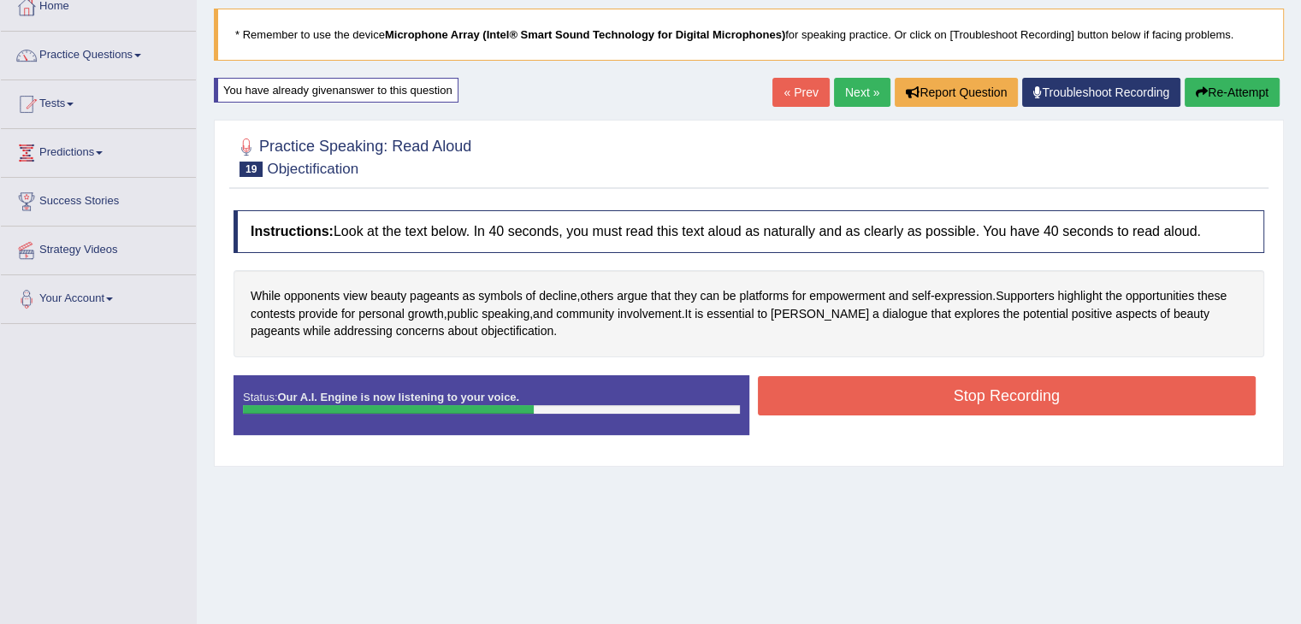
click at [1024, 404] on button "Stop Recording" at bounding box center [1007, 395] width 499 height 39
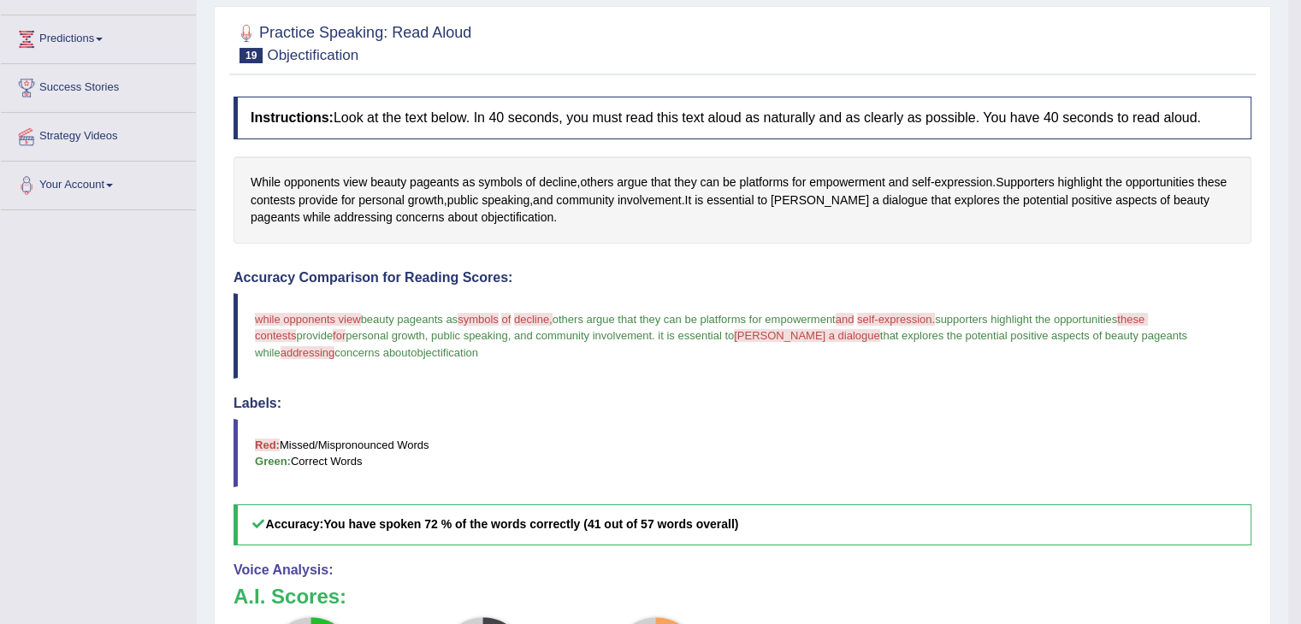
scroll to position [158, 0]
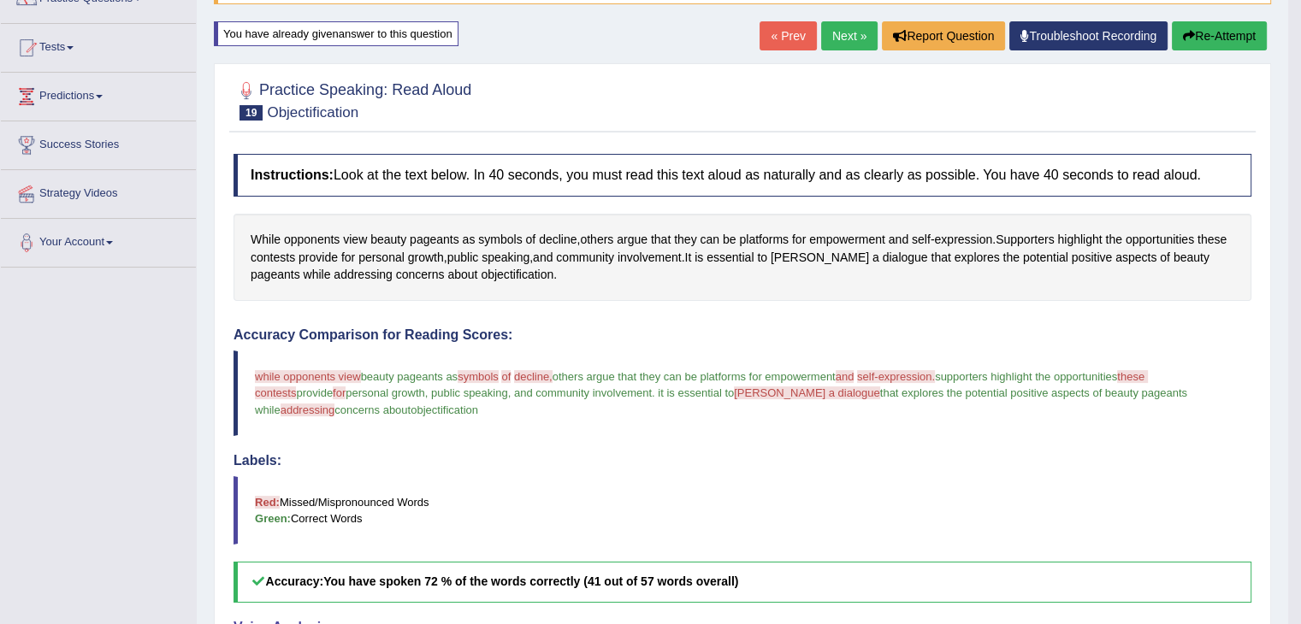
click at [1217, 39] on button "Re-Attempt" at bounding box center [1219, 35] width 95 height 29
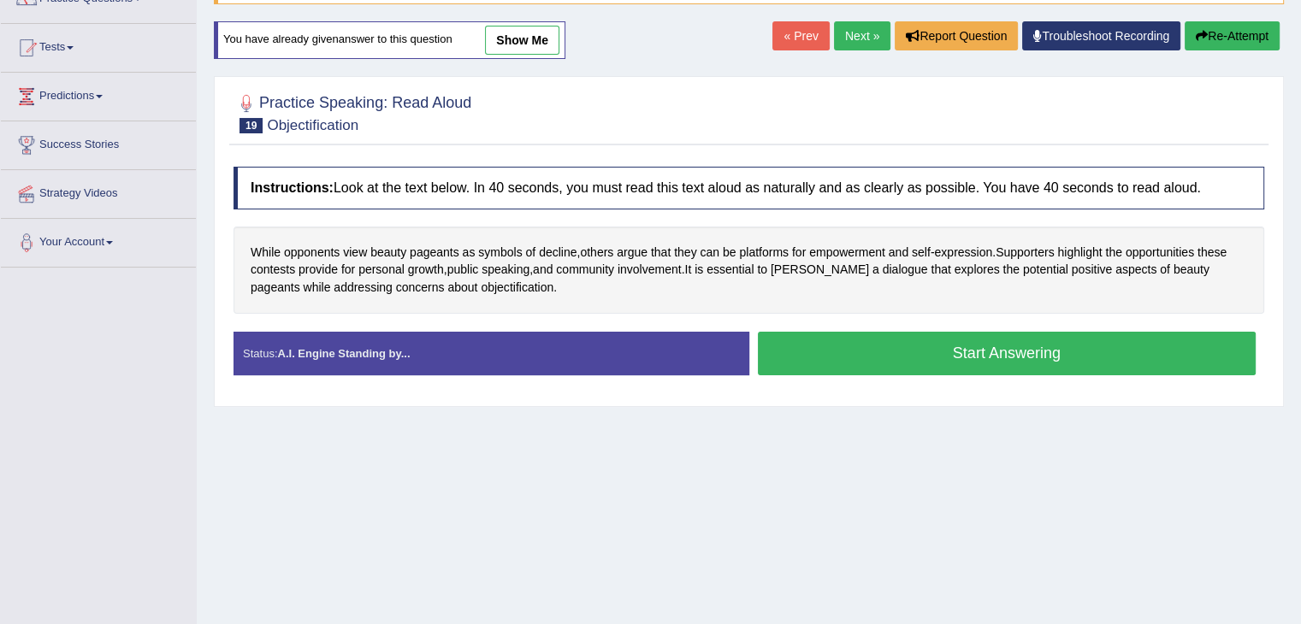
click at [1019, 334] on button "Start Answering" at bounding box center [1007, 354] width 499 height 44
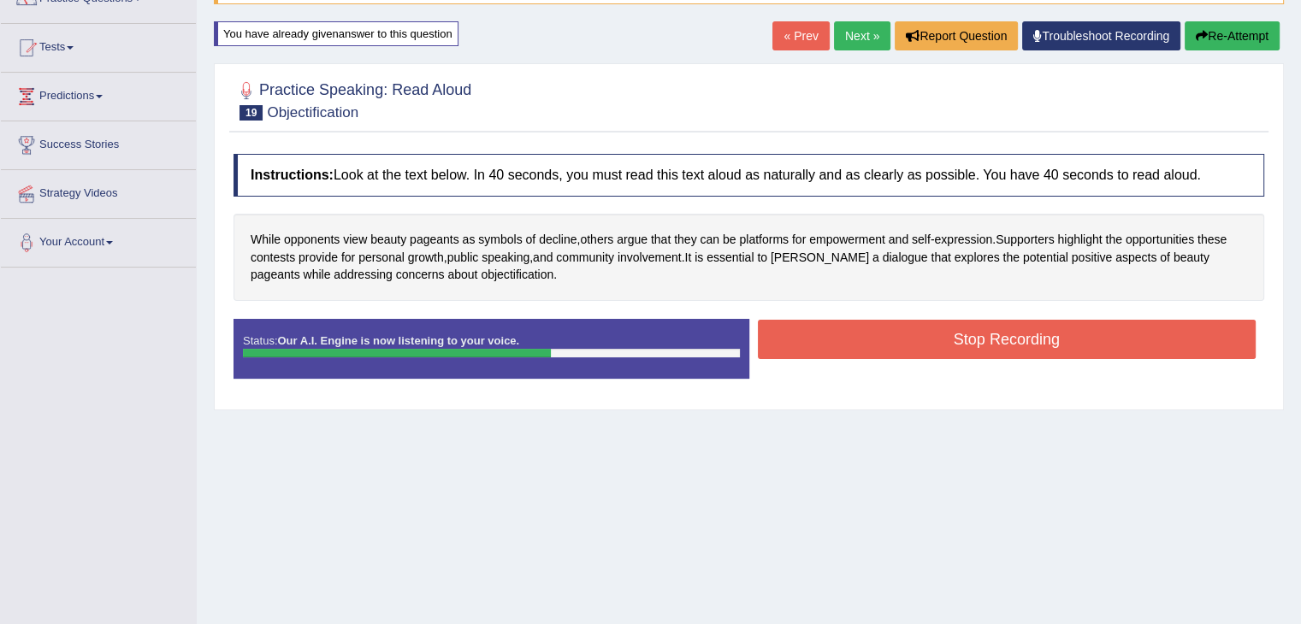
click at [1063, 334] on button "Stop Recording" at bounding box center [1007, 339] width 499 height 39
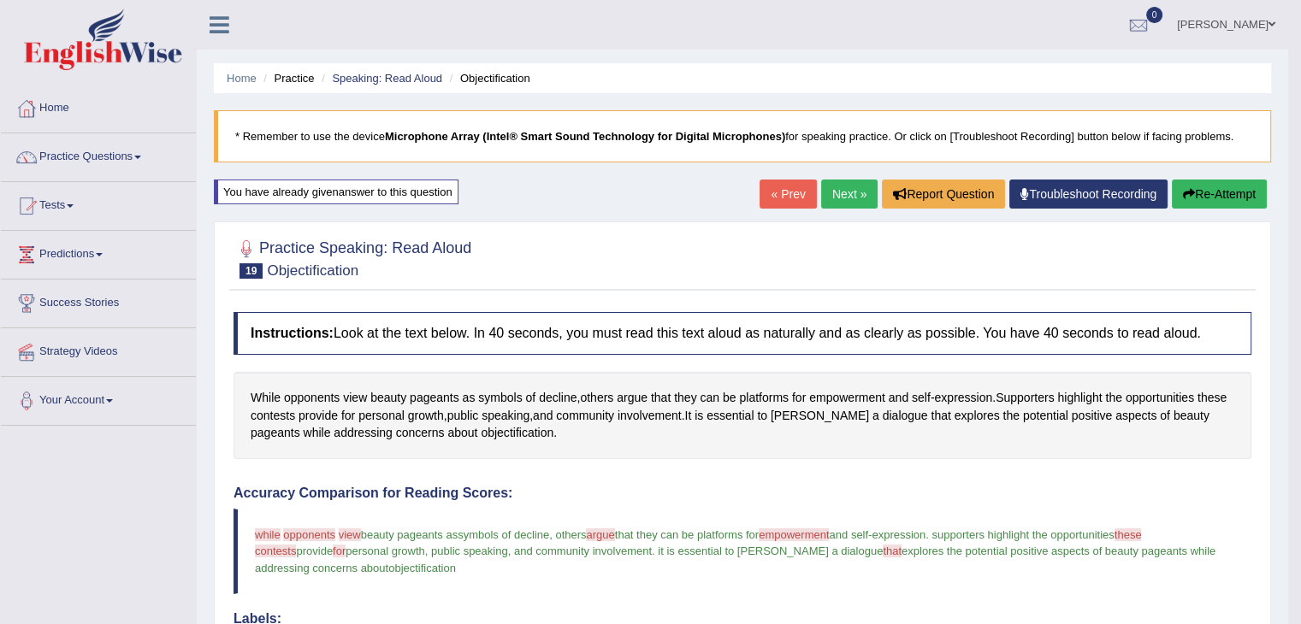
click at [848, 188] on link "Next »" at bounding box center [849, 194] width 56 height 29
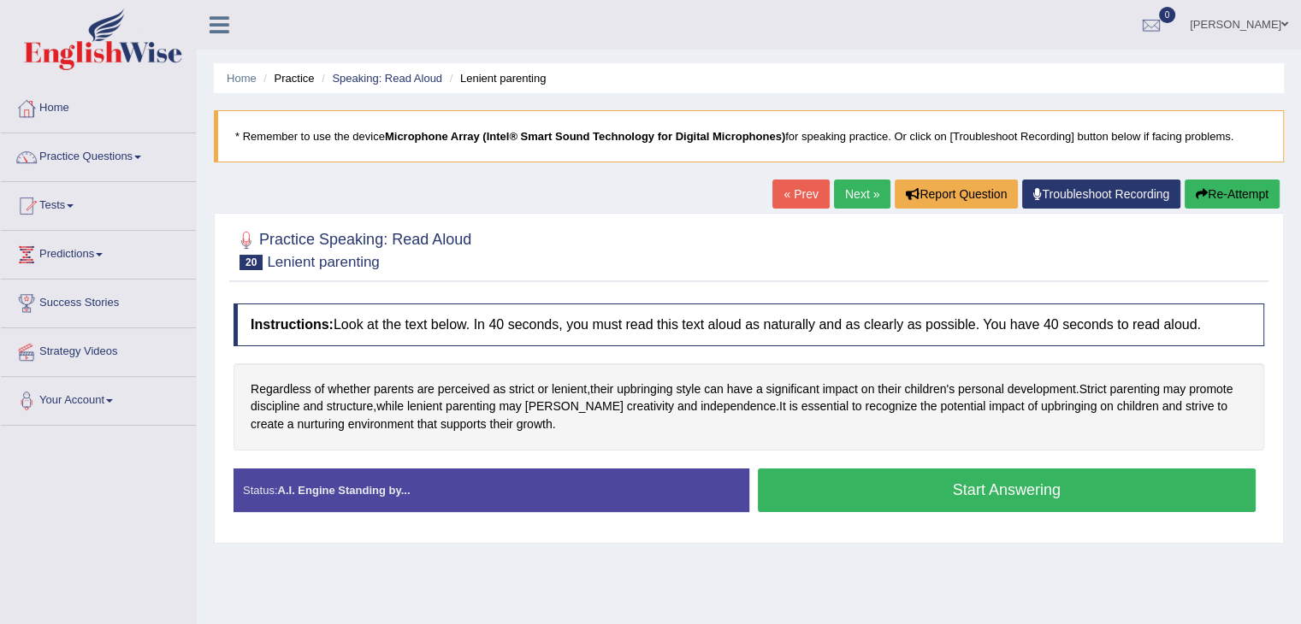
click at [894, 482] on button "Start Answering" at bounding box center [1007, 491] width 499 height 44
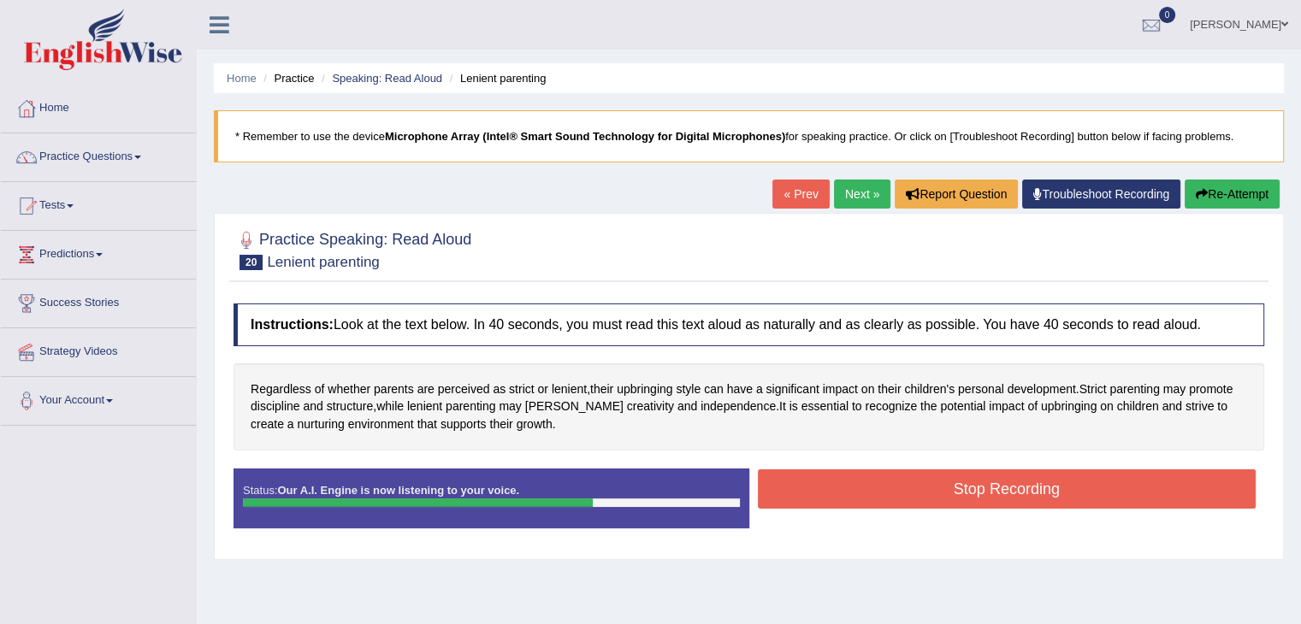
click at [1070, 487] on button "Stop Recording" at bounding box center [1007, 488] width 499 height 39
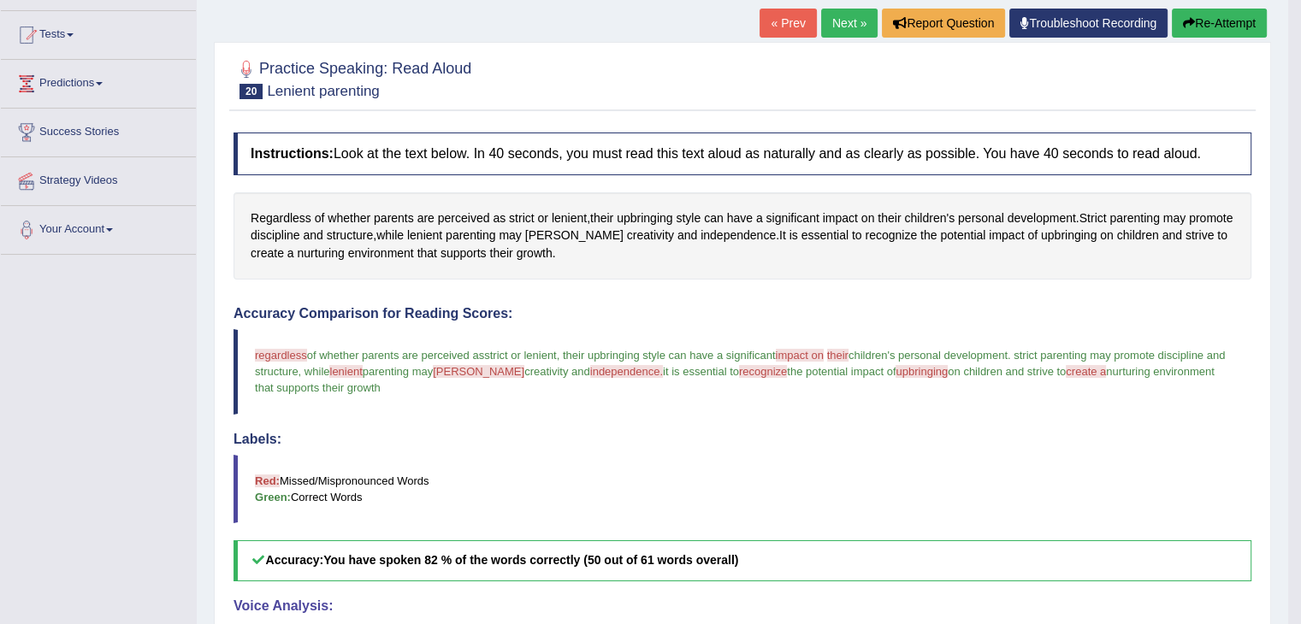
scroll to position [68, 0]
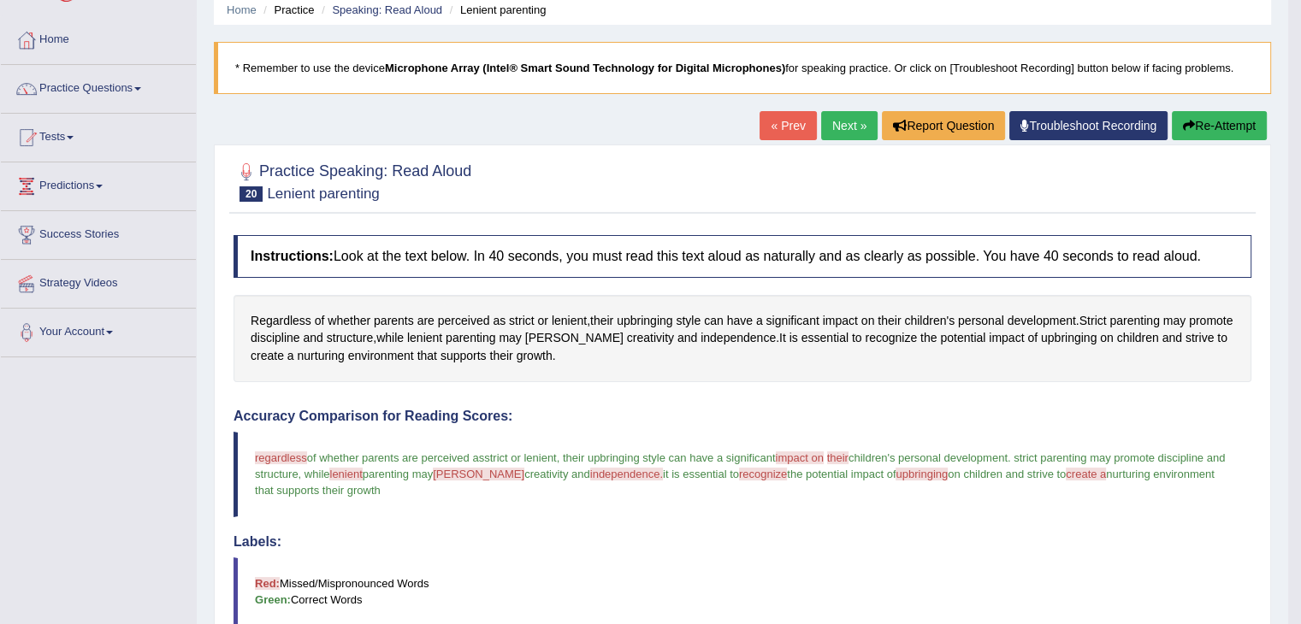
click at [1195, 126] on button "Re-Attempt" at bounding box center [1219, 125] width 95 height 29
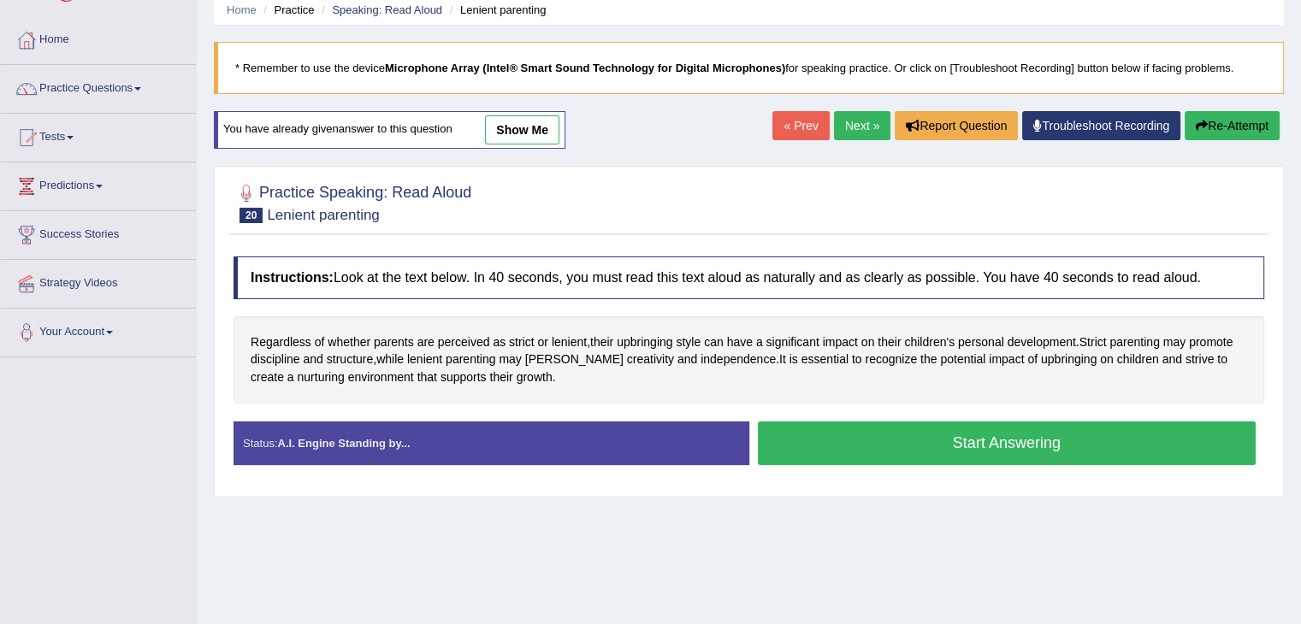
click at [872, 446] on button "Start Answering" at bounding box center [1007, 444] width 499 height 44
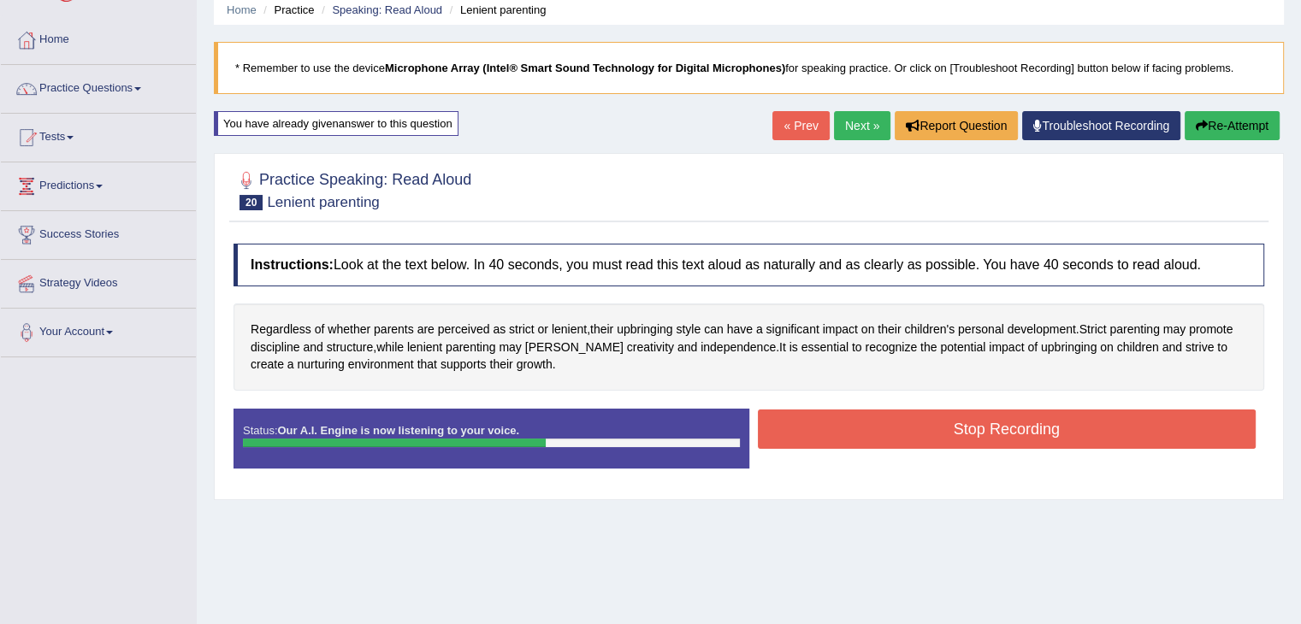
click at [1023, 425] on button "Stop Recording" at bounding box center [1007, 429] width 499 height 39
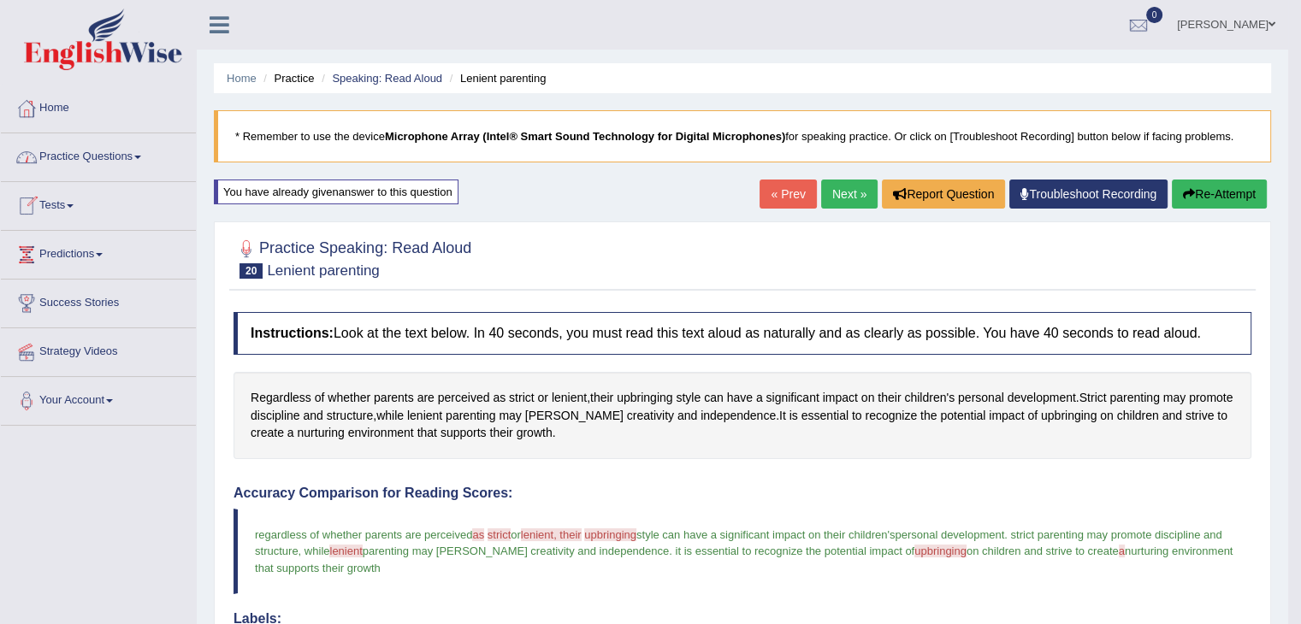
click at [139, 151] on link "Practice Questions" at bounding box center [98, 154] width 195 height 43
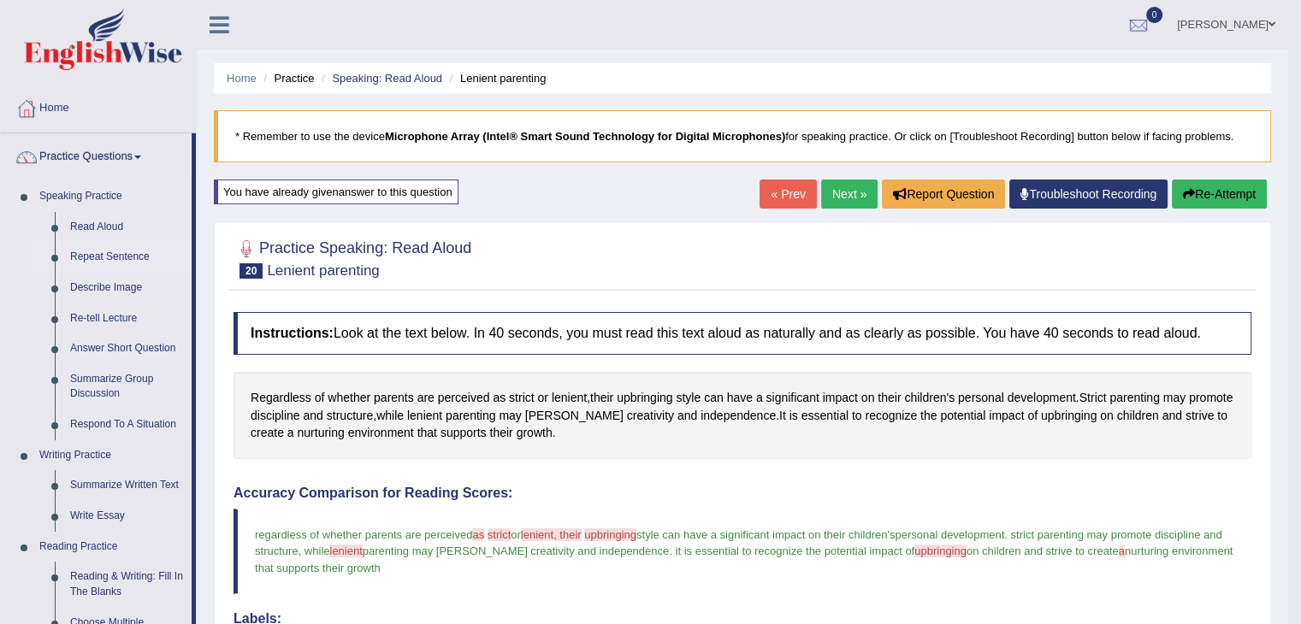
click at [106, 257] on link "Repeat Sentence" at bounding box center [126, 257] width 129 height 31
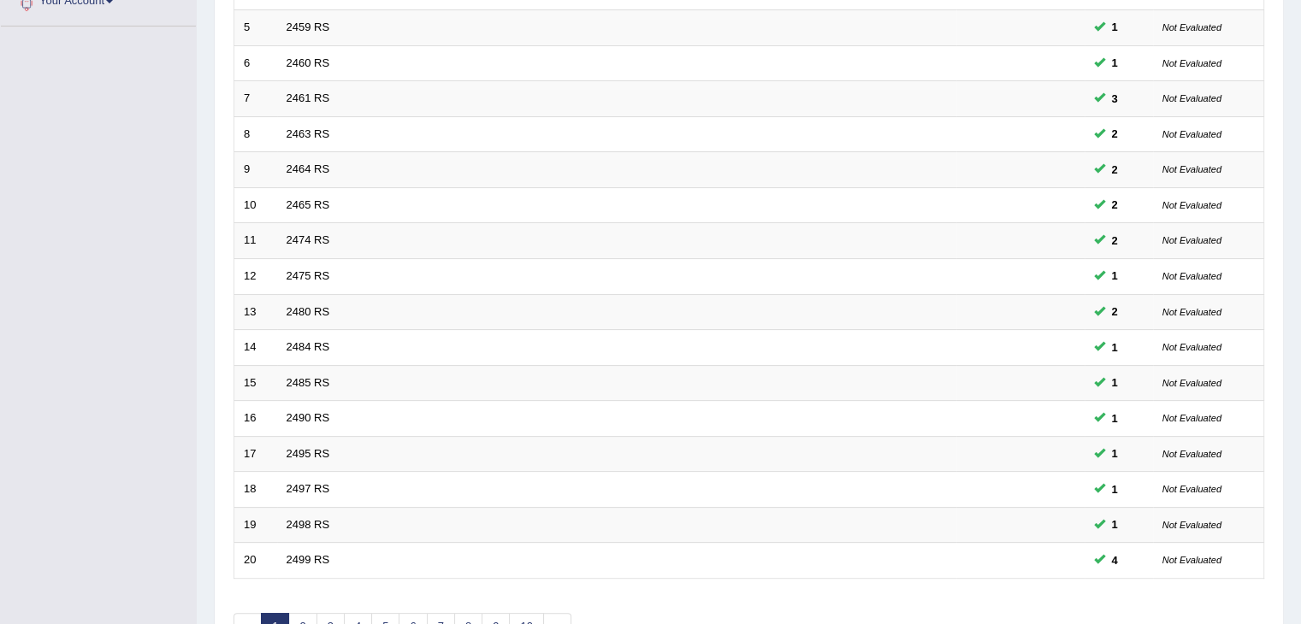
scroll to position [503, 0]
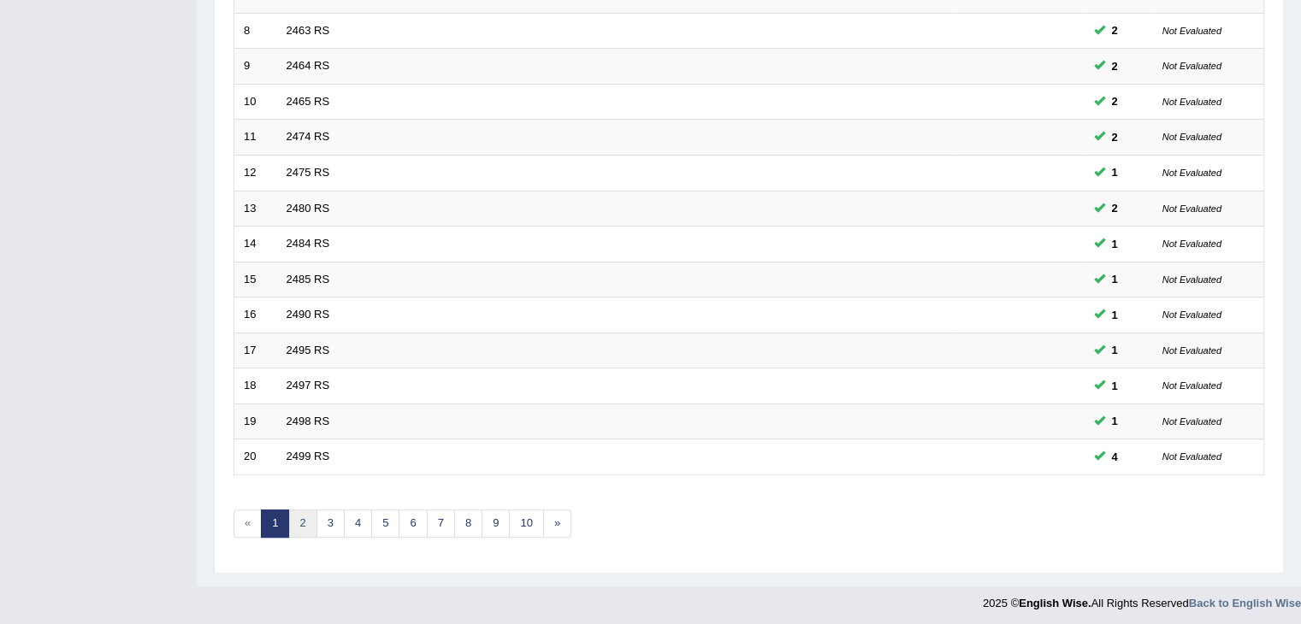
click at [298, 524] on link "2" at bounding box center [302, 524] width 28 height 28
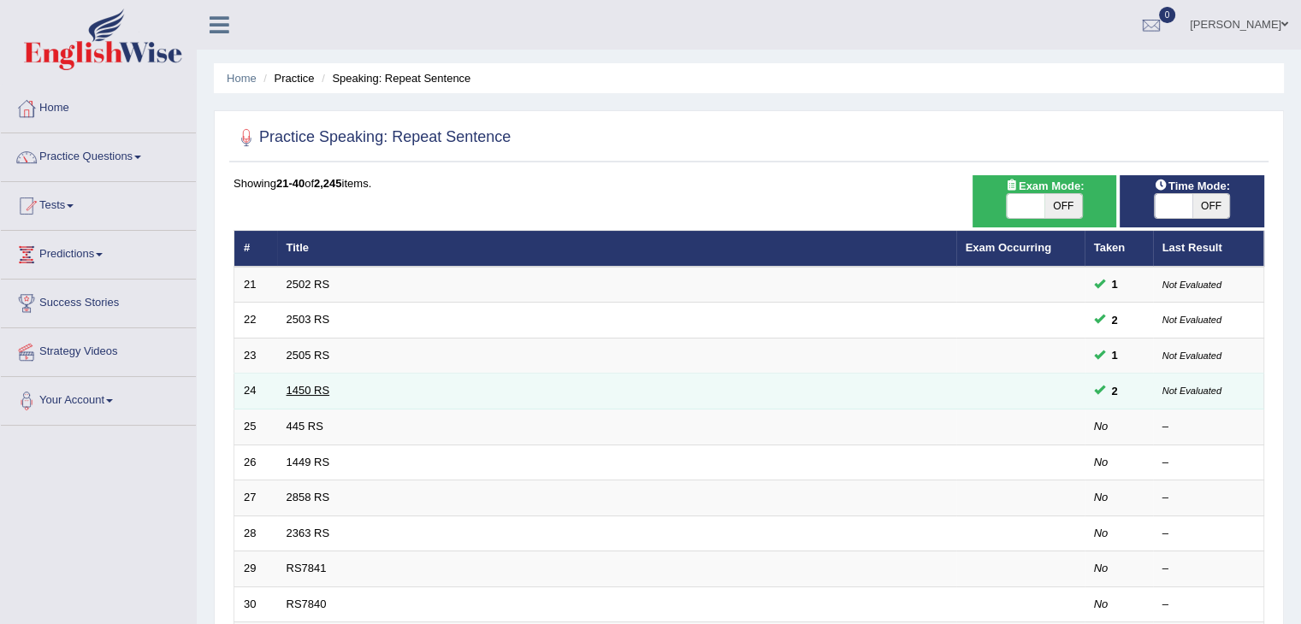
click at [297, 384] on link "1450 RS" at bounding box center [308, 390] width 44 height 13
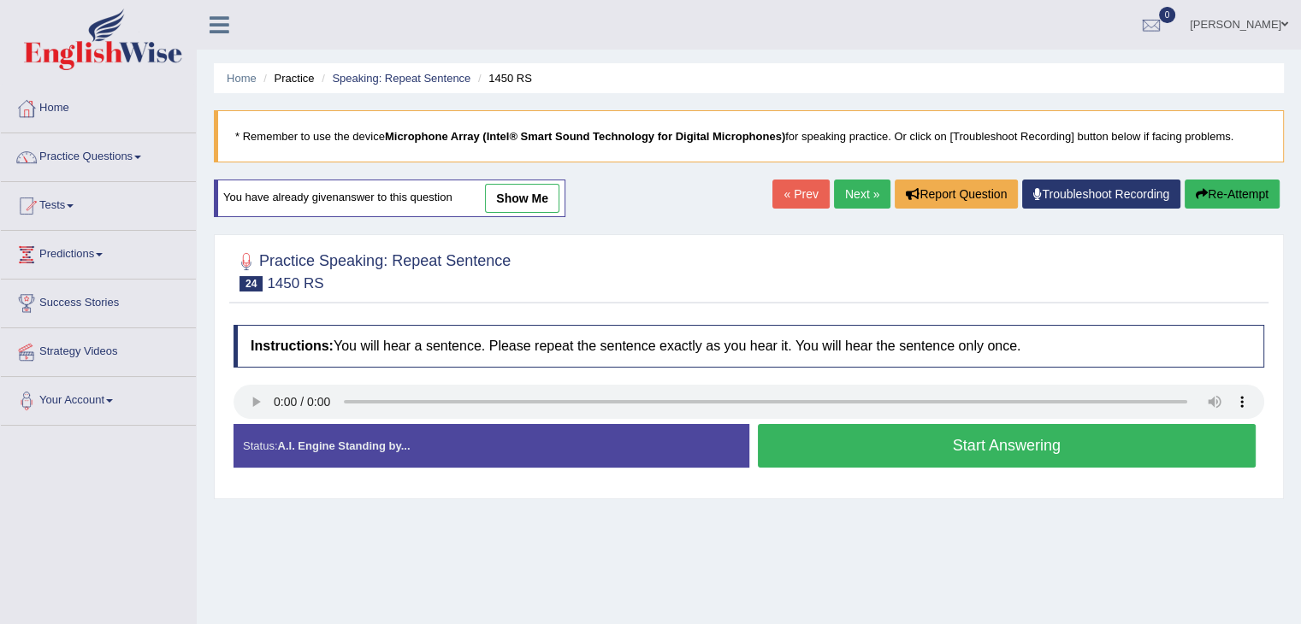
click at [521, 199] on link "show me" at bounding box center [522, 198] width 74 height 29
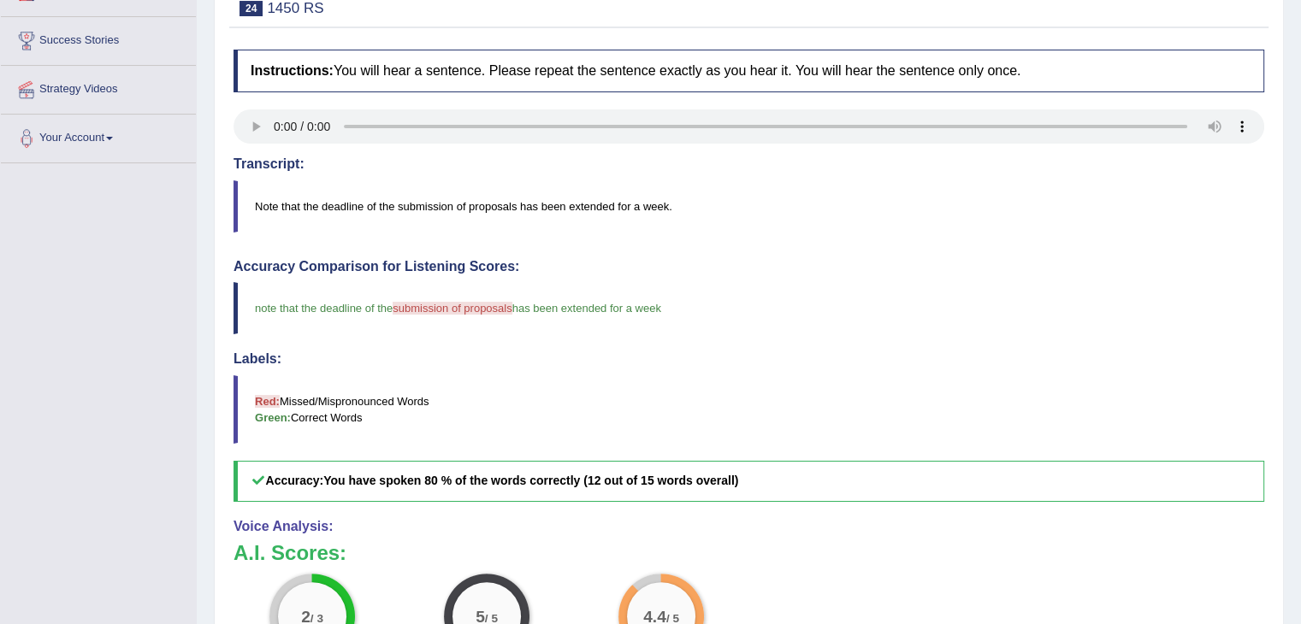
scroll to position [182, 0]
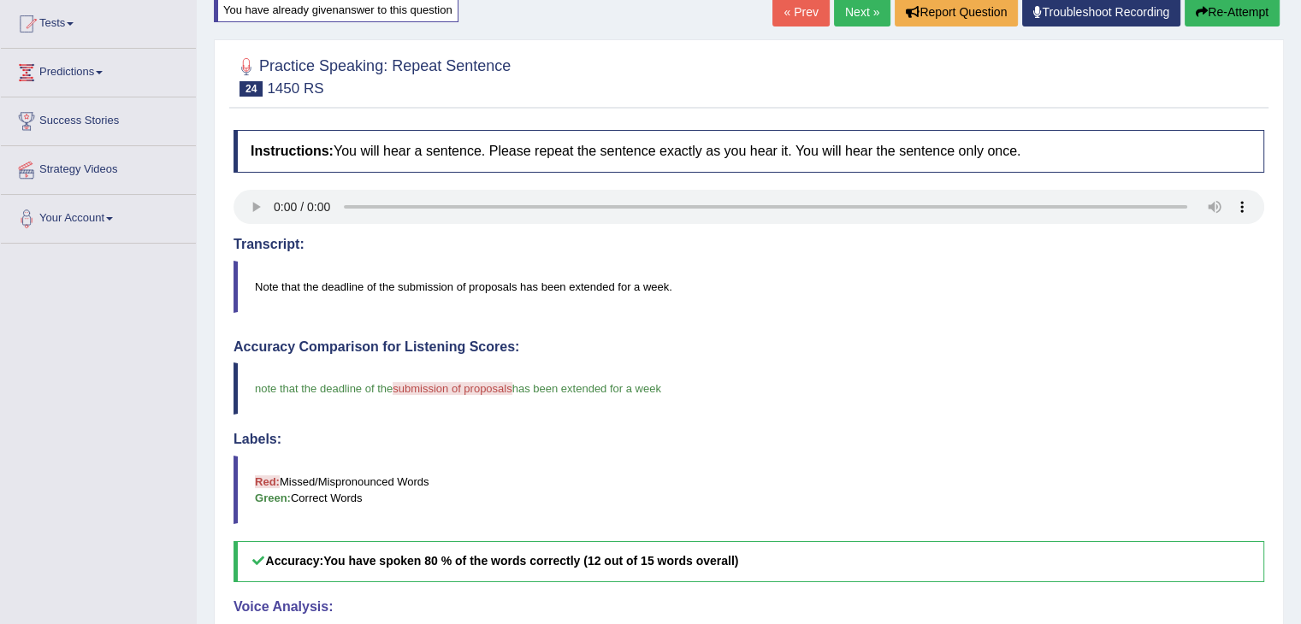
click at [854, 8] on link "Next »" at bounding box center [862, 11] width 56 height 29
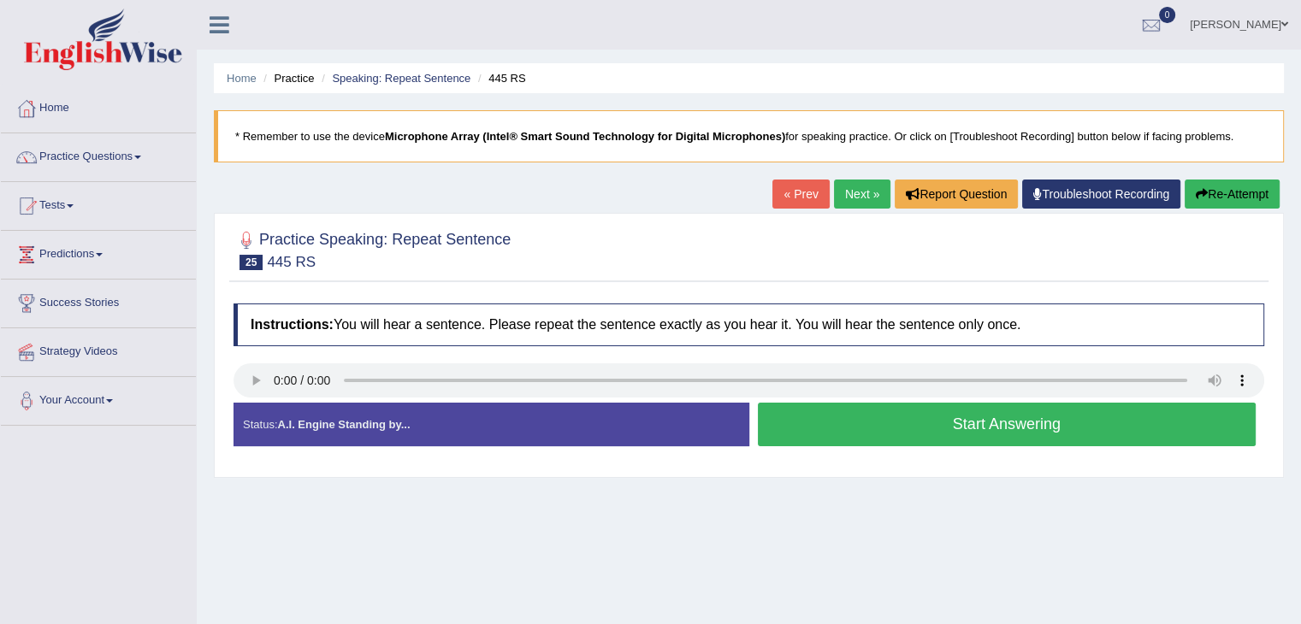
click at [942, 426] on button "Start Answering" at bounding box center [1007, 425] width 499 height 44
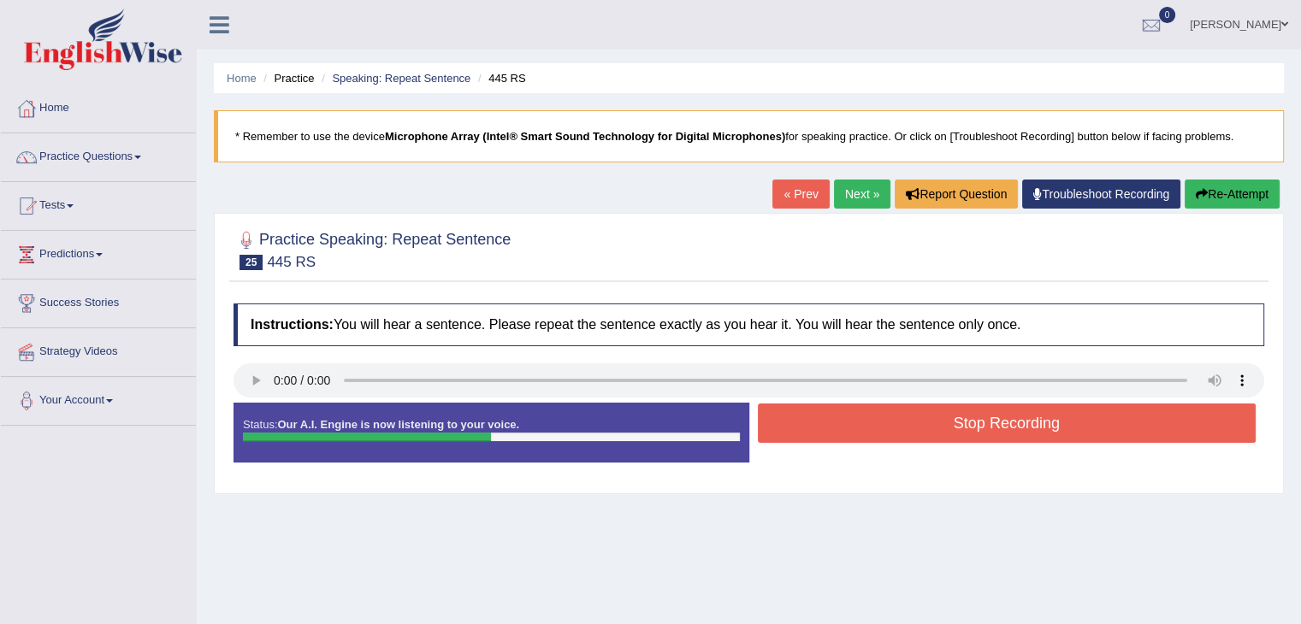
click at [943, 416] on button "Stop Recording" at bounding box center [1007, 423] width 499 height 39
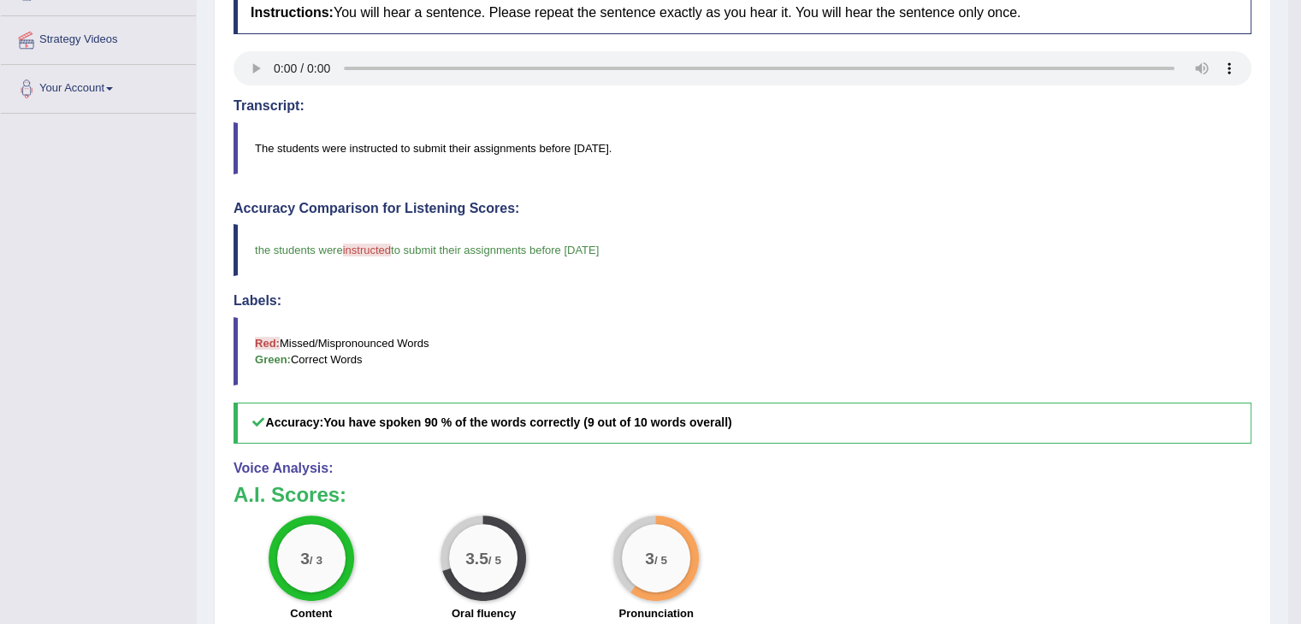
scroll to position [164, 0]
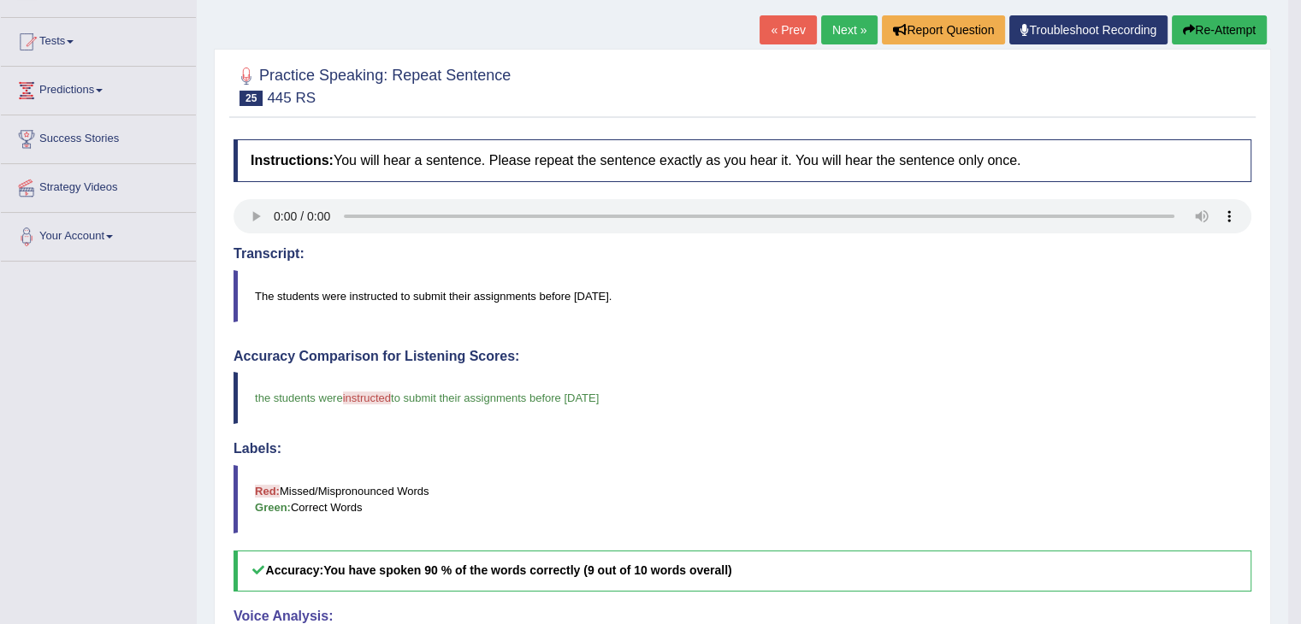
click at [1237, 27] on button "Re-Attempt" at bounding box center [1219, 29] width 95 height 29
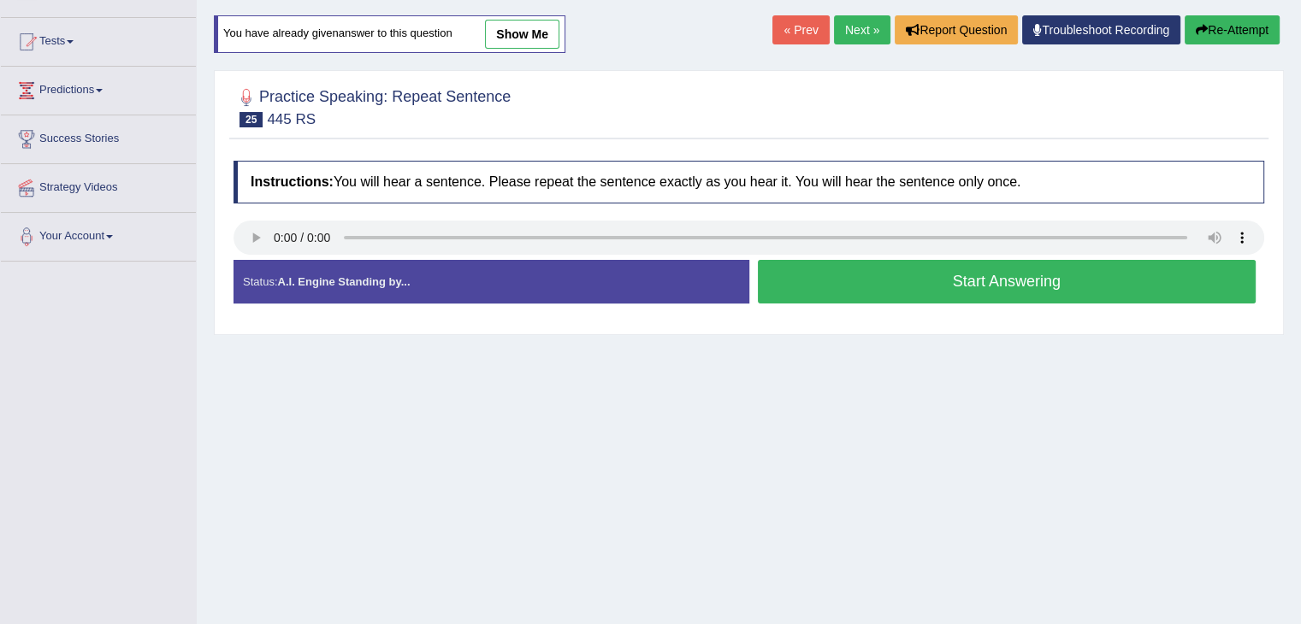
click at [912, 280] on button "Start Answering" at bounding box center [1007, 282] width 499 height 44
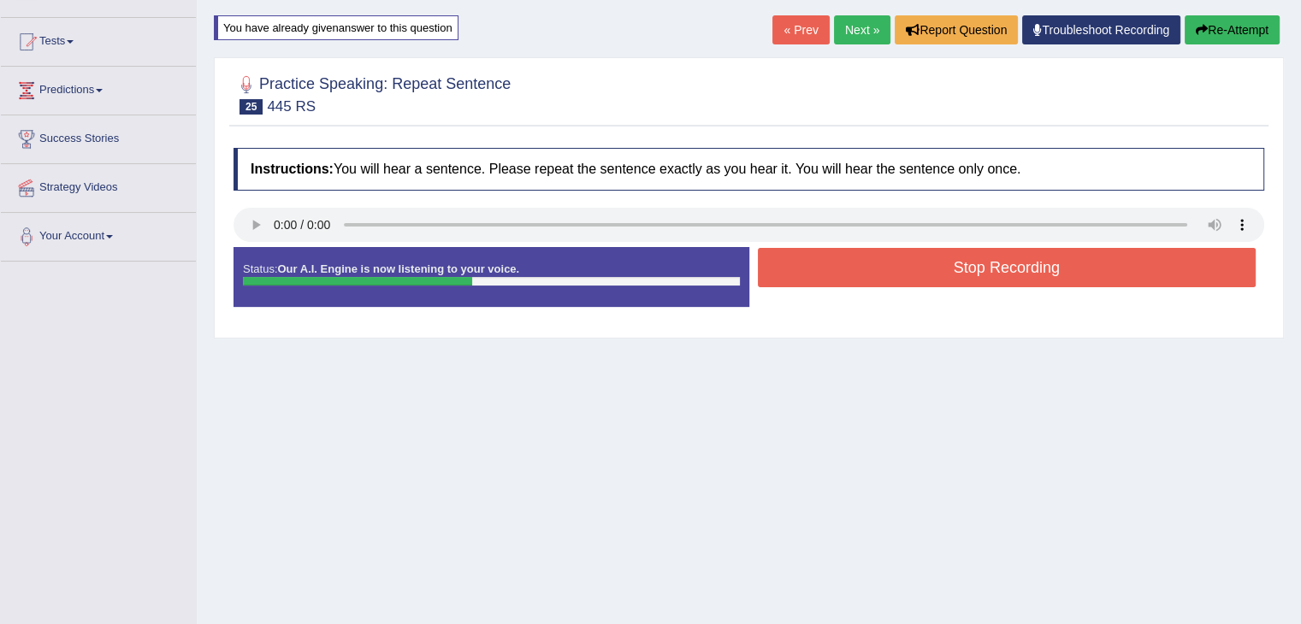
click at [911, 281] on button "Stop Recording" at bounding box center [1007, 267] width 499 height 39
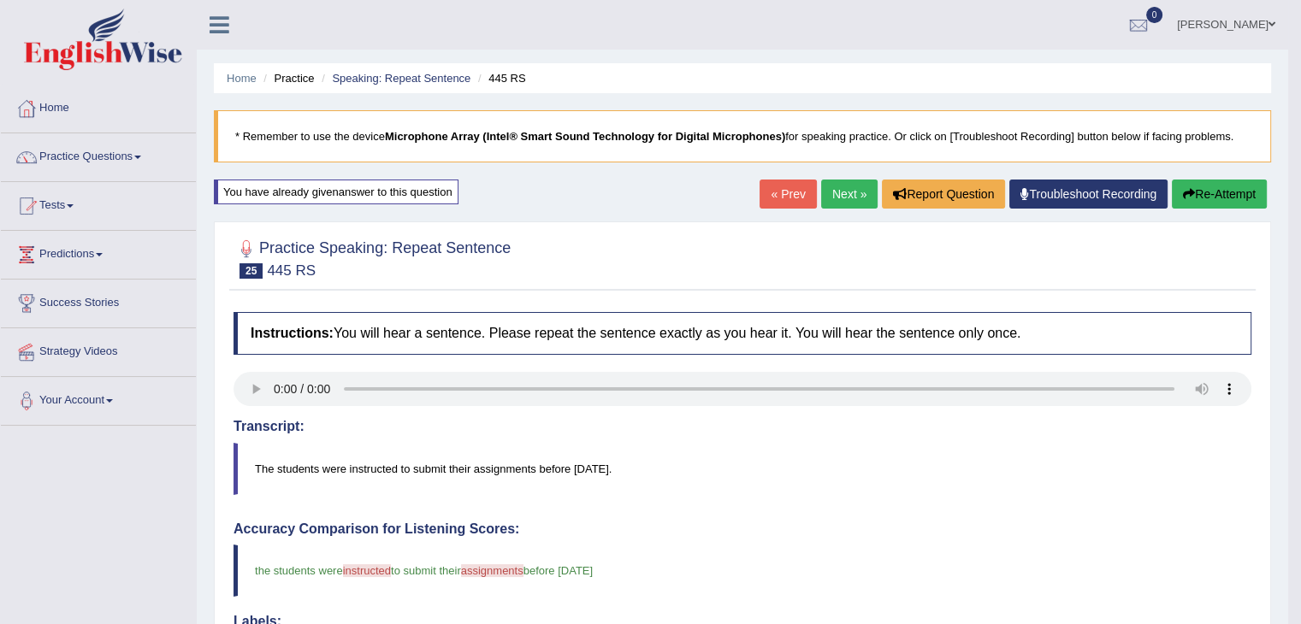
click at [1194, 186] on button "Re-Attempt" at bounding box center [1219, 194] width 95 height 29
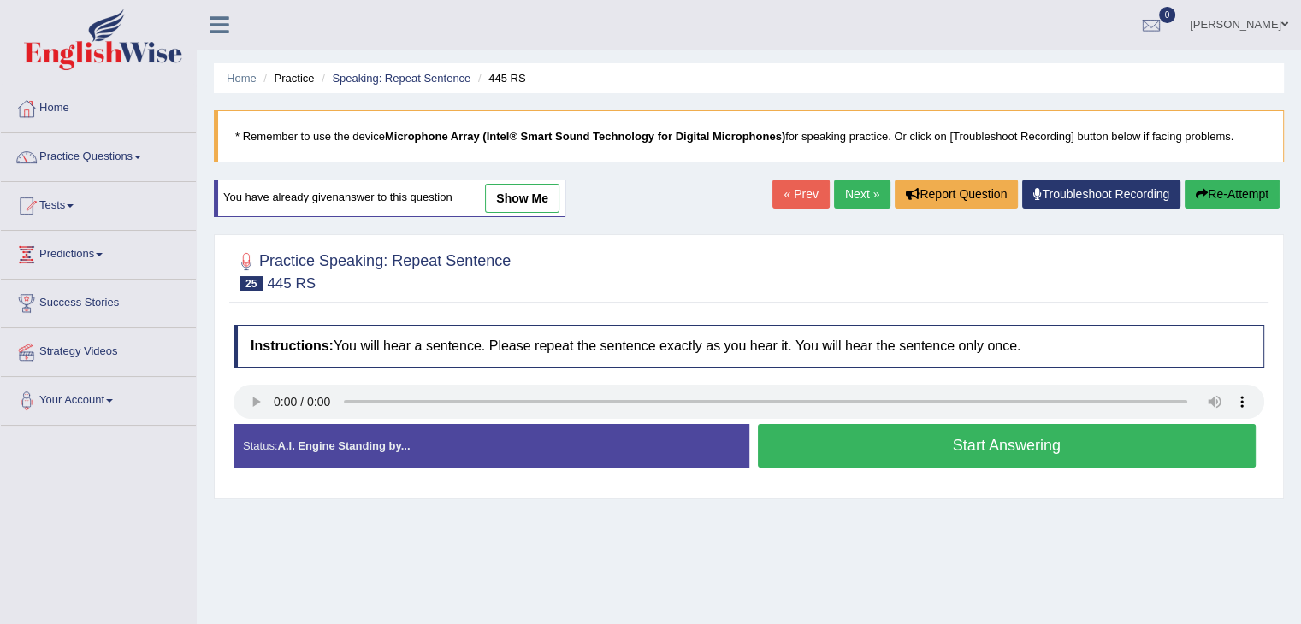
click at [914, 435] on button "Start Answering" at bounding box center [1007, 446] width 499 height 44
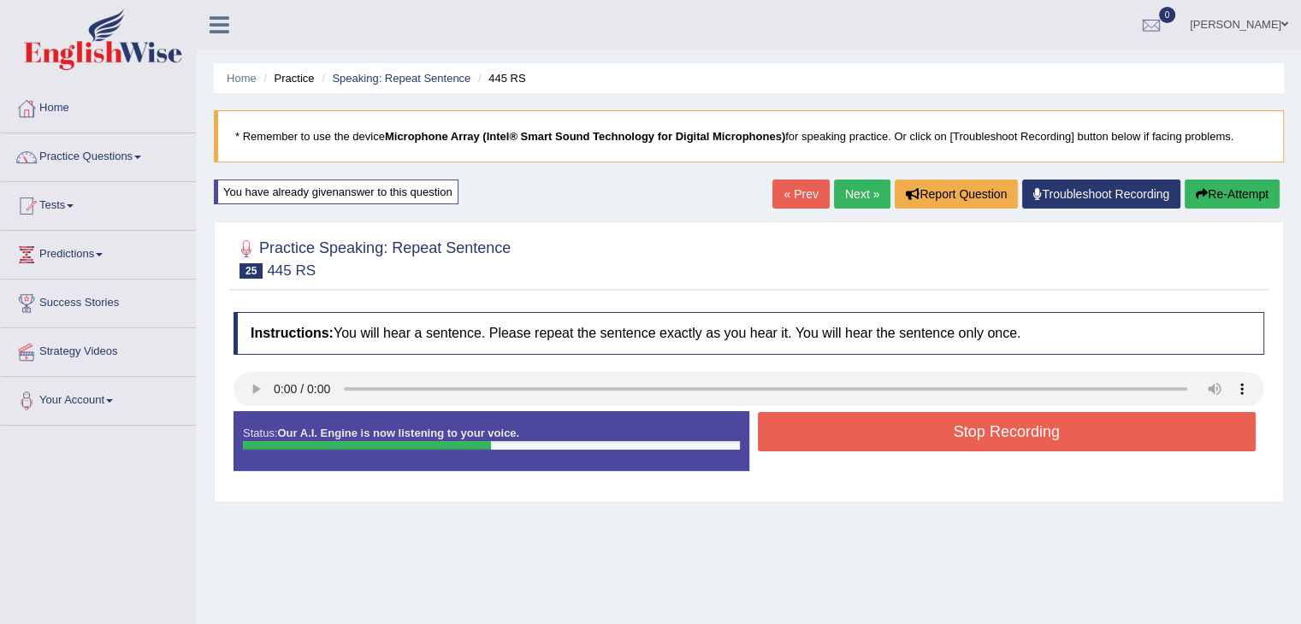
click at [916, 426] on button "Stop Recording" at bounding box center [1007, 431] width 499 height 39
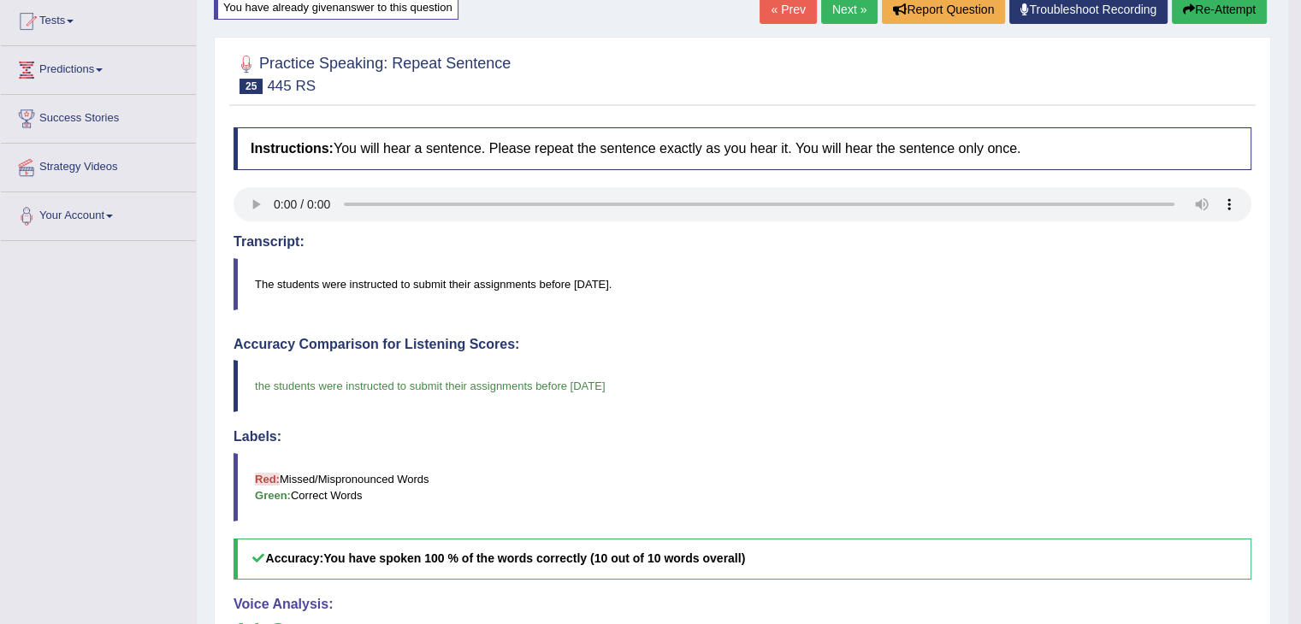
scroll to position [151, 0]
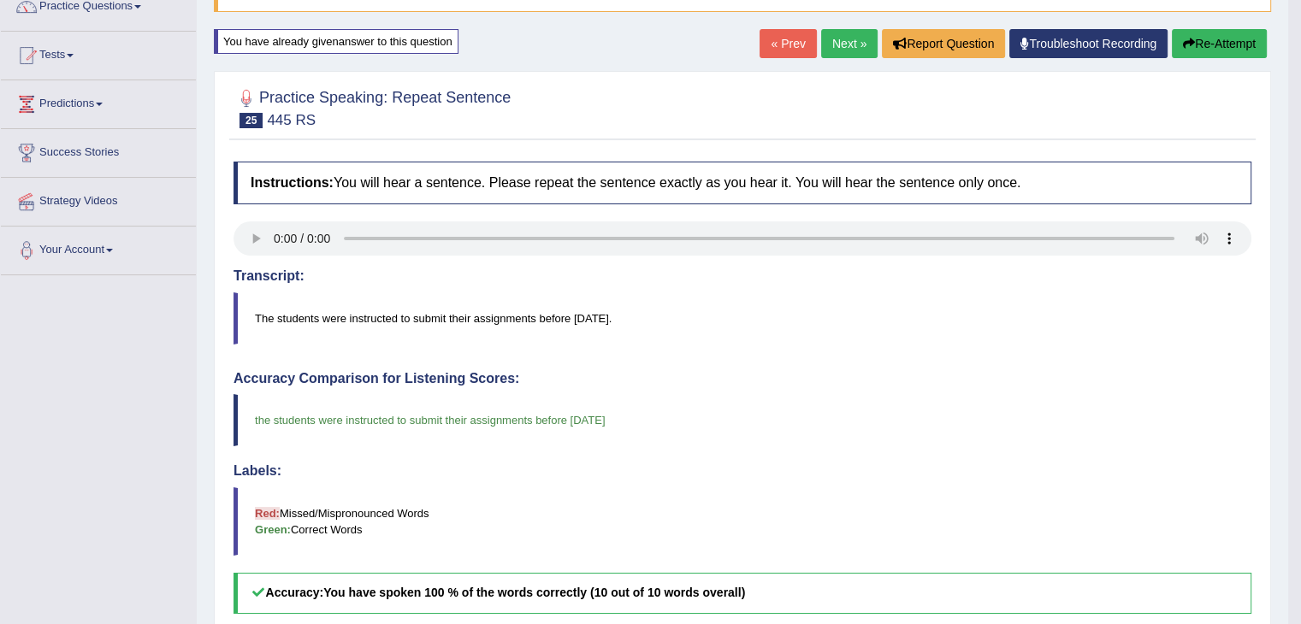
click at [846, 42] on link "Next »" at bounding box center [849, 43] width 56 height 29
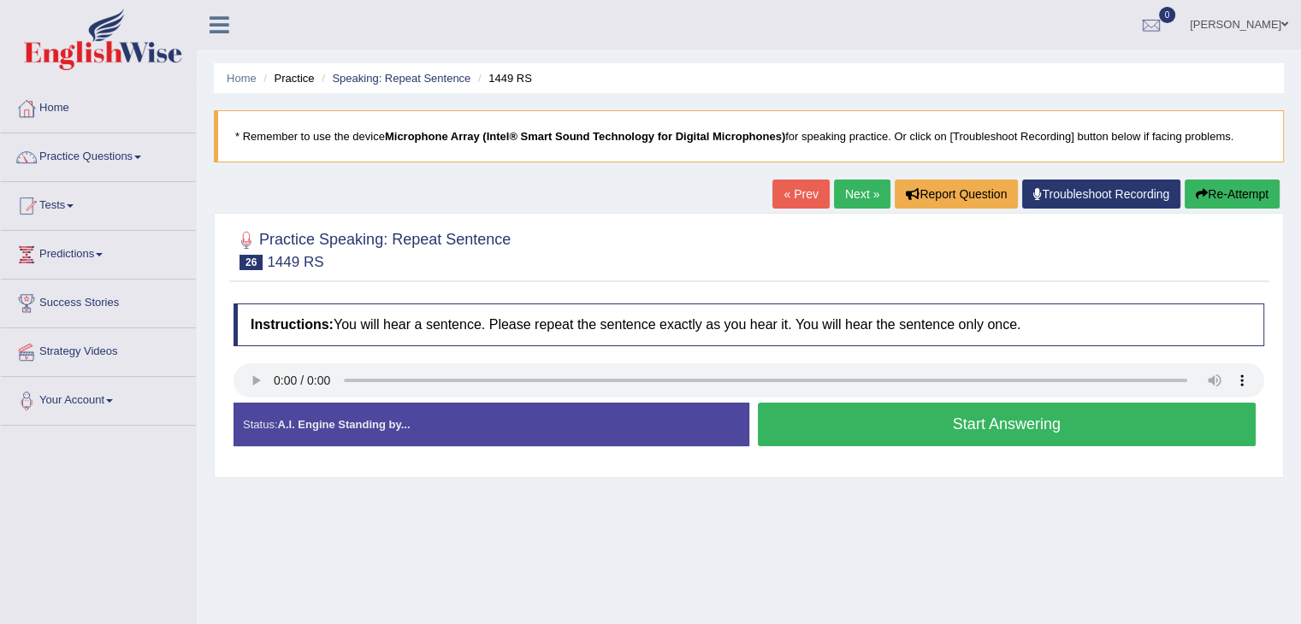
click at [956, 419] on button "Start Answering" at bounding box center [1007, 425] width 499 height 44
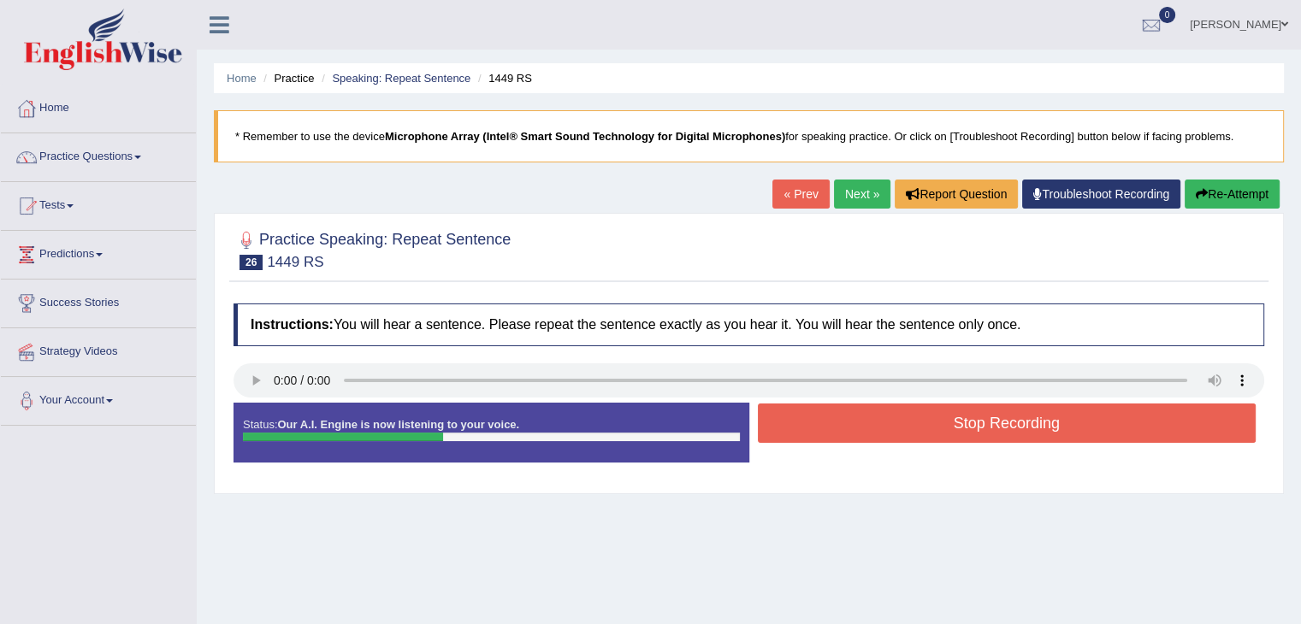
click at [981, 428] on button "Stop Recording" at bounding box center [1007, 423] width 499 height 39
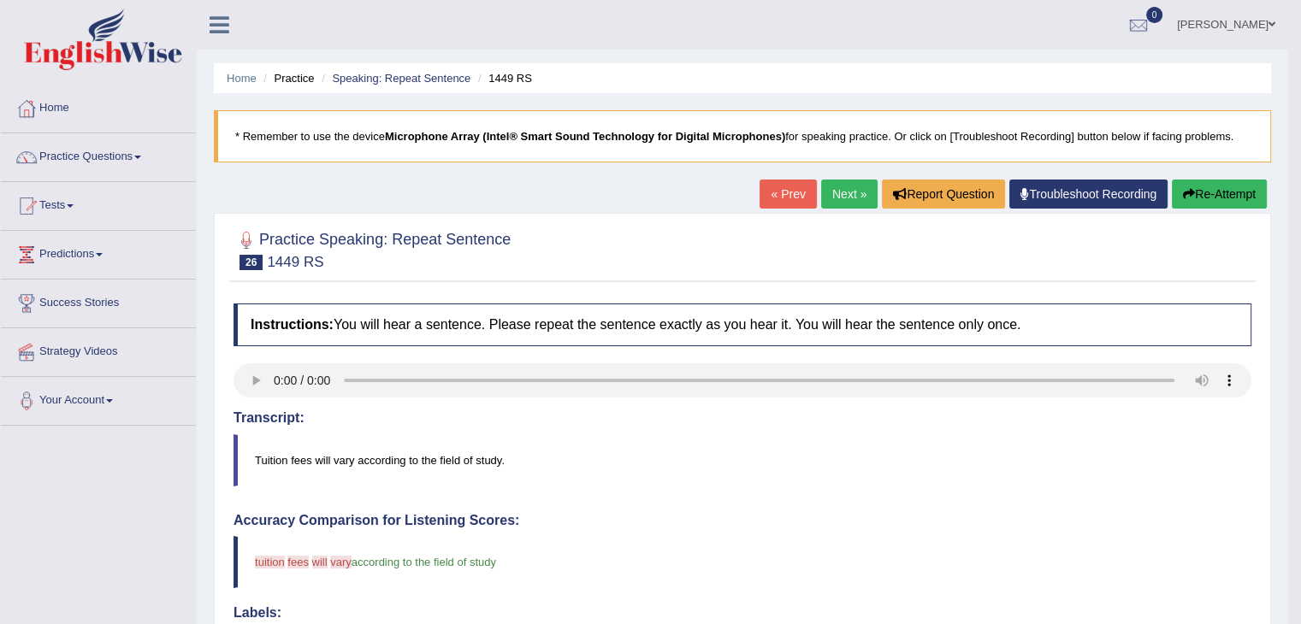
click at [1214, 196] on button "Re-Attempt" at bounding box center [1219, 194] width 95 height 29
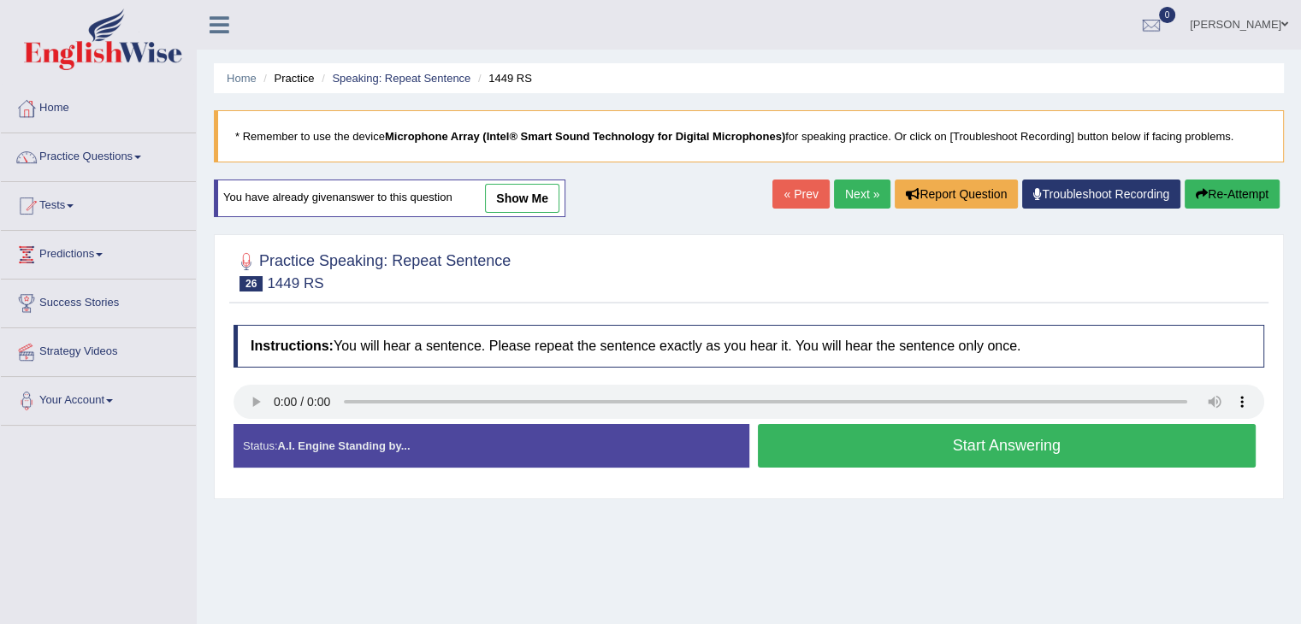
click at [879, 439] on button "Start Answering" at bounding box center [1007, 446] width 499 height 44
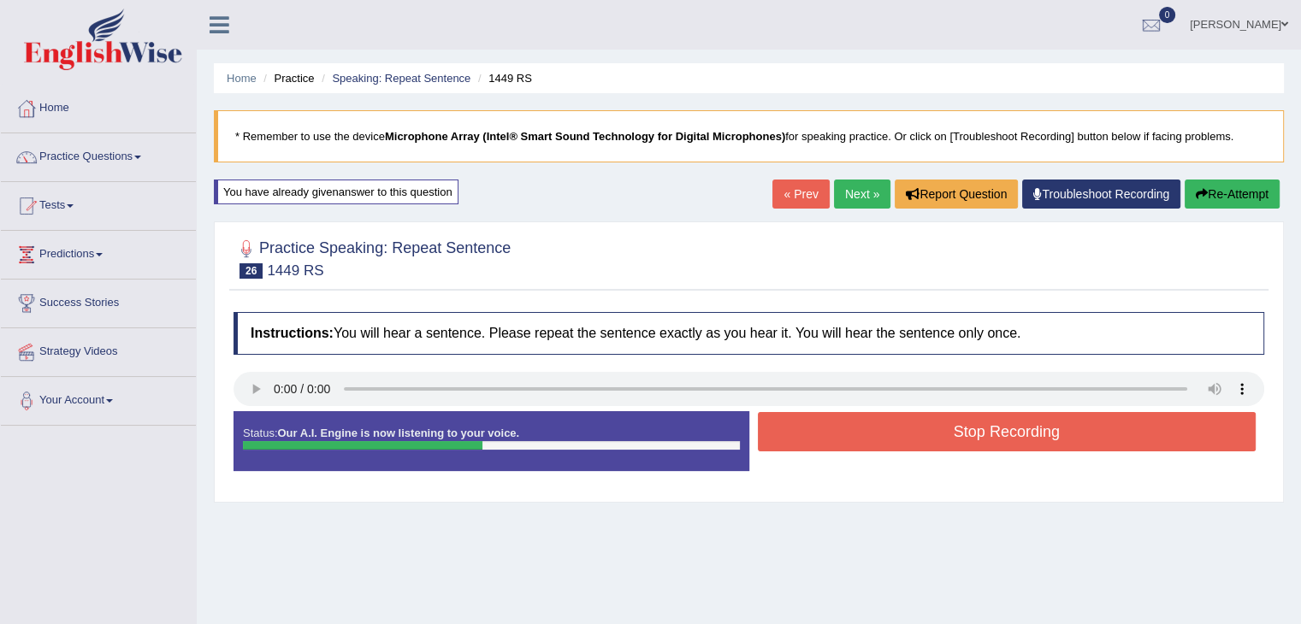
click at [956, 415] on button "Stop Recording" at bounding box center [1007, 431] width 499 height 39
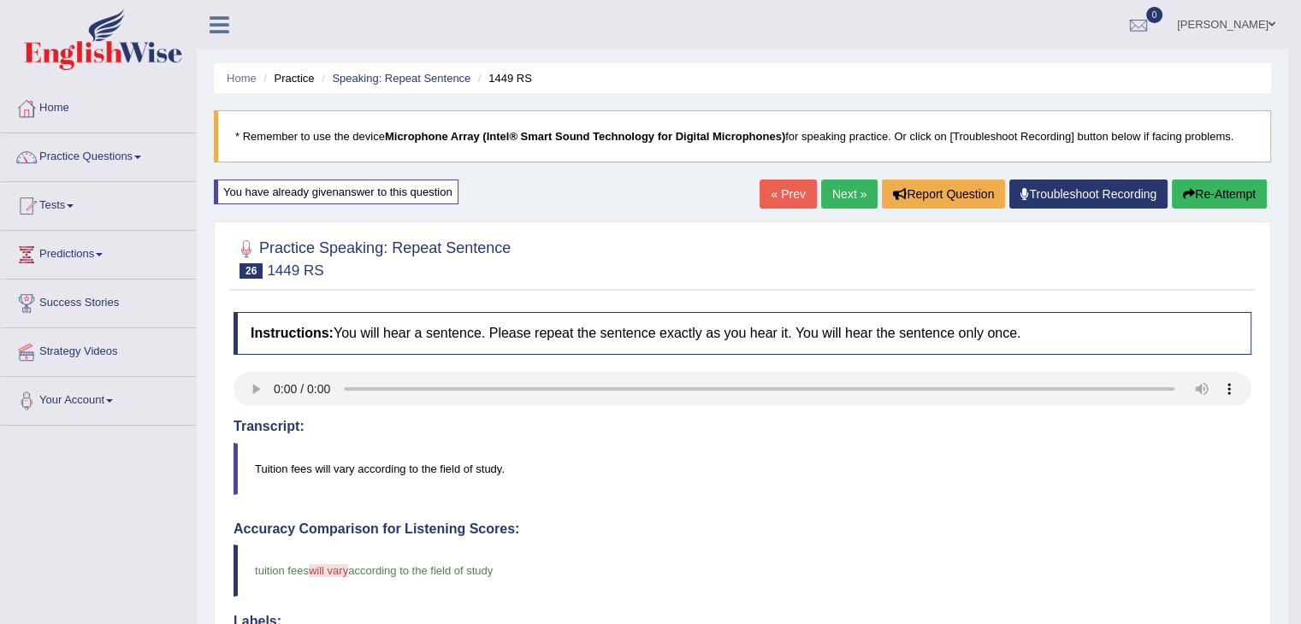
click at [1223, 195] on button "Re-Attempt" at bounding box center [1219, 194] width 95 height 29
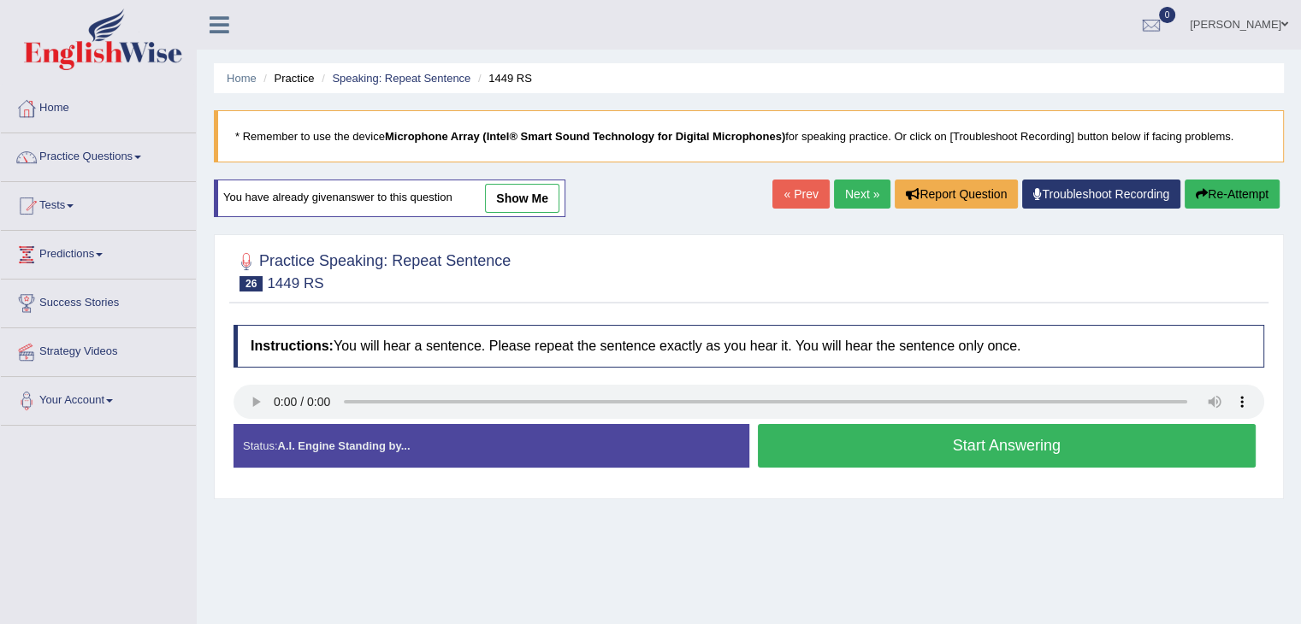
click at [1046, 446] on button "Start Answering" at bounding box center [1007, 446] width 499 height 44
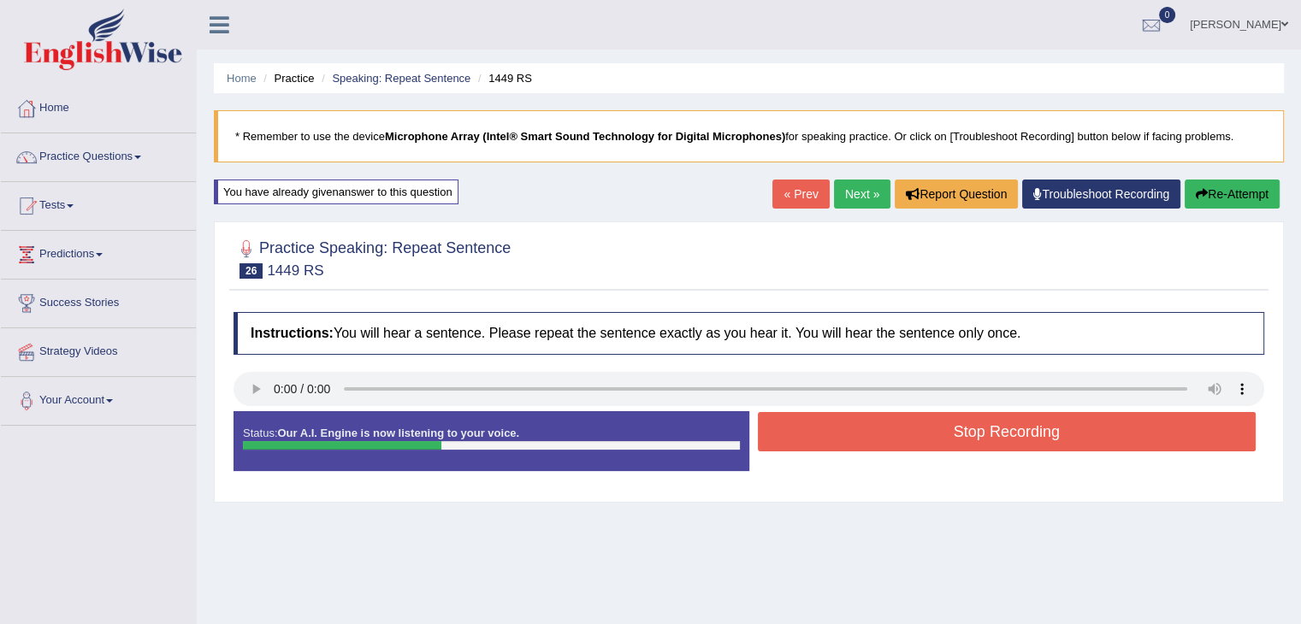
click at [946, 425] on button "Stop Recording" at bounding box center [1007, 431] width 499 height 39
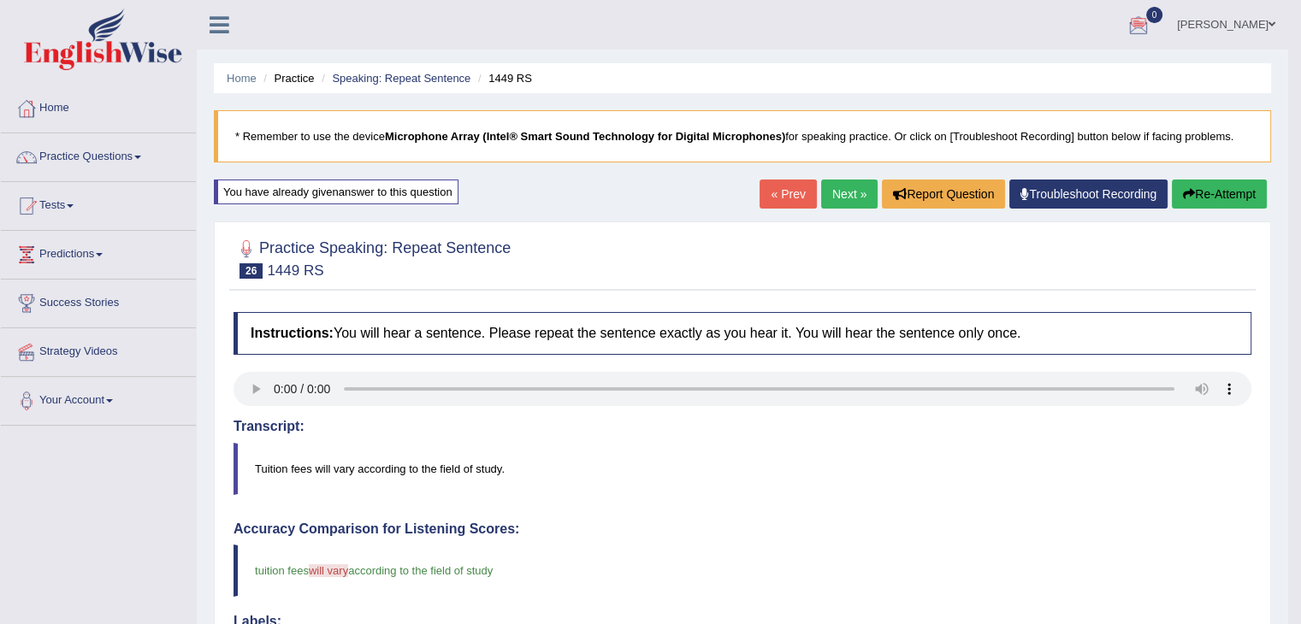
click at [835, 196] on link "Next »" at bounding box center [849, 194] width 56 height 29
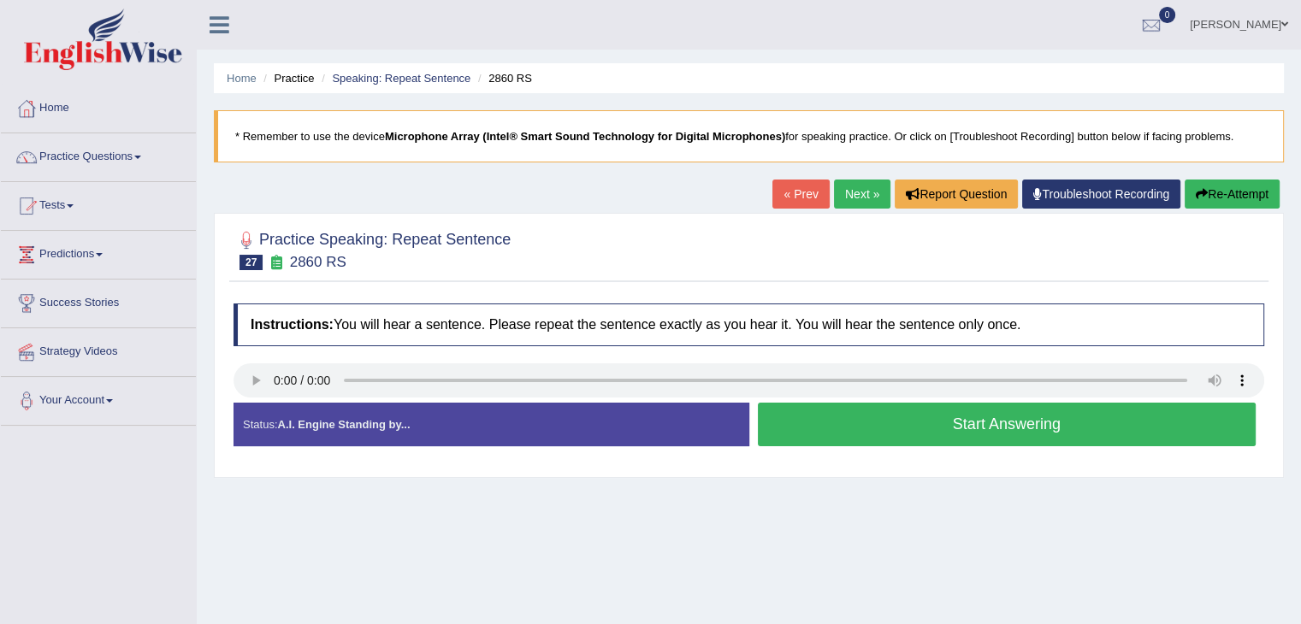
click at [956, 425] on button "Start Answering" at bounding box center [1007, 425] width 499 height 44
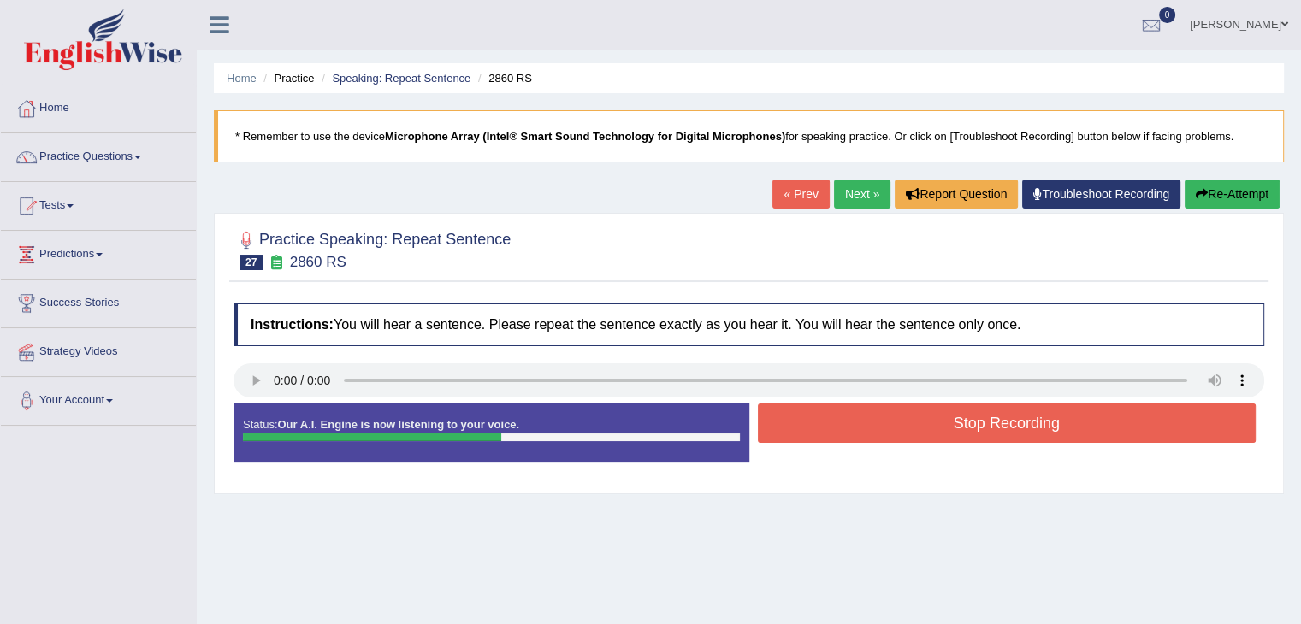
click at [918, 421] on button "Stop Recording" at bounding box center [1007, 423] width 499 height 39
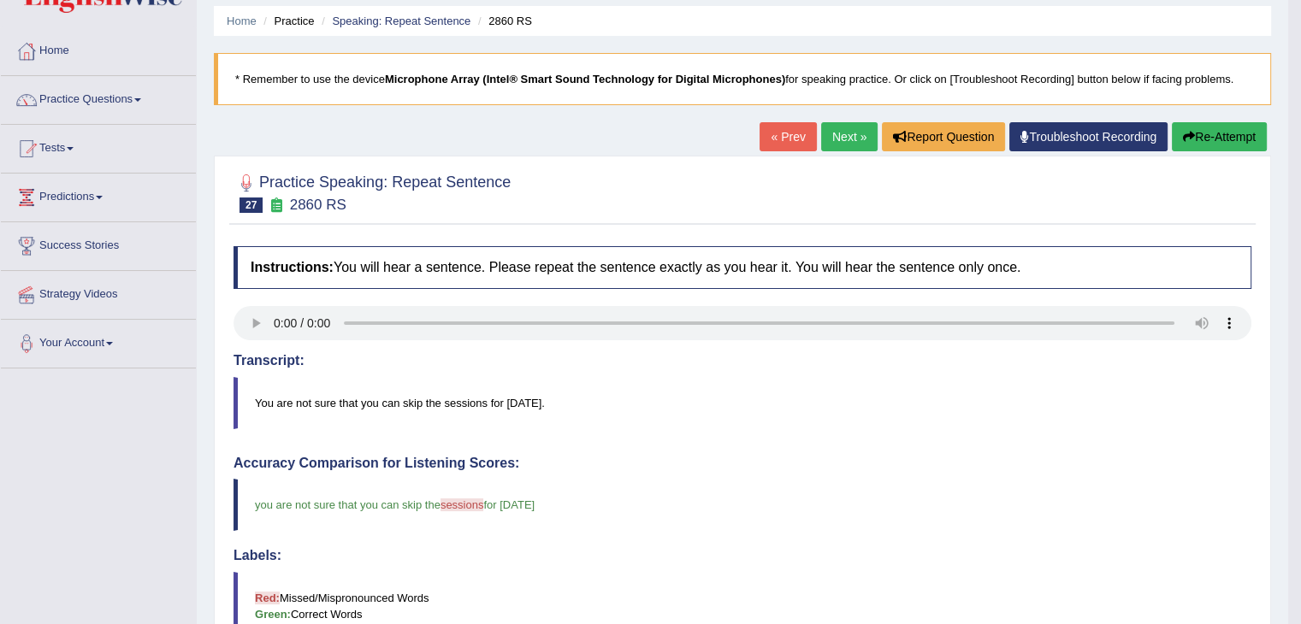
scroll to position [11, 0]
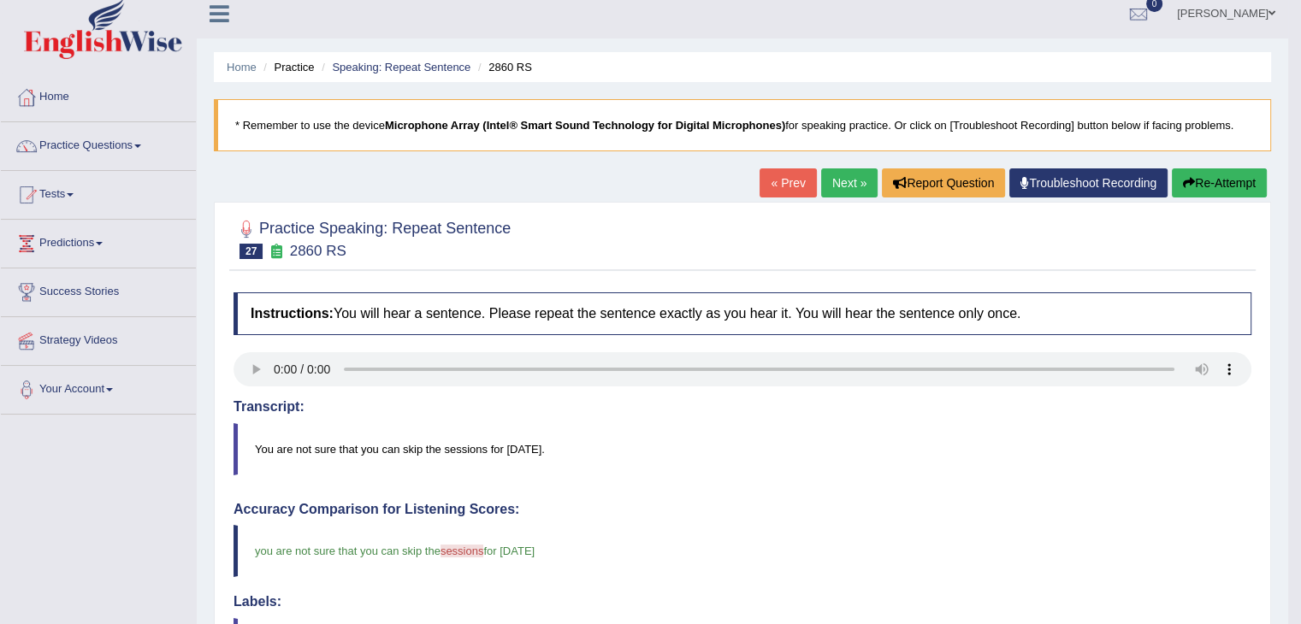
click at [849, 179] on link "Next »" at bounding box center [849, 182] width 56 height 29
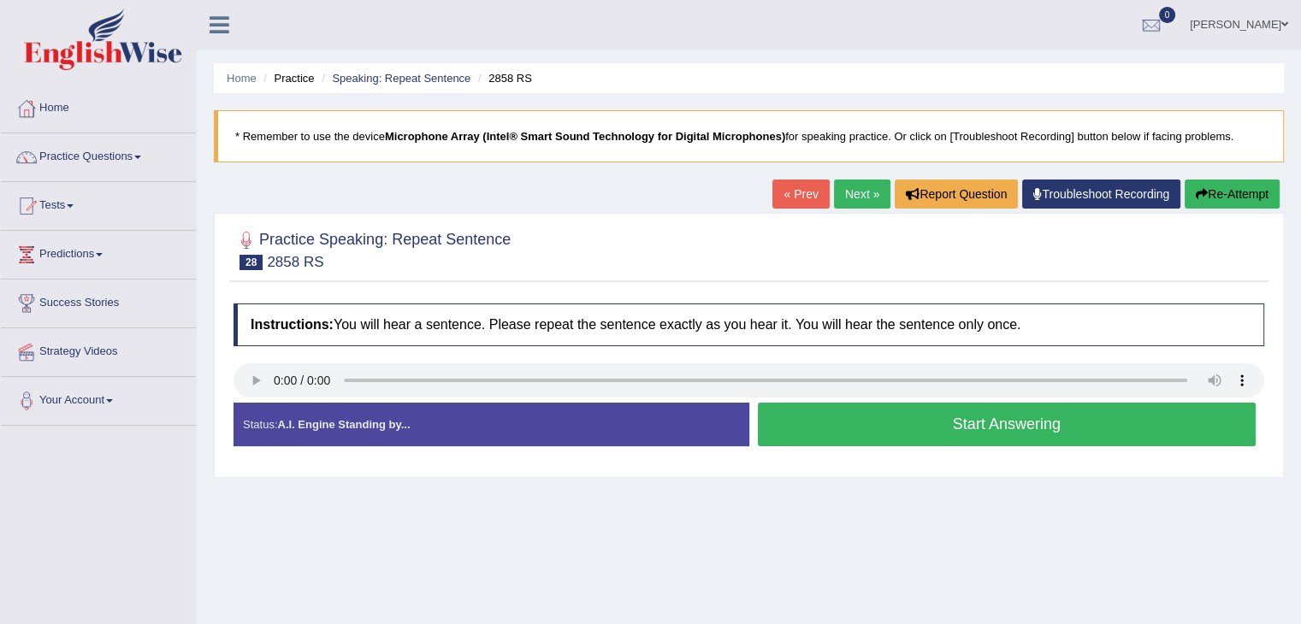
click at [981, 428] on button "Start Answering" at bounding box center [1007, 425] width 499 height 44
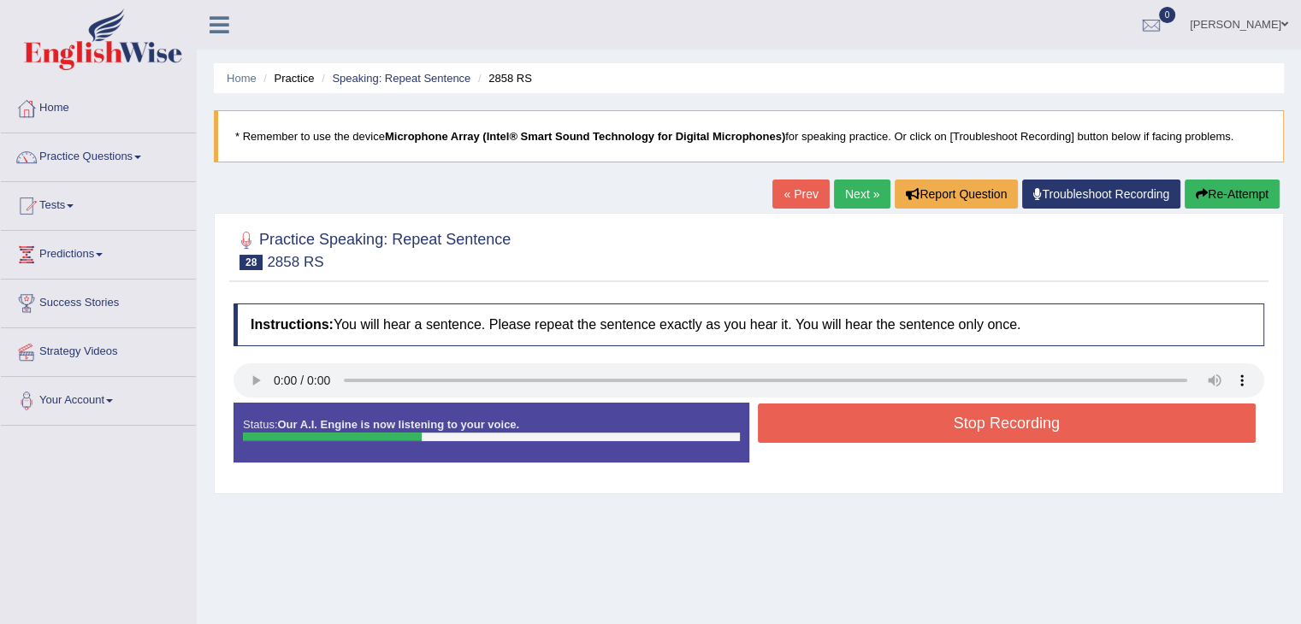
click at [976, 428] on button "Stop Recording" at bounding box center [1007, 423] width 499 height 39
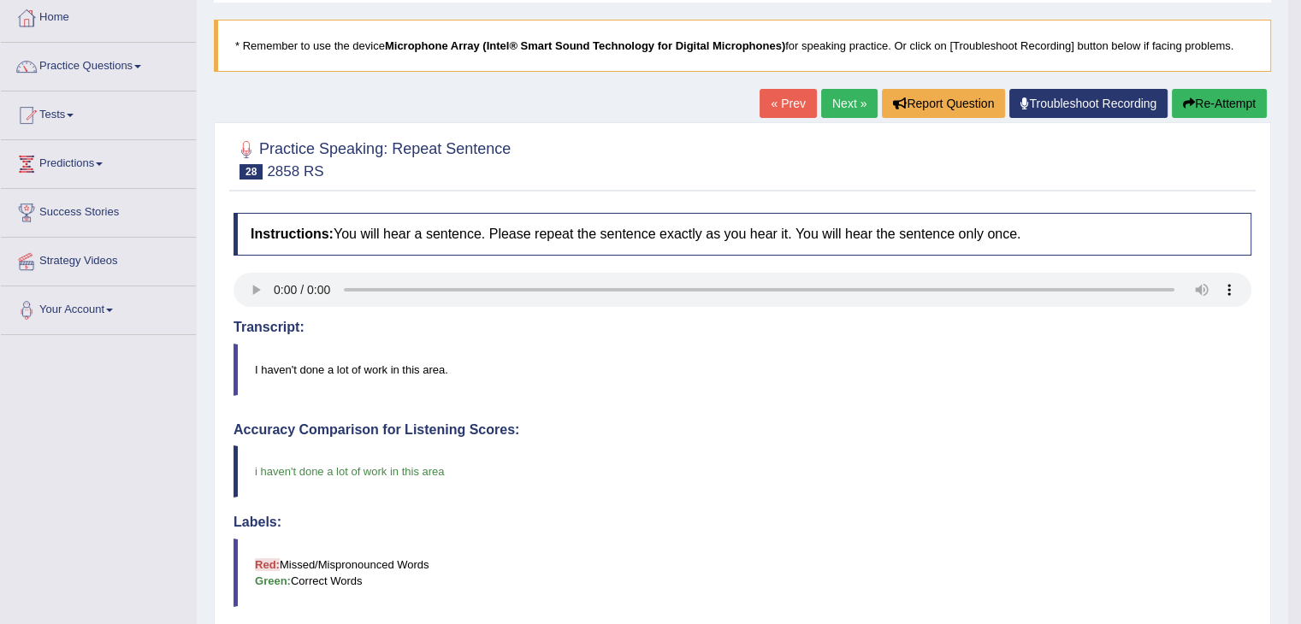
scroll to position [34, 0]
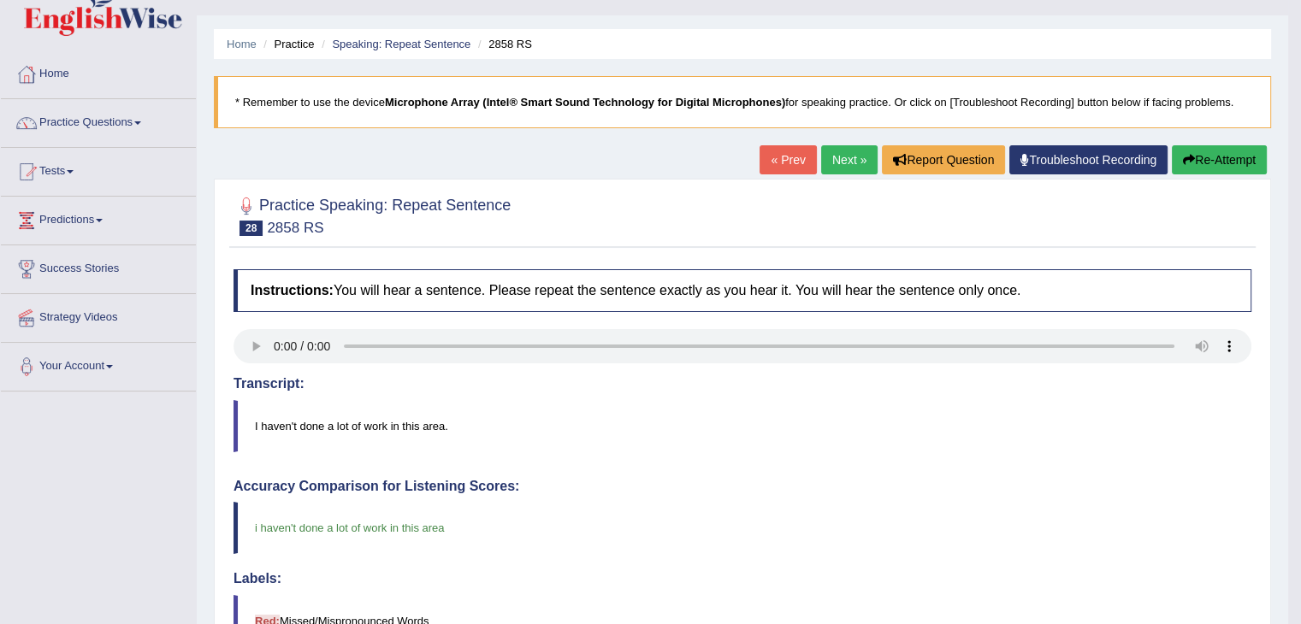
click at [848, 155] on link "Next »" at bounding box center [849, 159] width 56 height 29
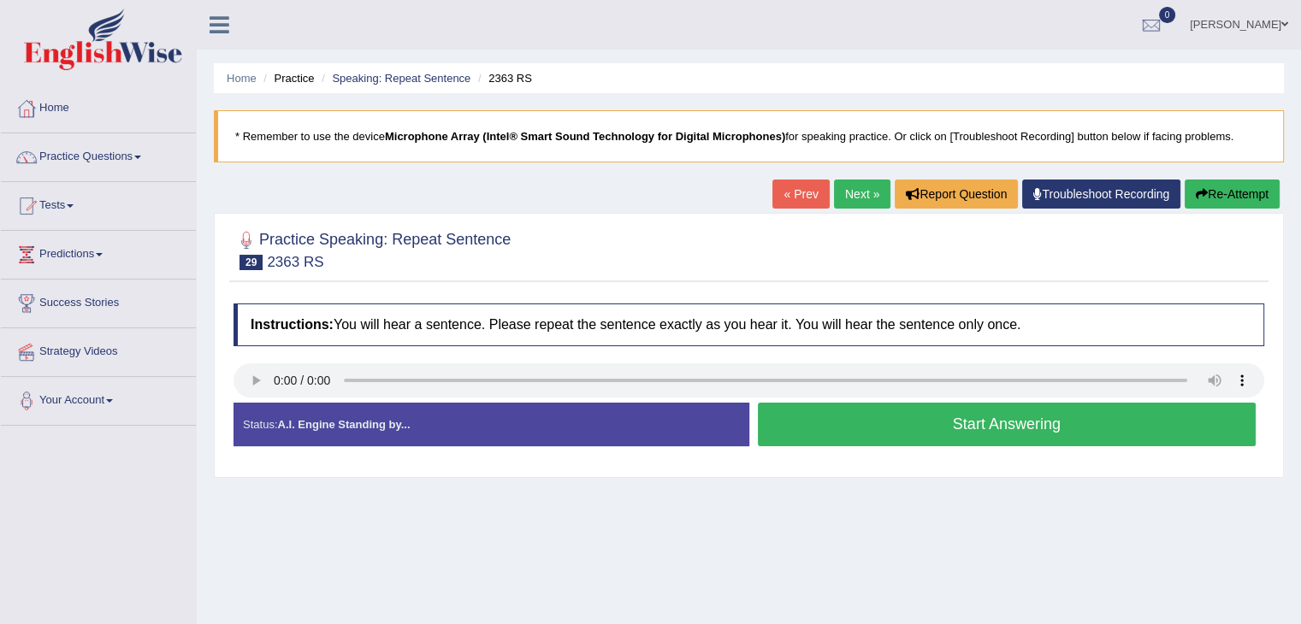
click at [947, 423] on button "Start Answering" at bounding box center [1007, 425] width 499 height 44
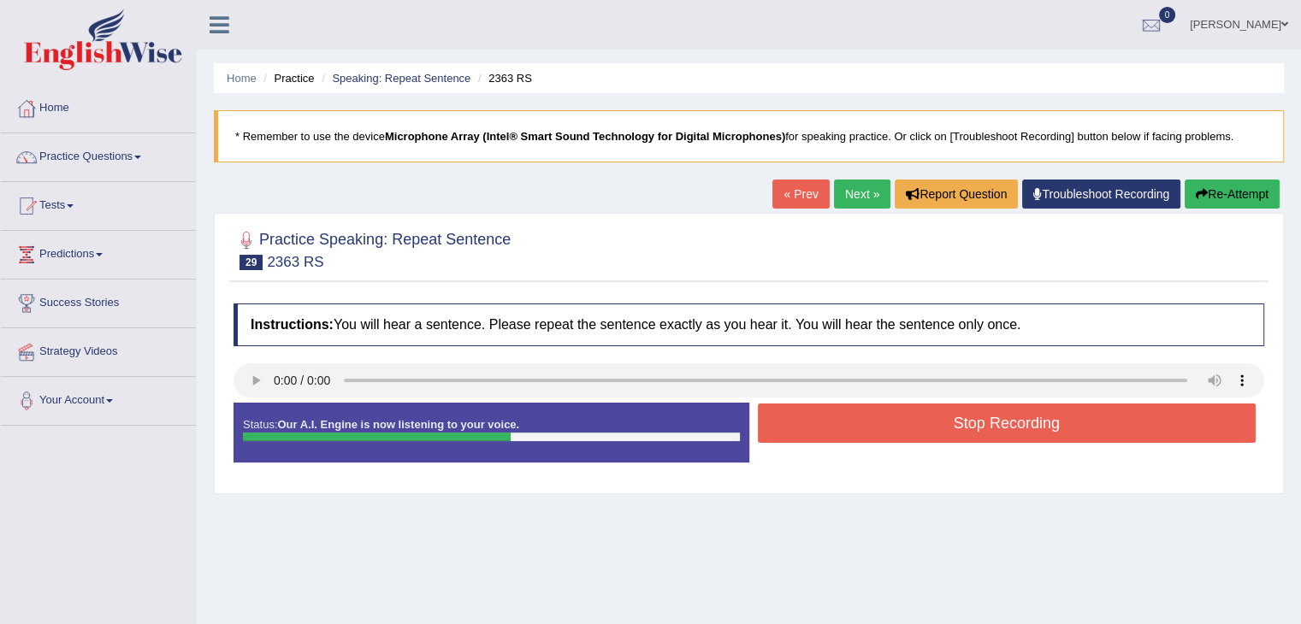
click at [982, 422] on button "Stop Recording" at bounding box center [1007, 423] width 499 height 39
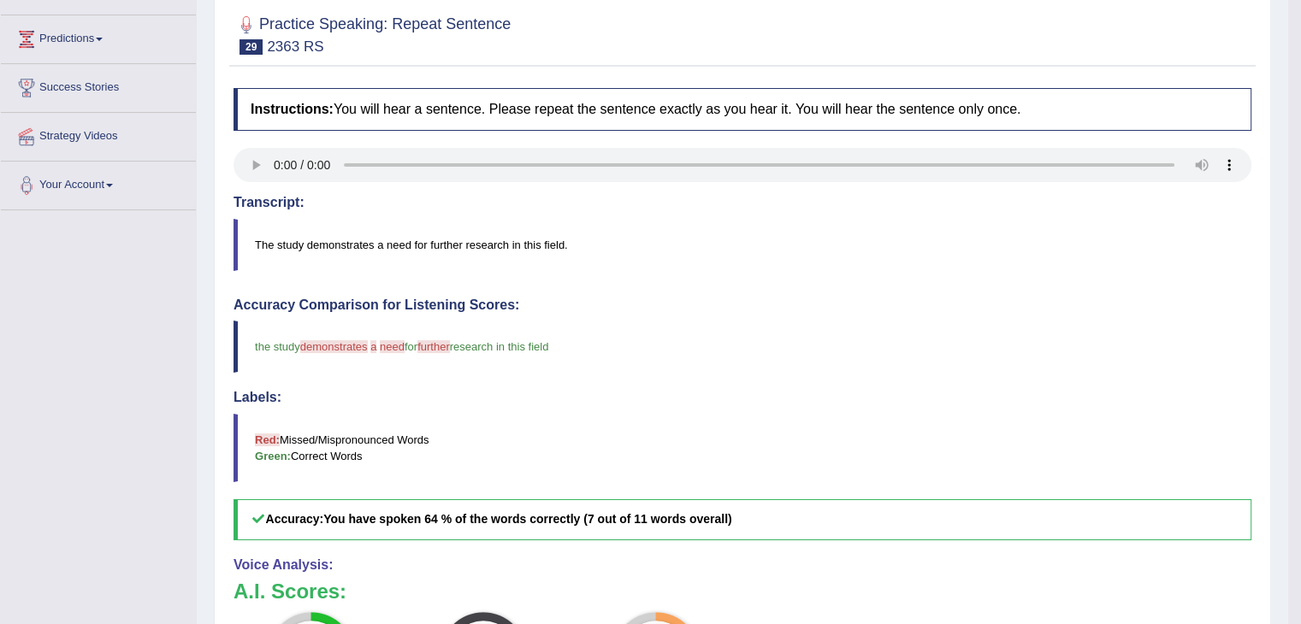
scroll to position [159, 0]
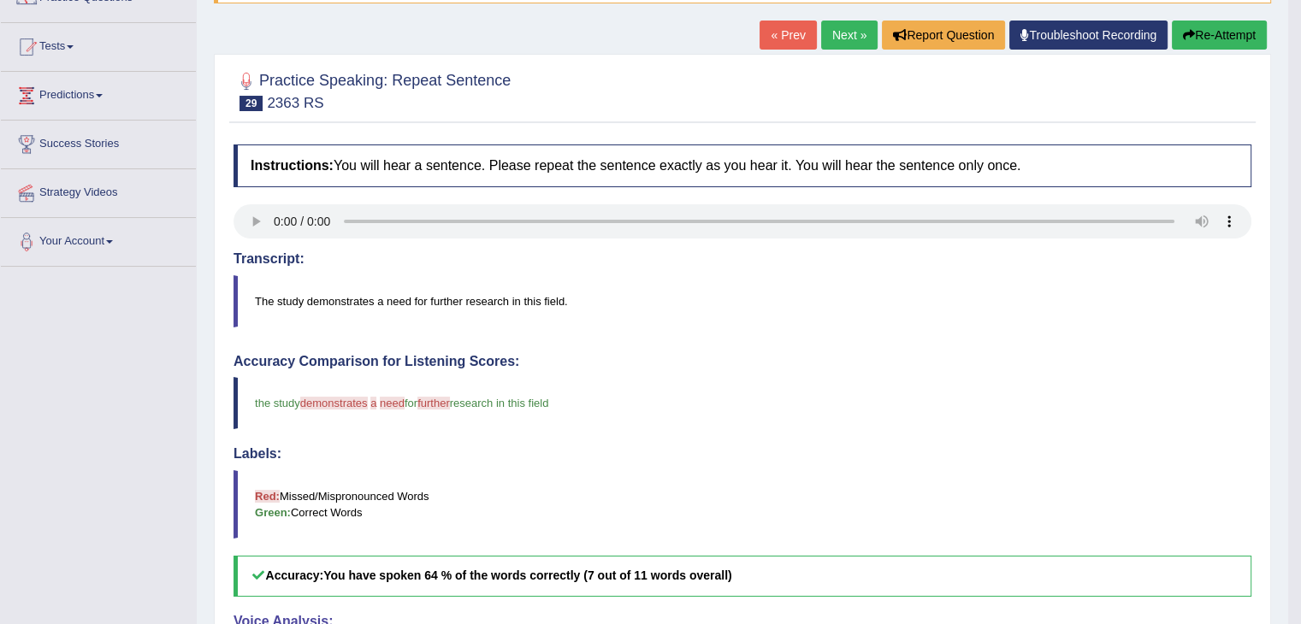
click at [835, 28] on link "Next »" at bounding box center [849, 35] width 56 height 29
